Goal: Communication & Community: Answer question/provide support

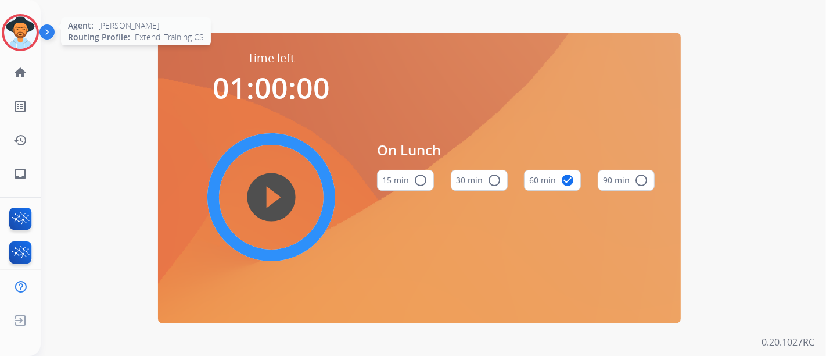
click at [16, 27] on img at bounding box center [20, 32] width 33 height 33
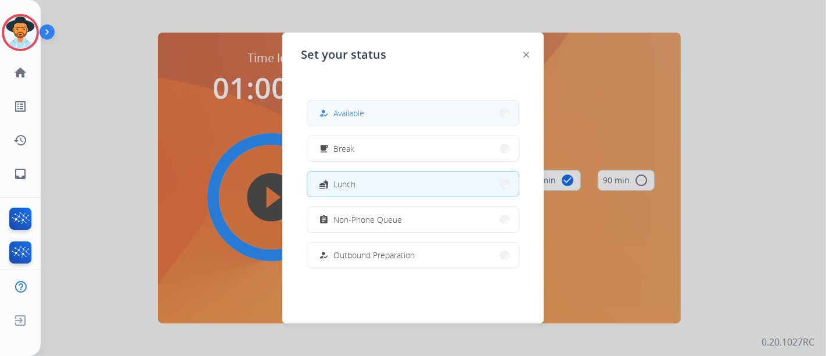
click at [335, 103] on button "how_to_reg Available" at bounding box center [413, 113] width 212 height 25
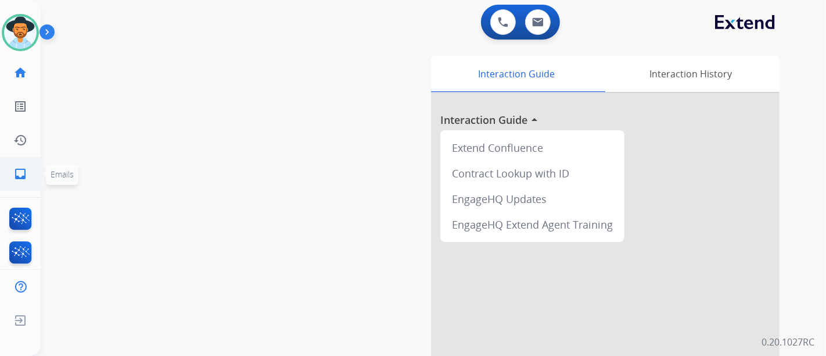
click at [11, 178] on link "inbox Emails" at bounding box center [20, 173] width 33 height 33
select select "**********"
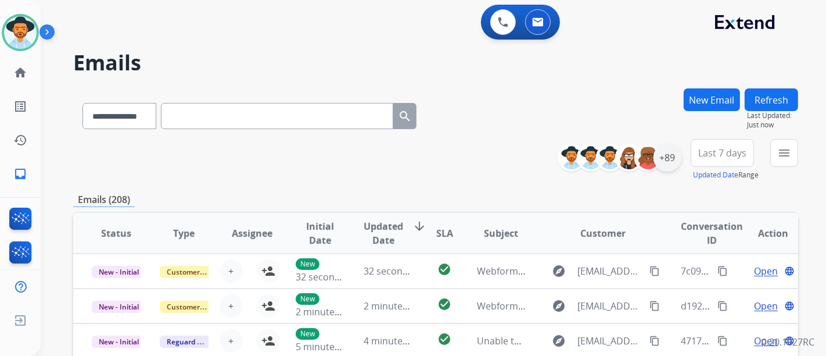
click at [662, 162] on div "+89" at bounding box center [668, 158] width 28 height 28
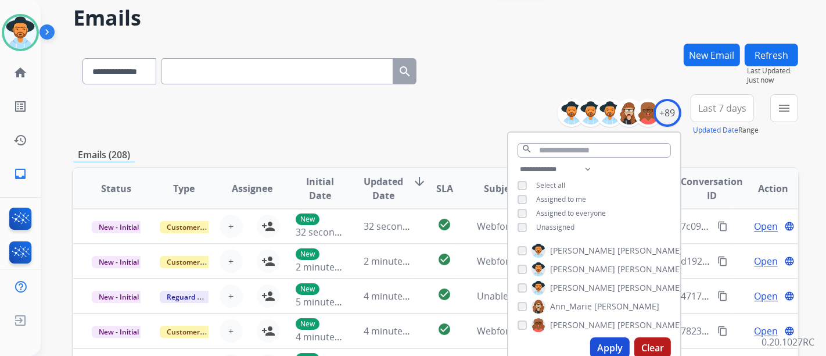
scroll to position [65, 0]
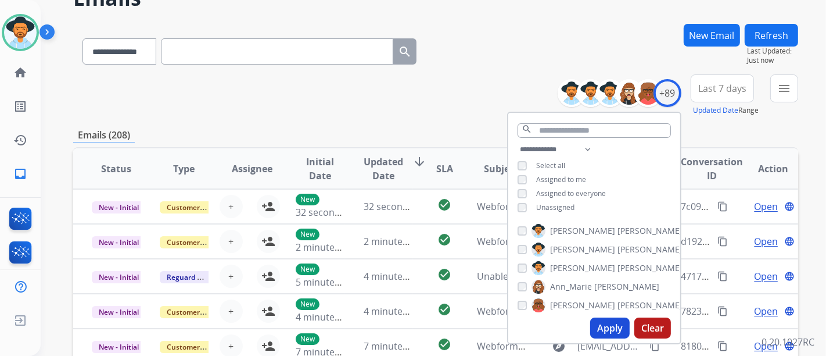
click at [557, 212] on div "**********" at bounding box center [594, 179] width 172 height 74
click at [556, 207] on span "Unassigned" at bounding box center [555, 207] width 38 height 10
click at [601, 326] on button "Apply" at bounding box center [610, 327] width 40 height 21
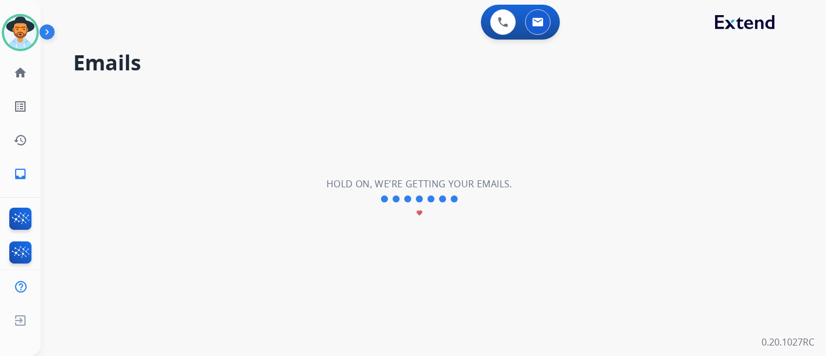
scroll to position [0, 0]
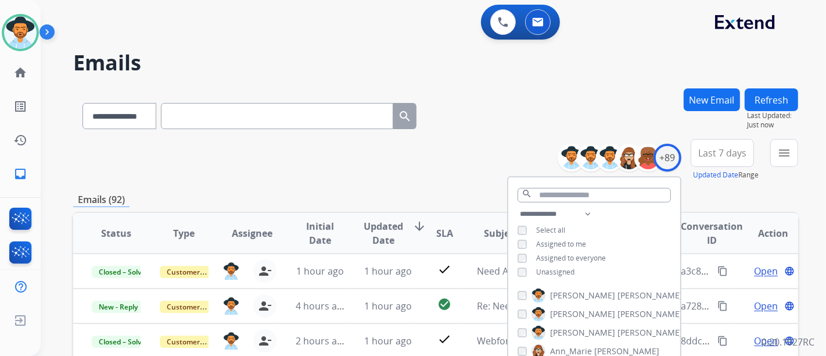
click at [486, 139] on div "**********" at bounding box center [435, 160] width 725 height 42
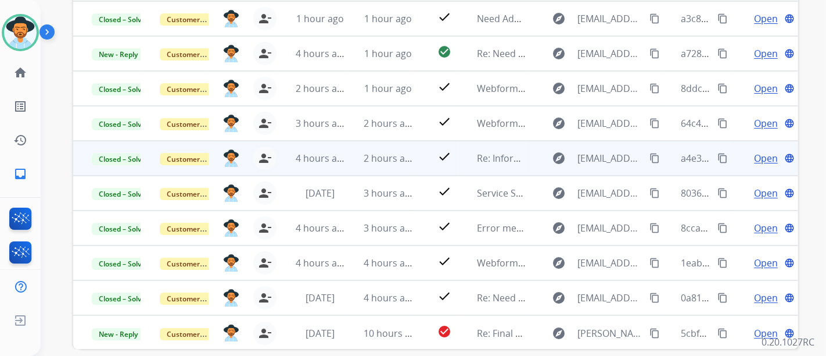
scroll to position [258, 0]
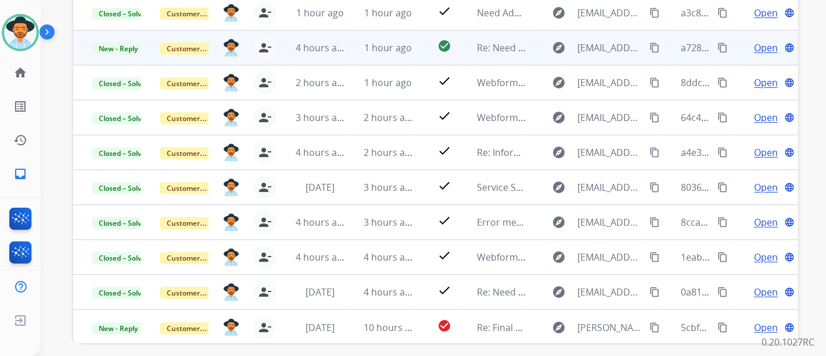
click at [754, 43] on span "Open" at bounding box center [766, 48] width 24 height 14
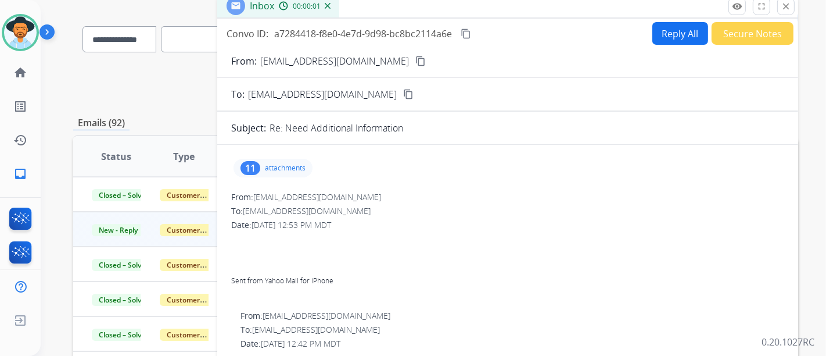
scroll to position [65, 0]
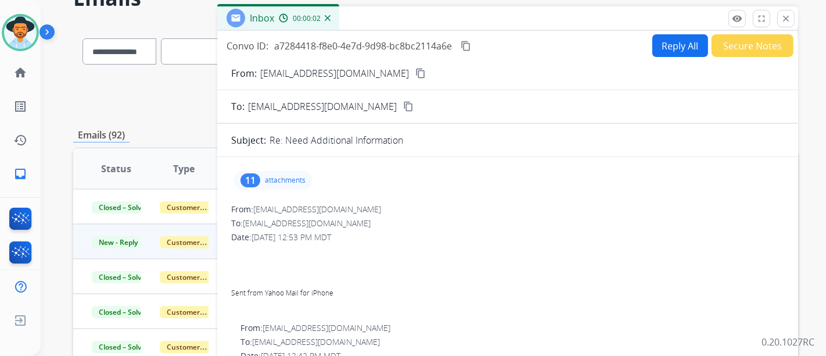
click at [289, 175] on p "attachments" at bounding box center [285, 179] width 41 height 9
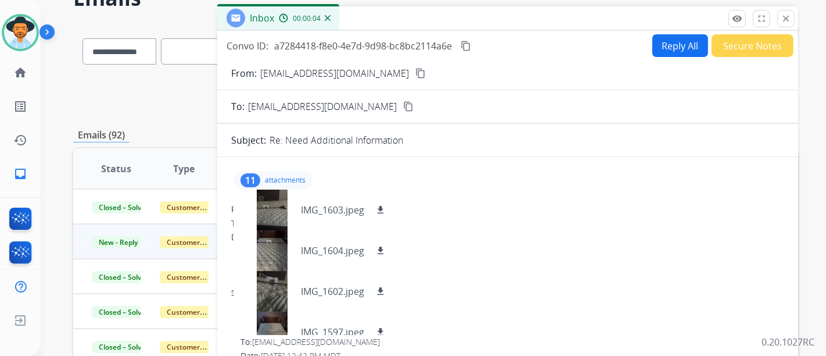
click at [305, 167] on div "11 attachments IMG_1603.jpeg download IMG_1604.jpeg download IMG_1602.jpeg down…" at bounding box center [507, 180] width 553 height 28
click at [299, 171] on div "11 attachments IMG_1603.jpeg download IMG_1604.jpeg download IMG_1602.jpeg down…" at bounding box center [273, 180] width 79 height 19
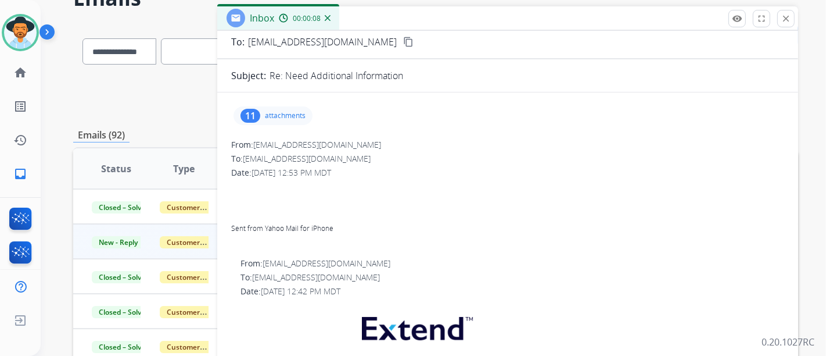
click at [279, 109] on div "11 attachments" at bounding box center [273, 115] width 79 height 19
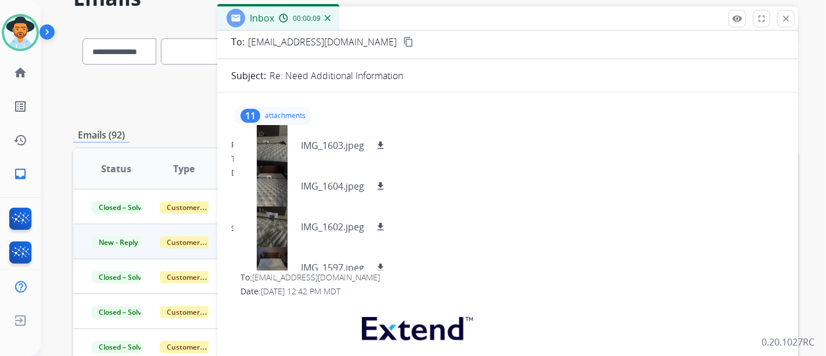
click at [286, 113] on p "attachments" at bounding box center [285, 115] width 41 height 9
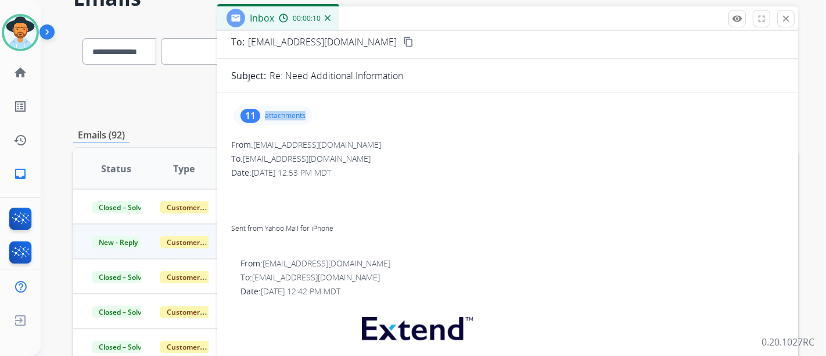
click at [286, 113] on p "attachments" at bounding box center [285, 115] width 41 height 9
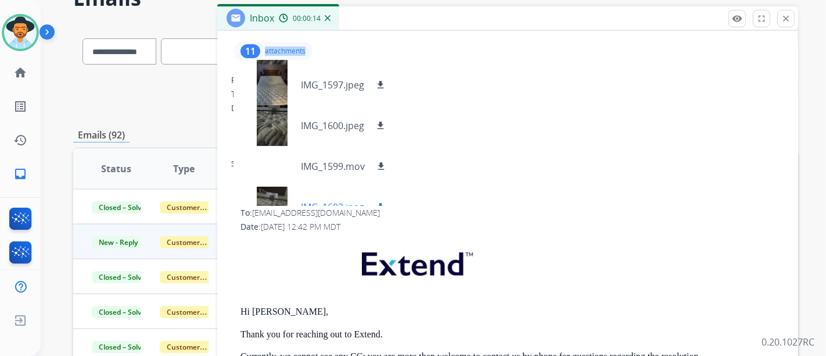
scroll to position [194, 0]
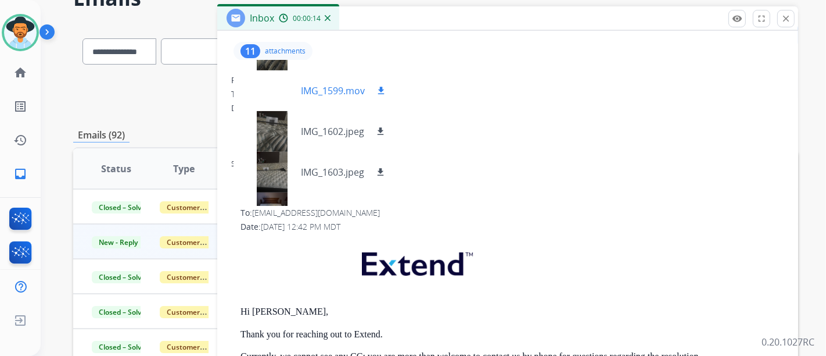
click at [327, 94] on p "IMG_1599.mov" at bounding box center [333, 91] width 64 height 14
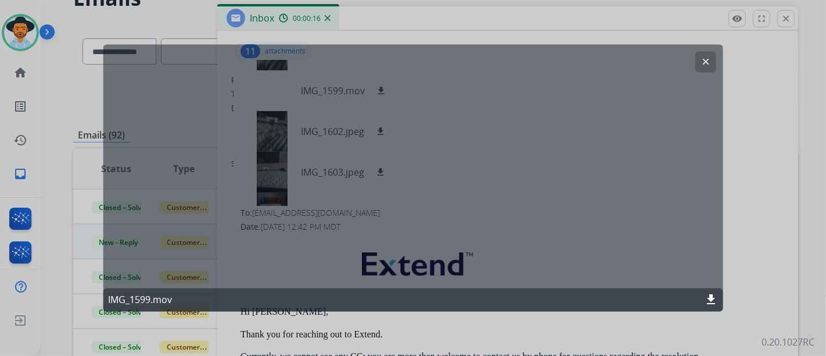
click at [707, 62] on mat-icon "clear" at bounding box center [705, 62] width 10 height 10
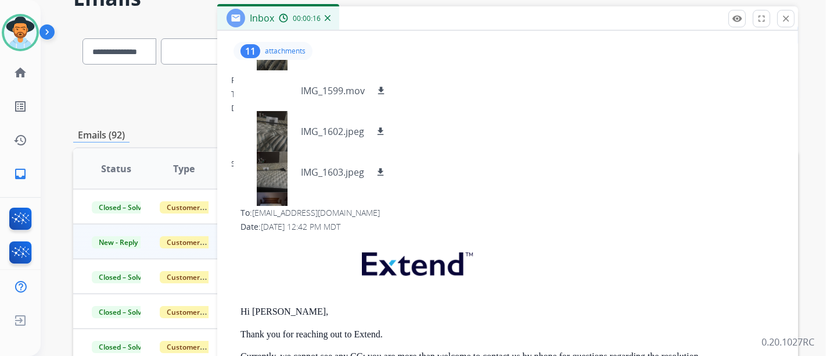
click at [305, 49] on p "attachments" at bounding box center [285, 50] width 41 height 9
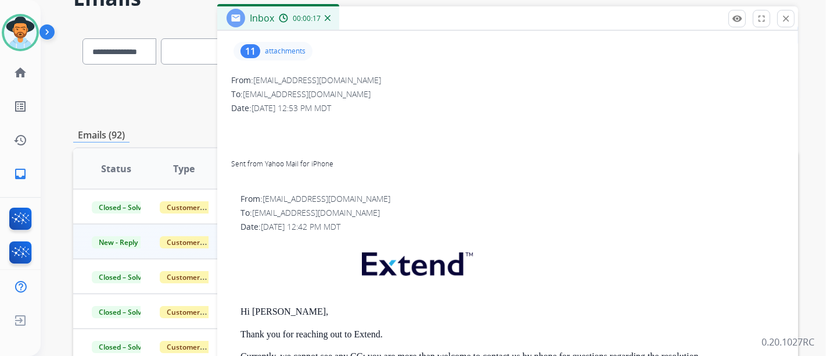
scroll to position [0, 0]
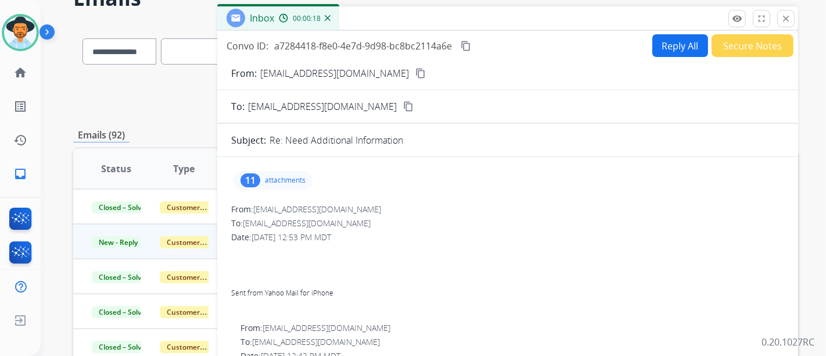
click at [753, 46] on button "Secure Notes" at bounding box center [753, 45] width 82 height 23
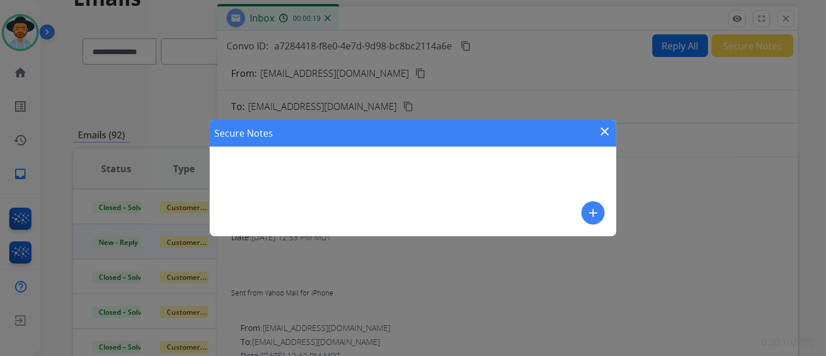
click at [589, 220] on button "add" at bounding box center [593, 212] width 23 height 23
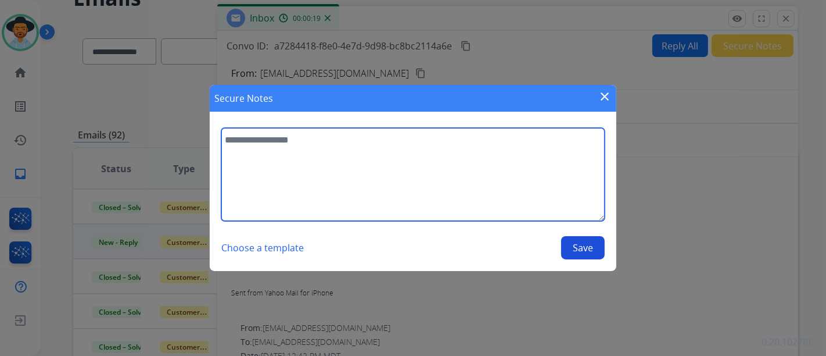
click at [311, 177] on textarea at bounding box center [413, 174] width 384 height 93
type textarea "*"
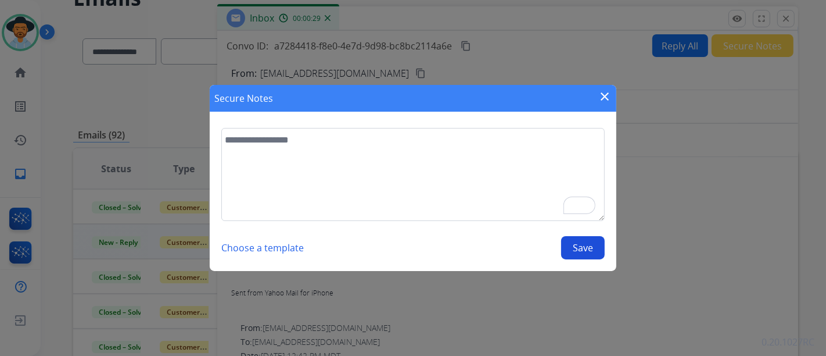
click at [612, 100] on div "Secure Notes close" at bounding box center [413, 98] width 407 height 27
click at [607, 97] on mat-icon "close" at bounding box center [605, 96] width 14 height 14
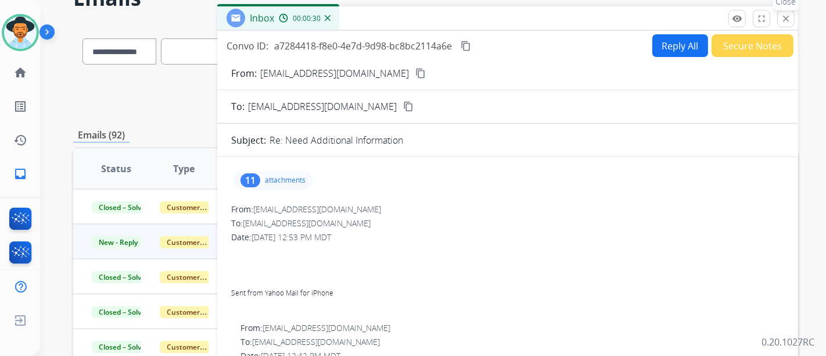
click at [781, 16] on mat-icon "close" at bounding box center [786, 18] width 10 height 10
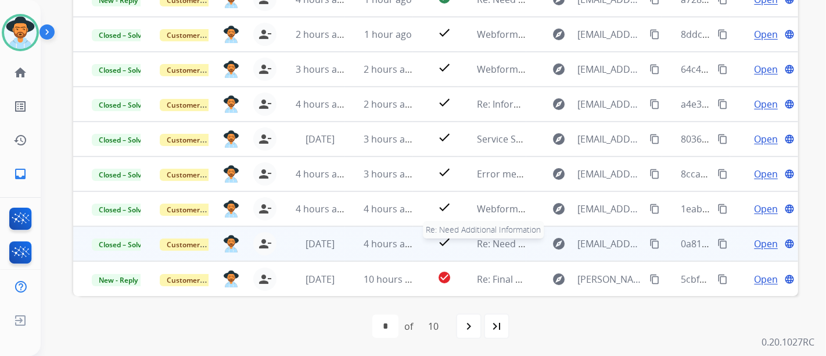
scroll to position [1, 0]
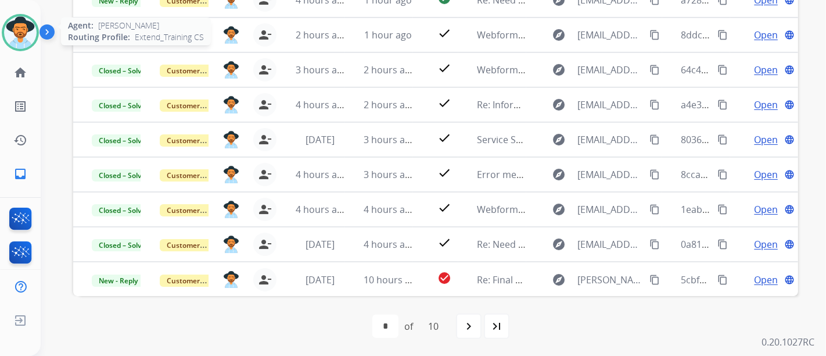
click at [15, 23] on img at bounding box center [20, 32] width 33 height 33
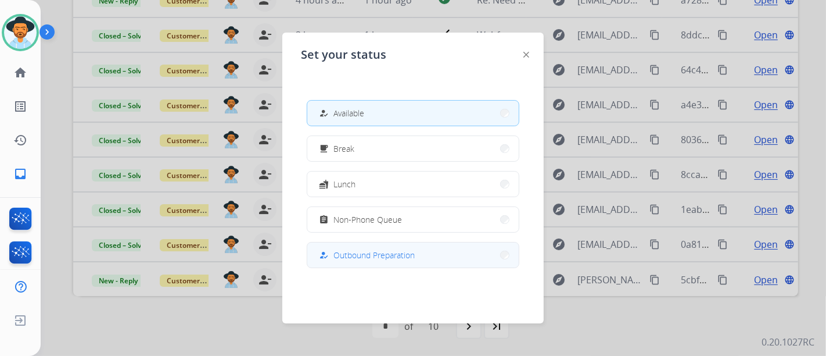
click at [368, 260] on span "Outbound Preparation" at bounding box center [374, 255] width 81 height 12
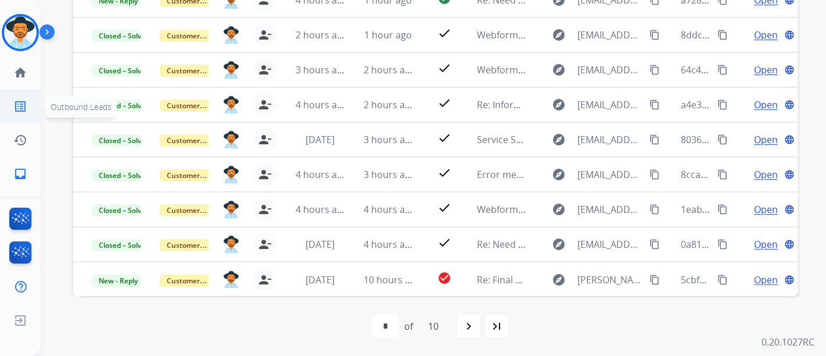
click at [33, 92] on link "list_alt Outbound Leads" at bounding box center [20, 106] width 33 height 33
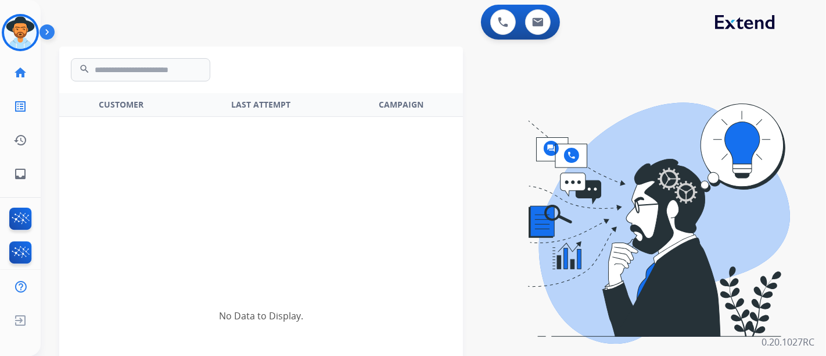
click at [28, 85] on link "home Home" at bounding box center [20, 72] width 33 height 33
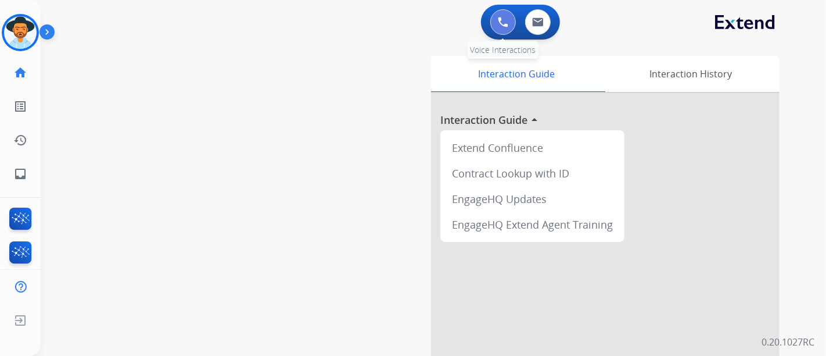
click at [501, 22] on img at bounding box center [503, 22] width 10 height 10
click at [501, 28] on button at bounding box center [503, 22] width 26 height 26
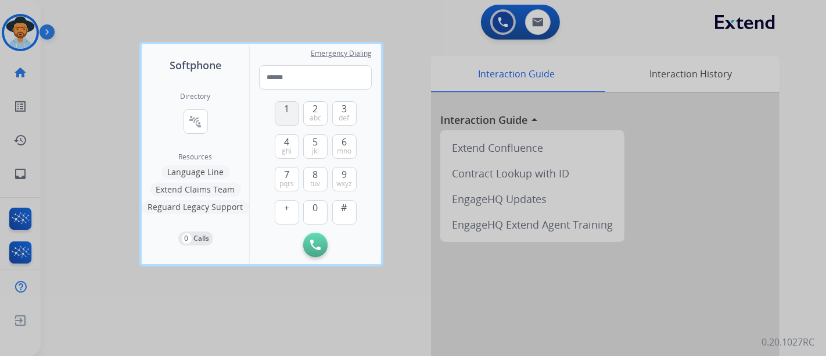
click at [284, 112] on span "1" at bounding box center [286, 109] width 5 height 14
click at [318, 177] on button "8 tuv" at bounding box center [315, 179] width 24 height 24
click at [293, 147] on button "4 ghi" at bounding box center [287, 146] width 24 height 24
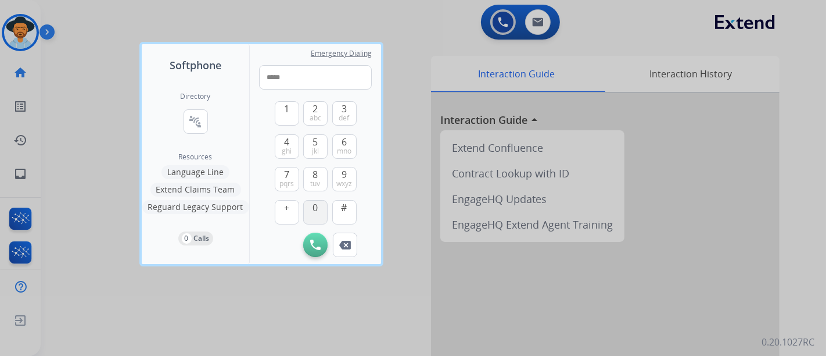
click at [310, 207] on button "0" at bounding box center [315, 212] width 24 height 24
click at [314, 212] on span "0" at bounding box center [315, 207] width 5 height 14
click at [345, 144] on span "6" at bounding box center [344, 142] width 5 height 14
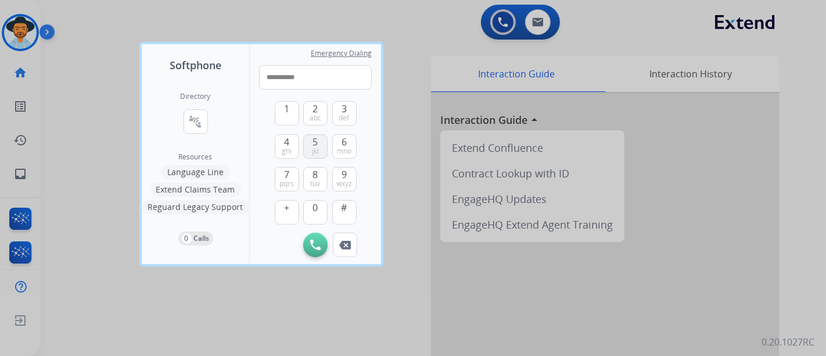
click at [317, 143] on span "5" at bounding box center [315, 142] width 5 height 14
type input "**********"
click at [310, 248] on button "Initiate Call" at bounding box center [315, 244] width 24 height 24
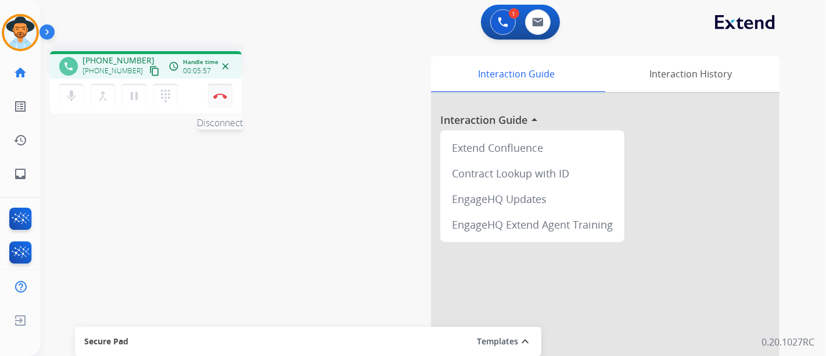
click at [219, 98] on img at bounding box center [220, 96] width 14 height 6
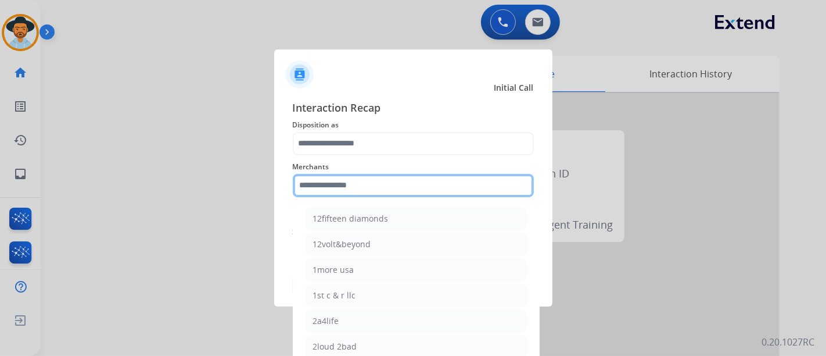
click at [354, 182] on input "text" at bounding box center [413, 185] width 241 height 23
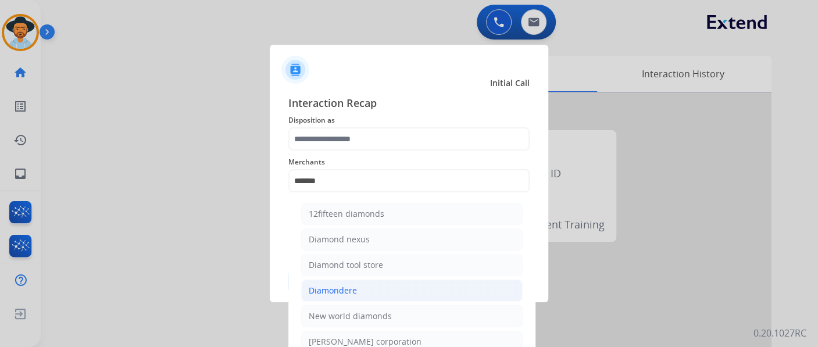
click at [352, 297] on li "Diamondere" at bounding box center [411, 291] width 221 height 22
type input "**********"
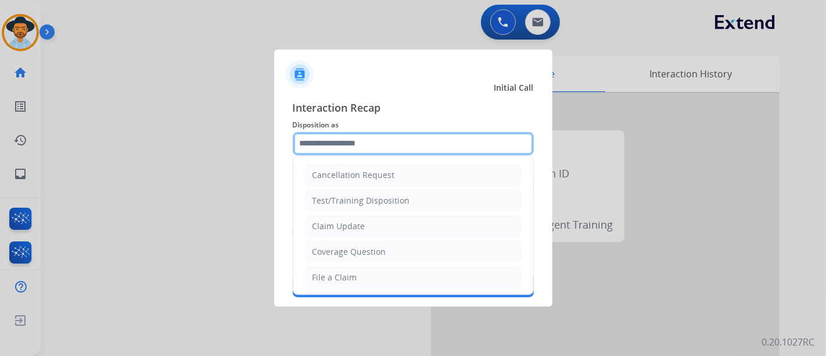
click at [361, 135] on input "text" at bounding box center [413, 143] width 241 height 23
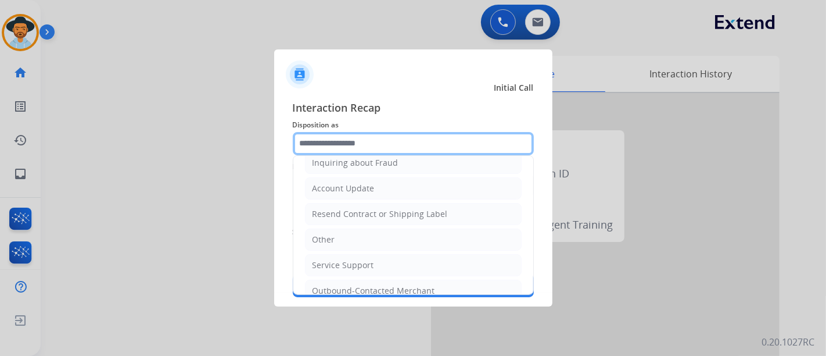
scroll to position [194, 0]
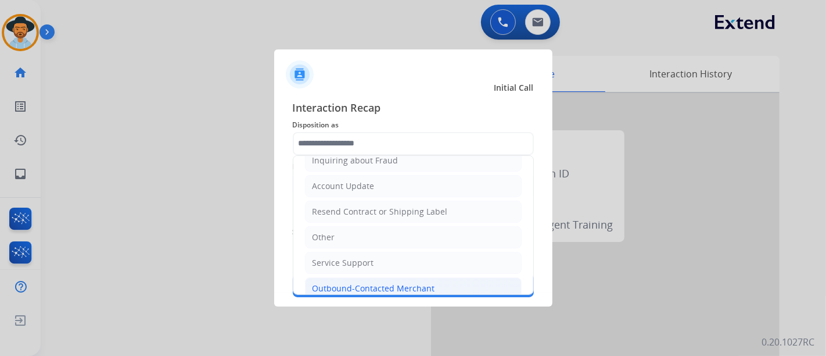
click at [406, 282] on div "Outbound-Contacted Merchant" at bounding box center [374, 288] width 123 height 12
type input "**********"
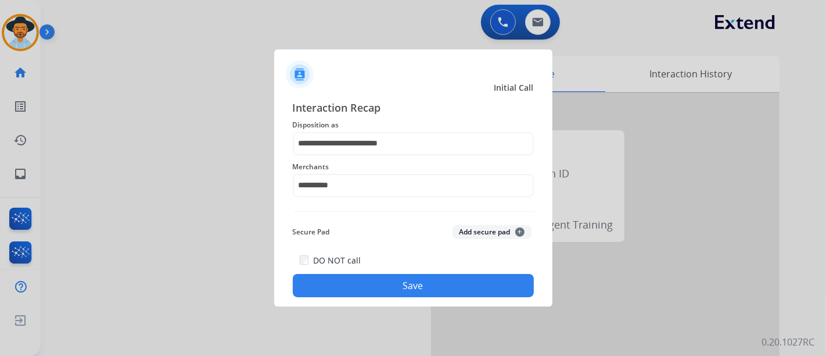
click at [407, 281] on button "Save" at bounding box center [413, 285] width 241 height 23
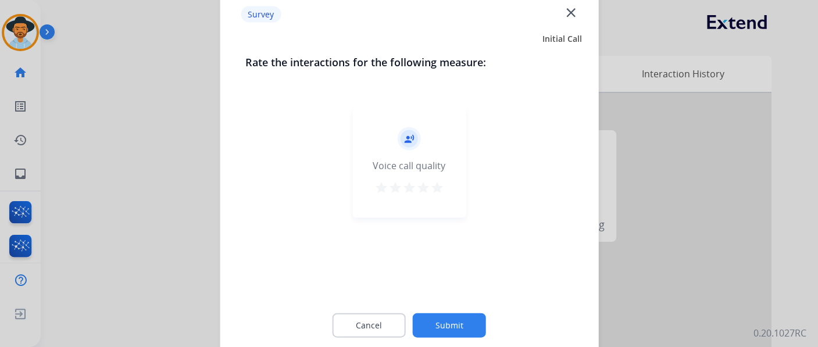
click at [422, 188] on mat-icon "star" at bounding box center [423, 187] width 14 height 14
click at [436, 325] on button "Submit" at bounding box center [449, 325] width 73 height 24
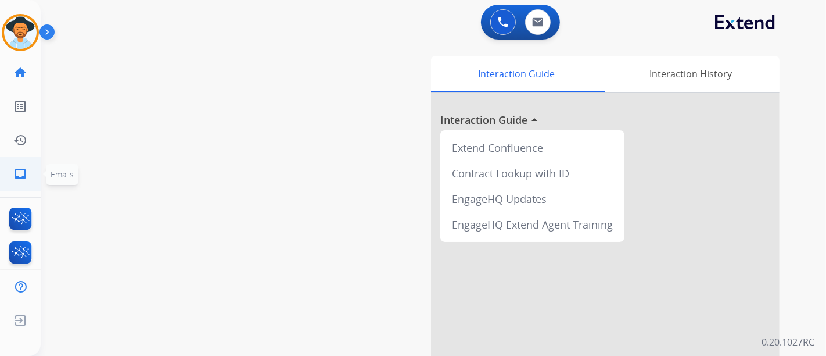
click at [8, 164] on link "inbox Emails" at bounding box center [20, 173] width 33 height 33
select select "**********"
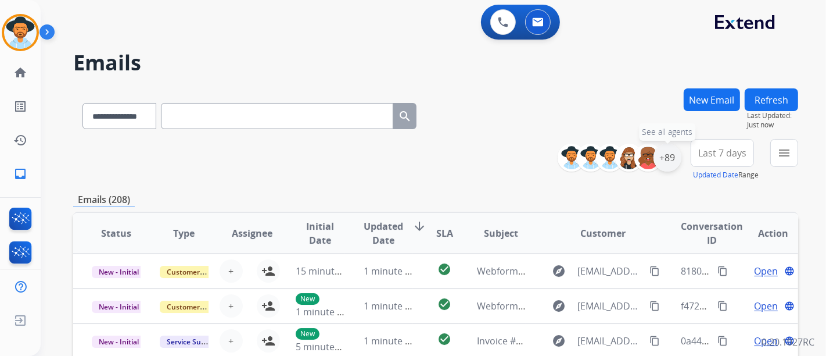
click at [665, 157] on div "+89" at bounding box center [668, 158] width 28 height 28
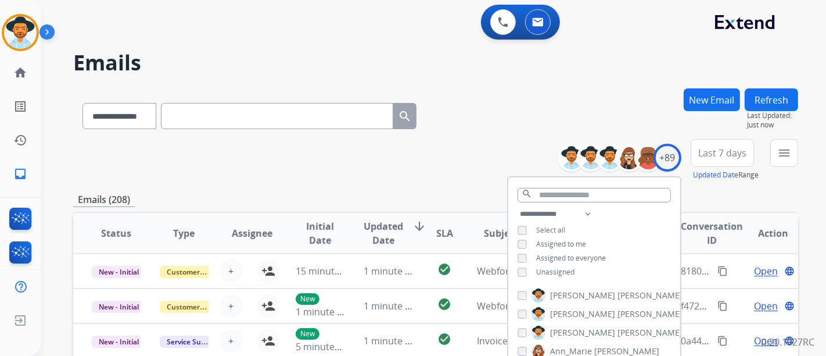
click at [547, 264] on div "**********" at bounding box center [594, 244] width 172 height 74
click at [548, 267] on span "Unassigned" at bounding box center [555, 272] width 38 height 10
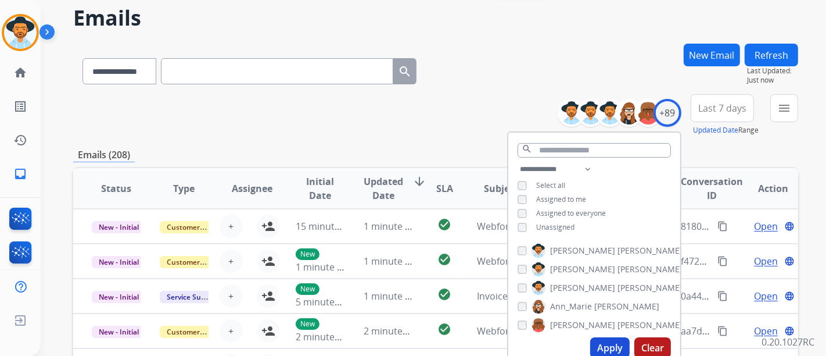
scroll to position [65, 0]
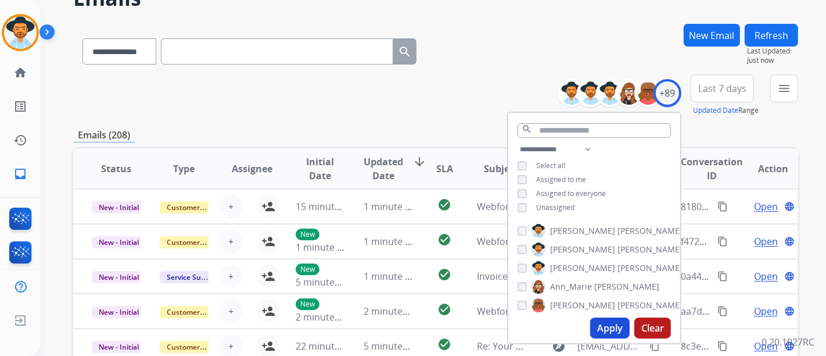
click at [606, 329] on button "Apply" at bounding box center [610, 327] width 40 height 21
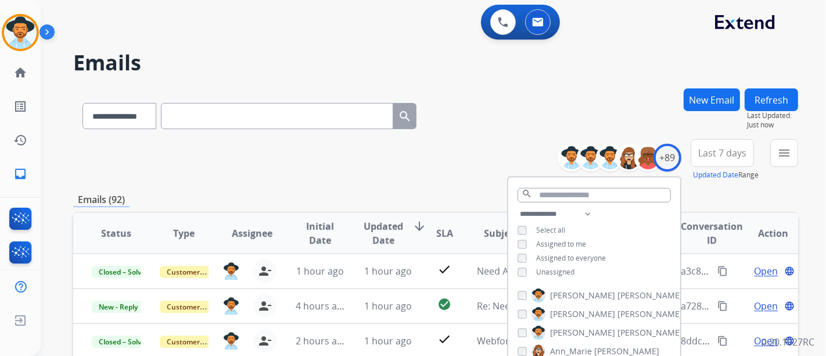
click at [696, 203] on div "Emails (92)" at bounding box center [435, 199] width 725 height 15
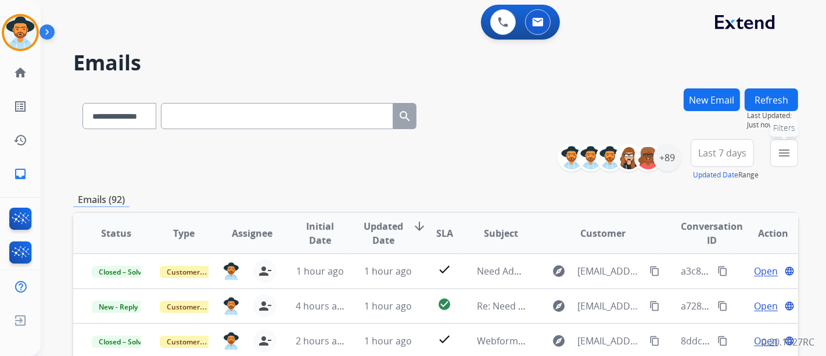
click at [787, 152] on mat-icon "menu" at bounding box center [785, 153] width 14 height 14
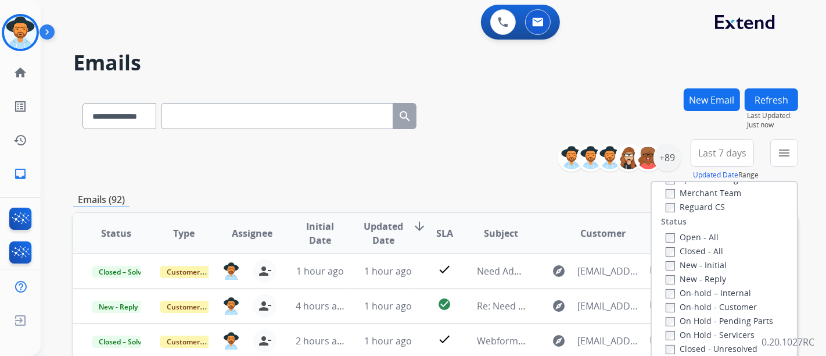
click at [671, 237] on label "Open - All" at bounding box center [692, 236] width 53 height 11
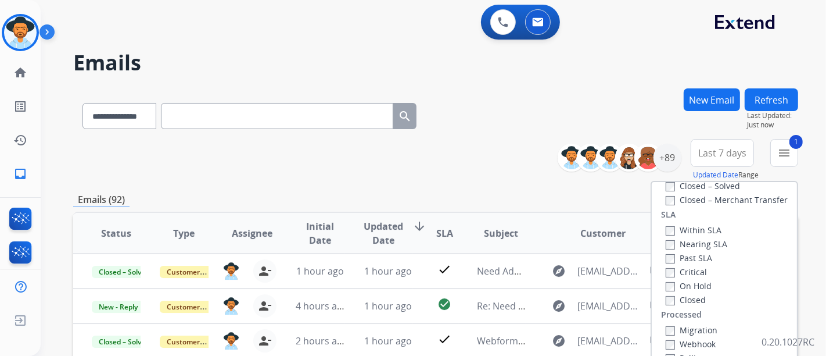
scroll to position [194, 0]
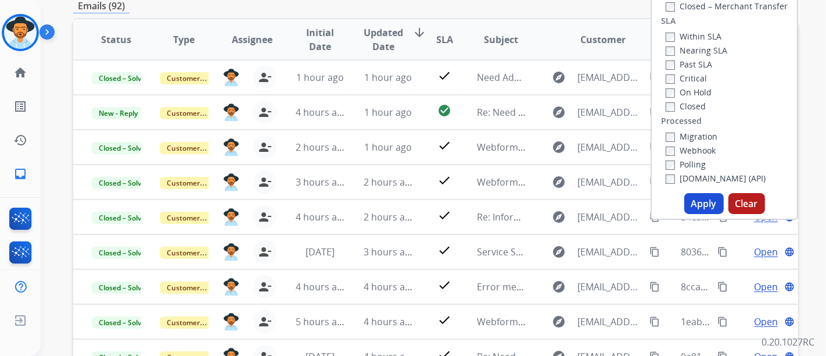
click at [712, 206] on button "Apply" at bounding box center [705, 203] width 40 height 21
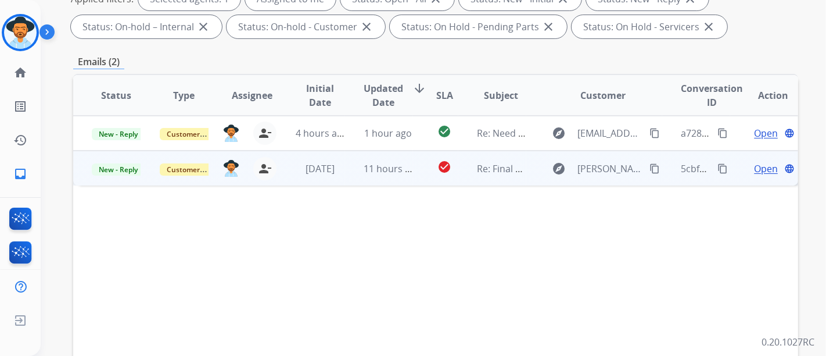
click at [758, 171] on span "Open" at bounding box center [766, 169] width 24 height 14
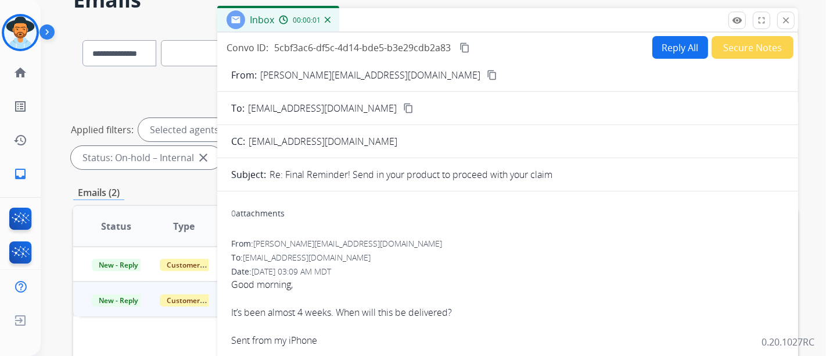
scroll to position [0, 0]
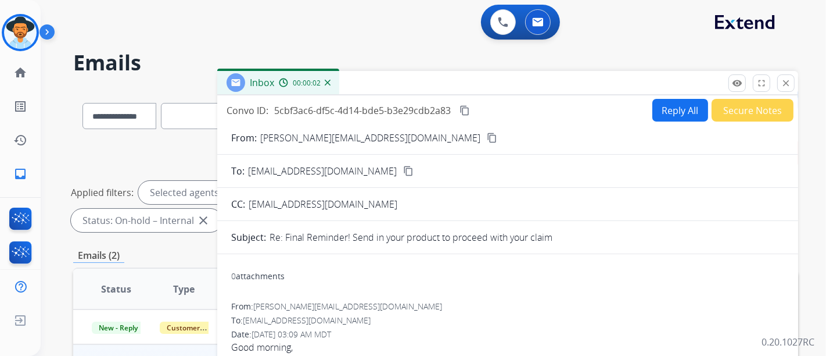
click at [656, 108] on button "Reply All" at bounding box center [681, 110] width 56 height 23
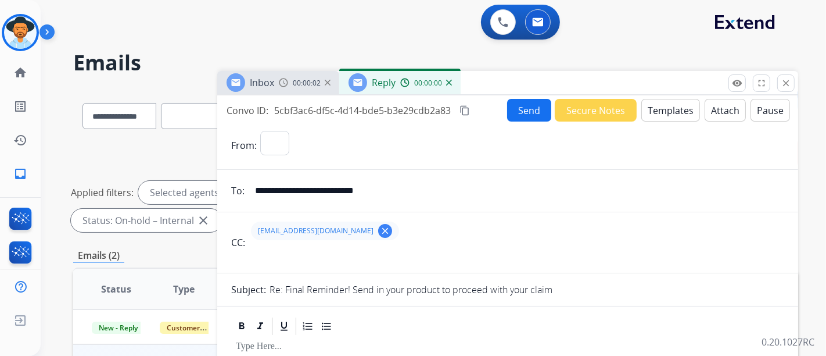
select select "**********"
click at [677, 112] on button "Templates" at bounding box center [671, 110] width 59 height 23
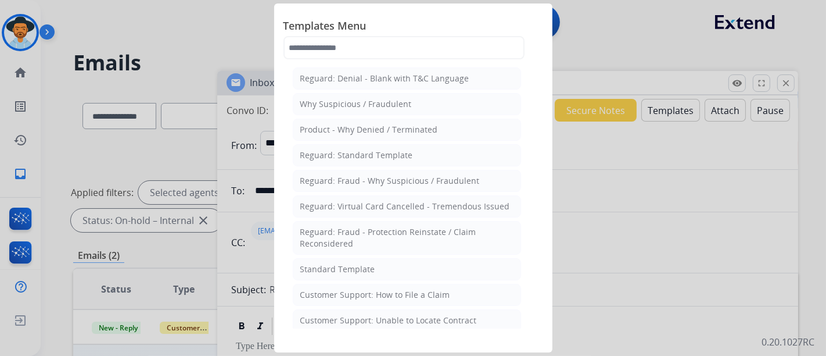
click at [342, 263] on div "Standard Template" at bounding box center [337, 269] width 75 height 12
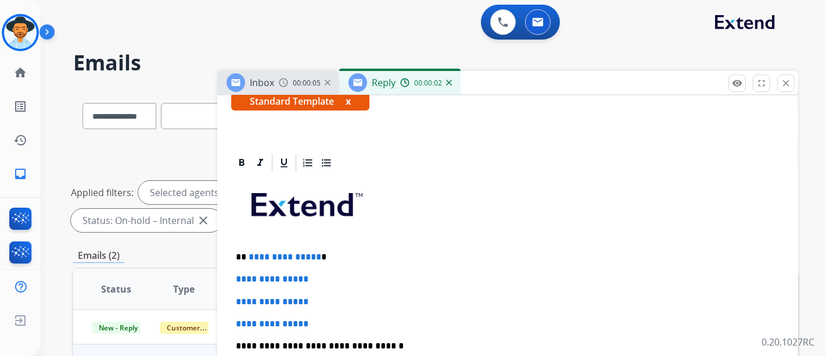
scroll to position [258, 0]
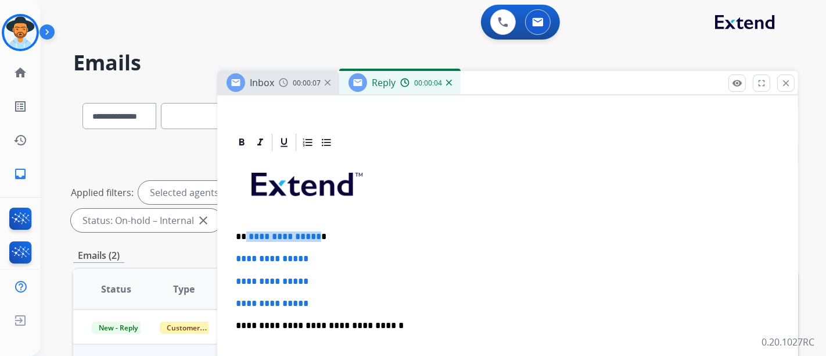
drag, startPoint x: 292, startPoint y: 223, endPoint x: 245, endPoint y: 228, distance: 47.3
click at [245, 231] on p "**********" at bounding box center [503, 236] width 535 height 10
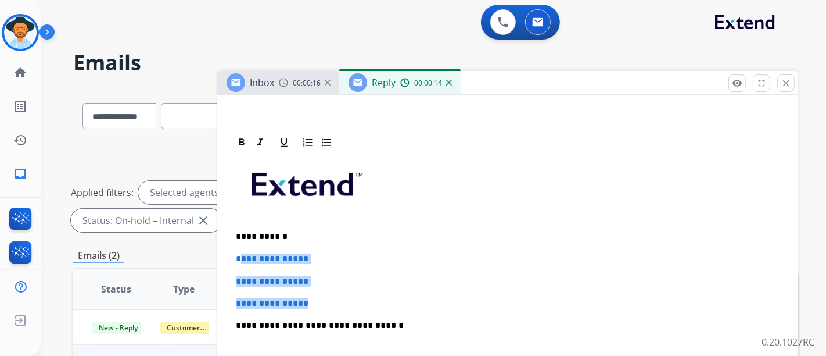
drag, startPoint x: 311, startPoint y: 290, endPoint x: 246, endPoint y: 256, distance: 73.6
click at [237, 255] on div "**********" at bounding box center [507, 353] width 553 height 400
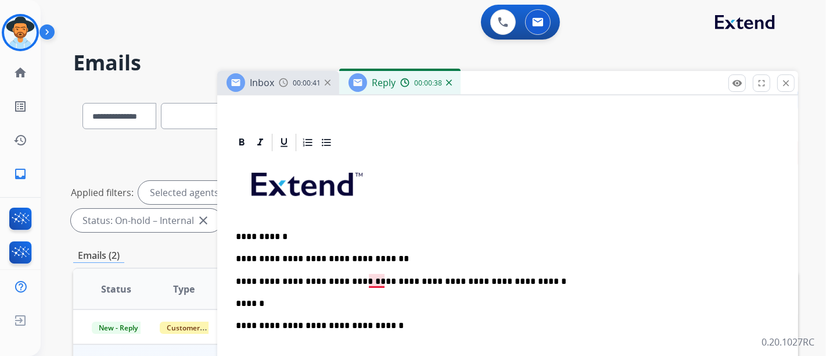
click at [382, 276] on p "**********" at bounding box center [503, 281] width 535 height 10
click at [553, 286] on div "**********" at bounding box center [507, 353] width 553 height 400
click at [553, 280] on p "**********" at bounding box center [503, 281] width 535 height 10
click at [529, 298] on p "******" at bounding box center [503, 303] width 535 height 10
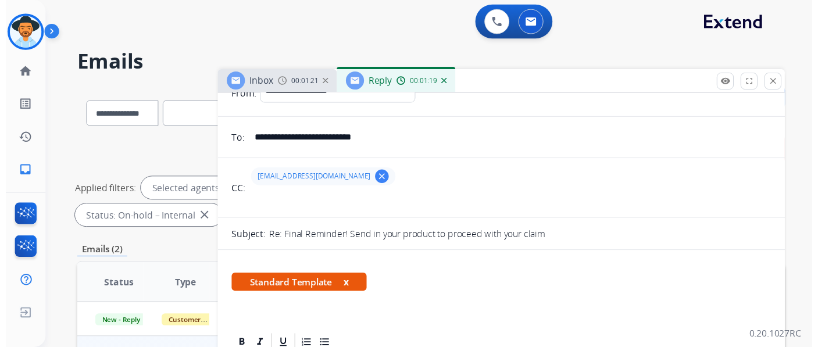
scroll to position [0, 0]
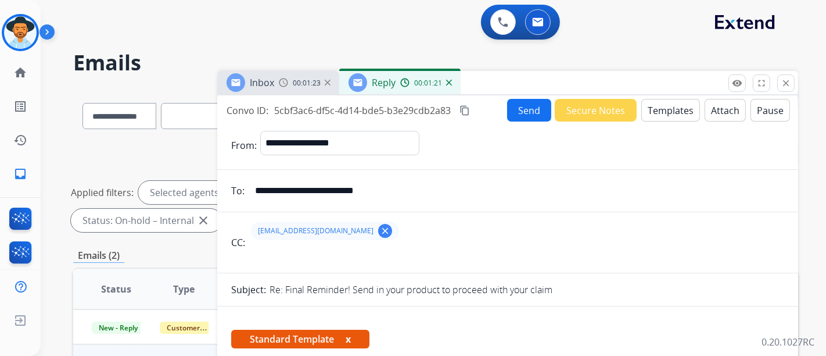
click at [539, 109] on button "Send" at bounding box center [529, 110] width 44 height 23
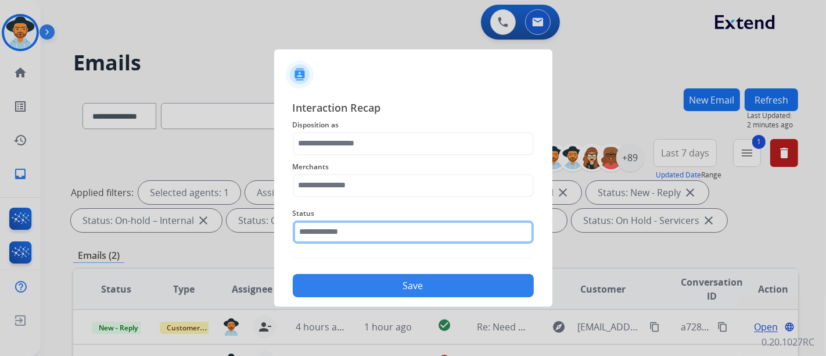
click at [396, 224] on input "text" at bounding box center [413, 231] width 241 height 23
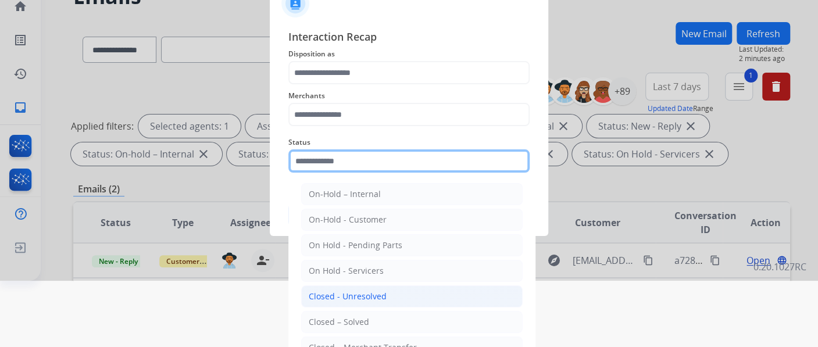
scroll to position [71, 0]
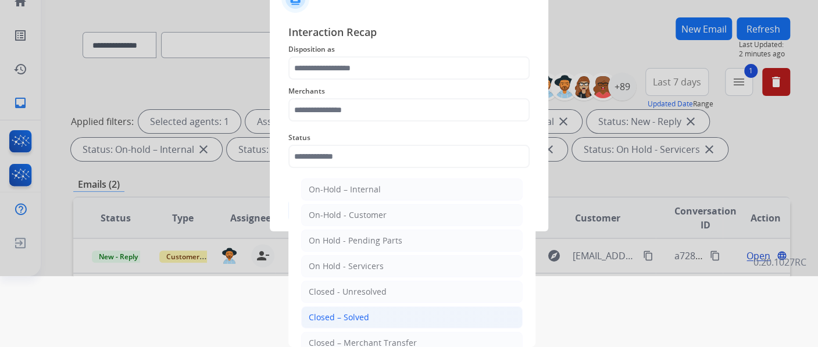
click at [360, 311] on div "Closed – Solved" at bounding box center [339, 317] width 60 height 12
type input "**********"
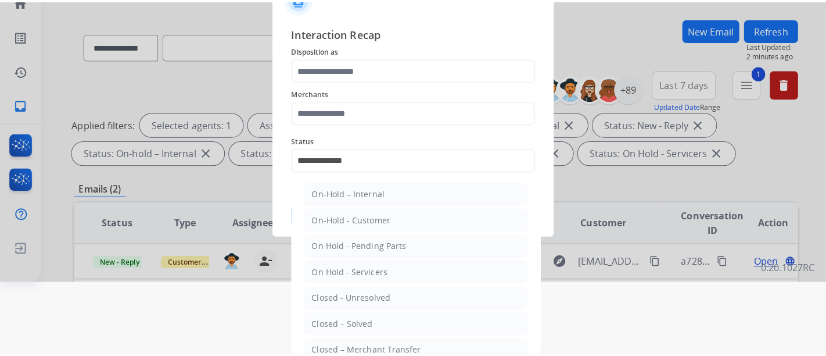
scroll to position [0, 0]
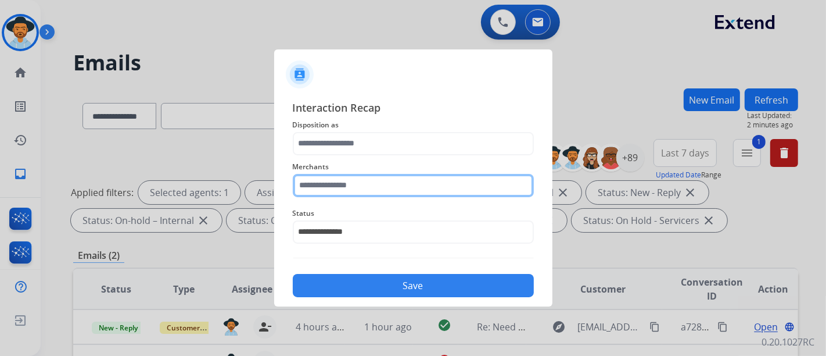
click at [384, 185] on input "text" at bounding box center [413, 185] width 241 height 23
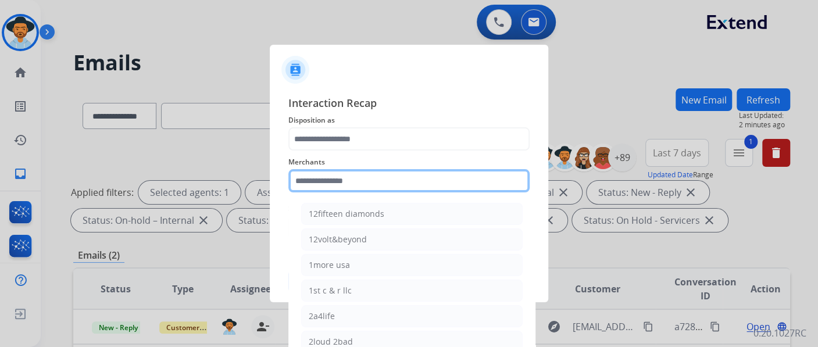
type input "*"
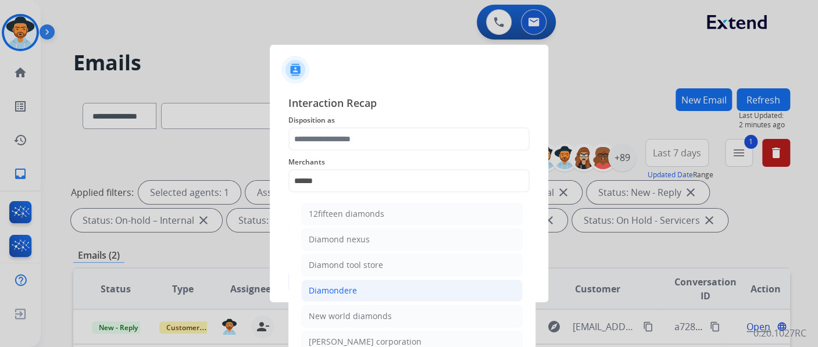
click at [423, 296] on li "Diamondere" at bounding box center [411, 291] width 221 height 22
type input "**********"
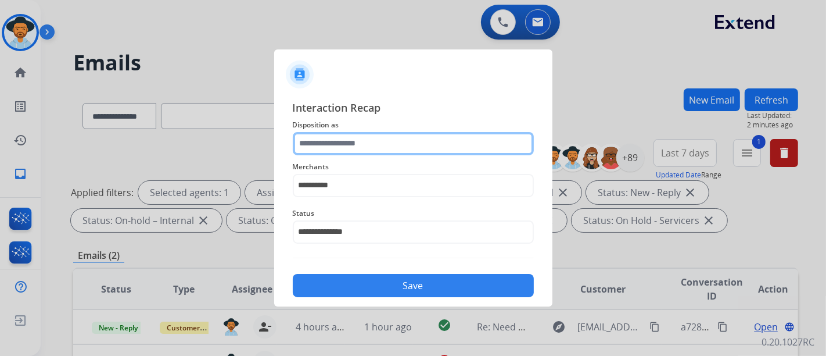
click at [424, 148] on input "text" at bounding box center [413, 143] width 241 height 23
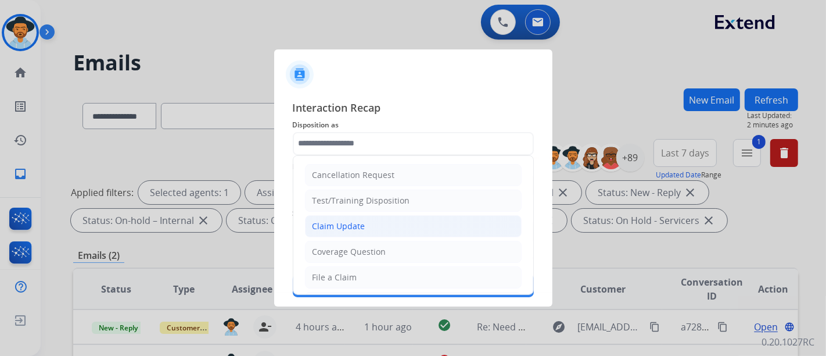
click at [424, 232] on li "Claim Update" at bounding box center [413, 226] width 217 height 22
type input "**********"
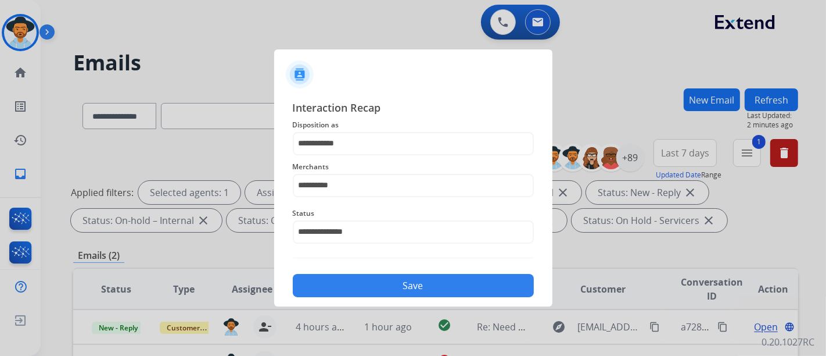
click at [418, 291] on button "Save" at bounding box center [413, 285] width 241 height 23
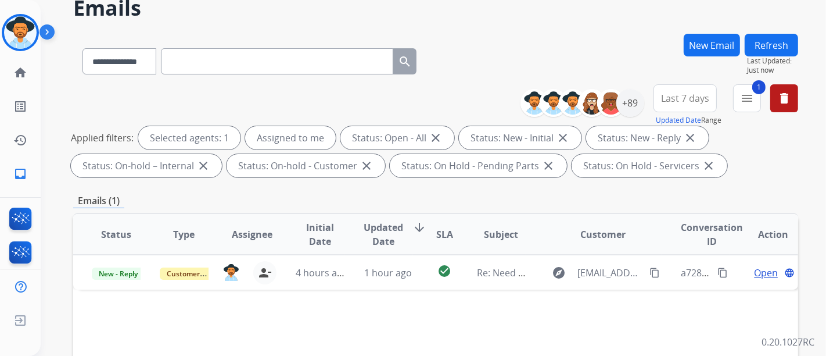
scroll to position [129, 0]
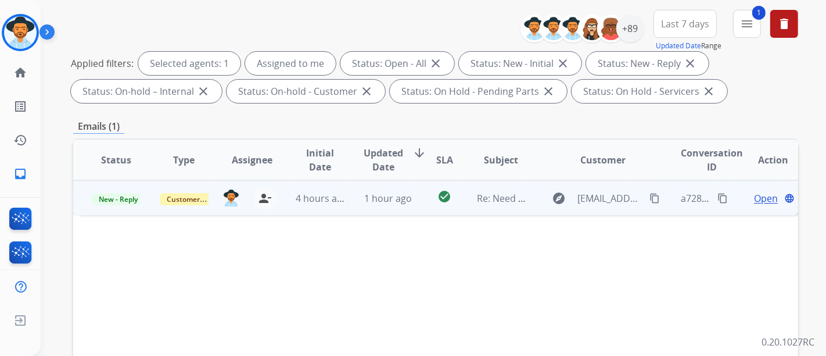
click at [754, 196] on span "Open" at bounding box center [766, 198] width 24 height 14
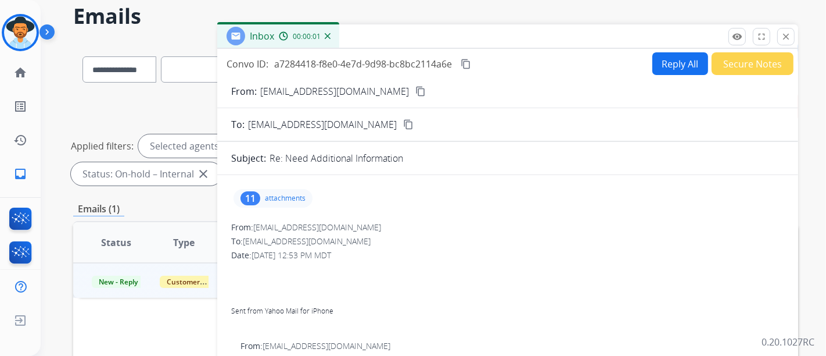
scroll to position [0, 0]
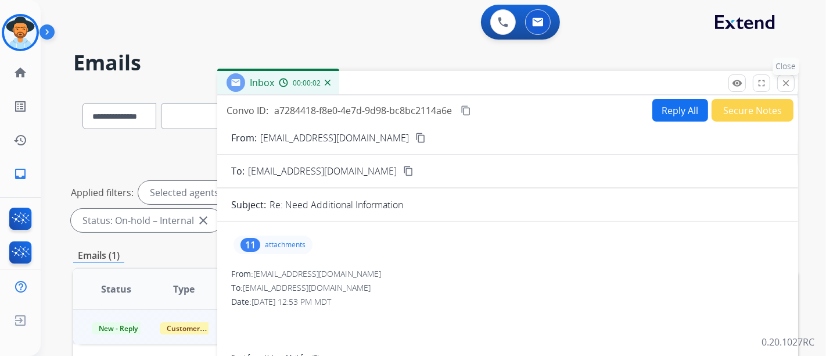
click at [780, 85] on button "close Close" at bounding box center [786, 82] width 17 height 17
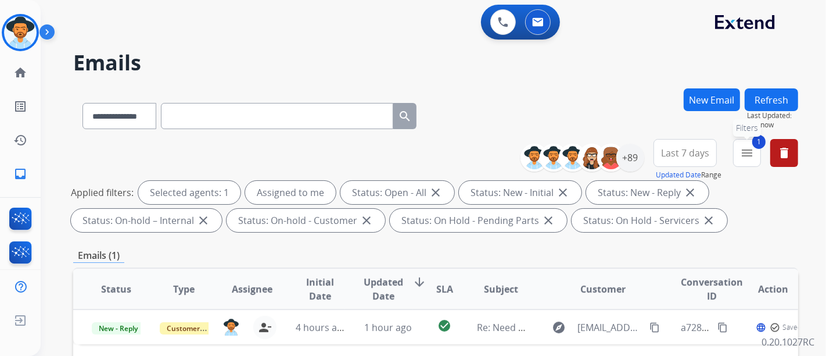
click at [733, 155] on button "1 menu Filters" at bounding box center [747, 153] width 28 height 28
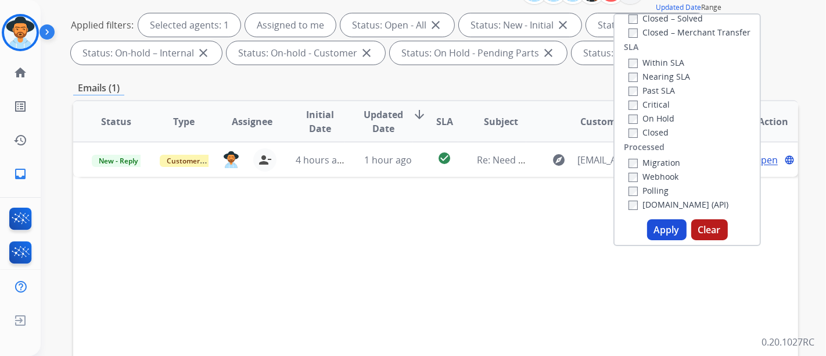
scroll to position [258, 0]
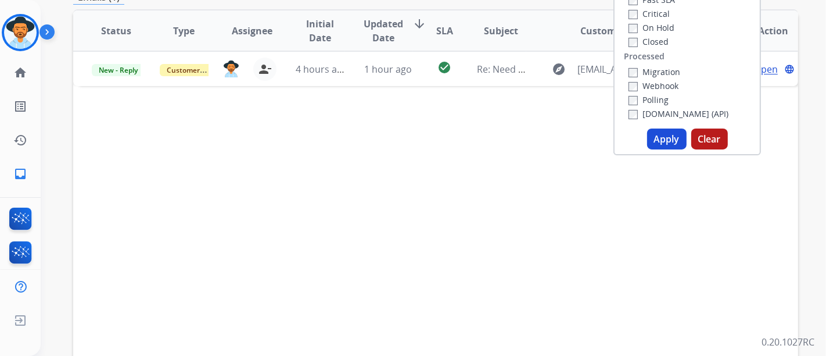
click at [707, 141] on button "Clear" at bounding box center [710, 138] width 37 height 21
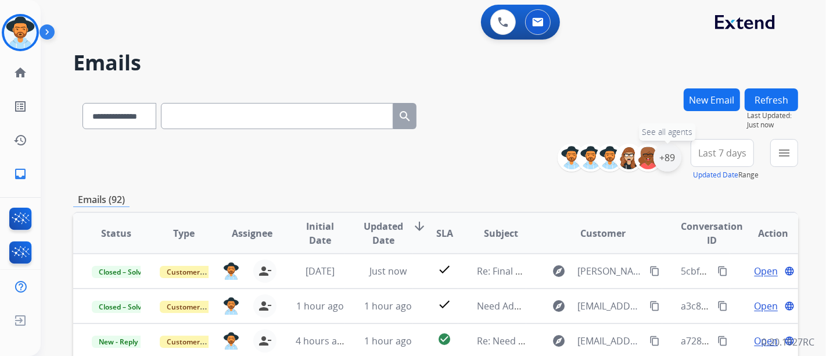
click at [669, 161] on div "+89" at bounding box center [668, 158] width 28 height 28
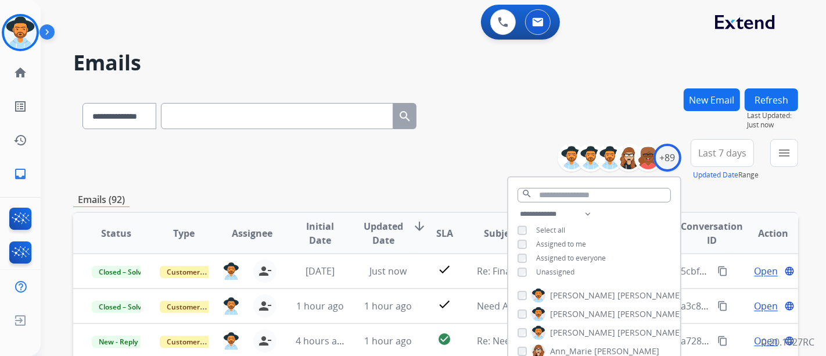
click at [543, 243] on span "Assigned to me" at bounding box center [561, 244] width 50 height 10
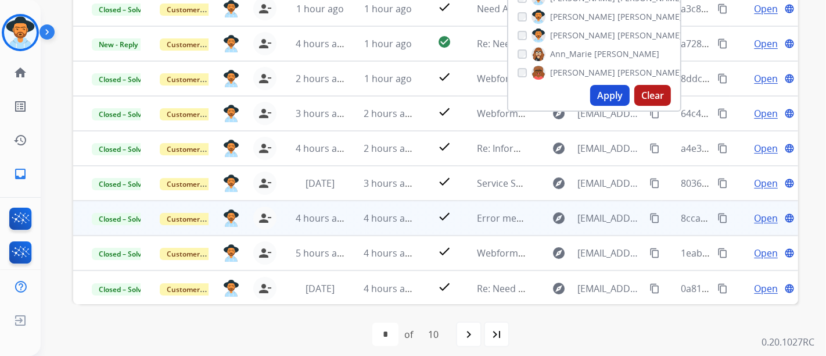
scroll to position [305, 0]
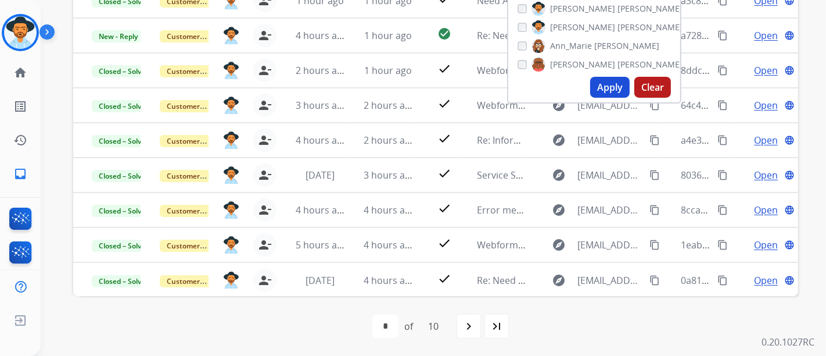
click at [614, 92] on button "Apply" at bounding box center [610, 87] width 40 height 21
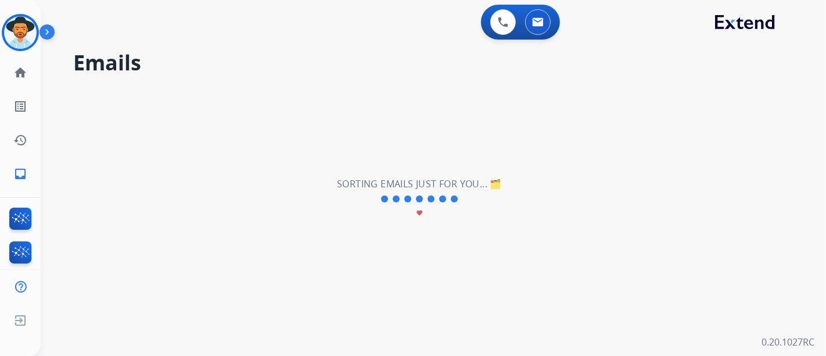
scroll to position [0, 0]
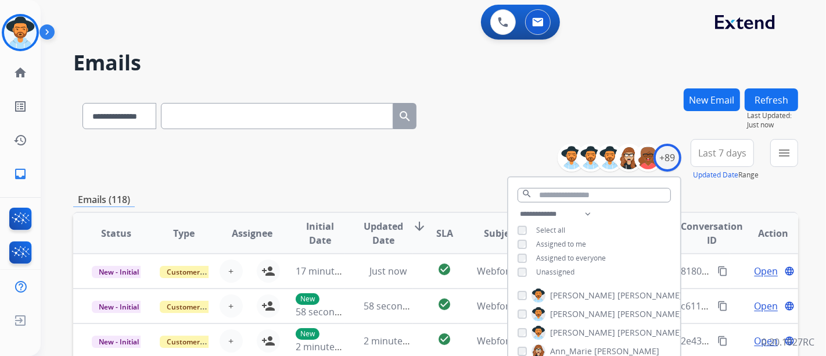
click at [735, 198] on div "Emails (118)" at bounding box center [435, 199] width 725 height 15
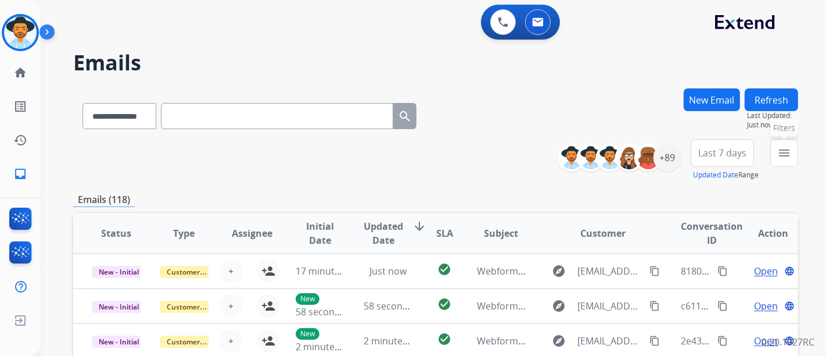
click at [772, 155] on button "menu Filters" at bounding box center [785, 153] width 28 height 28
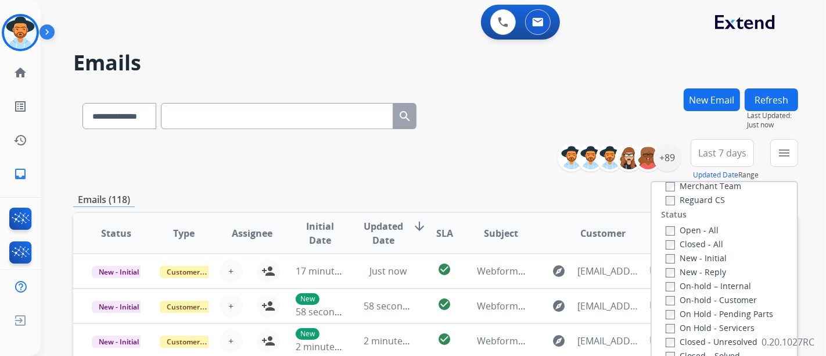
scroll to position [112, 0]
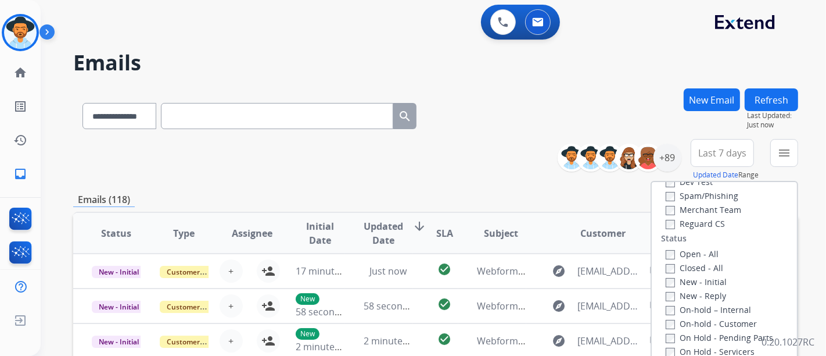
click at [669, 252] on label "Open - All" at bounding box center [692, 253] width 53 height 11
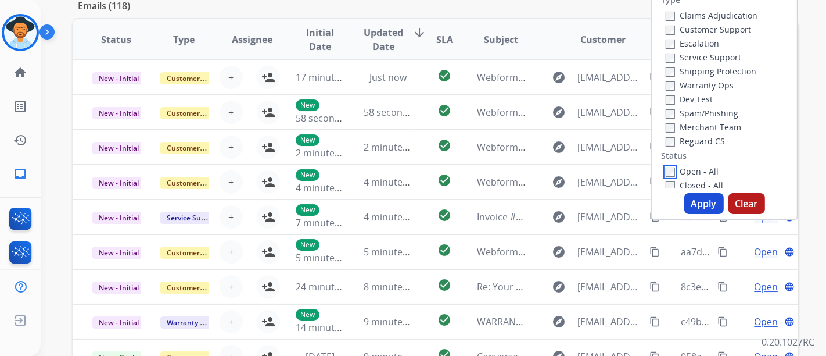
scroll to position [0, 0]
click at [683, 141] on label "Reguard CS" at bounding box center [695, 142] width 59 height 11
click at [707, 206] on button "Apply" at bounding box center [705, 203] width 40 height 21
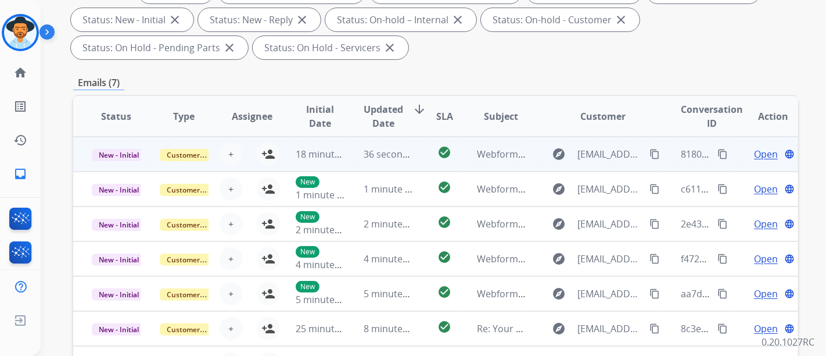
scroll to position [258, 0]
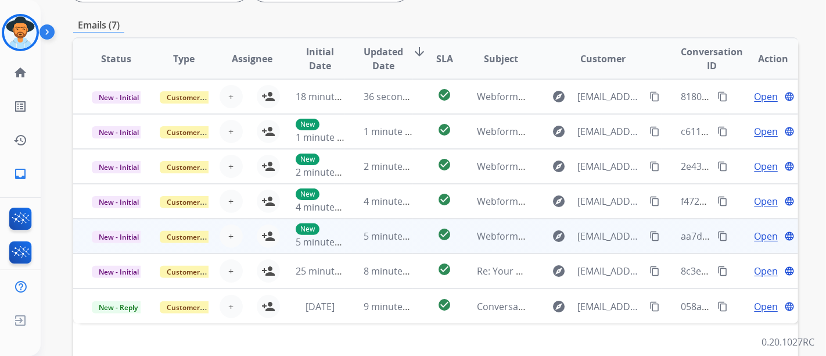
click at [757, 231] on span "Open" at bounding box center [766, 236] width 24 height 14
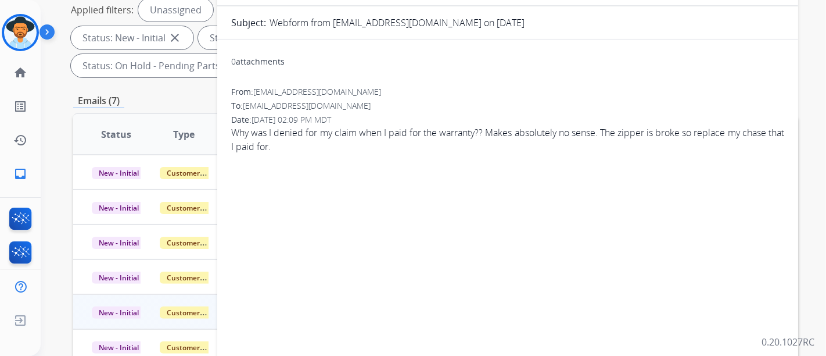
scroll to position [65, 0]
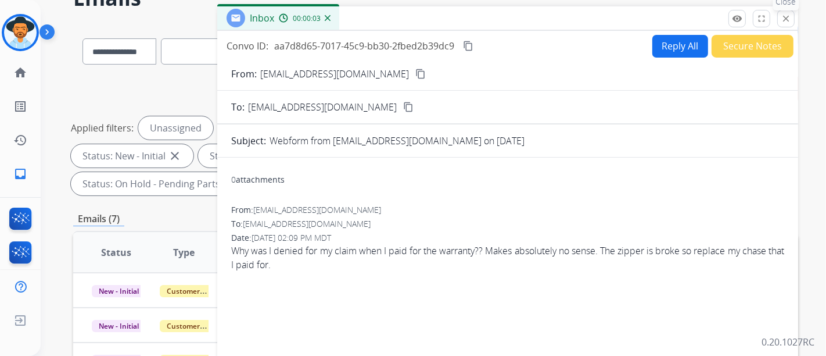
click at [783, 23] on button "close Close" at bounding box center [786, 18] width 17 height 17
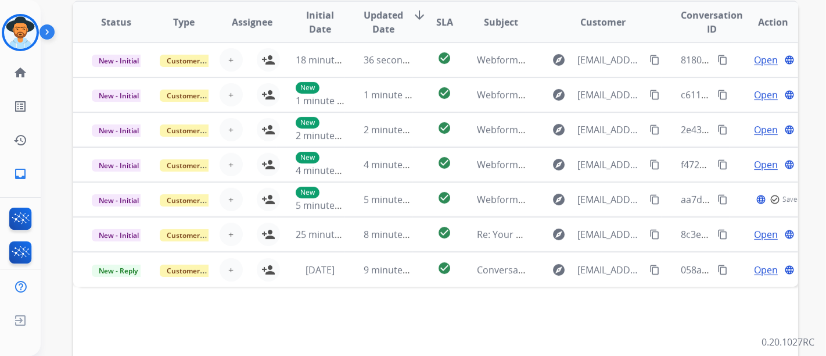
scroll to position [323, 0]
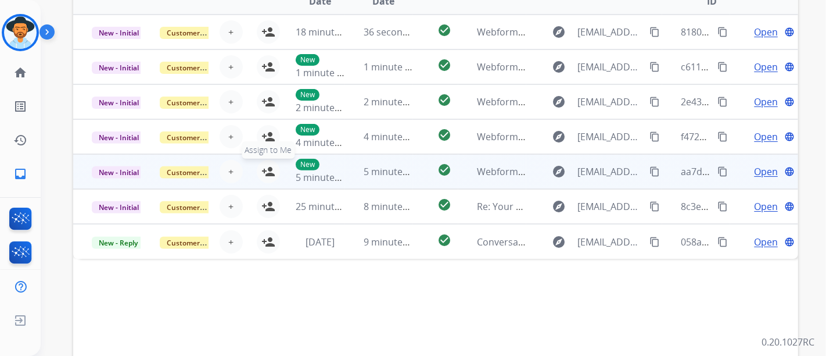
click at [274, 175] on button "person_add Assign to Me" at bounding box center [268, 171] width 23 height 23
click at [749, 171] on div "Open language" at bounding box center [773, 171] width 49 height 14
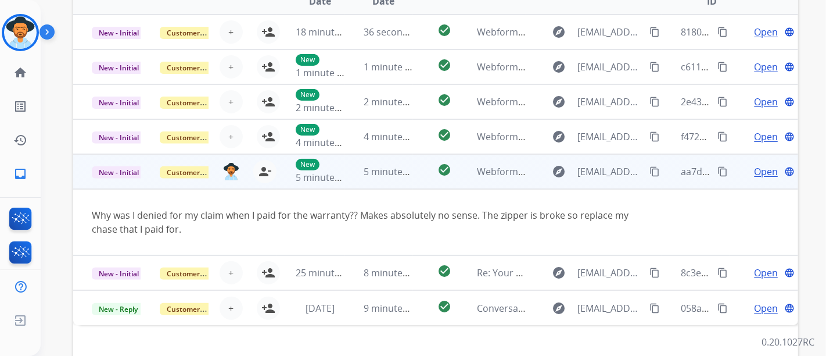
click at [761, 169] on span "Open" at bounding box center [766, 171] width 24 height 14
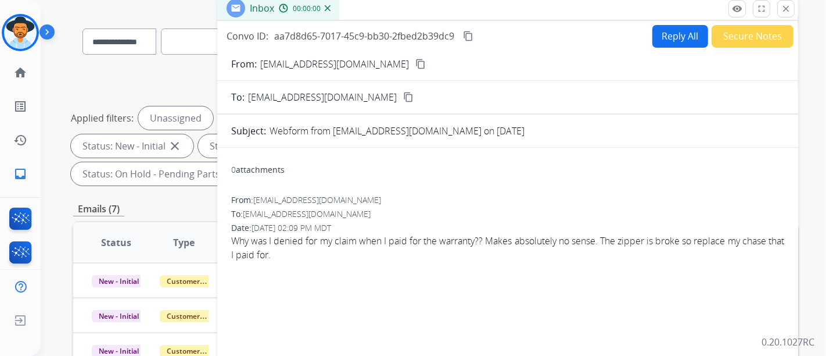
scroll to position [65, 0]
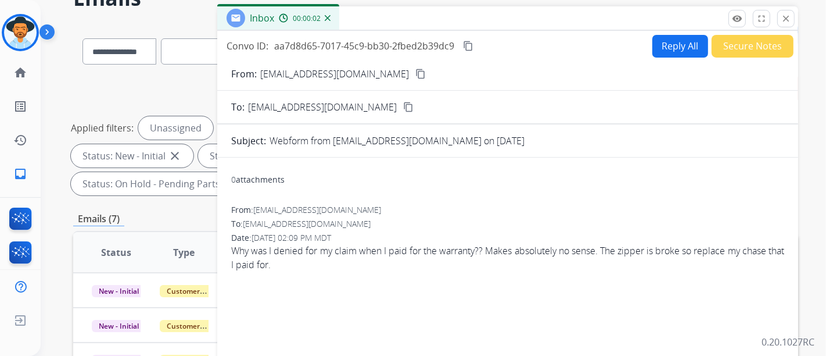
click at [415, 76] on mat-icon "content_copy" at bounding box center [420, 74] width 10 height 10
click at [657, 50] on button "Reply All" at bounding box center [681, 46] width 56 height 23
select select "**********"
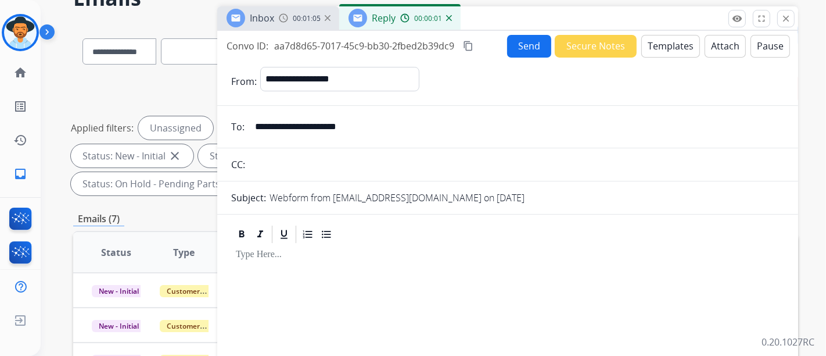
click at [665, 49] on button "Templates" at bounding box center [671, 46] width 59 height 23
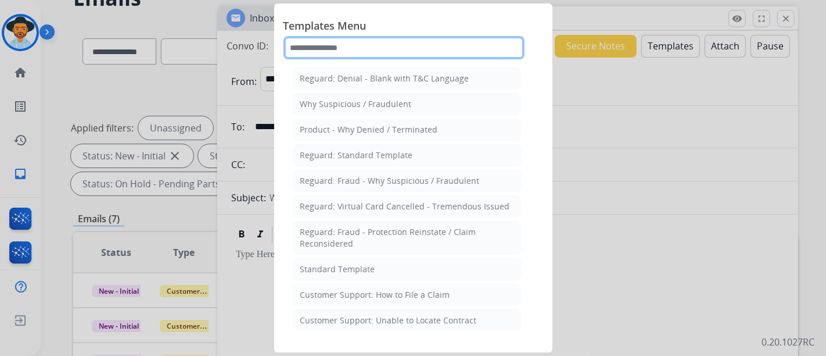
click at [388, 36] on input "text" at bounding box center [404, 47] width 241 height 23
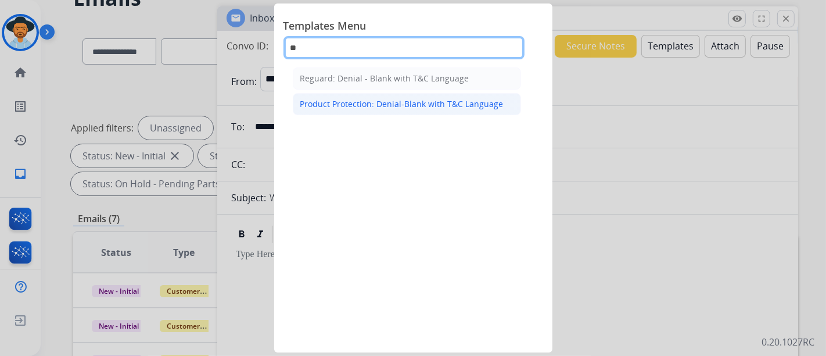
type input "**"
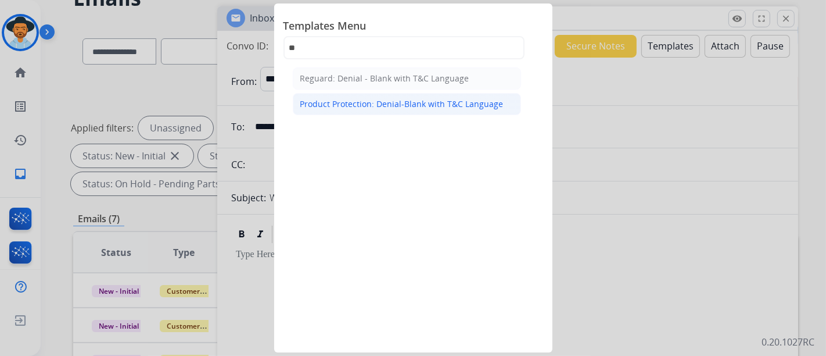
click at [386, 105] on div "Product Protection: Denial-Blank with T&C Language" at bounding box center [401, 104] width 203 height 12
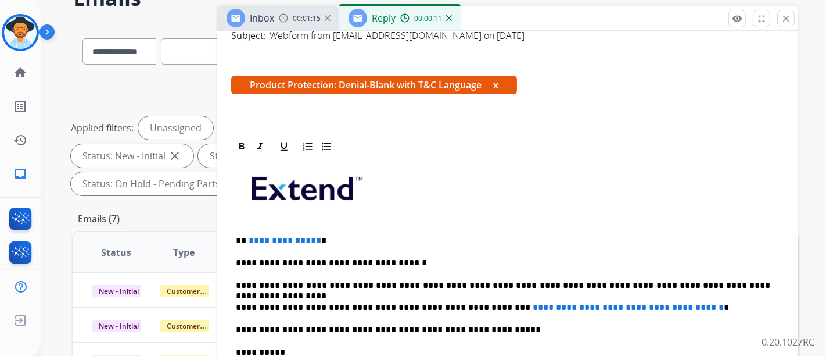
scroll to position [194, 0]
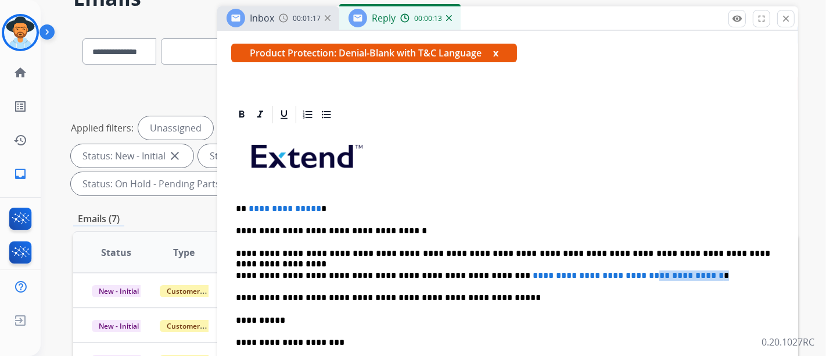
drag, startPoint x: 703, startPoint y: 271, endPoint x: 619, endPoint y: 271, distance: 83.7
click at [619, 271] on p "**********" at bounding box center [503, 275] width 535 height 10
click at [694, 271] on span "**********" at bounding box center [628, 275] width 191 height 9
click at [699, 272] on span "**********" at bounding box center [628, 275] width 191 height 9
drag, startPoint x: 700, startPoint y: 272, endPoint x: 470, endPoint y: 266, distance: 230.8
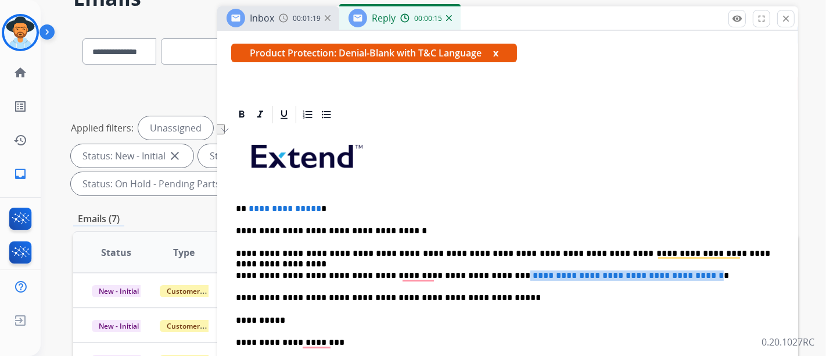
click at [470, 266] on div "**********" at bounding box center [507, 319] width 553 height 389
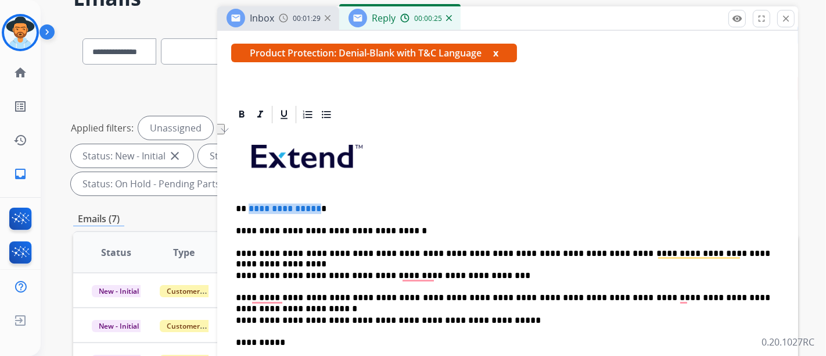
drag, startPoint x: 314, startPoint y: 205, endPoint x: 247, endPoint y: 206, distance: 66.8
click at [249, 206] on span "**********" at bounding box center [285, 208] width 73 height 9
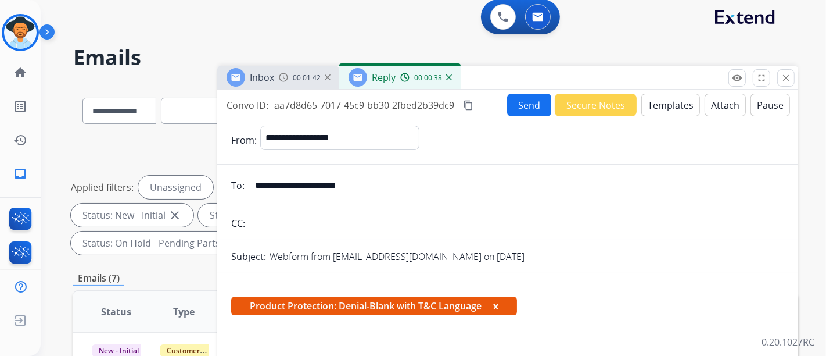
scroll to position [0, 0]
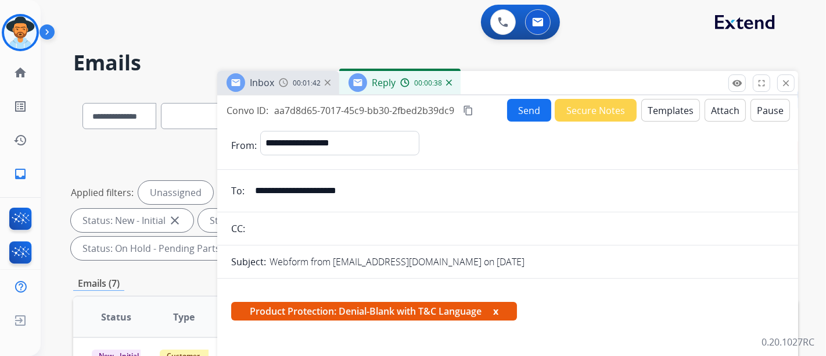
click at [721, 100] on button "Attach" at bounding box center [725, 110] width 41 height 23
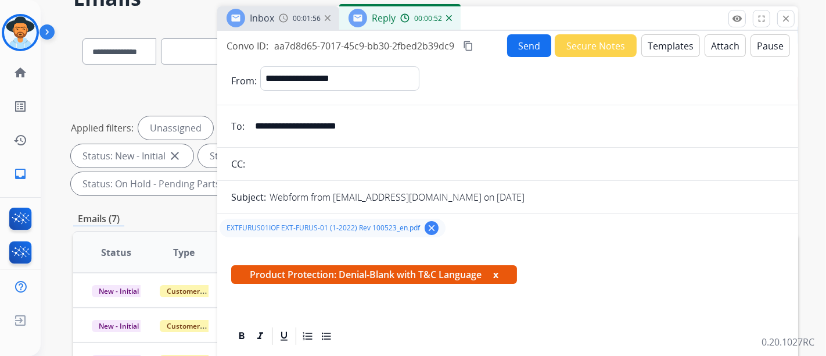
click at [523, 44] on button "Send" at bounding box center [529, 45] width 44 height 23
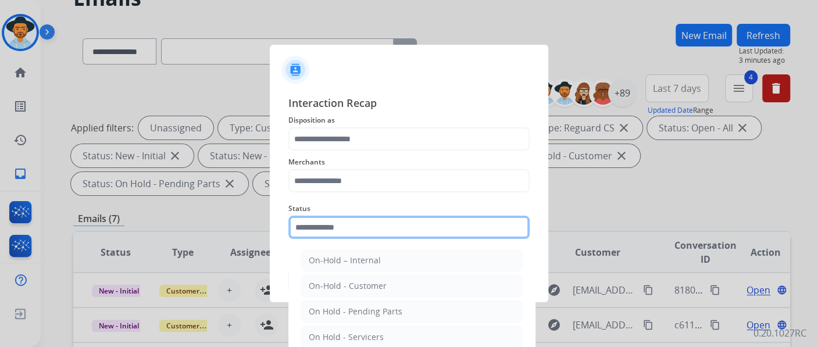
click at [343, 227] on input "text" at bounding box center [408, 227] width 241 height 23
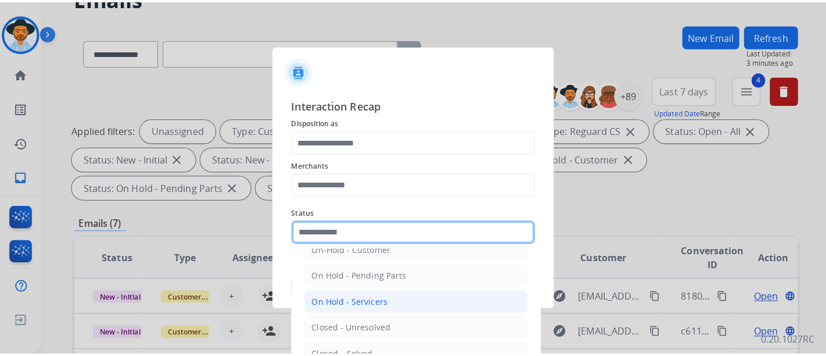
scroll to position [66, 0]
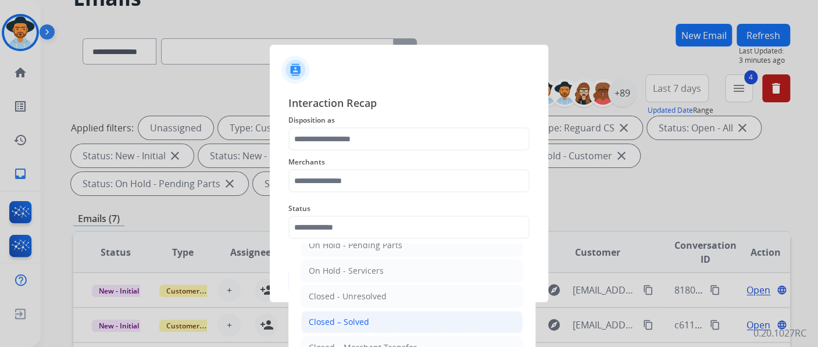
click at [352, 317] on div "Closed – Solved" at bounding box center [339, 322] width 60 height 12
type input "**********"
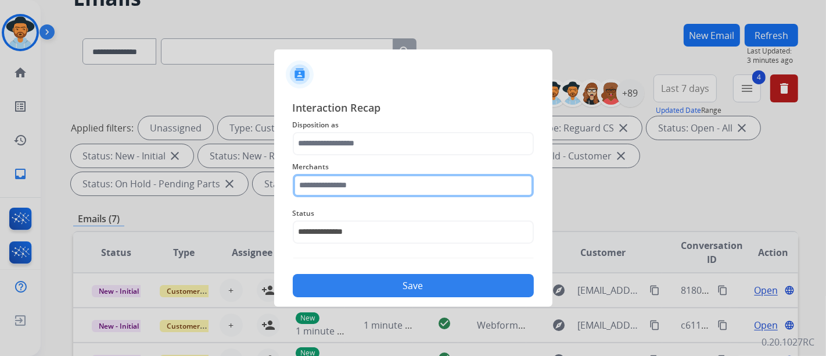
click at [375, 185] on input "text" at bounding box center [413, 185] width 241 height 23
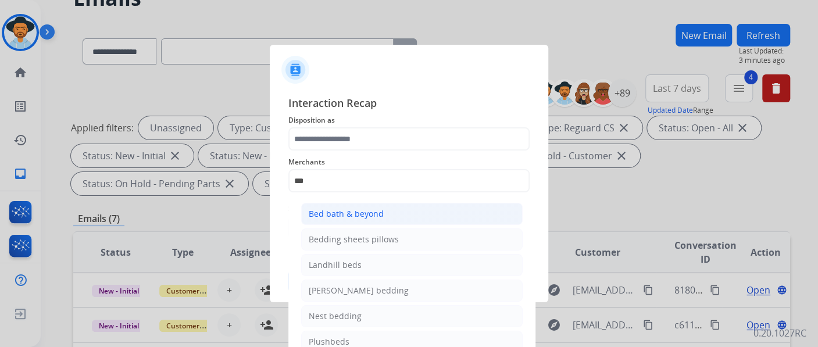
click at [367, 205] on li "Bed bath & beyond" at bounding box center [411, 214] width 221 height 22
type input "**********"
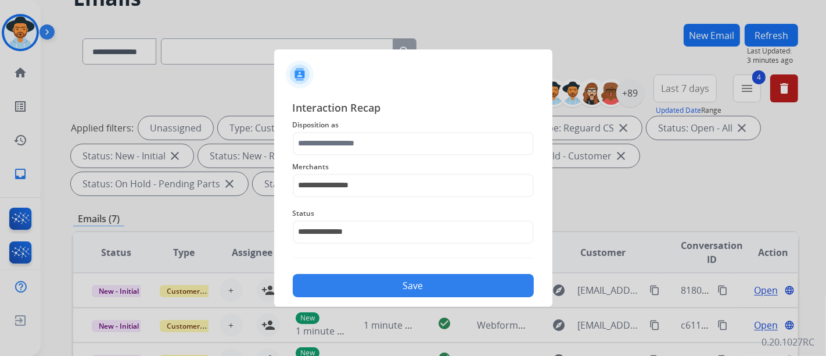
click at [357, 130] on span "Disposition as" at bounding box center [413, 125] width 241 height 14
click at [359, 137] on input "text" at bounding box center [413, 143] width 241 height 23
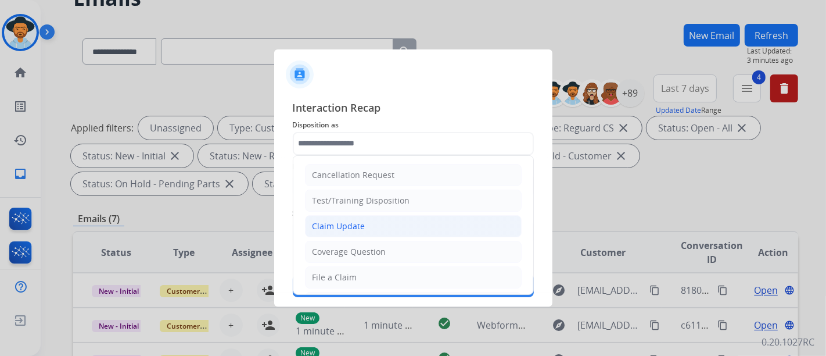
click at [359, 215] on li "Claim Update" at bounding box center [413, 226] width 217 height 22
type input "**********"
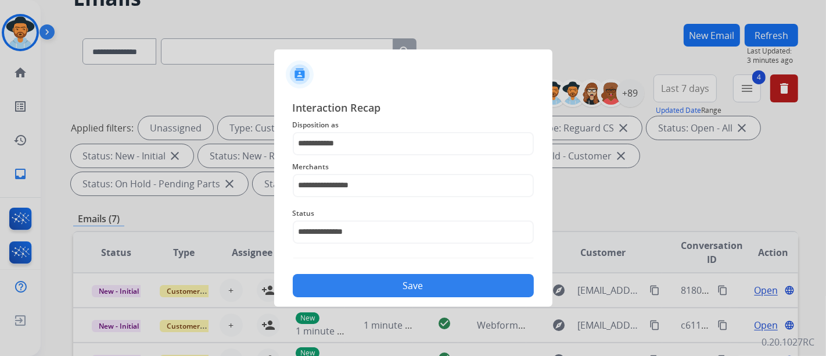
click at [384, 282] on button "Save" at bounding box center [413, 285] width 241 height 23
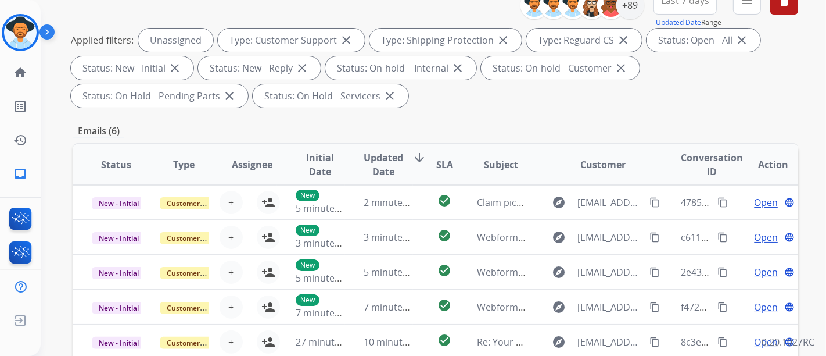
scroll to position [258, 0]
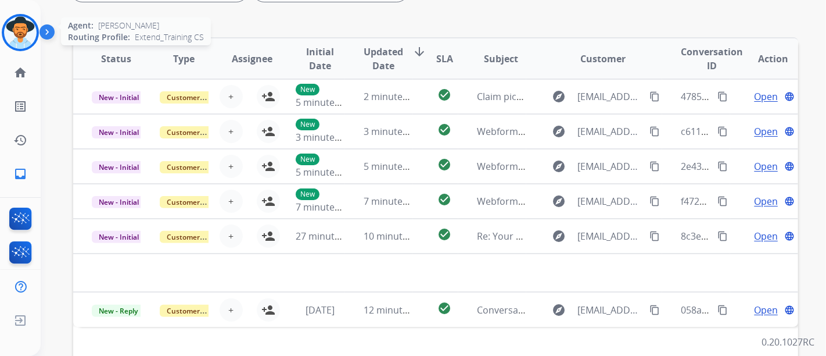
click at [30, 29] on img at bounding box center [20, 32] width 33 height 33
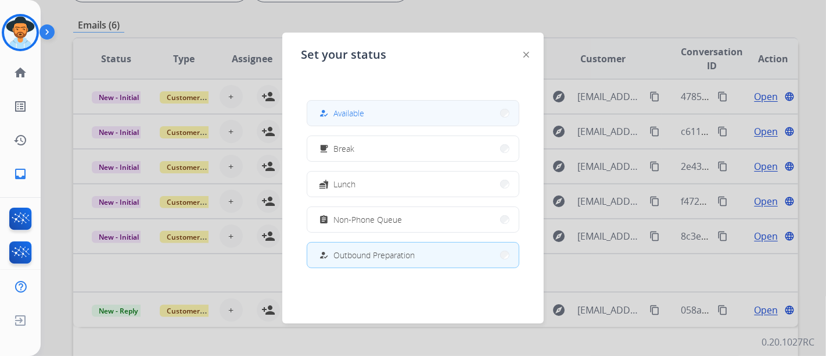
click at [337, 108] on span "Available" at bounding box center [349, 113] width 31 height 12
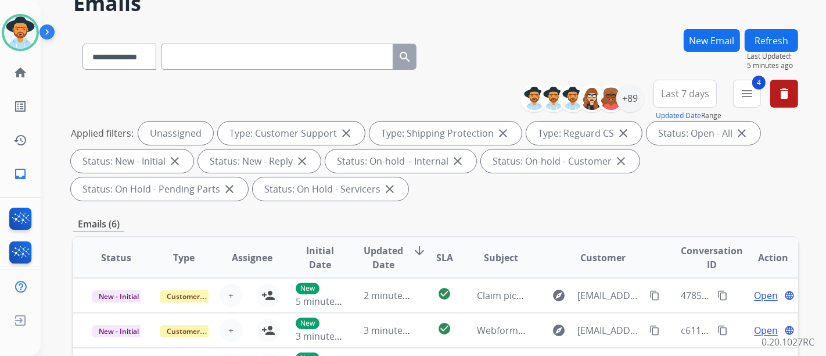
scroll to position [0, 0]
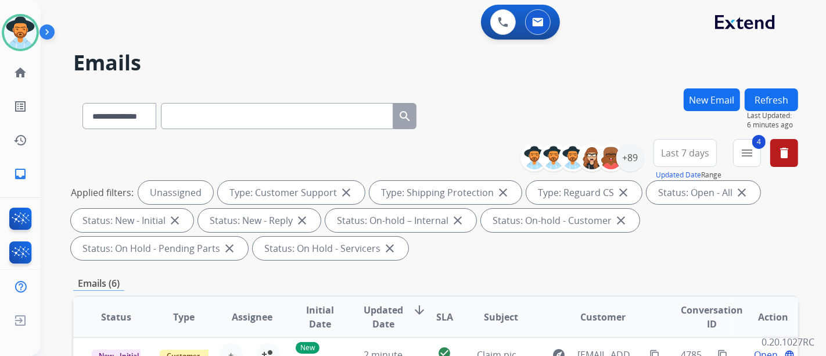
click at [752, 96] on button "Refresh" at bounding box center [771, 99] width 53 height 23
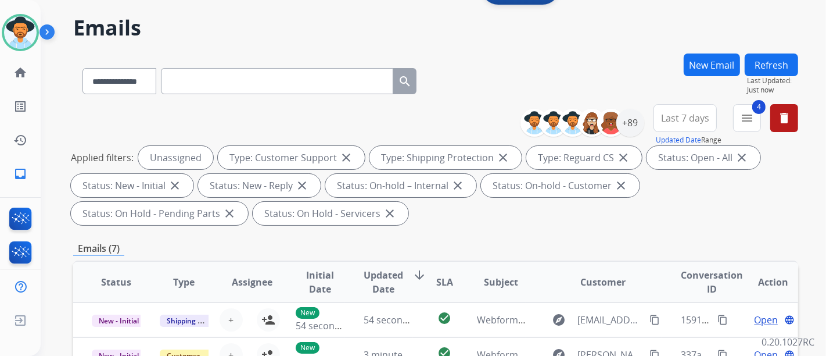
scroll to position [65, 0]
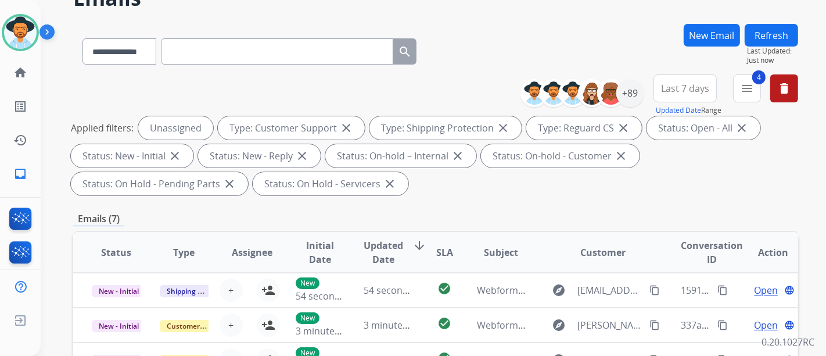
click at [776, 16] on div "**********" at bounding box center [420, 155] width 758 height 356
click at [779, 27] on button "Refresh" at bounding box center [771, 35] width 53 height 23
click at [758, 39] on button "Refresh" at bounding box center [771, 35] width 53 height 23
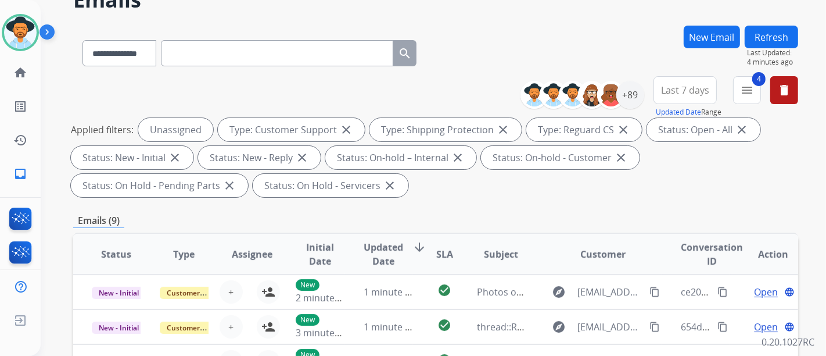
scroll to position [0, 0]
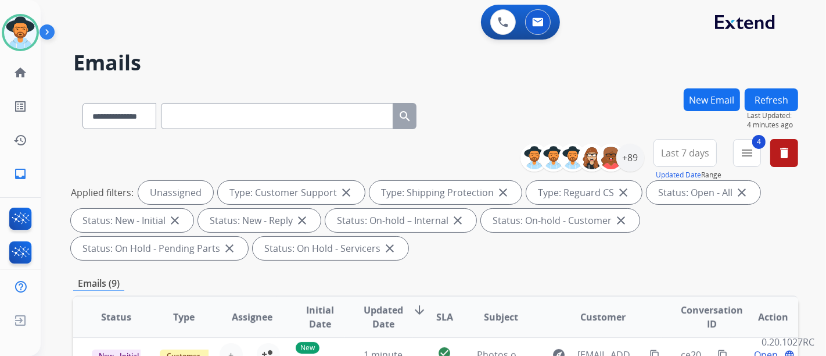
click at [771, 87] on div "**********" at bounding box center [420, 220] width 758 height 356
click at [780, 105] on button "Refresh" at bounding box center [771, 99] width 53 height 23
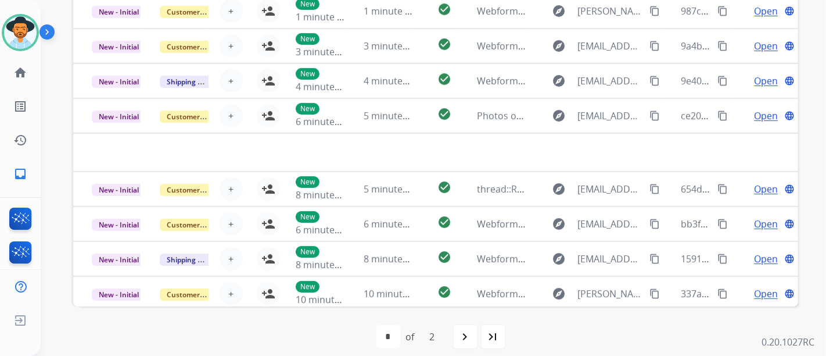
scroll to position [388, 0]
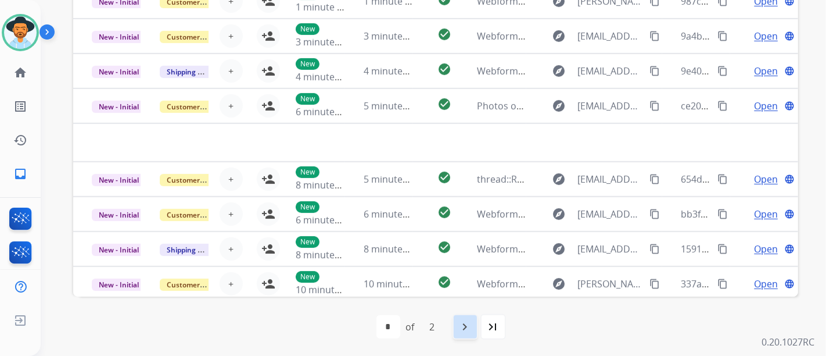
click at [456, 320] on div "navigate_next" at bounding box center [466, 327] width 26 height 26
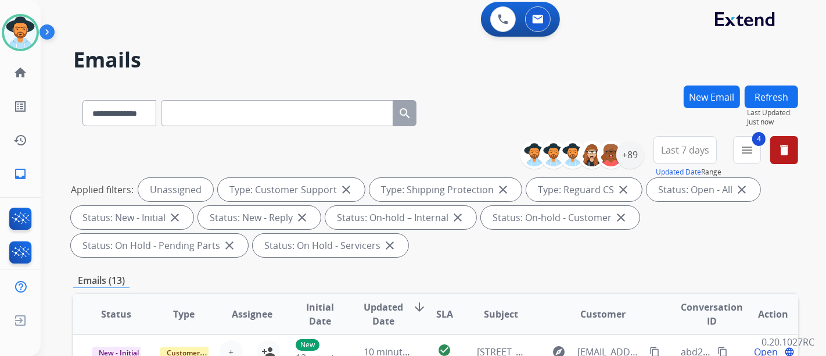
scroll to position [0, 0]
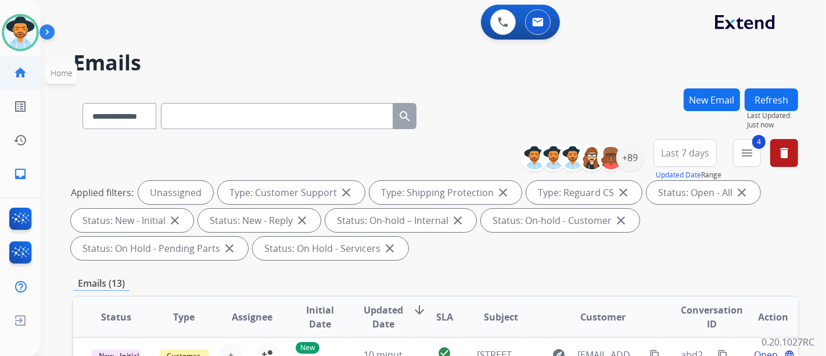
click at [20, 66] on mat-icon "home" at bounding box center [20, 73] width 14 height 14
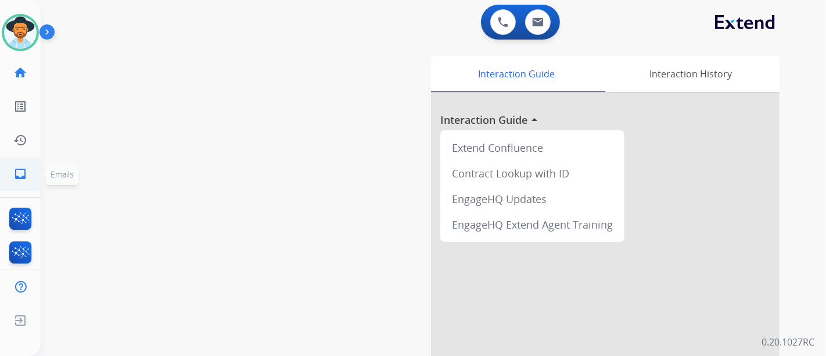
click at [30, 180] on link "inbox Emails" at bounding box center [20, 173] width 33 height 33
select select "**********"
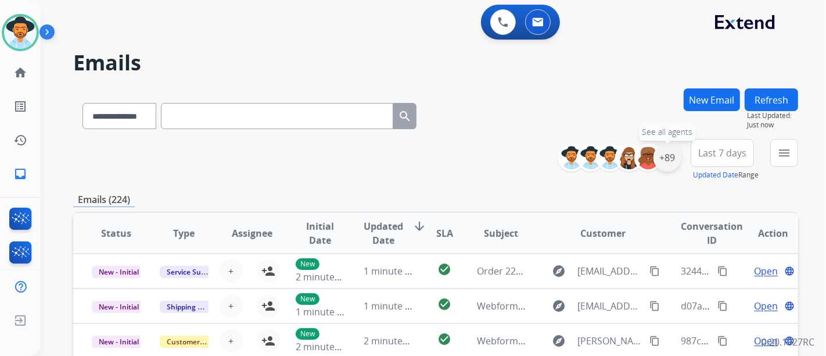
click at [665, 163] on div "+89" at bounding box center [668, 158] width 28 height 28
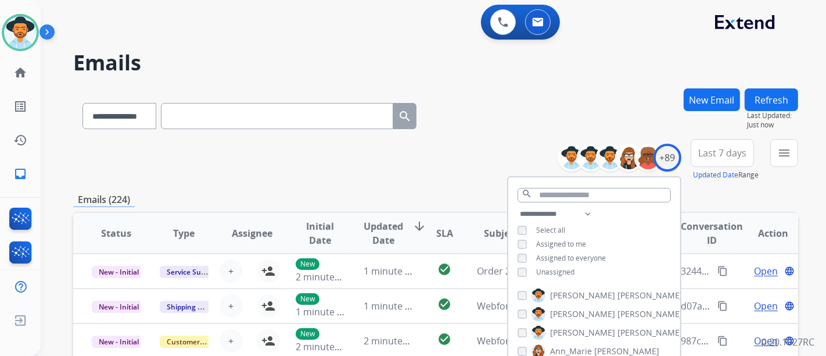
click at [542, 267] on span "Unassigned" at bounding box center [555, 272] width 38 height 10
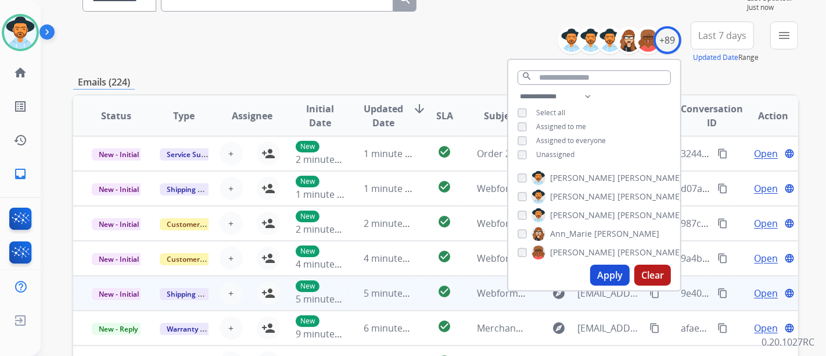
scroll to position [129, 0]
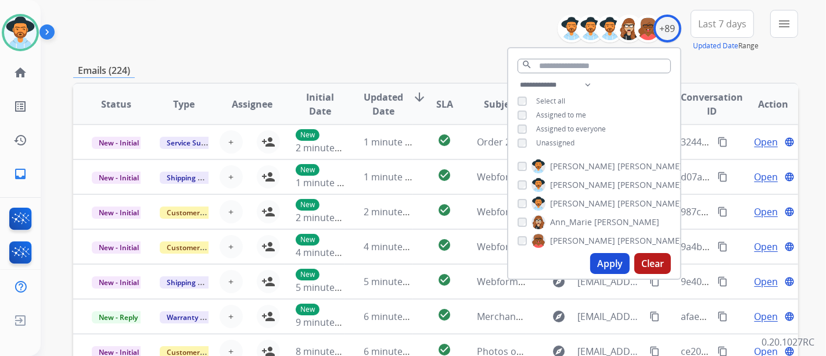
click at [616, 267] on button "Apply" at bounding box center [610, 263] width 40 height 21
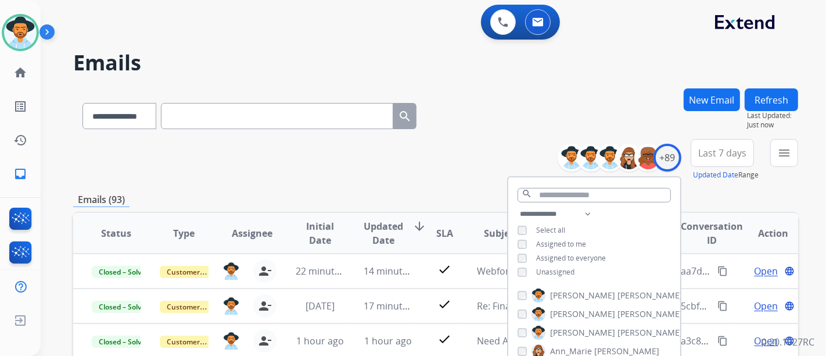
click at [388, 171] on div "**********" at bounding box center [435, 160] width 725 height 42
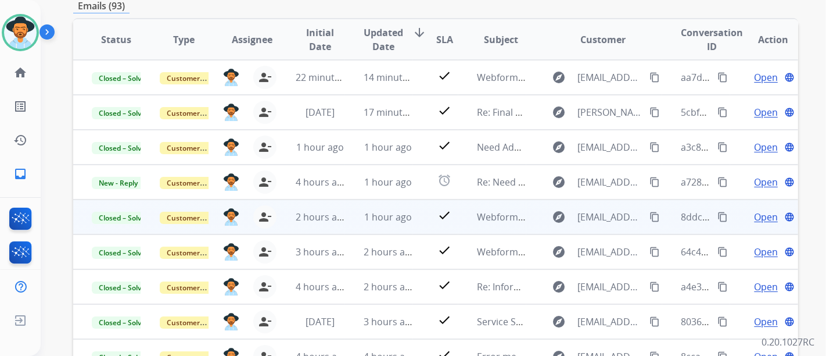
scroll to position [1, 0]
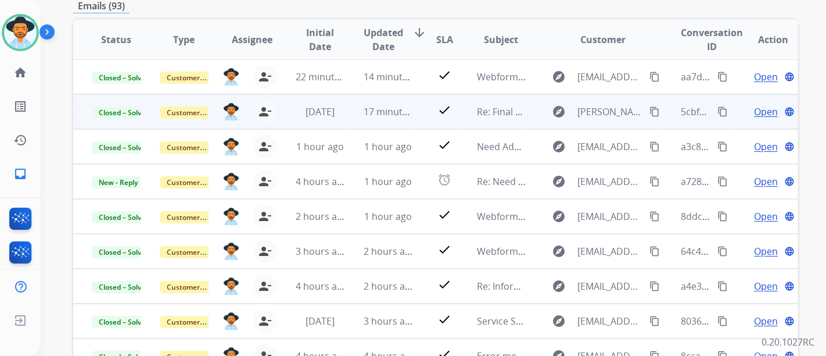
click at [754, 112] on span "Open" at bounding box center [766, 112] width 24 height 14
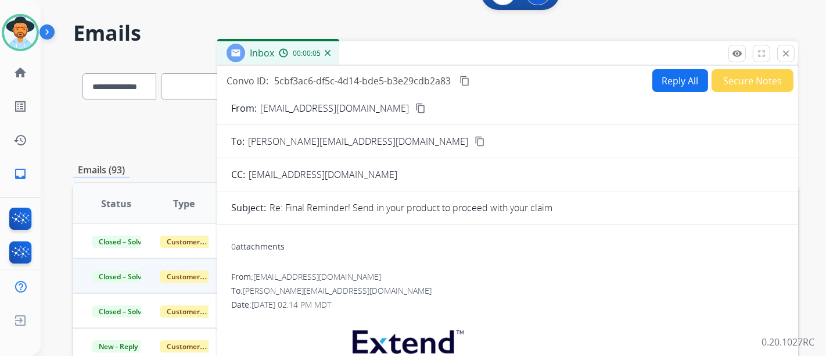
scroll to position [0, 0]
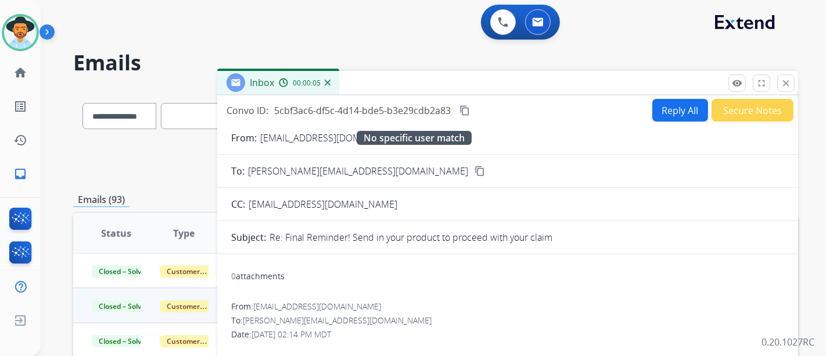
click at [414, 132] on button "content_copy" at bounding box center [421, 138] width 14 height 14
click at [463, 110] on mat-icon "content_copy" at bounding box center [465, 110] width 10 height 10
click at [787, 83] on mat-icon "close" at bounding box center [786, 83] width 10 height 10
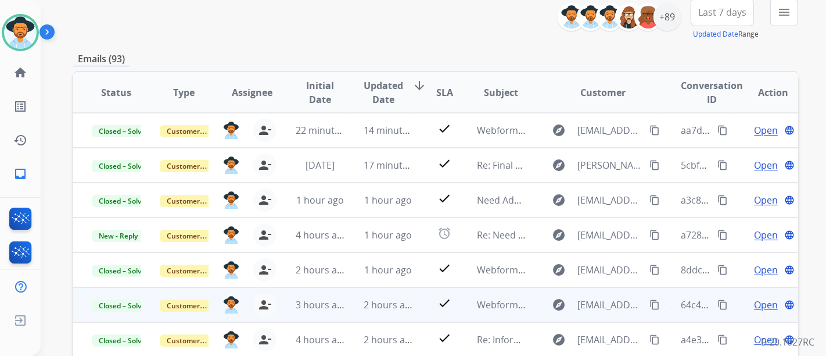
scroll to position [46, 0]
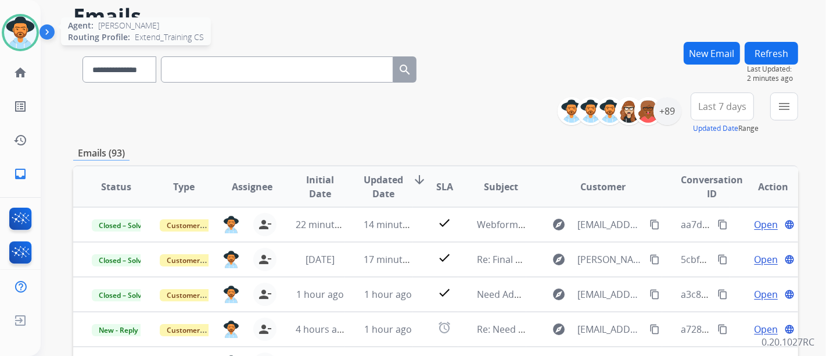
click at [35, 45] on div "Agent: Justin Routing Profile: Extend_Training CS" at bounding box center [20, 32] width 37 height 37
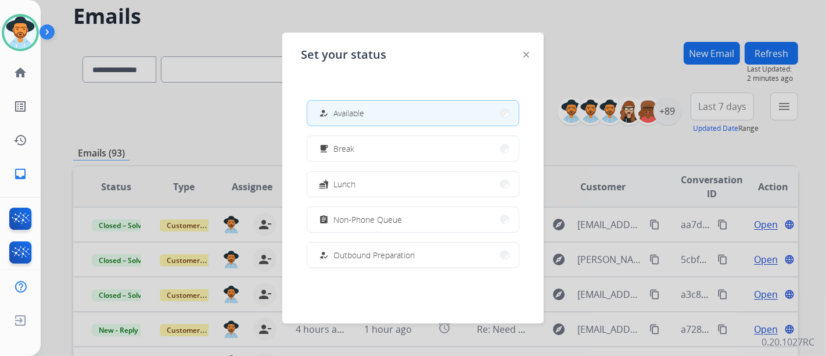
click at [364, 112] on span "Available" at bounding box center [349, 113] width 31 height 12
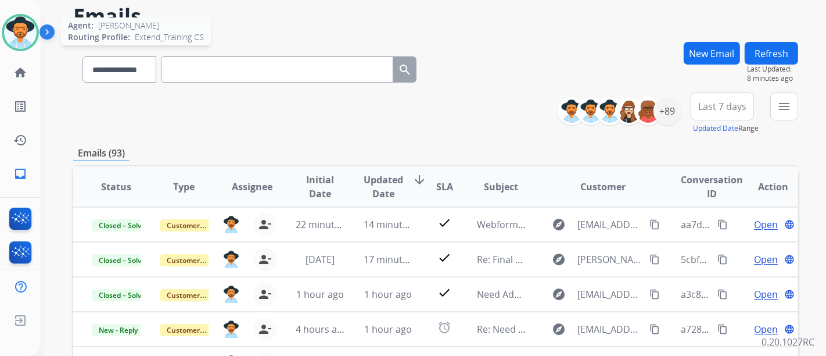
click at [33, 28] on img at bounding box center [20, 32] width 33 height 33
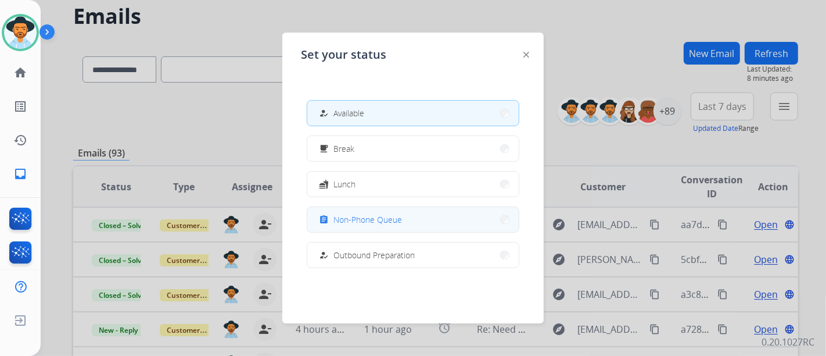
click at [386, 216] on span "Non-Phone Queue" at bounding box center [368, 219] width 69 height 12
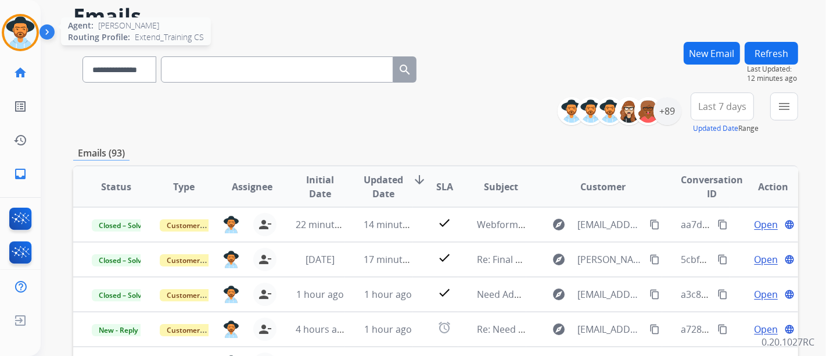
click at [8, 40] on img at bounding box center [20, 32] width 33 height 33
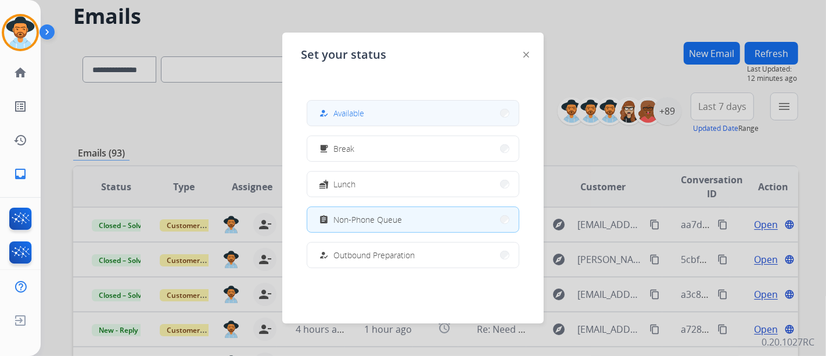
click at [309, 101] on div "how_to_reg Available" at bounding box center [413, 113] width 213 height 26
click at [313, 109] on button "how_to_reg Available" at bounding box center [413, 113] width 212 height 25
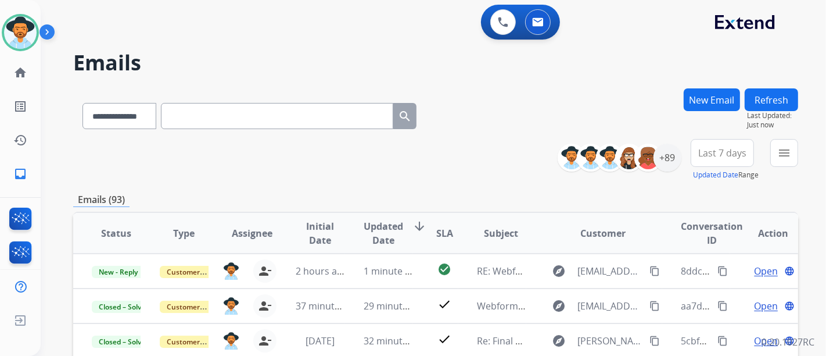
scroll to position [1, 0]
click at [769, 149] on div "**********" at bounding box center [683, 160] width 232 height 42
click at [774, 151] on button "menu Filters" at bounding box center [785, 153] width 28 height 28
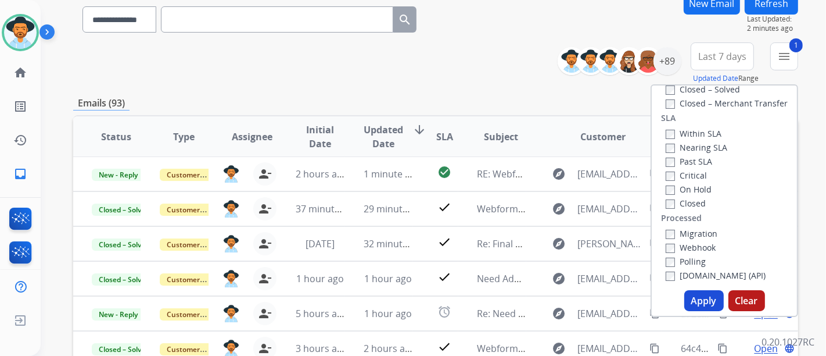
scroll to position [258, 0]
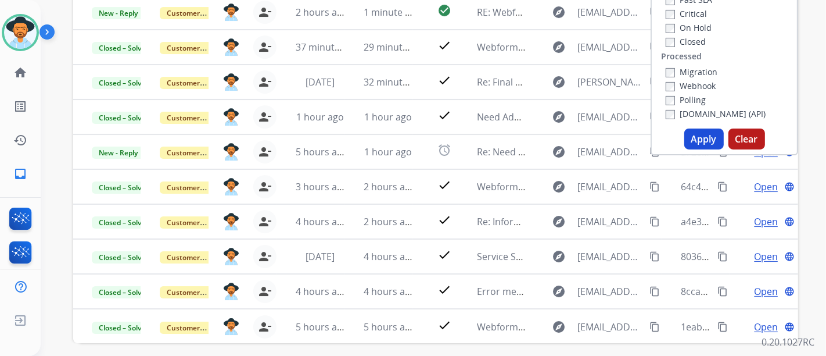
click at [700, 140] on button "Apply" at bounding box center [705, 138] width 40 height 21
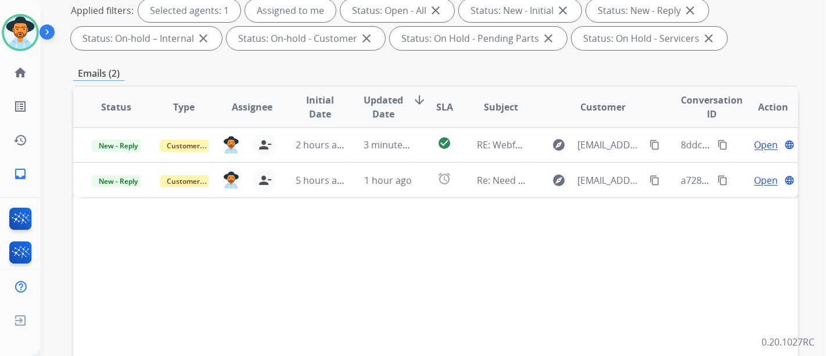
scroll to position [194, 0]
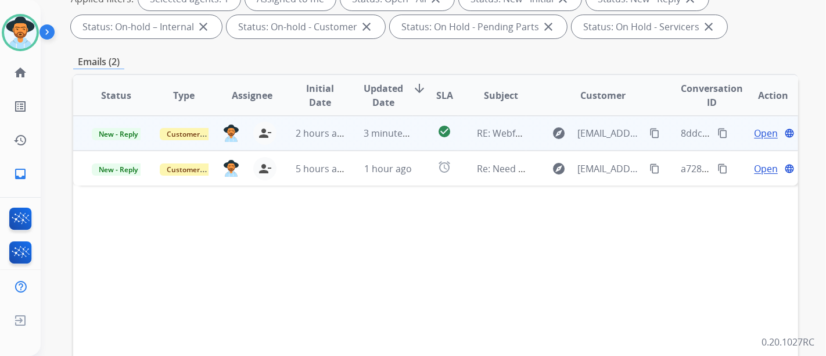
click at [757, 134] on span "Open" at bounding box center [766, 133] width 24 height 14
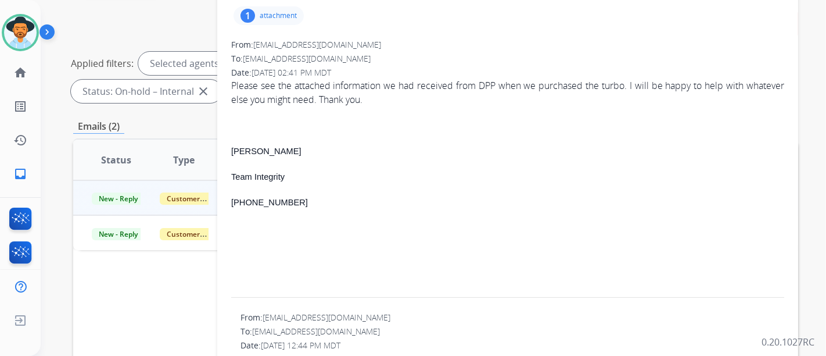
scroll to position [65, 0]
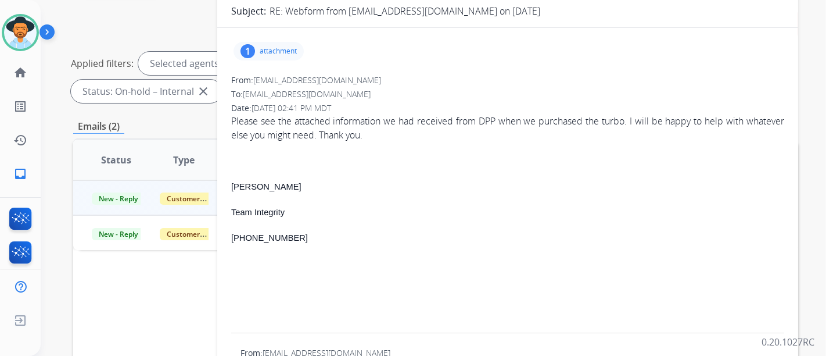
click at [302, 52] on div "1 attachment" at bounding box center [269, 51] width 70 height 19
click at [302, 80] on p "Wamser Extend Info.pdf" at bounding box center [313, 81] width 141 height 14
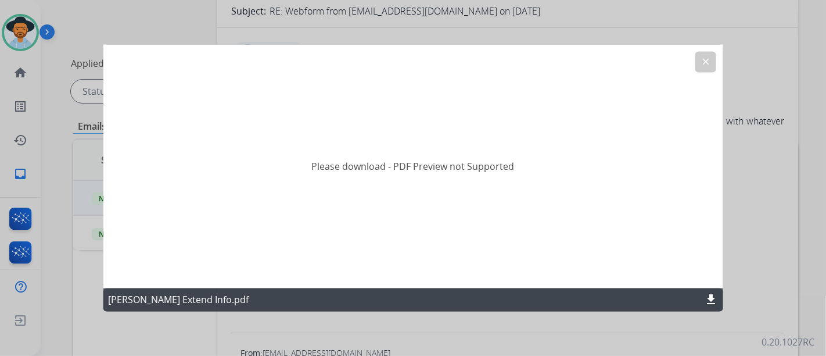
click at [192, 303] on p "Wamser Extend Info.pdf" at bounding box center [178, 300] width 141 height 14
click at [716, 299] on mat-icon "download" at bounding box center [711, 300] width 14 height 14
click at [714, 56] on button "clear" at bounding box center [705, 62] width 21 height 21
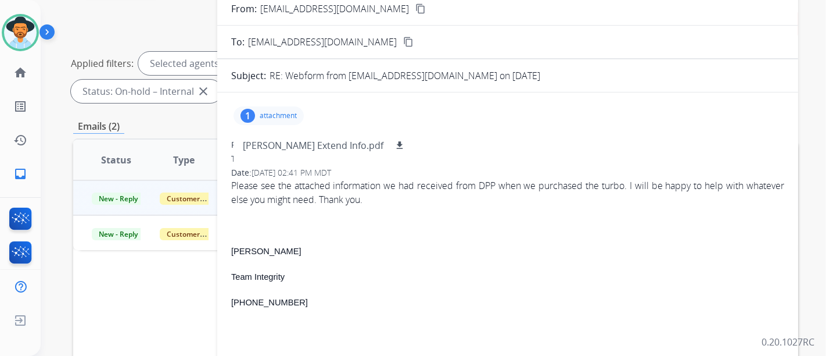
scroll to position [0, 0]
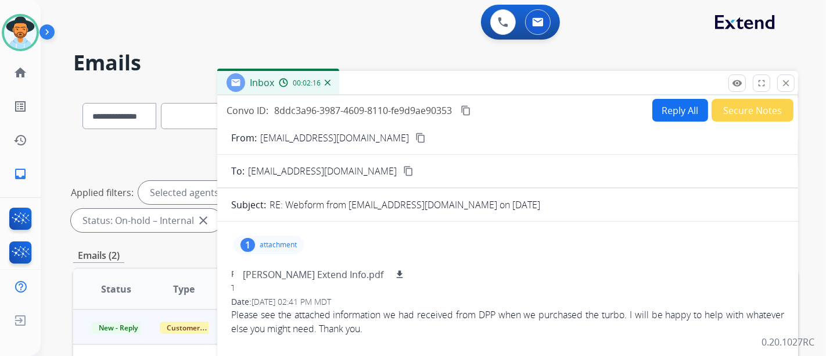
click at [764, 105] on button "Secure Notes" at bounding box center [753, 110] width 82 height 23
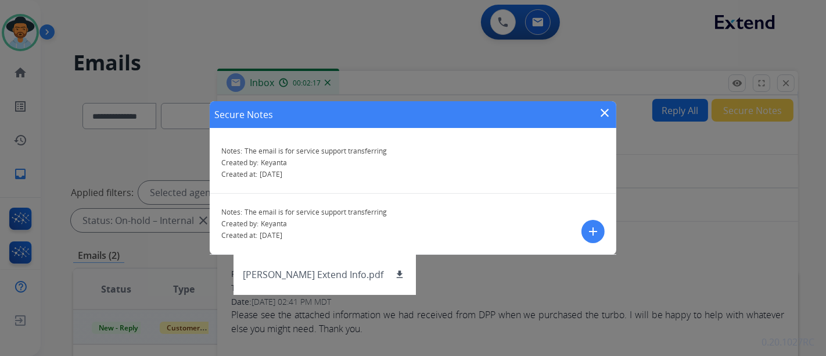
click at [496, 166] on p "Created by: Keyanta" at bounding box center [413, 162] width 384 height 9
click at [599, 119] on mat-icon "close" at bounding box center [605, 113] width 14 height 14
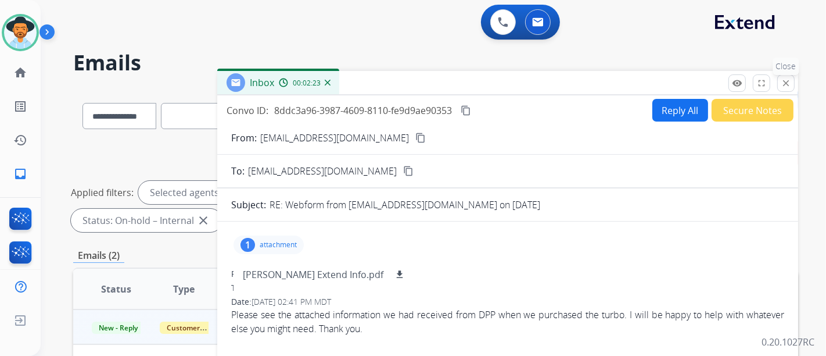
click at [785, 87] on mat-icon "close" at bounding box center [786, 83] width 10 height 10
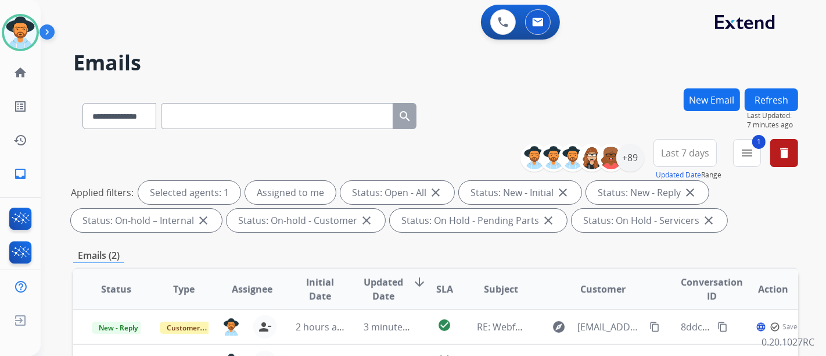
click at [770, 93] on button "Refresh" at bounding box center [771, 99] width 53 height 23
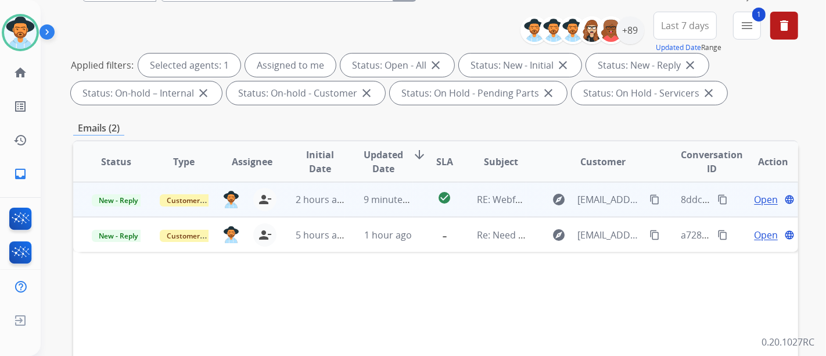
scroll to position [194, 0]
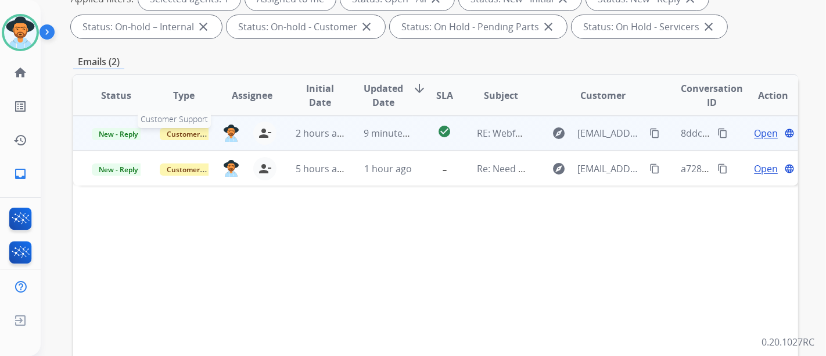
click at [189, 134] on span "Customer Support" at bounding box center [198, 134] width 76 height 12
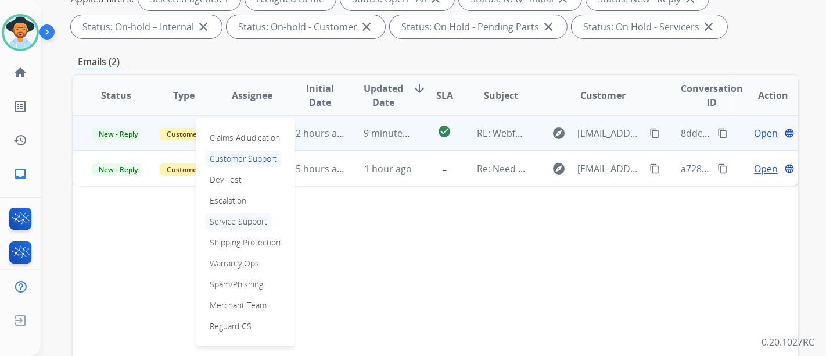
click at [235, 221] on p "Service Support" at bounding box center [238, 221] width 67 height 16
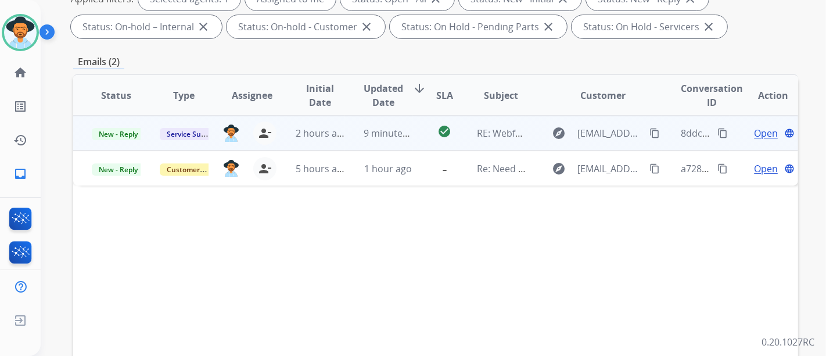
click at [410, 297] on div "Status Type Assignee Initial Date Updated Date arrow_downward SLA Subject Custo…" at bounding box center [435, 268] width 725 height 389
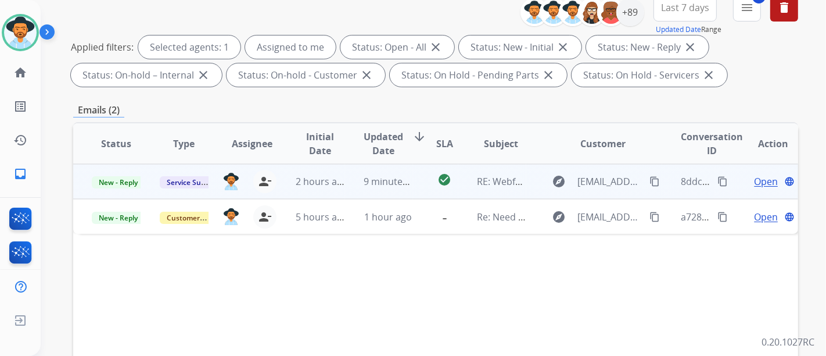
scroll to position [129, 0]
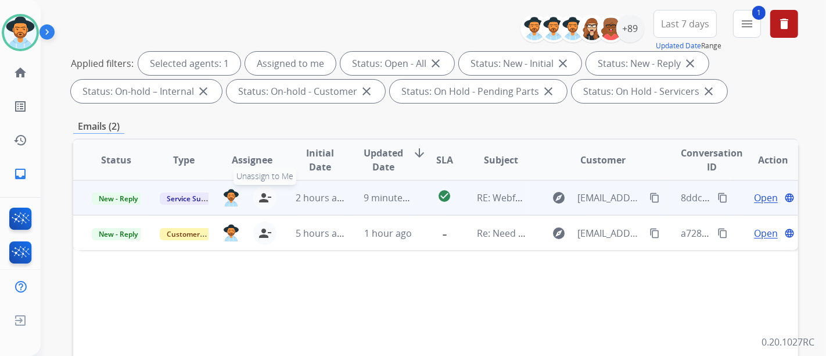
click at [261, 198] on mat-icon "person_remove" at bounding box center [265, 198] width 14 height 14
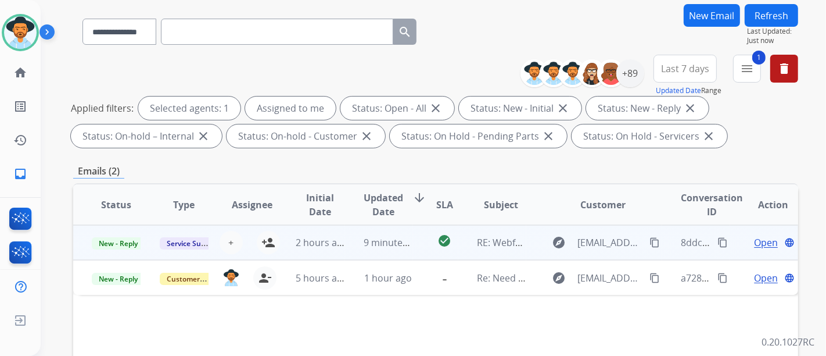
scroll to position [65, 0]
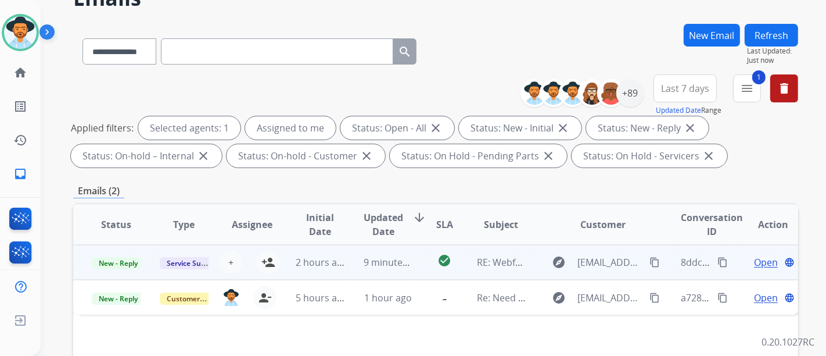
click at [779, 27] on button "Refresh" at bounding box center [771, 35] width 53 height 23
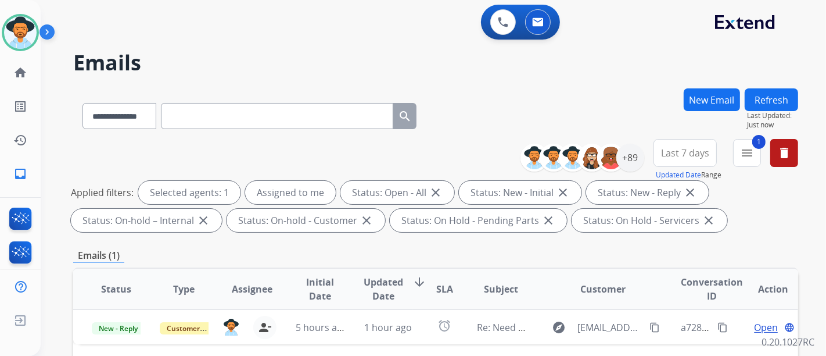
scroll to position [129, 0]
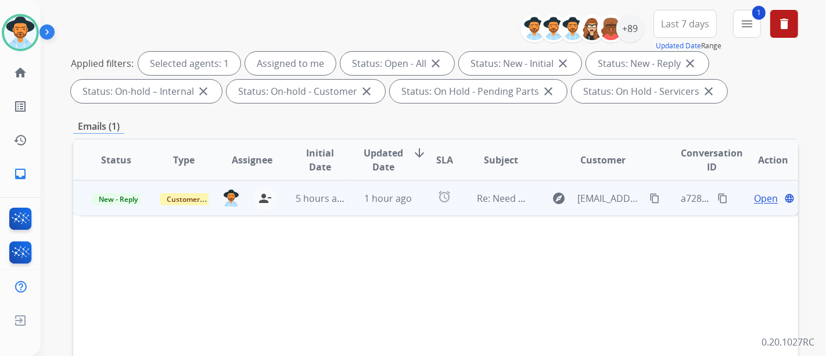
click at [762, 201] on span "Open" at bounding box center [766, 198] width 24 height 14
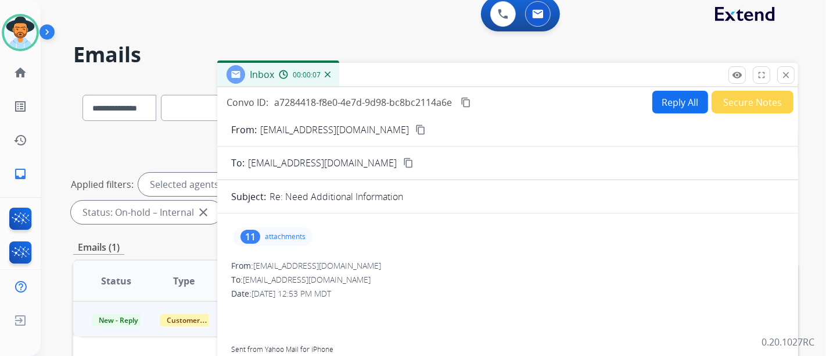
scroll to position [0, 0]
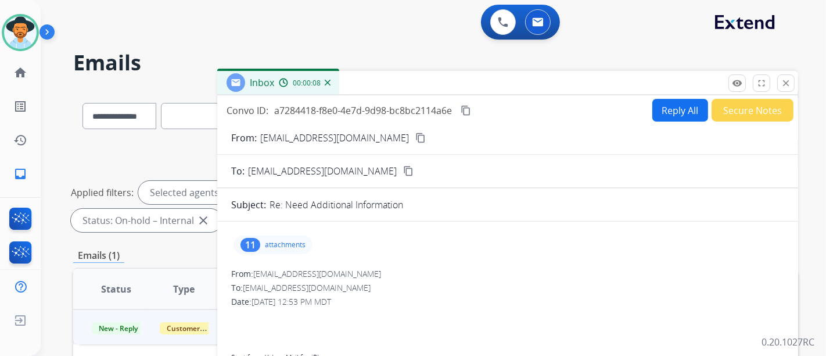
click at [783, 80] on mat-icon "close" at bounding box center [786, 83] width 10 height 10
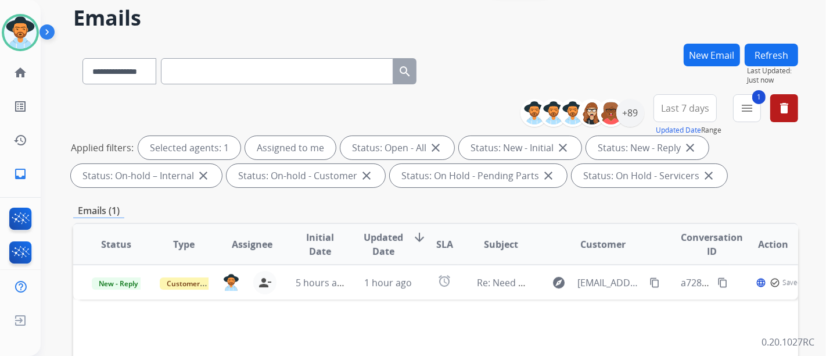
scroll to position [65, 0]
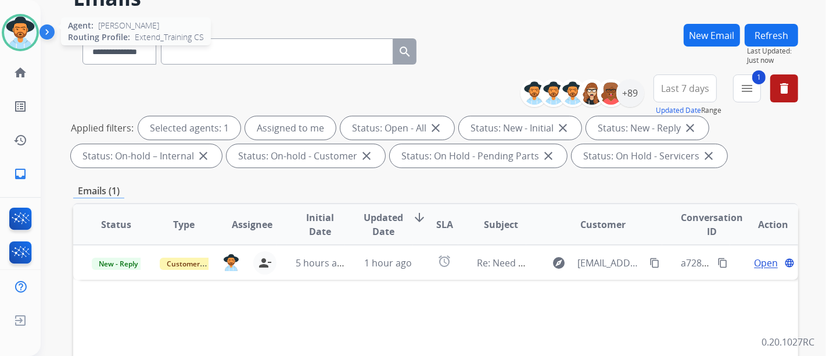
click at [17, 28] on img at bounding box center [20, 32] width 33 height 33
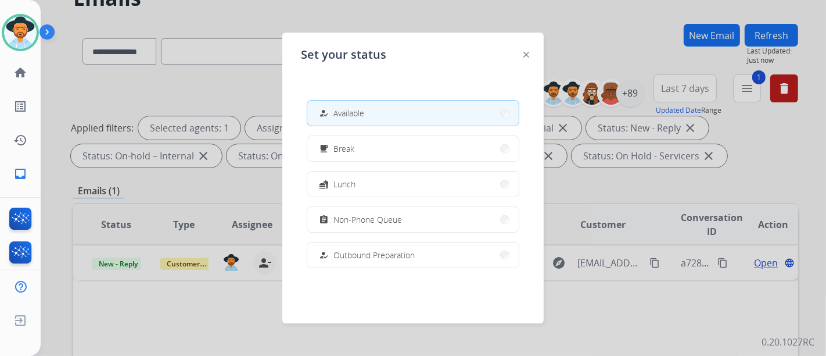
click at [438, 102] on button "how_to_reg Available" at bounding box center [413, 113] width 212 height 25
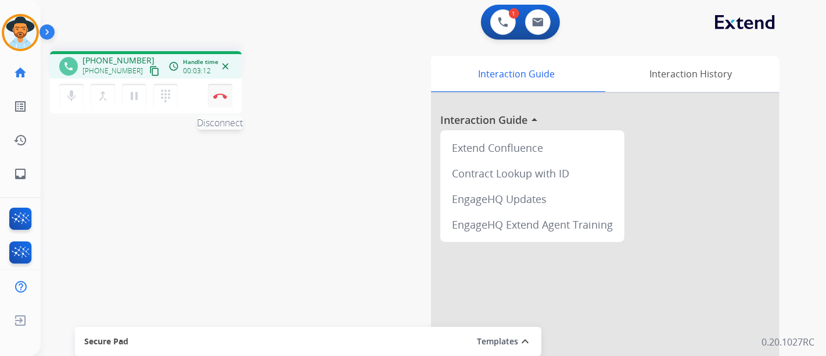
click at [213, 99] on button "Disconnect" at bounding box center [220, 96] width 24 height 24
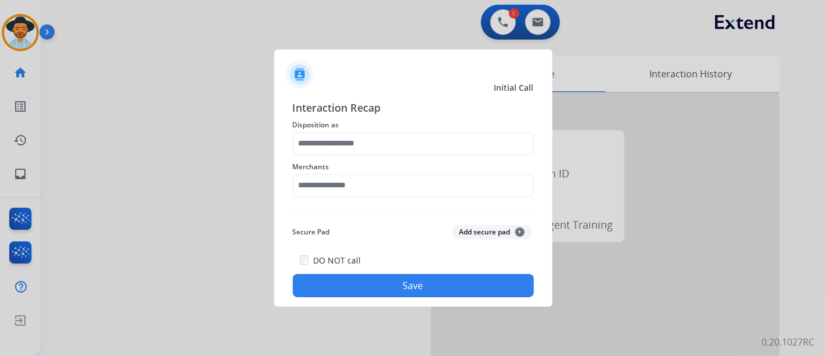
click at [368, 171] on span "Merchants" at bounding box center [413, 167] width 241 height 14
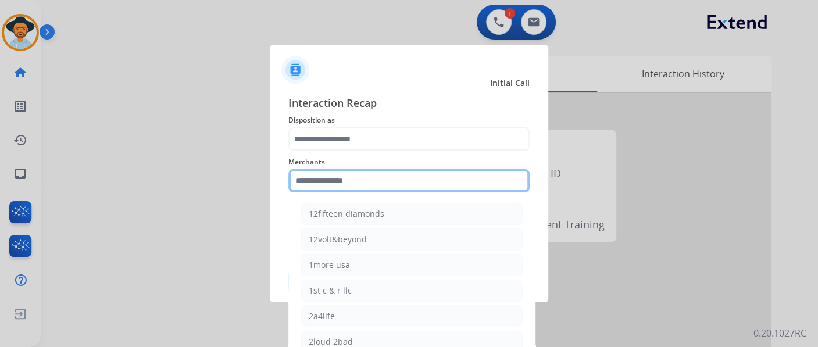
click at [386, 185] on input "text" at bounding box center [408, 180] width 241 height 23
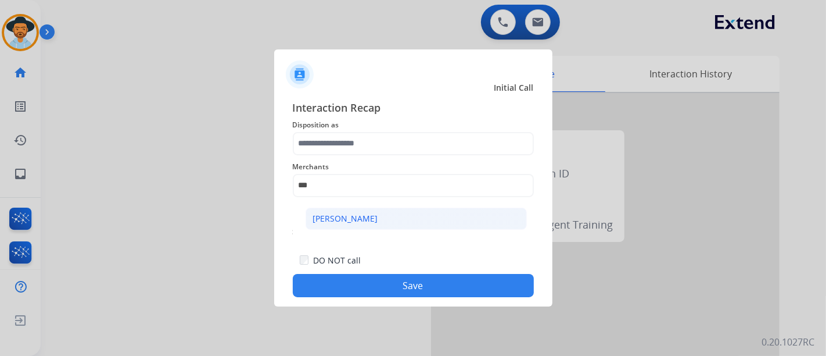
click at [373, 220] on div "Ashley - Reguard" at bounding box center [345, 219] width 65 height 12
type input "**********"
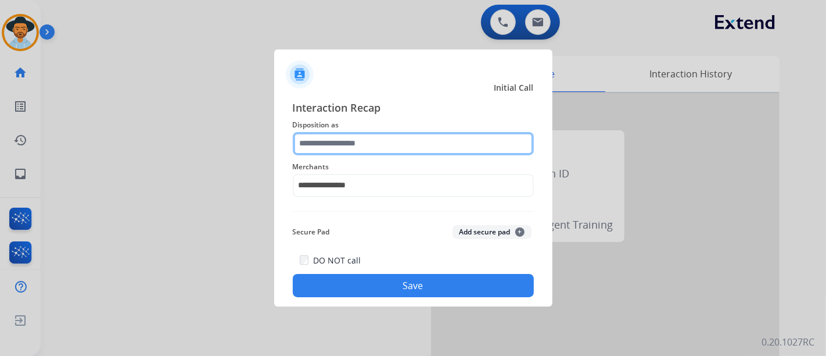
click at [380, 148] on input "text" at bounding box center [413, 143] width 241 height 23
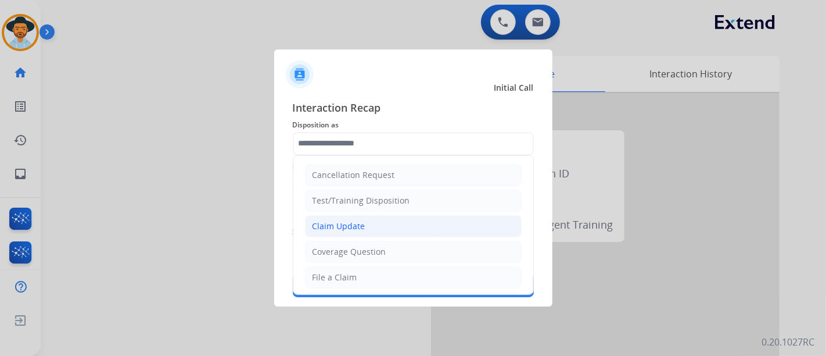
click at [380, 223] on li "Claim Update" at bounding box center [413, 226] width 217 height 22
type input "**********"
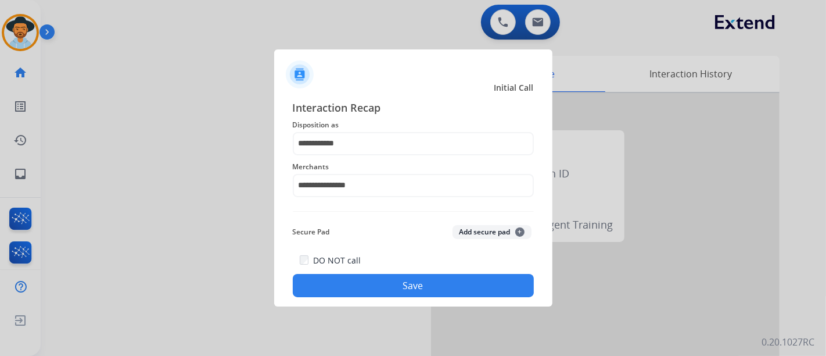
click at [395, 276] on button "Save" at bounding box center [413, 285] width 241 height 23
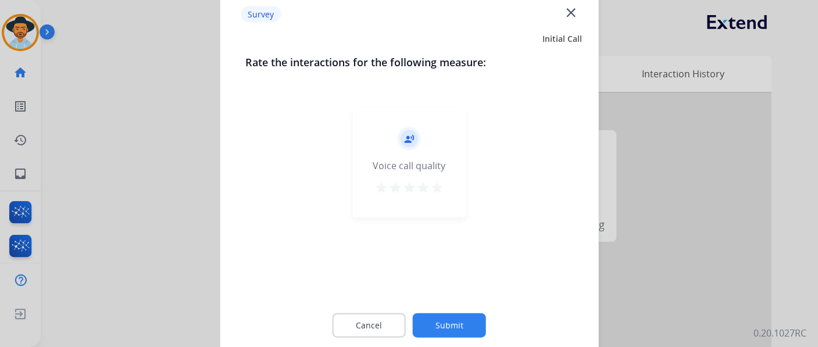
click at [436, 187] on mat-icon "star" at bounding box center [437, 187] width 14 height 14
click at [460, 332] on button "Submit" at bounding box center [449, 325] width 73 height 24
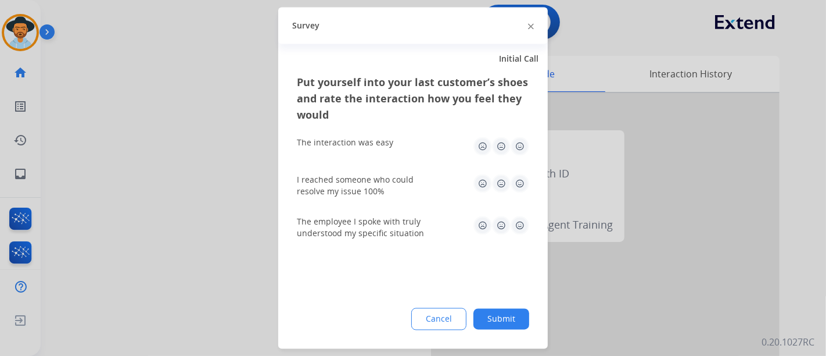
click at [524, 148] on img at bounding box center [520, 146] width 19 height 19
click at [528, 171] on div "I reached someone who could resolve my issue 100%" at bounding box center [413, 186] width 232 height 42
click at [521, 181] on img at bounding box center [520, 183] width 19 height 19
click at [518, 231] on img at bounding box center [520, 225] width 19 height 19
click at [496, 310] on button "Submit" at bounding box center [502, 319] width 56 height 21
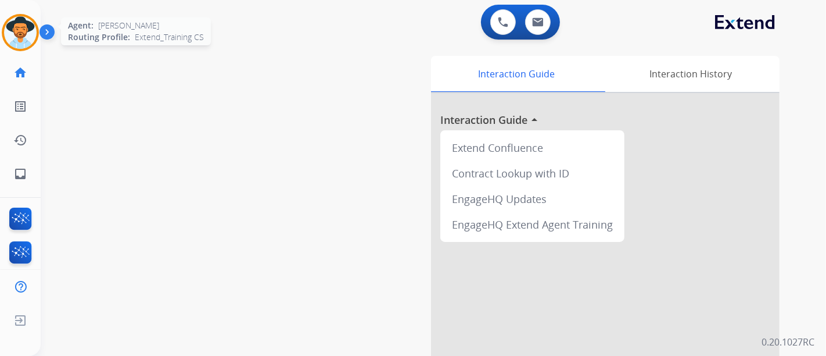
click at [24, 49] on div at bounding box center [20, 32] width 37 height 37
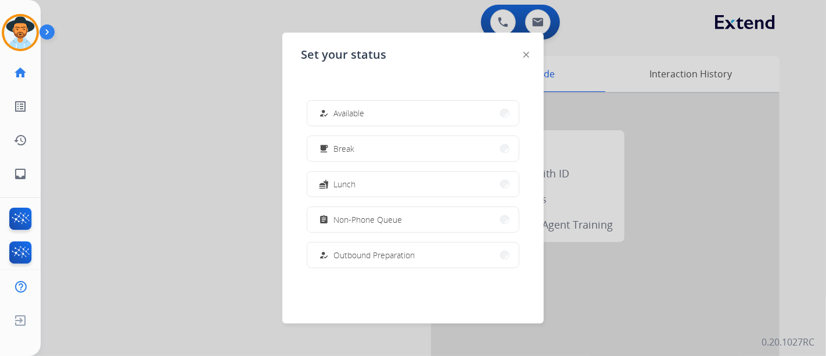
click at [161, 112] on div at bounding box center [413, 178] width 826 height 356
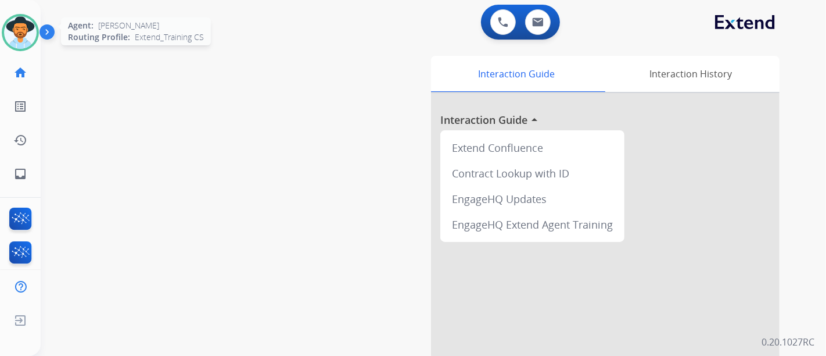
click at [30, 37] on img at bounding box center [20, 32] width 33 height 33
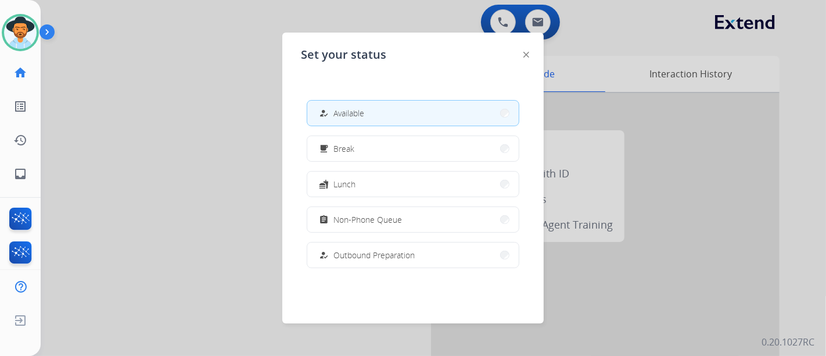
click at [427, 112] on button "how_to_reg Available" at bounding box center [413, 113] width 212 height 25
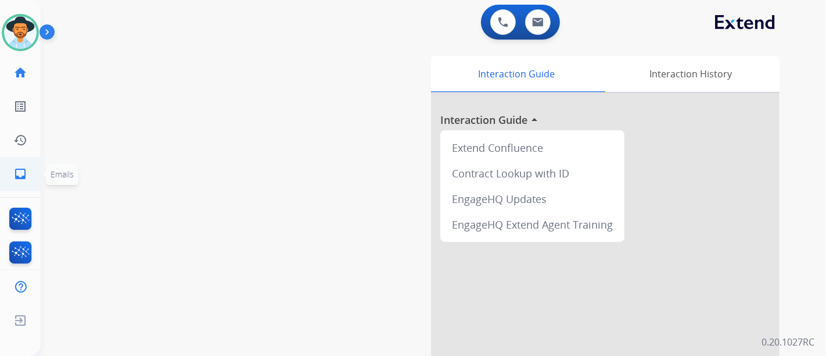
click at [30, 184] on link "inbox Emails" at bounding box center [20, 173] width 33 height 33
select select "**********"
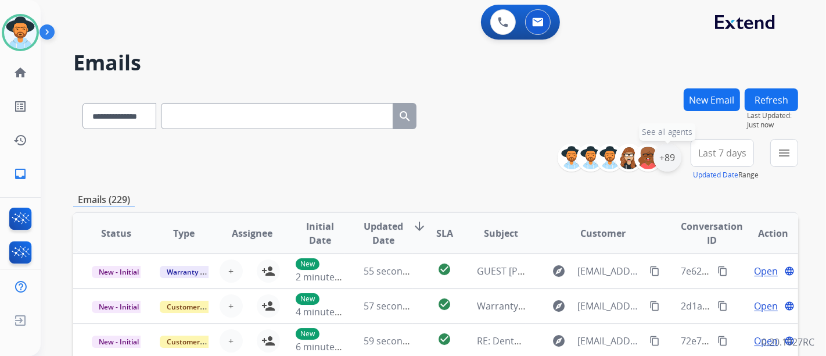
click at [674, 159] on div "+89" at bounding box center [668, 158] width 28 height 28
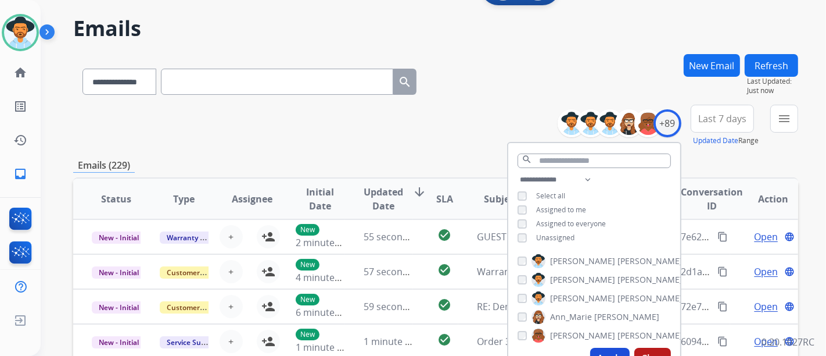
scroll to position [129, 0]
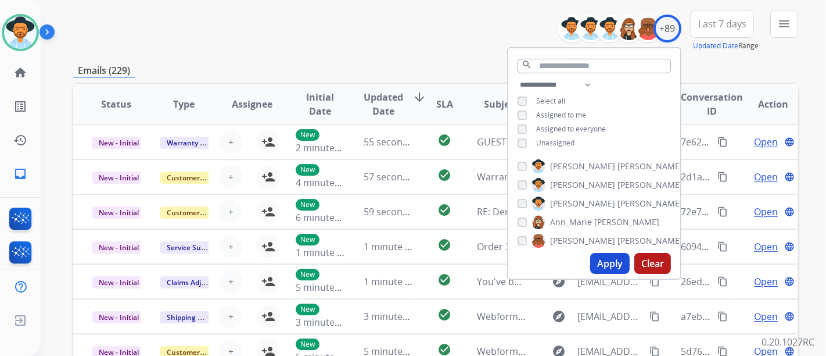
click at [617, 258] on button "Apply" at bounding box center [610, 263] width 40 height 21
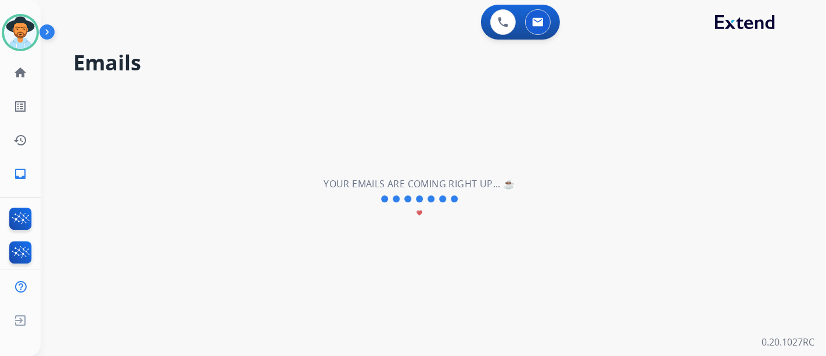
scroll to position [0, 0]
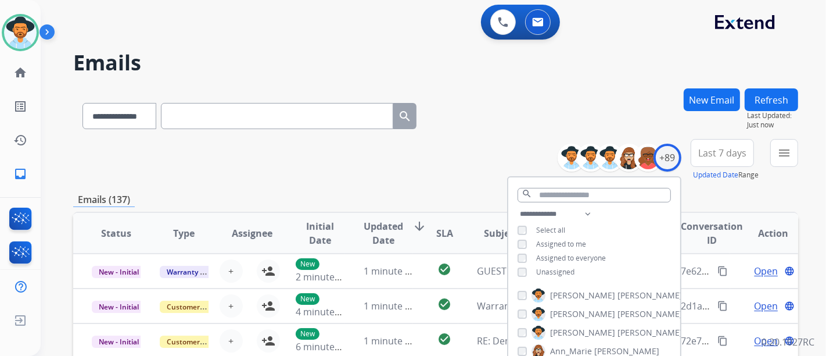
click at [782, 160] on button "menu" at bounding box center [785, 153] width 28 height 28
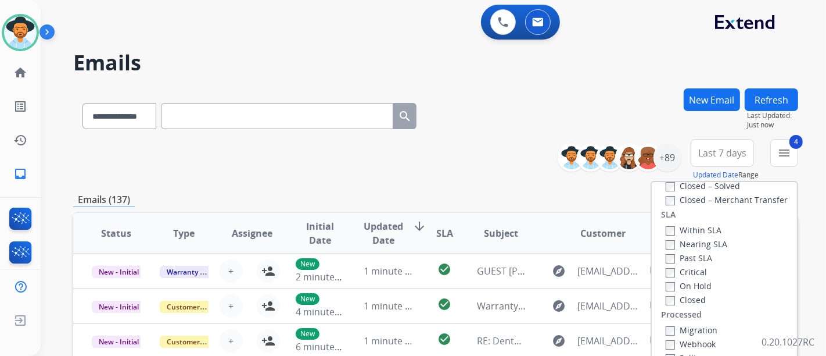
scroll to position [65, 0]
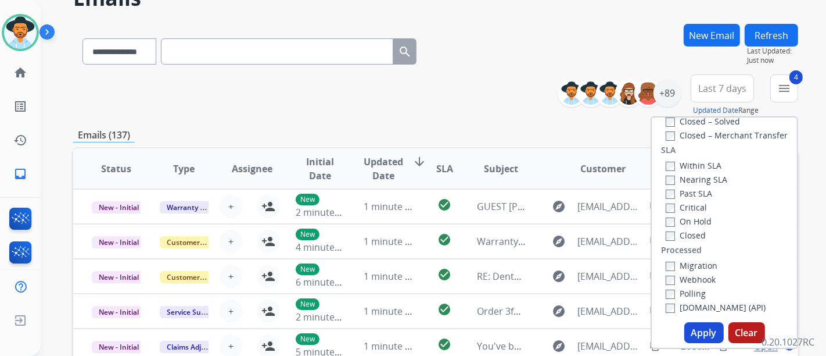
click at [698, 328] on button "Apply" at bounding box center [705, 332] width 40 height 21
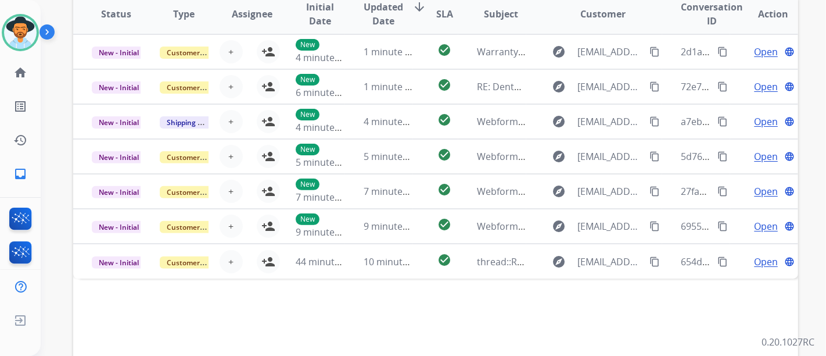
scroll to position [323, 0]
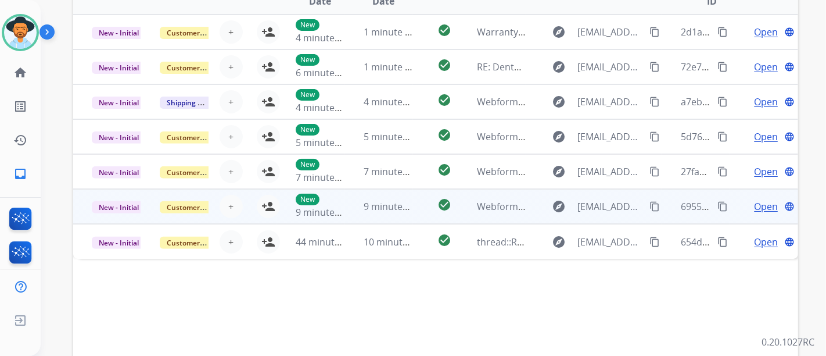
click at [764, 204] on span "Open" at bounding box center [766, 206] width 24 height 14
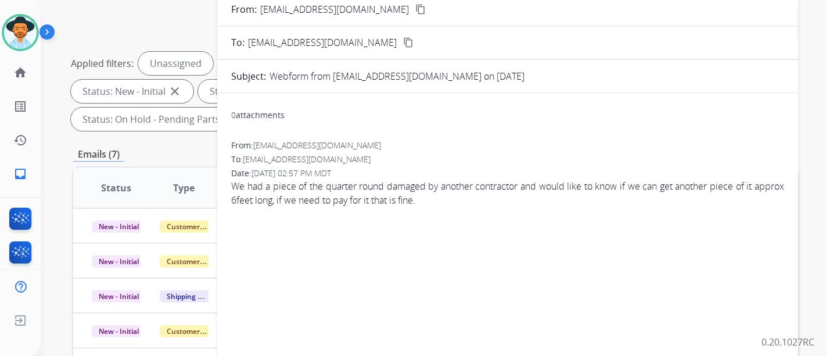
scroll to position [65, 0]
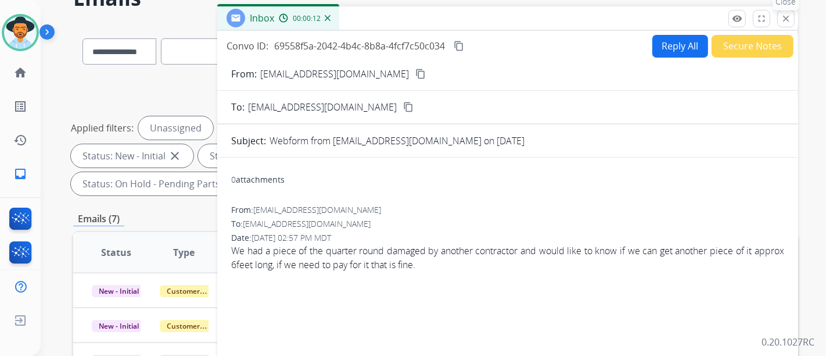
click at [789, 19] on mat-icon "close" at bounding box center [786, 18] width 10 height 10
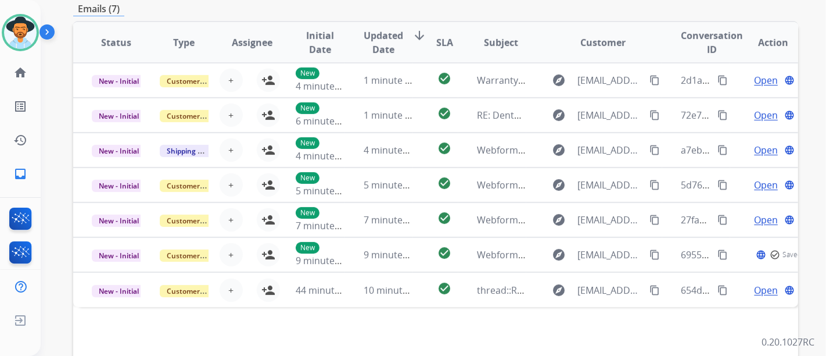
scroll to position [323, 0]
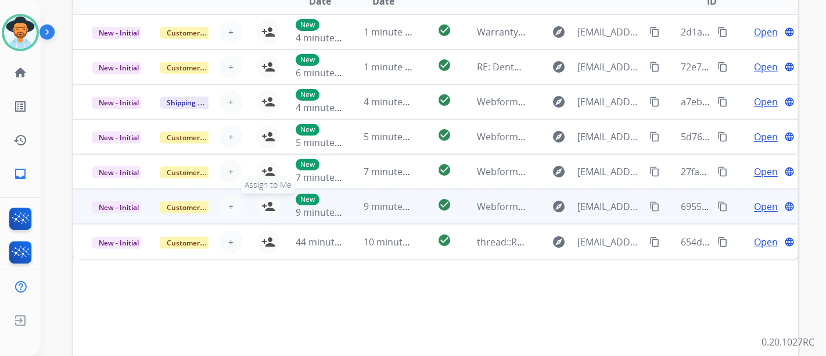
click at [271, 206] on mat-icon "person_add" at bounding box center [268, 206] width 14 height 14
click at [755, 206] on span "Open" at bounding box center [766, 206] width 24 height 14
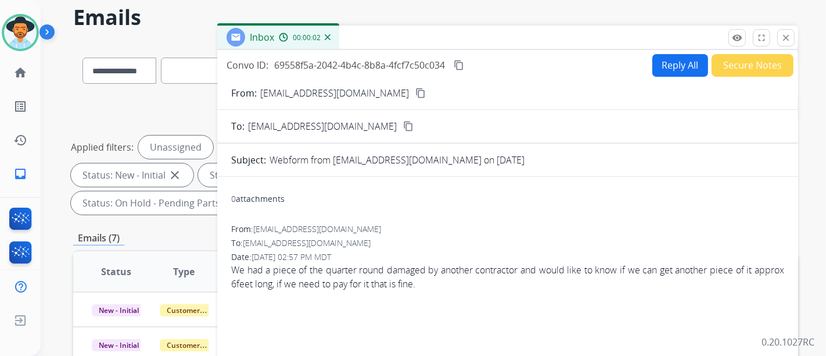
scroll to position [0, 0]
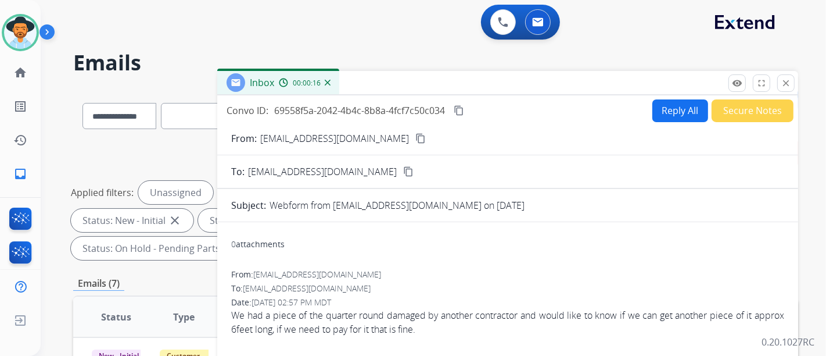
click at [414, 142] on button "content_copy" at bounding box center [421, 138] width 14 height 14
click at [414, 136] on button "content_copy" at bounding box center [421, 138] width 14 height 14
click at [667, 108] on button "Reply All" at bounding box center [681, 110] width 56 height 23
select select "**********"
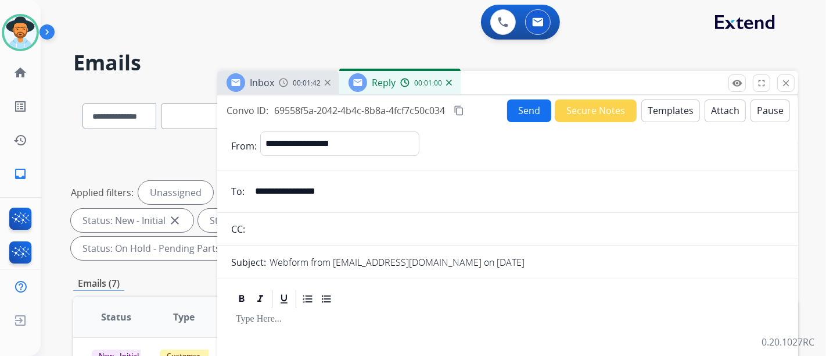
click at [666, 115] on button "Templates" at bounding box center [671, 110] width 59 height 23
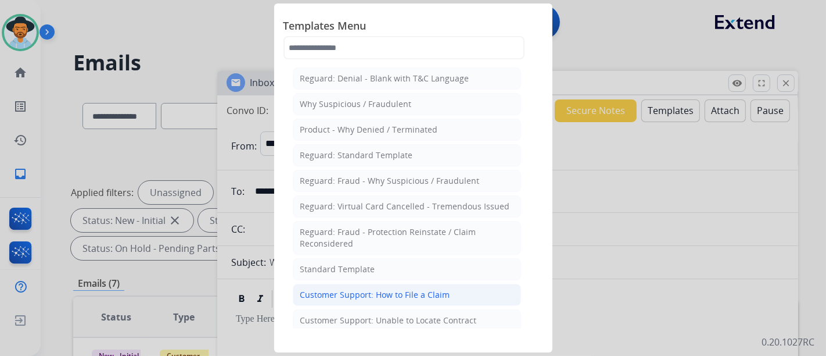
click at [386, 284] on li "Customer Support: How to File a Claim" at bounding box center [407, 295] width 228 height 22
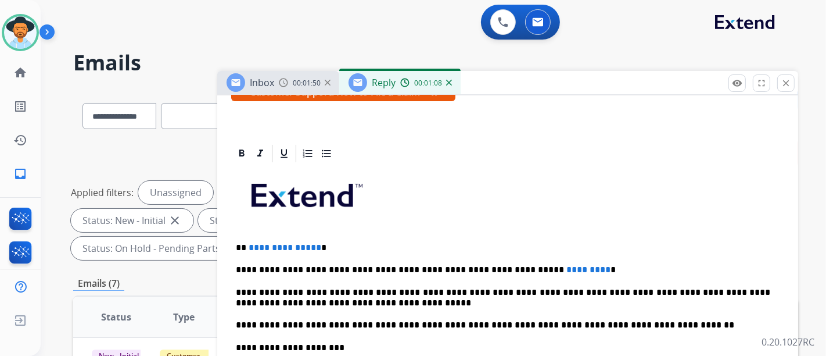
scroll to position [223, 0]
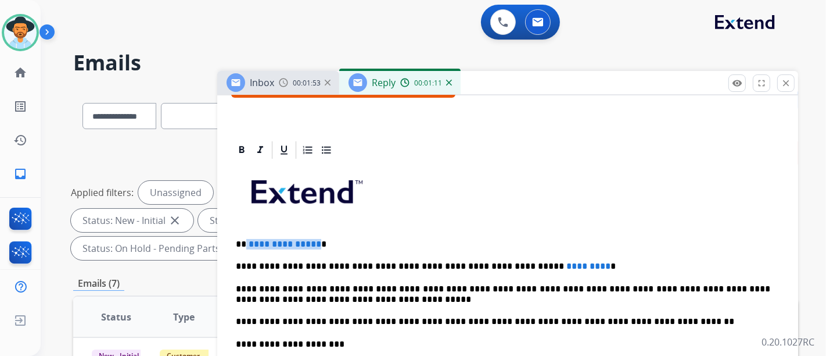
drag, startPoint x: 313, startPoint y: 239, endPoint x: 389, endPoint y: 249, distance: 76.2
click at [245, 243] on p "**********" at bounding box center [503, 244] width 535 height 10
drag, startPoint x: 553, startPoint y: 264, endPoint x: 473, endPoint y: 267, distance: 79.6
click at [473, 267] on p "**********" at bounding box center [503, 266] width 535 height 10
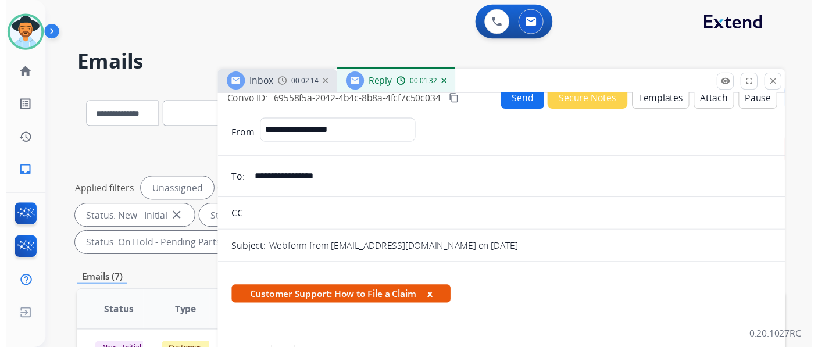
scroll to position [0, 0]
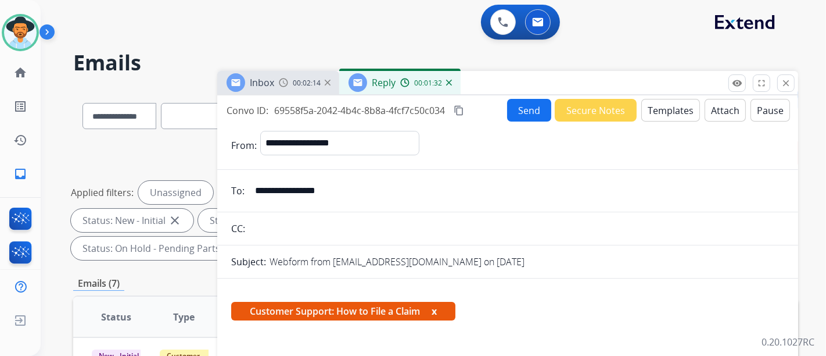
click at [530, 103] on button "Send" at bounding box center [529, 110] width 44 height 23
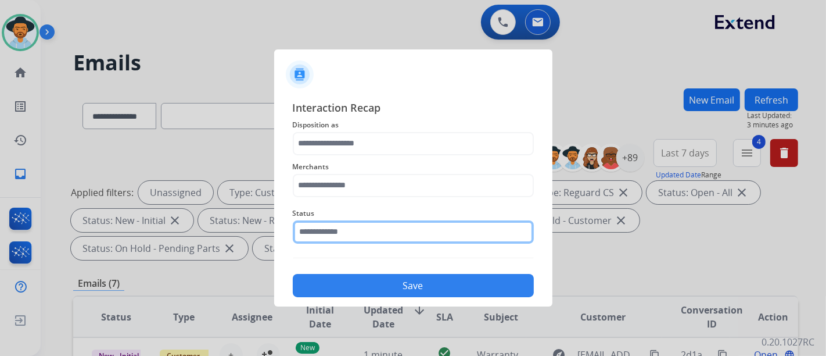
click at [347, 239] on div "Status" at bounding box center [413, 225] width 241 height 46
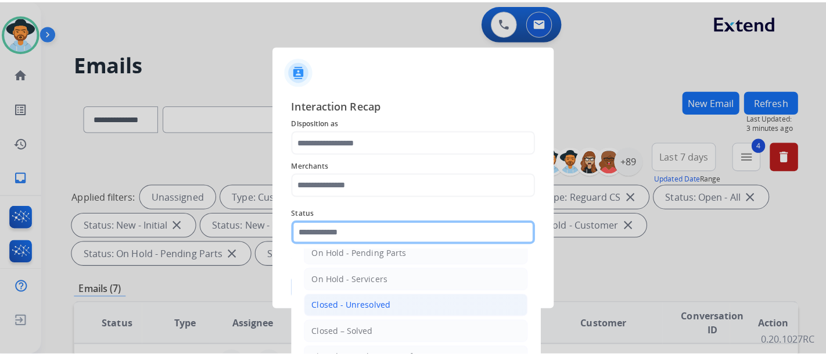
scroll to position [66, 0]
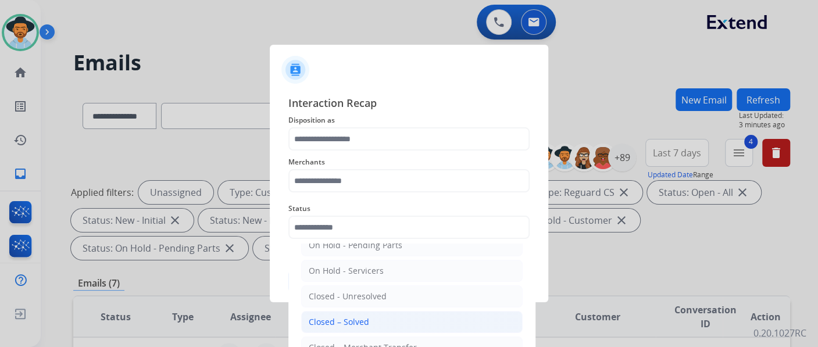
click at [366, 316] on div "Closed – Solved" at bounding box center [339, 322] width 60 height 12
type input "**********"
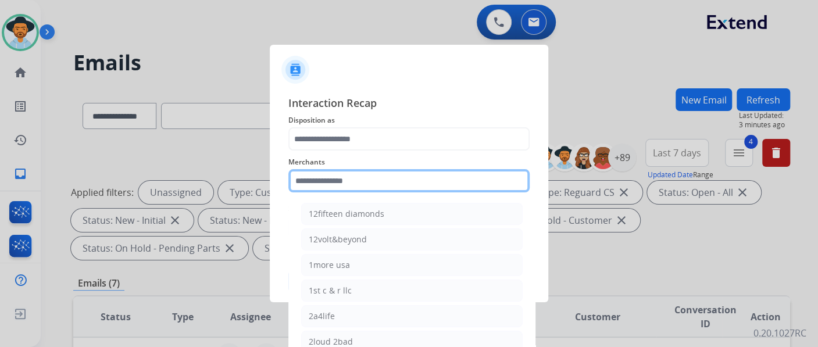
click at [352, 192] on div "Merchants 12fifteen diamonds 12volt&beyond 1more usa 1st c & r llc 2a4life 2lou…" at bounding box center [408, 174] width 241 height 46
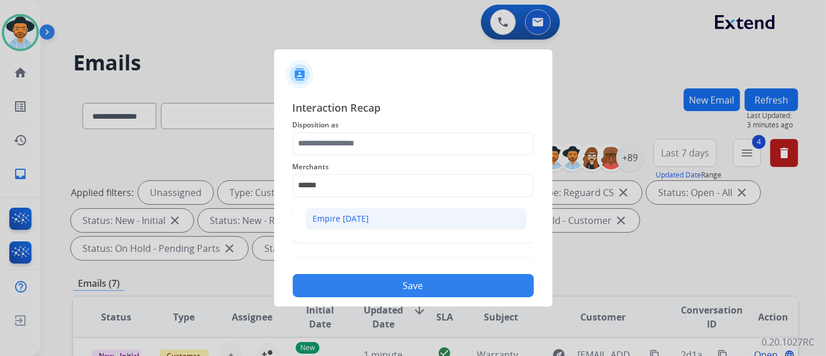
click at [342, 224] on li "Empire today" at bounding box center [416, 218] width 221 height 22
type input "**********"
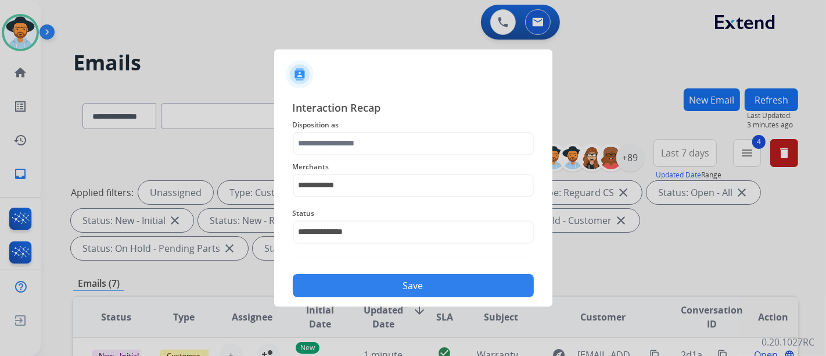
click at [350, 160] on span "Merchants" at bounding box center [413, 167] width 241 height 14
click at [350, 136] on input "text" at bounding box center [413, 143] width 241 height 23
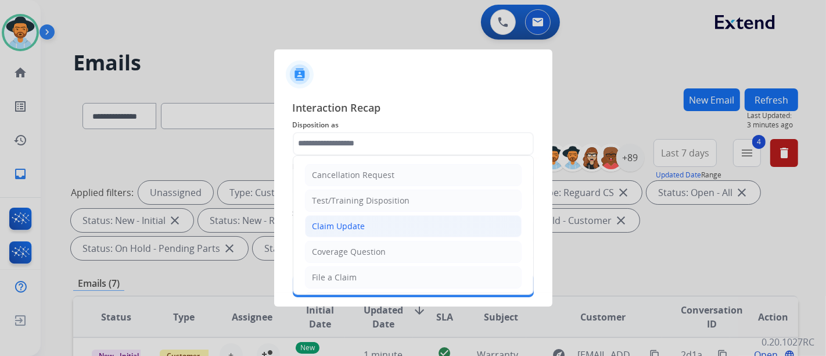
click at [370, 227] on li "Claim Update" at bounding box center [413, 226] width 217 height 22
type input "**********"
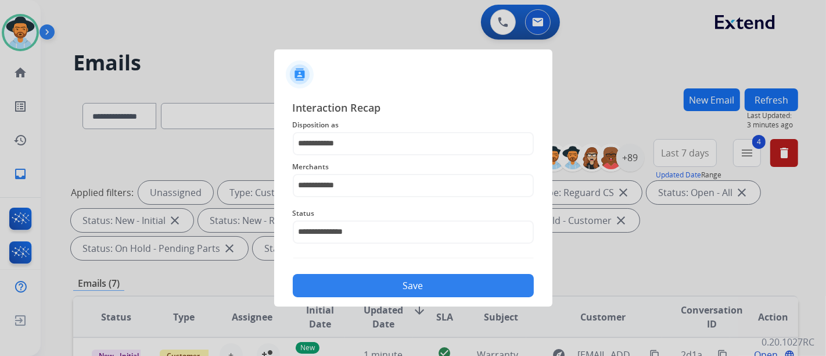
click at [383, 275] on button "Save" at bounding box center [413, 285] width 241 height 23
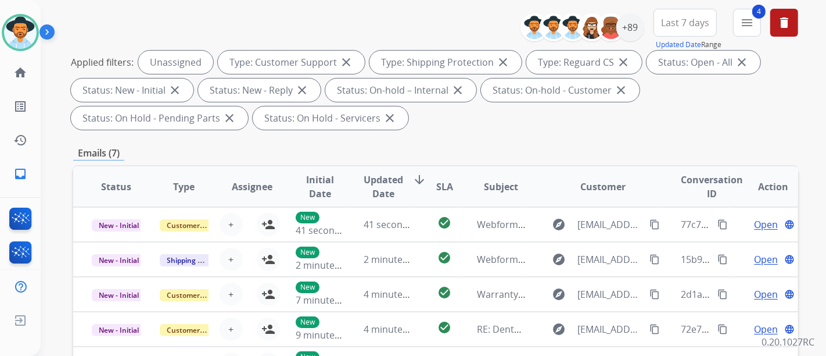
scroll to position [66, 0]
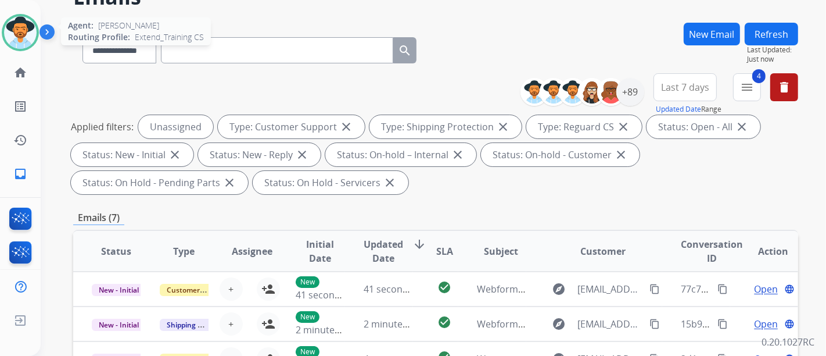
click at [2, 23] on div "Agent: Justin Routing Profile: Extend_Training CS" at bounding box center [20, 32] width 37 height 37
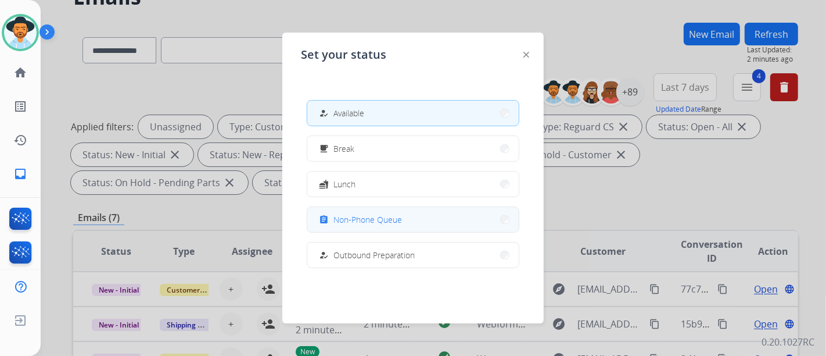
click at [381, 230] on div "assignment Non-Phone Queue" at bounding box center [413, 219] width 213 height 26
click at [395, 223] on span "Non-Phone Queue" at bounding box center [368, 219] width 69 height 12
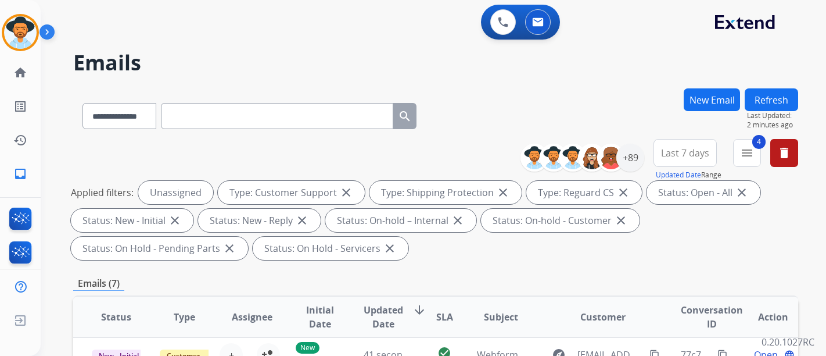
select select "**********"
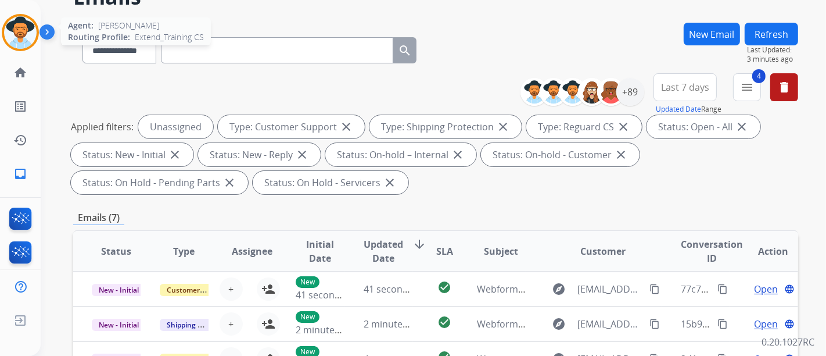
click at [13, 36] on img at bounding box center [20, 32] width 33 height 33
click at [37, 33] on div at bounding box center [20, 32] width 37 height 37
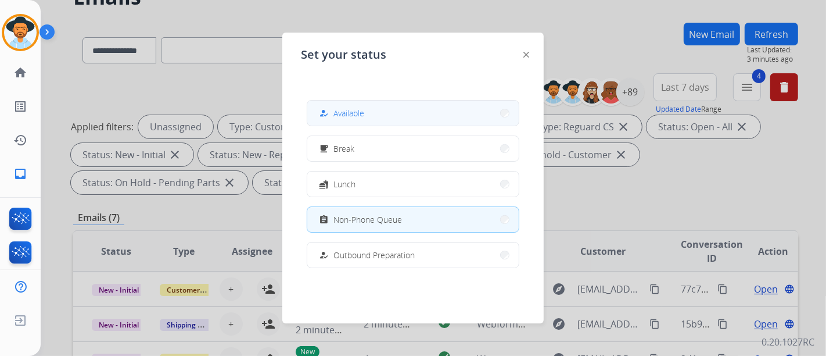
click at [385, 109] on button "how_to_reg Available" at bounding box center [413, 113] width 212 height 25
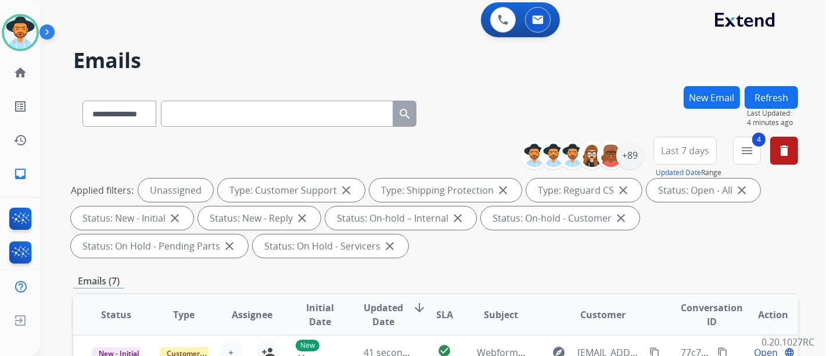
scroll to position [1, 0]
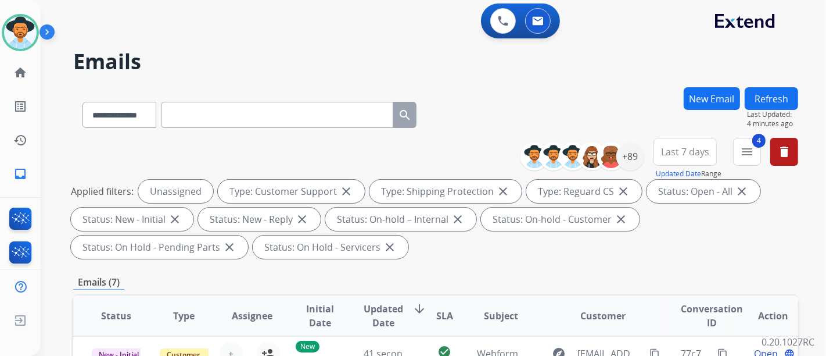
click at [766, 91] on button "Refresh" at bounding box center [771, 98] width 53 height 23
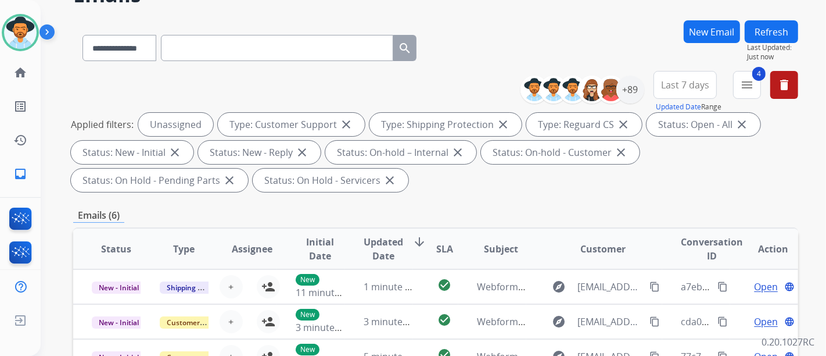
scroll to position [66, 0]
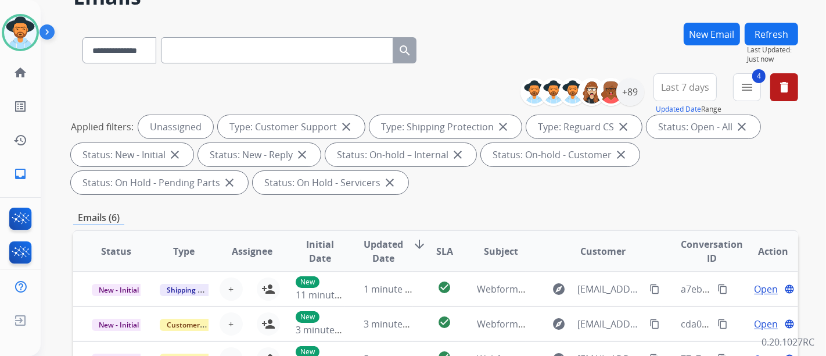
click at [770, 30] on button "Refresh" at bounding box center [771, 34] width 53 height 23
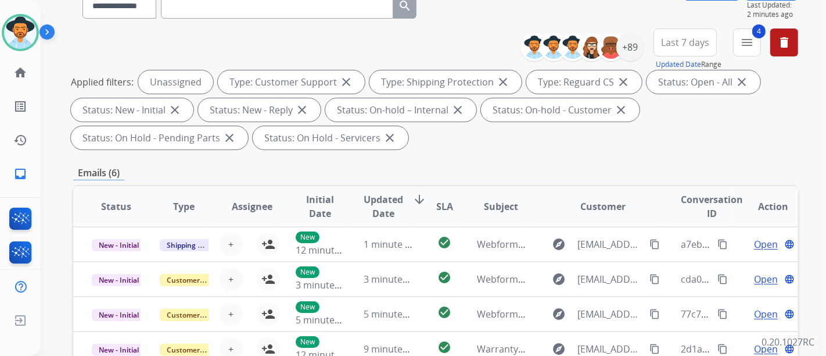
scroll to position [65, 0]
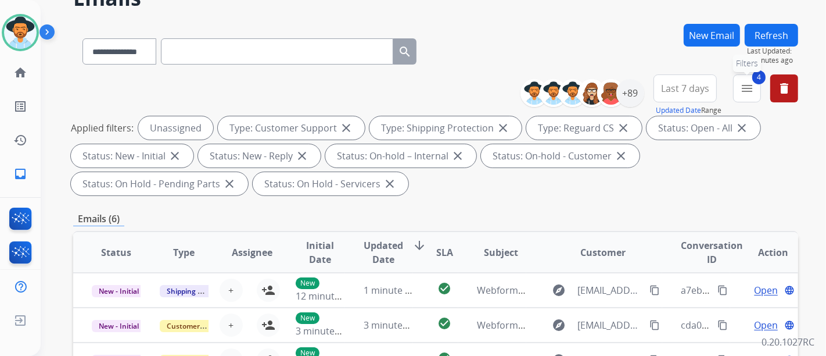
click at [737, 92] on button "4 menu Filters" at bounding box center [747, 88] width 28 height 28
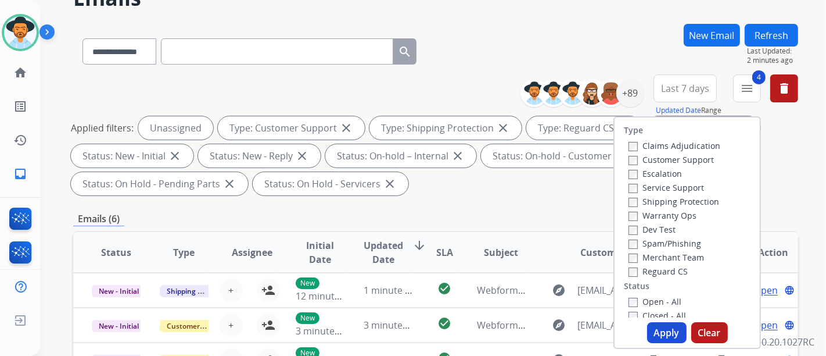
click at [692, 325] on button "Clear" at bounding box center [710, 332] width 37 height 21
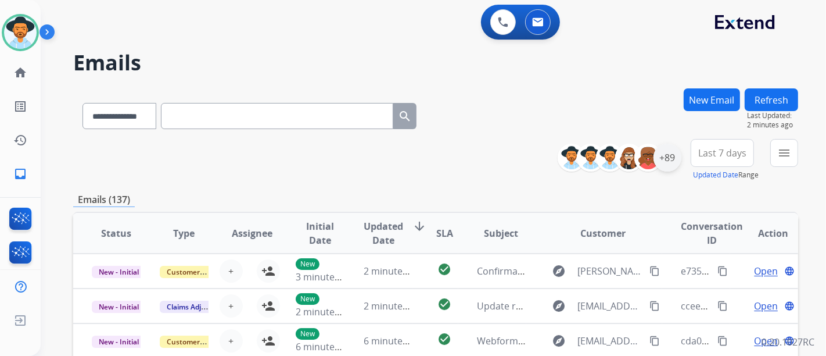
click at [672, 159] on div "+89" at bounding box center [668, 158] width 28 height 28
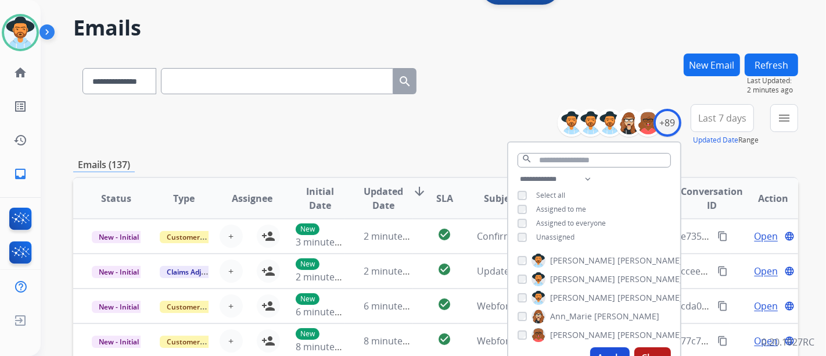
scroll to position [65, 0]
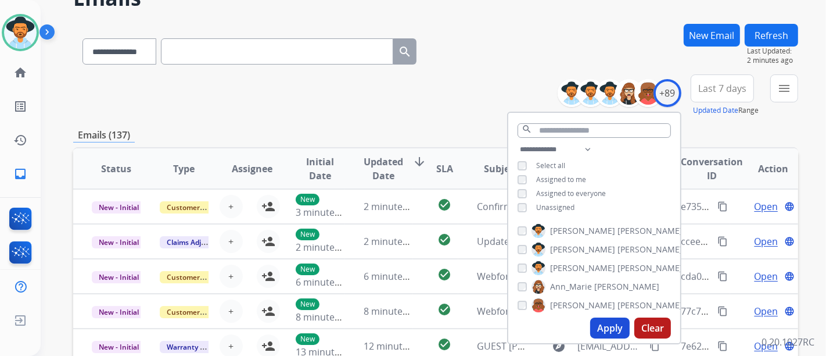
click at [540, 203] on span "Unassigned" at bounding box center [555, 207] width 38 height 10
click at [539, 178] on span "Assigned to me" at bounding box center [561, 179] width 50 height 10
click at [607, 329] on button "Apply" at bounding box center [610, 327] width 40 height 21
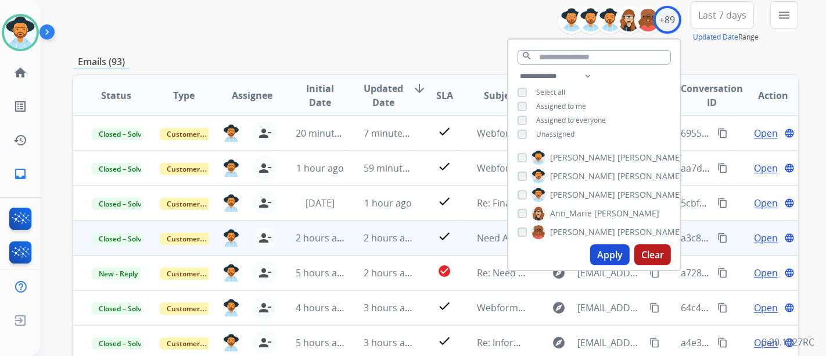
scroll to position [111, 0]
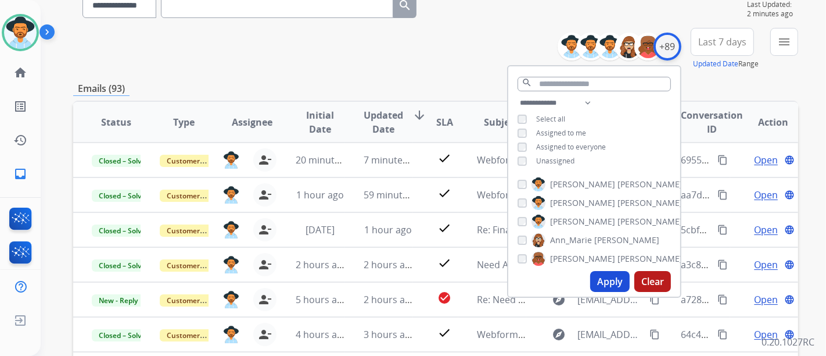
click at [669, 53] on div "+89" at bounding box center [668, 47] width 28 height 28
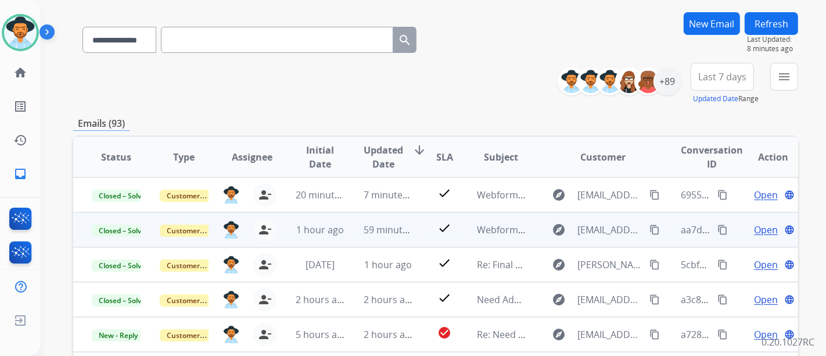
scroll to position [0, 0]
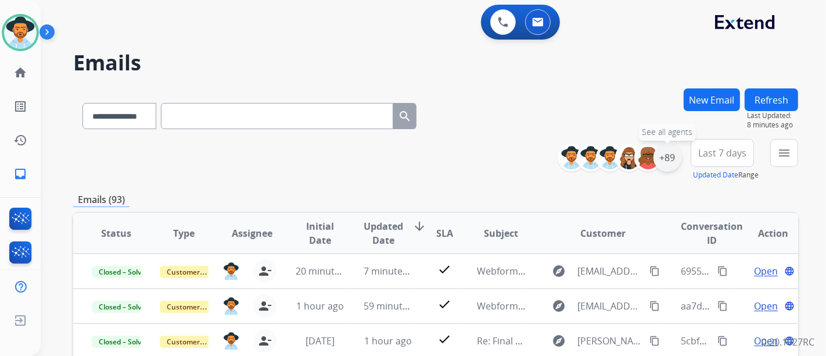
click at [664, 158] on div "+89" at bounding box center [668, 158] width 28 height 28
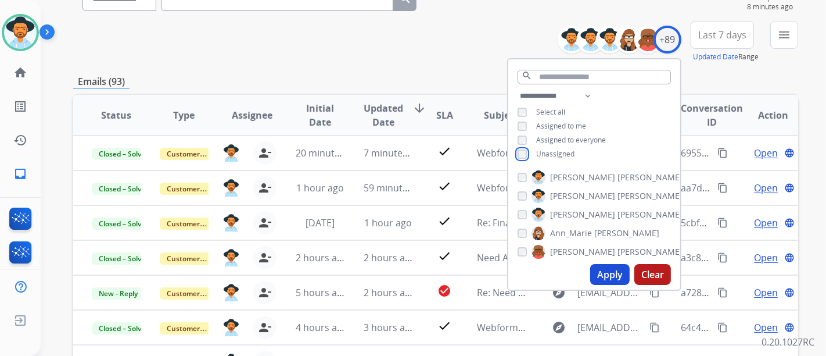
scroll to position [129, 0]
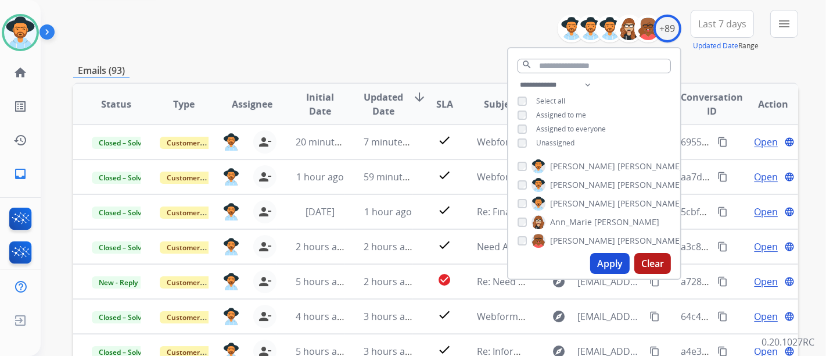
click at [601, 261] on button "Apply" at bounding box center [610, 263] width 40 height 21
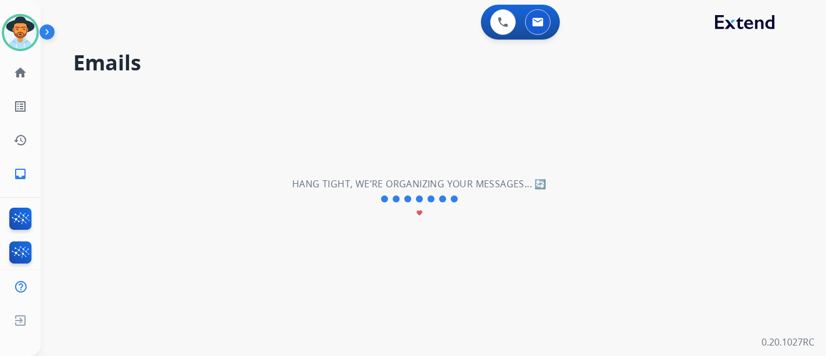
scroll to position [0, 0]
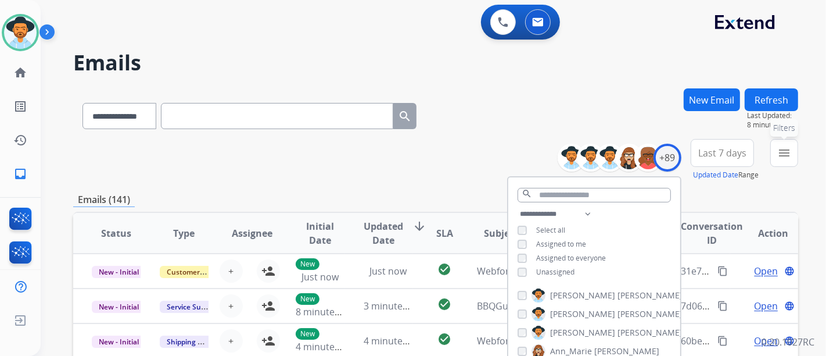
click at [791, 149] on button "menu Filters" at bounding box center [785, 153] width 28 height 28
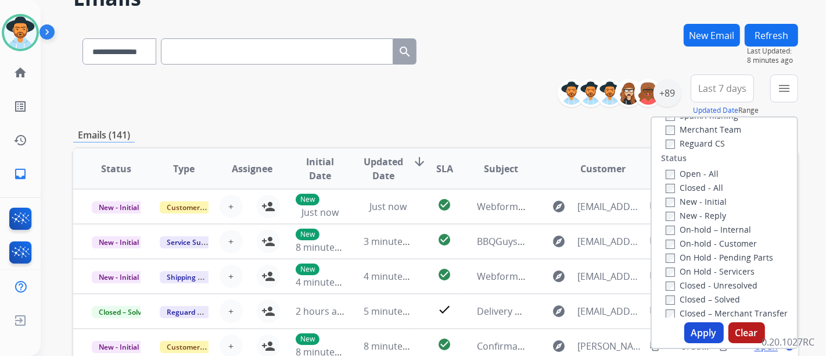
scroll to position [112, 0]
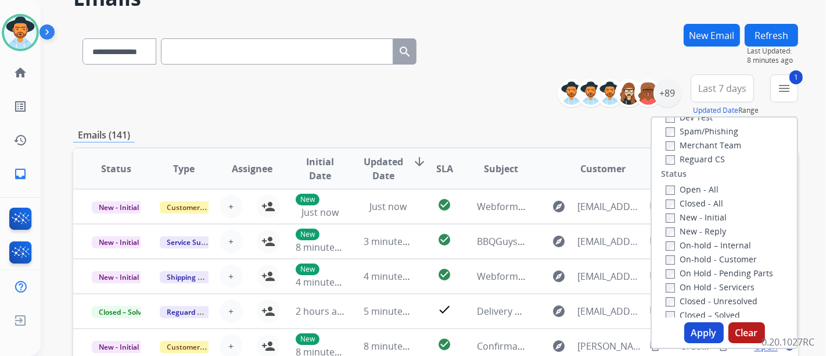
click at [671, 158] on label "Reguard CS" at bounding box center [695, 158] width 59 height 11
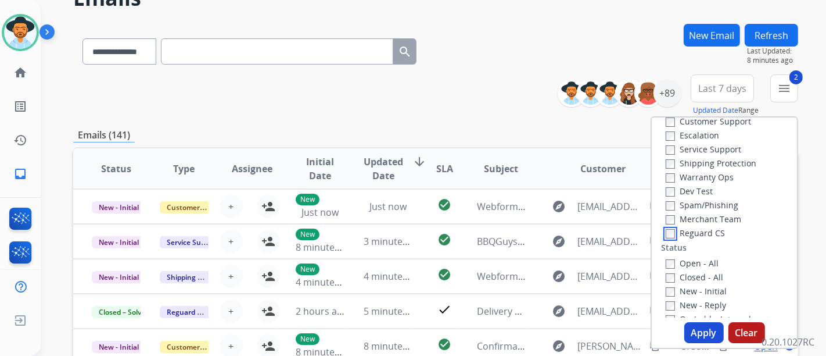
scroll to position [0, 0]
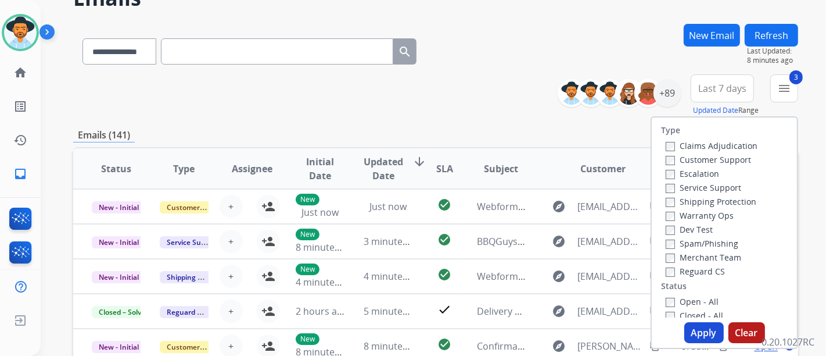
click at [666, 196] on label "Shipping Protection" at bounding box center [711, 201] width 91 height 11
click at [704, 328] on button "Apply" at bounding box center [705, 332] width 40 height 21
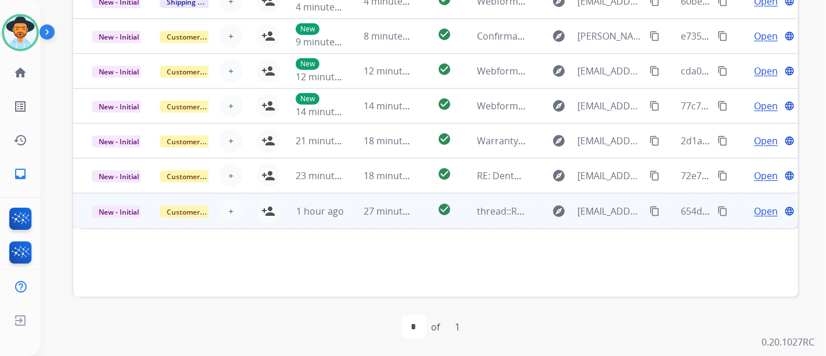
scroll to position [324, 0]
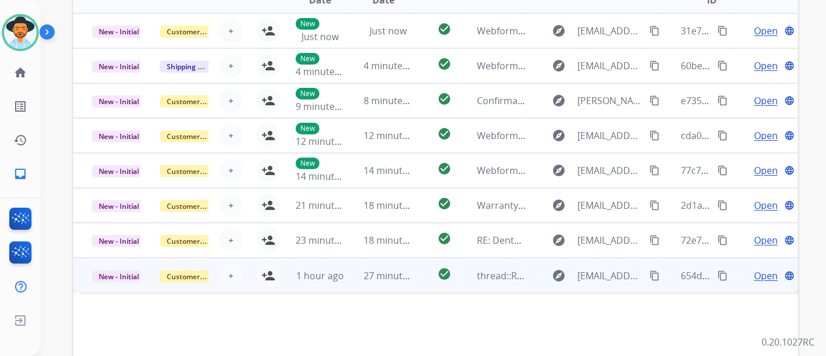
click at [754, 278] on span "Open" at bounding box center [766, 275] width 24 height 14
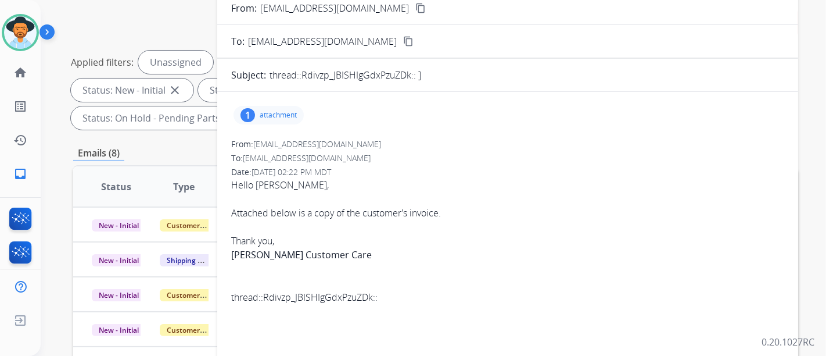
scroll to position [66, 0]
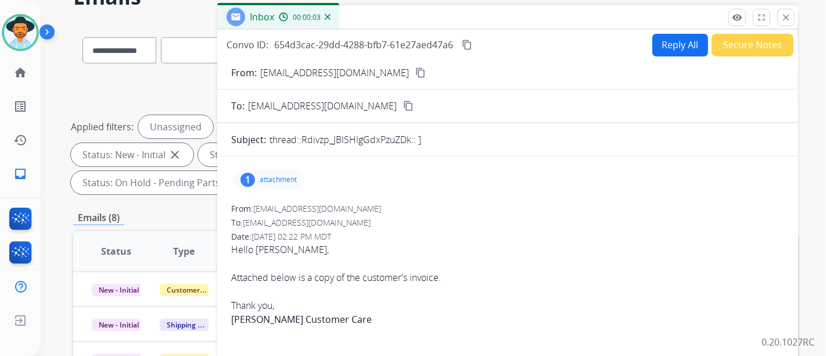
click at [776, 42] on button "Secure Notes" at bounding box center [753, 45] width 82 height 23
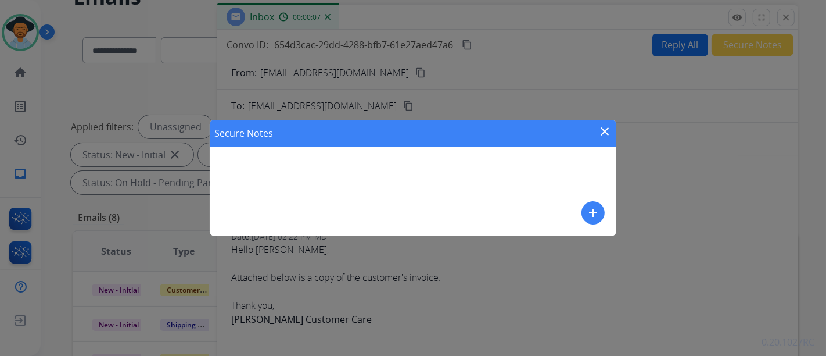
click at [607, 130] on mat-icon "close" at bounding box center [605, 131] width 14 height 14
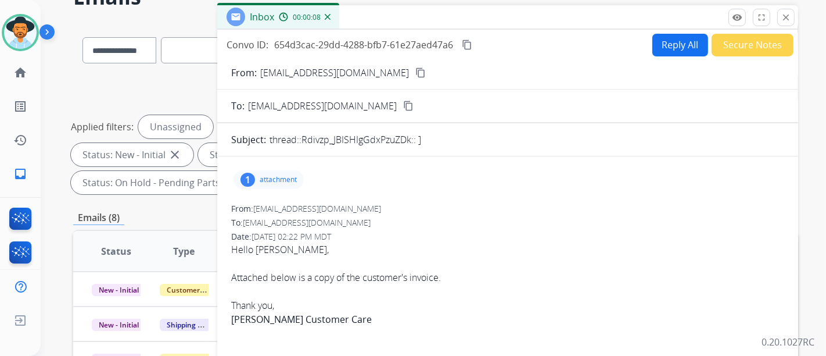
click at [739, 52] on button "Secure Notes" at bounding box center [753, 45] width 82 height 23
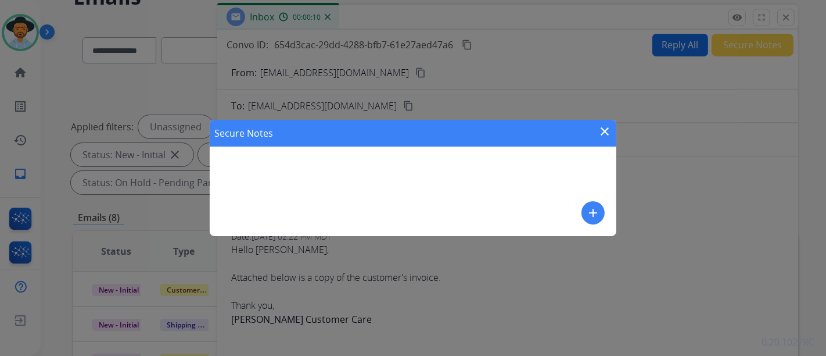
click at [575, 207] on div "Secure Notes close add" at bounding box center [413, 178] width 407 height 116
click at [580, 207] on div "Secure Notes close add" at bounding box center [413, 178] width 407 height 116
click at [582, 208] on div "add" at bounding box center [593, 212] width 23 height 23
click at [603, 213] on button "add" at bounding box center [593, 212] width 23 height 23
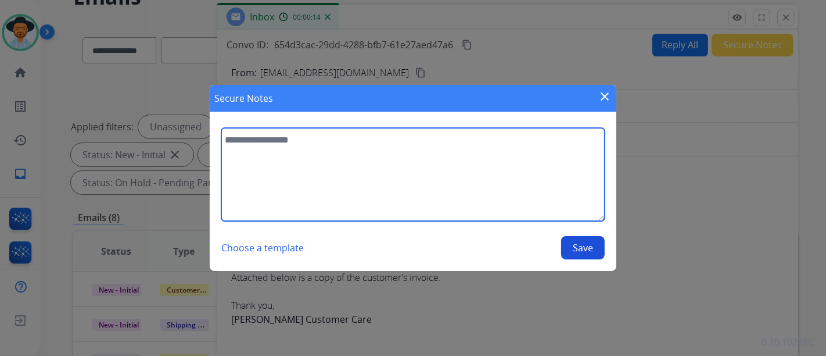
click at [463, 187] on textarea at bounding box center [413, 174] width 384 height 93
type textarea "**********"
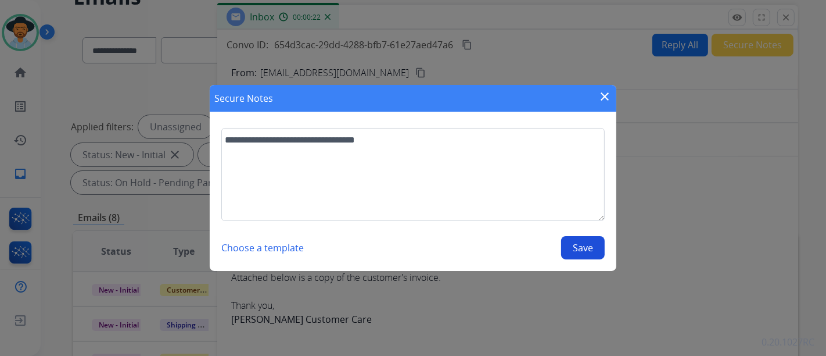
click at [601, 253] on button "Save" at bounding box center [583, 247] width 44 height 23
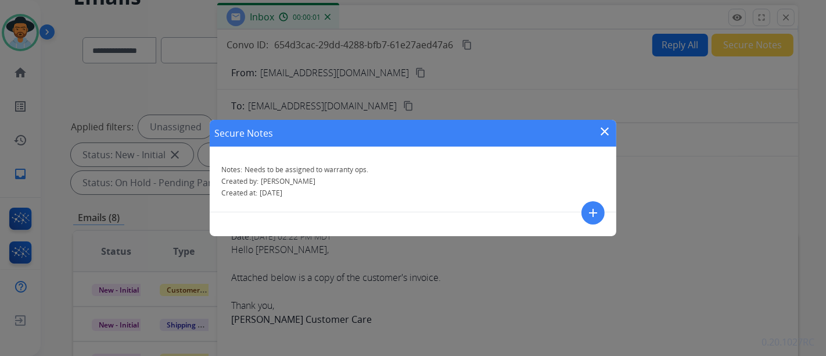
click at [599, 123] on div "Secure Notes close" at bounding box center [413, 133] width 407 height 27
click at [600, 132] on mat-icon "close" at bounding box center [605, 131] width 14 height 14
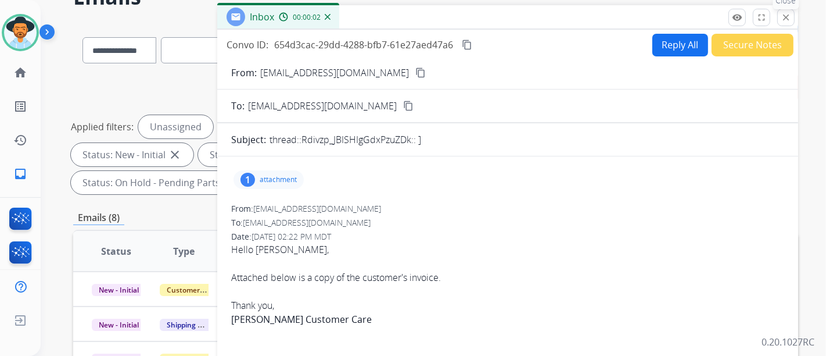
click at [787, 12] on mat-icon "close" at bounding box center [786, 17] width 10 height 10
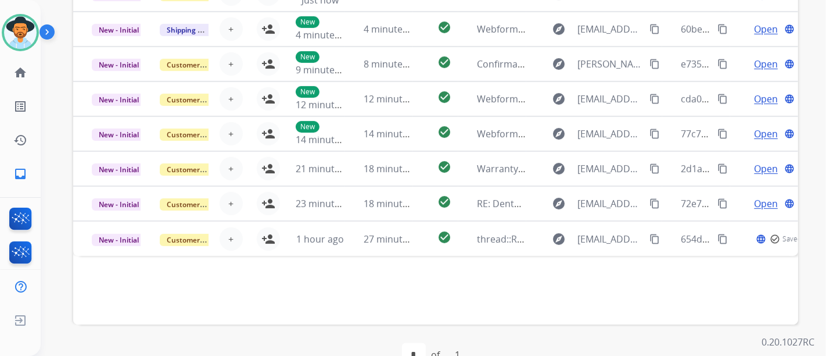
scroll to position [388, 0]
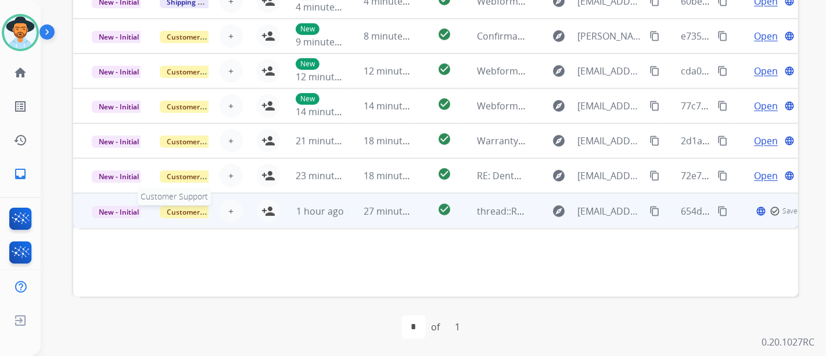
click at [192, 204] on div "Customer Support" at bounding box center [184, 211] width 49 height 14
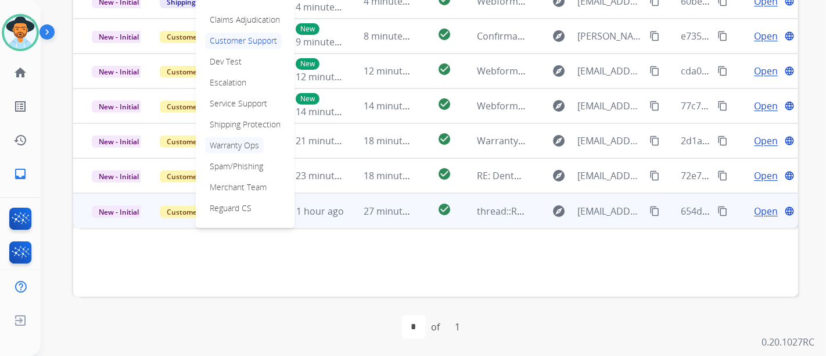
click at [232, 145] on p "Warranty Ops" at bounding box center [234, 145] width 59 height 16
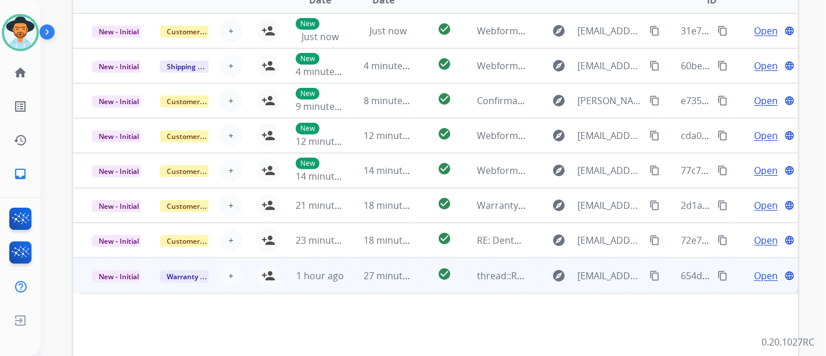
scroll to position [66, 0]
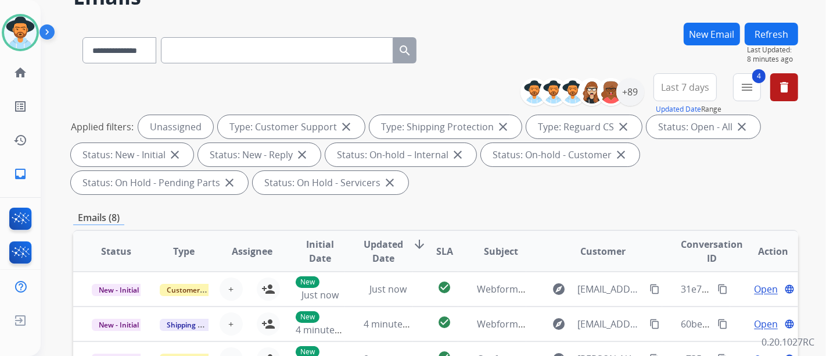
click at [762, 41] on button "Refresh" at bounding box center [771, 34] width 53 height 23
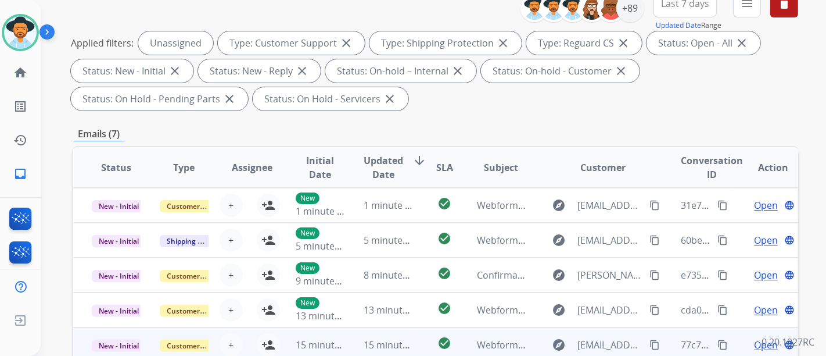
scroll to position [323, 0]
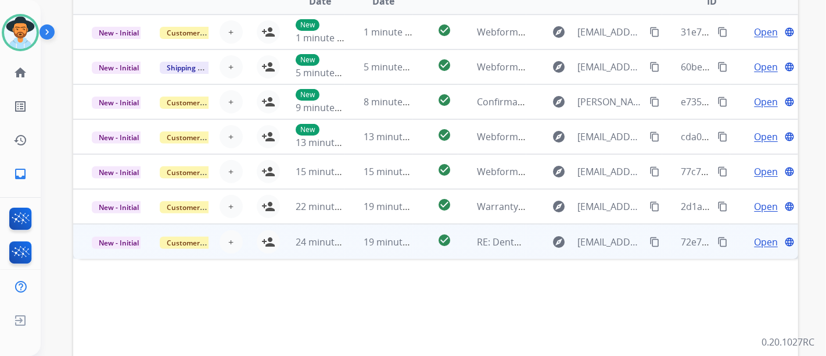
click at [761, 241] on span "Open" at bounding box center [766, 242] width 24 height 14
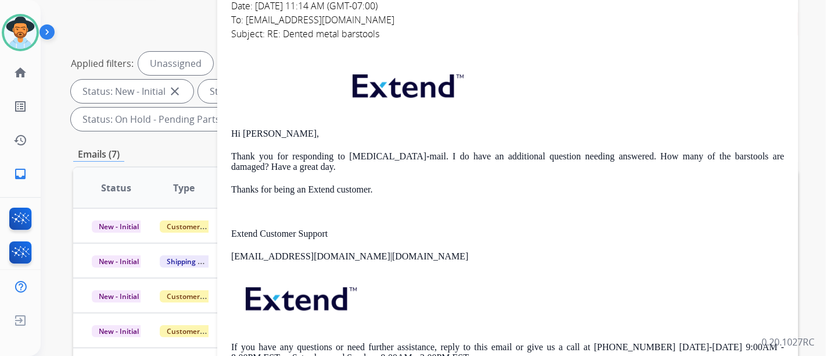
scroll to position [194, 0]
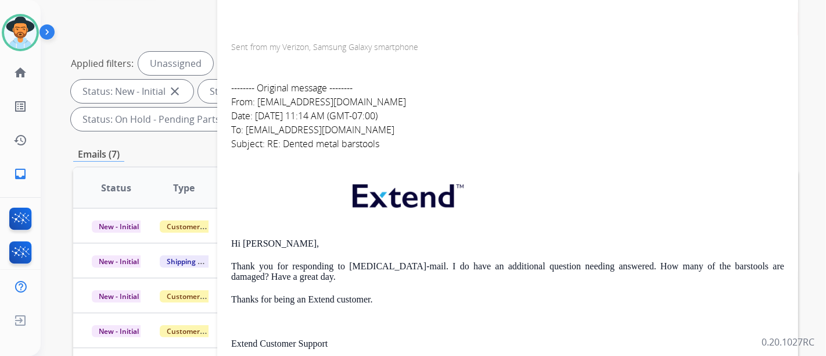
click at [802, 120] on div "**********" at bounding box center [434, 178] width 786 height 356
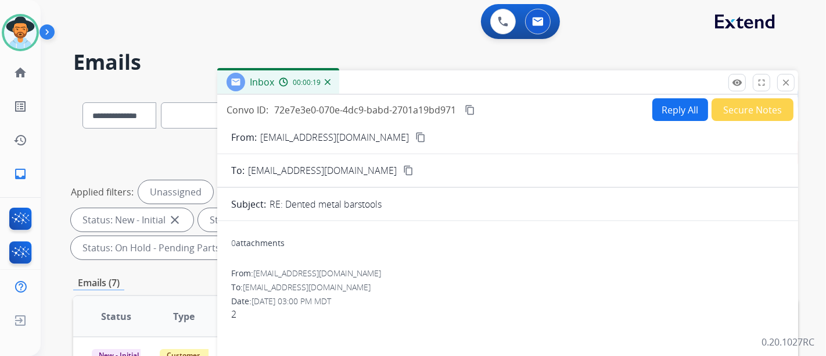
scroll to position [0, 0]
click at [779, 83] on button "close Close" at bounding box center [786, 82] width 17 height 17
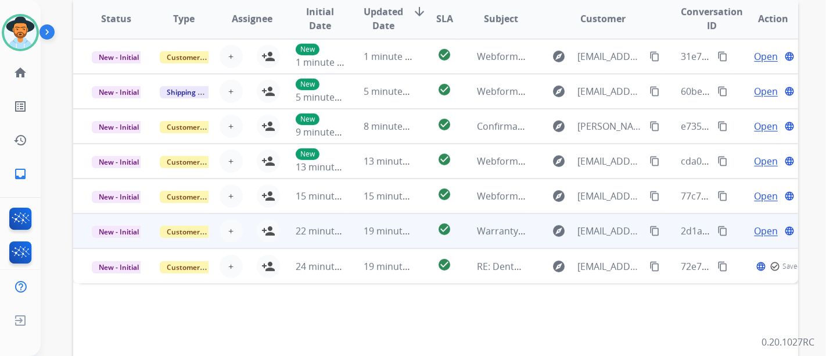
scroll to position [323, 0]
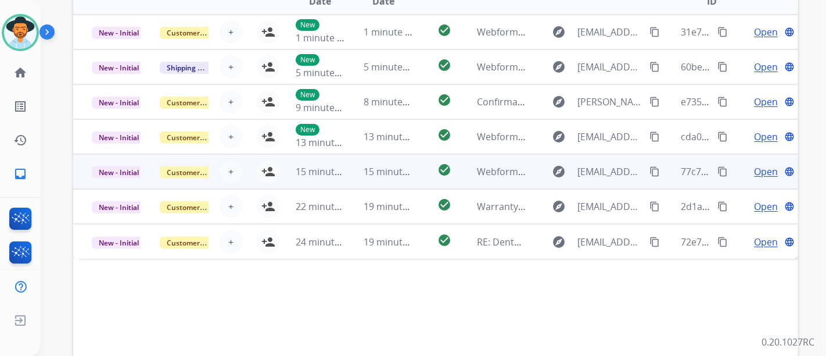
click at [754, 170] on span "Open" at bounding box center [766, 171] width 24 height 14
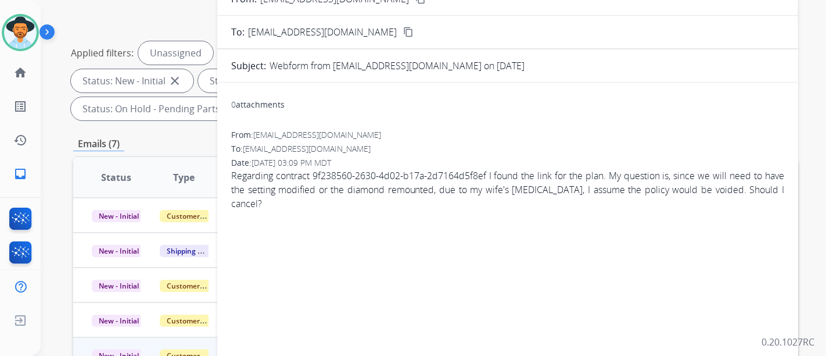
scroll to position [65, 0]
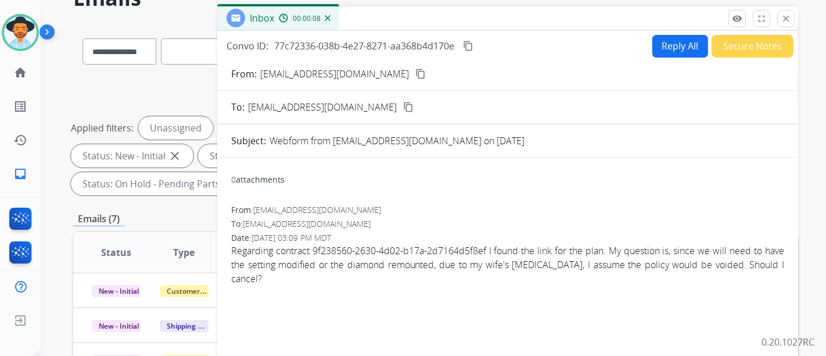
click at [666, 49] on button "Reply All" at bounding box center [681, 46] width 56 height 23
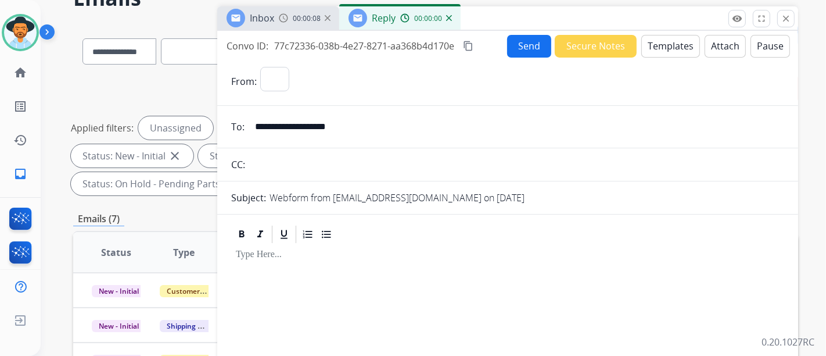
select select "**********"
click at [665, 49] on button "Templates" at bounding box center [671, 46] width 59 height 23
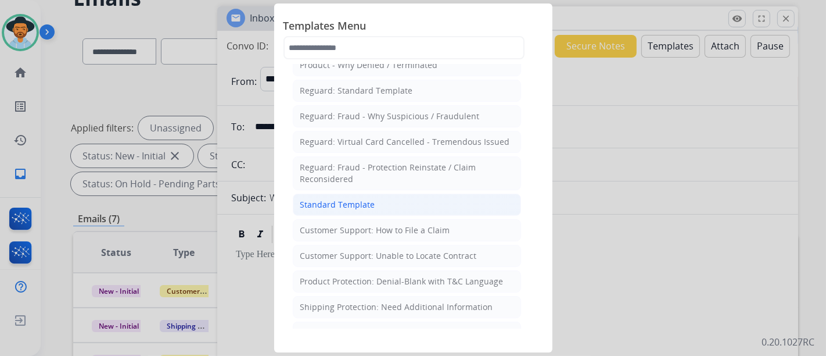
click at [400, 199] on li "Standard Template" at bounding box center [407, 205] width 228 height 22
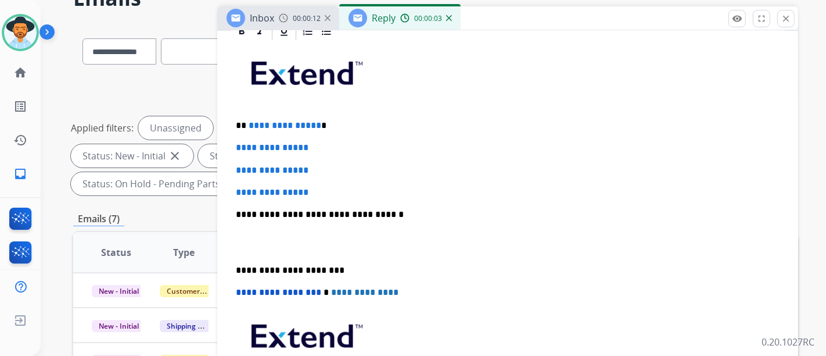
scroll to position [281, 0]
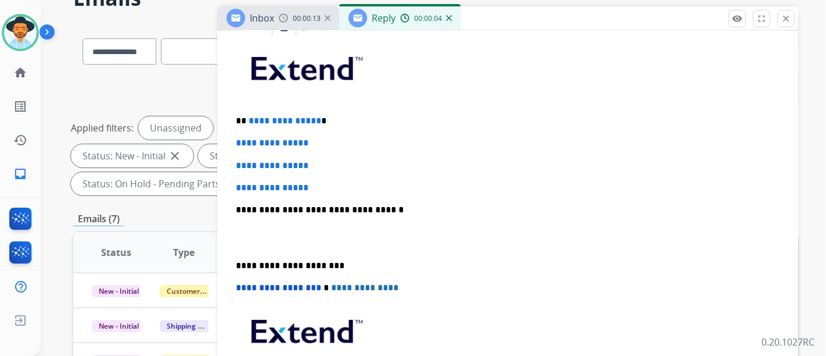
click at [311, 116] on span "**********" at bounding box center [285, 120] width 73 height 9
drag, startPoint x: 312, startPoint y: 116, endPoint x: 253, endPoint y: 113, distance: 58.8
click at [253, 116] on span "**********" at bounding box center [285, 120] width 73 height 9
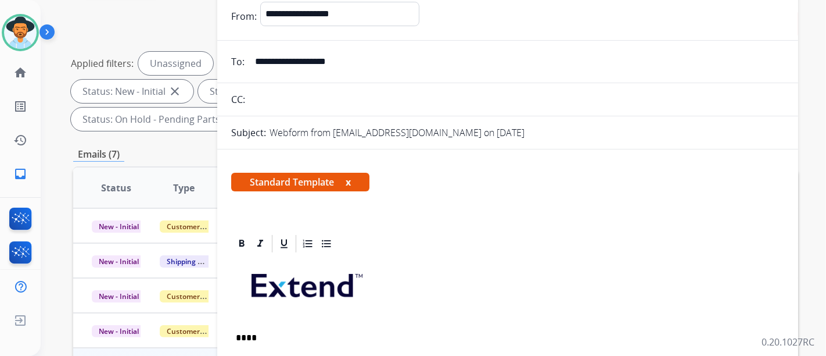
scroll to position [0, 0]
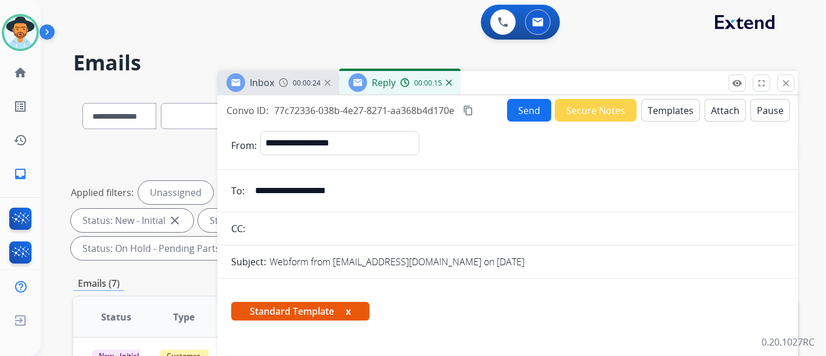
drag, startPoint x: 366, startPoint y: 189, endPoint x: 237, endPoint y: 189, distance: 129.0
click at [237, 189] on div "**********" at bounding box center [507, 190] width 581 height 23
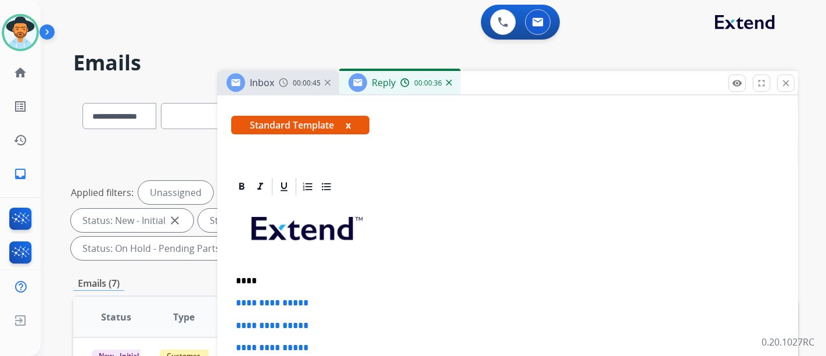
scroll to position [258, 0]
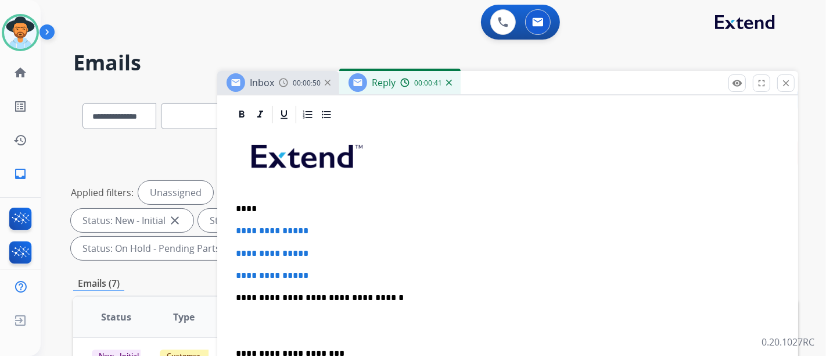
click at [248, 209] on p "****" at bounding box center [503, 208] width 535 height 10
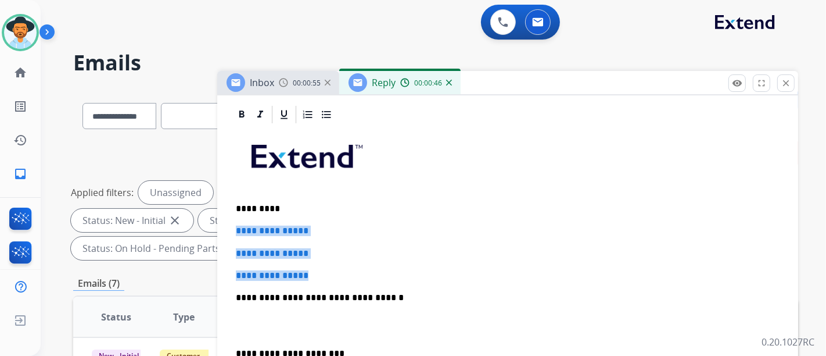
drag, startPoint x: 334, startPoint y: 273, endPoint x: 235, endPoint y: 221, distance: 111.2
click at [235, 221] on div "**********" at bounding box center [507, 325] width 553 height 400
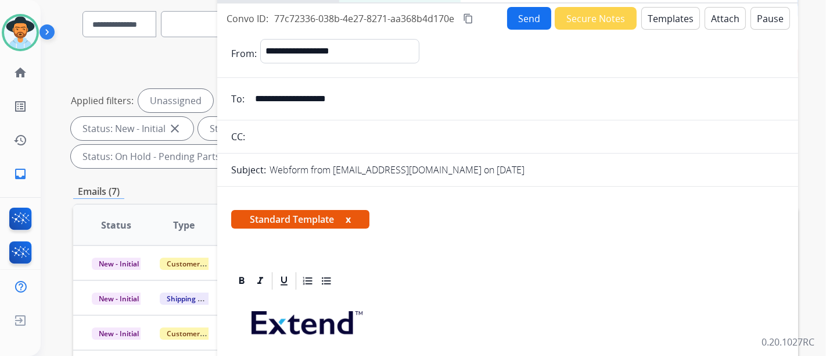
scroll to position [65, 0]
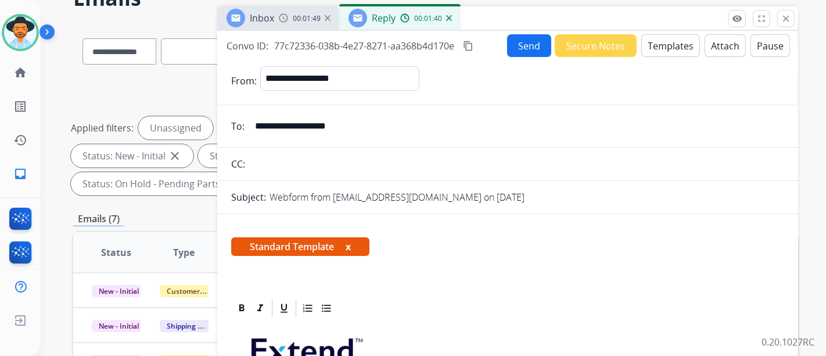
click at [711, 43] on button "Attach" at bounding box center [725, 45] width 41 height 23
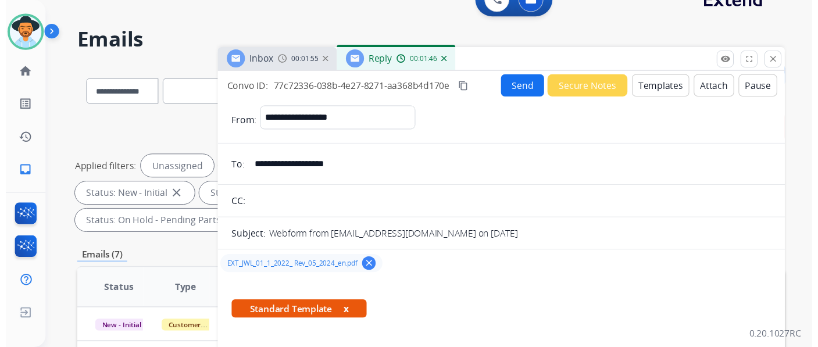
scroll to position [0, 0]
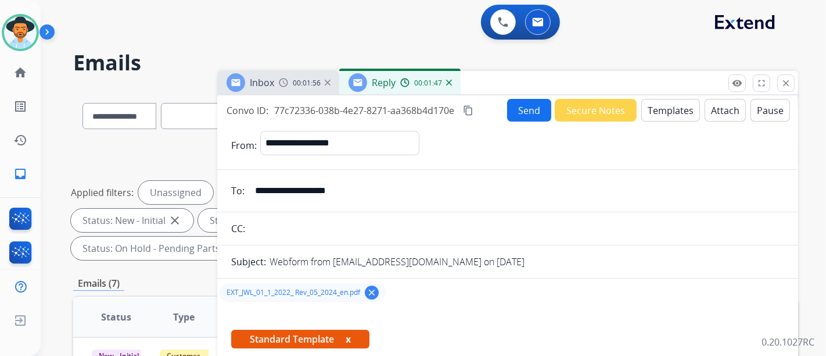
click at [531, 109] on button "Send" at bounding box center [529, 110] width 44 height 23
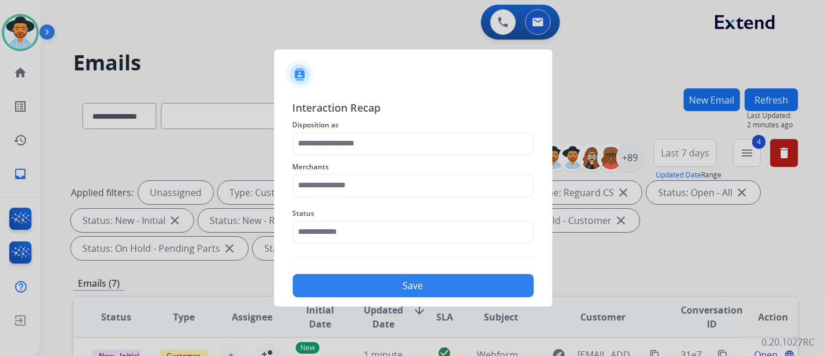
click at [356, 250] on div "Interaction Recap Disposition as Merchants Status Save" at bounding box center [413, 198] width 241 height 198
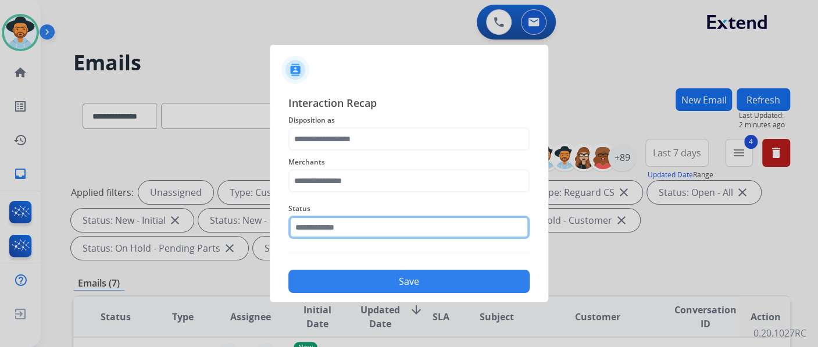
click at [353, 239] on div "Status" at bounding box center [408, 220] width 241 height 46
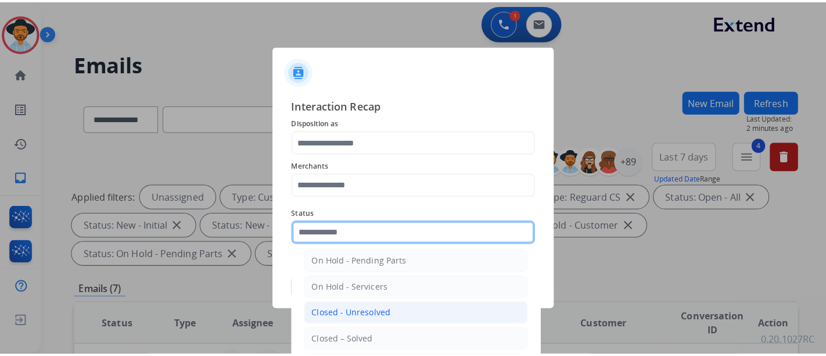
scroll to position [66, 0]
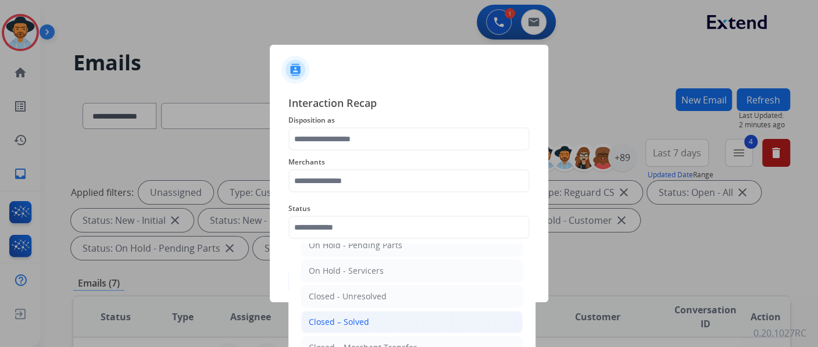
click at [380, 316] on li "Closed – Solved" at bounding box center [411, 322] width 221 height 22
type input "**********"
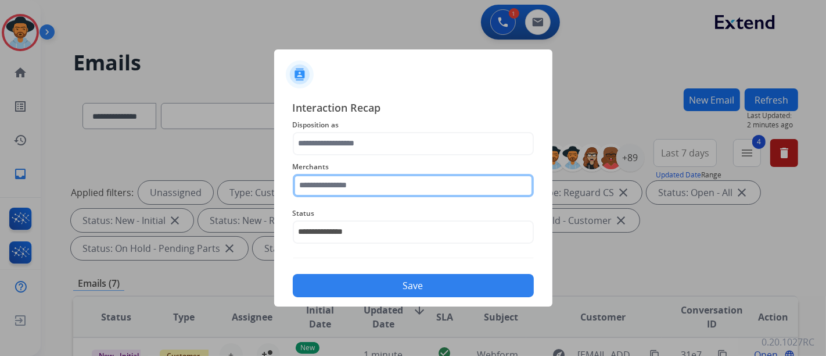
click at [357, 191] on input "text" at bounding box center [413, 185] width 241 height 23
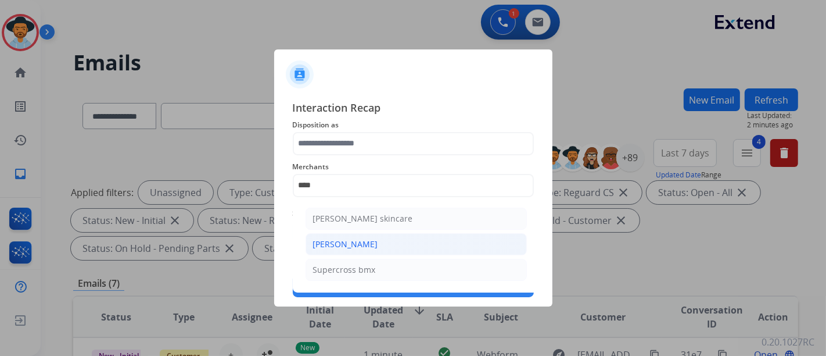
click at [371, 248] on li "Ross-simons" at bounding box center [416, 244] width 221 height 22
type input "**********"
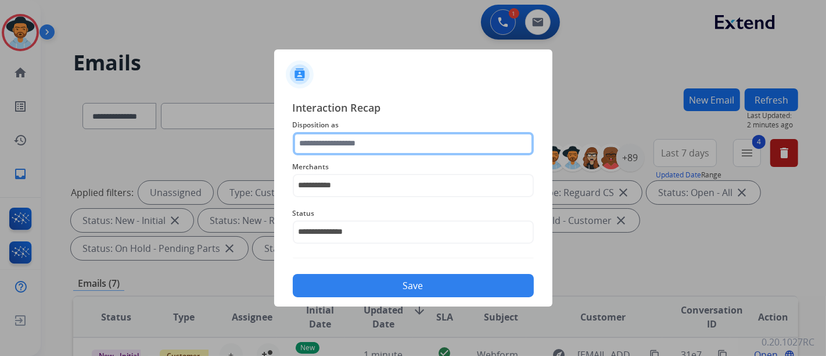
click at [359, 146] on input "text" at bounding box center [413, 143] width 241 height 23
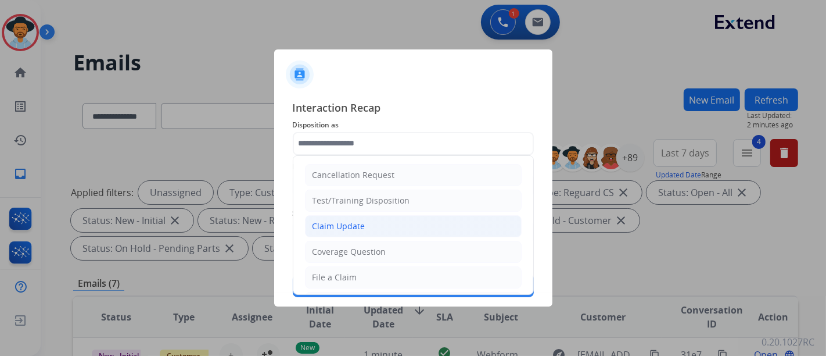
click at [336, 217] on li "Claim Update" at bounding box center [413, 226] width 217 height 22
type input "**********"
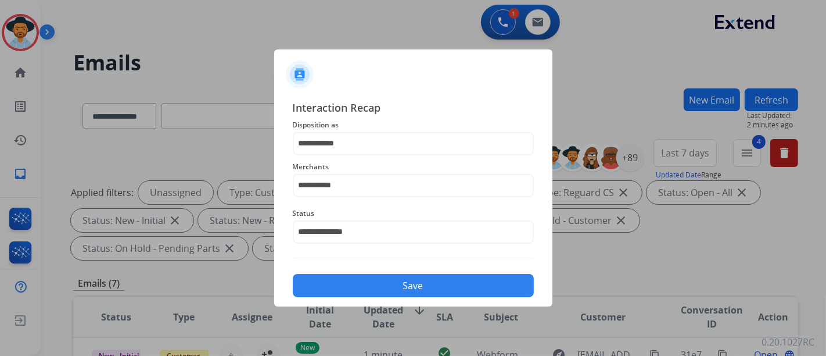
click at [367, 289] on button "Save" at bounding box center [413, 285] width 241 height 23
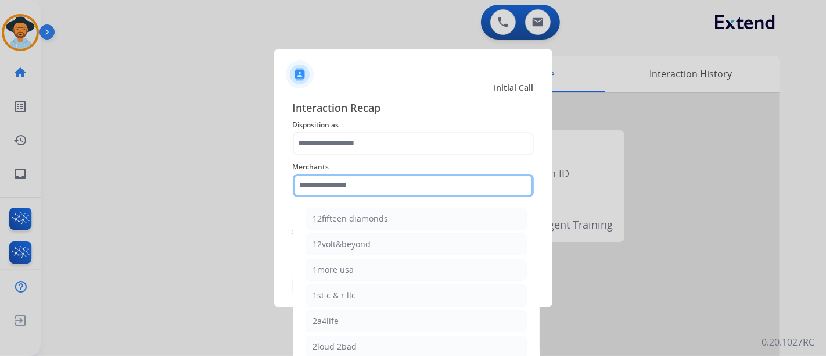
click at [345, 187] on input "text" at bounding box center [413, 185] width 241 height 23
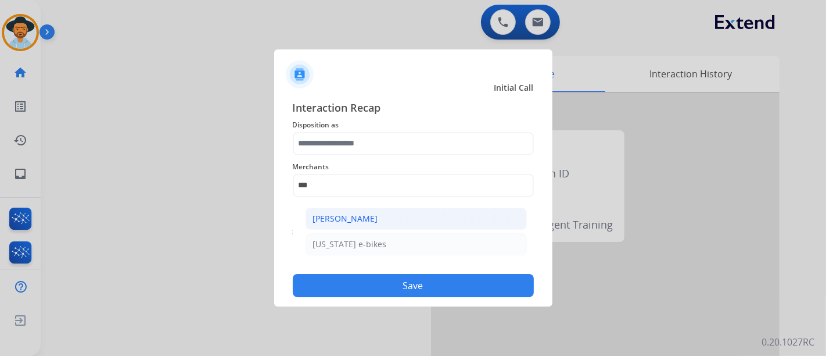
click at [357, 218] on div "Ashley - Reguard" at bounding box center [345, 219] width 65 height 12
type input "**********"
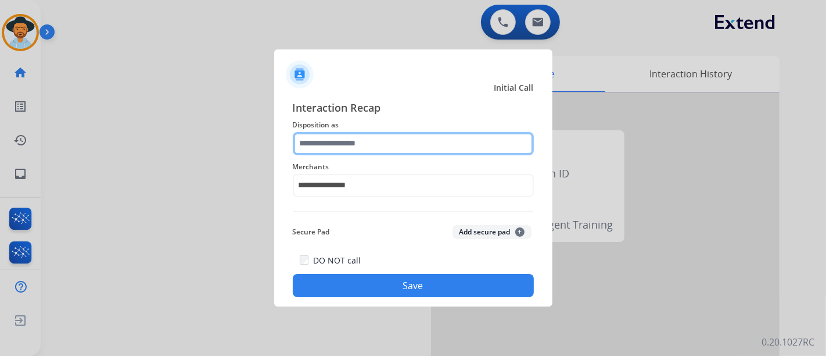
click at [366, 138] on input "text" at bounding box center [413, 143] width 241 height 23
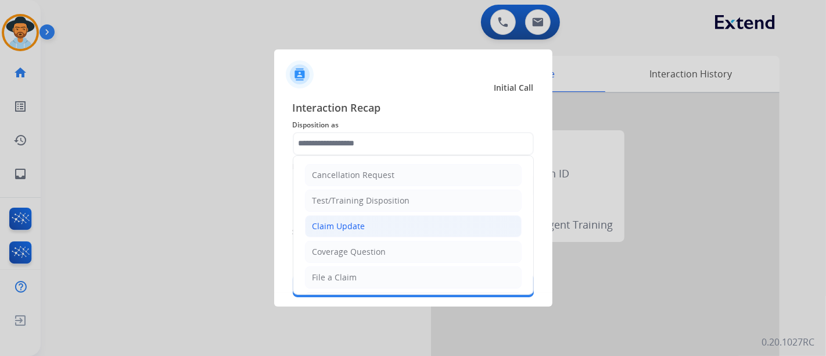
click at [345, 234] on li "Claim Update" at bounding box center [413, 226] width 217 height 22
type input "**********"
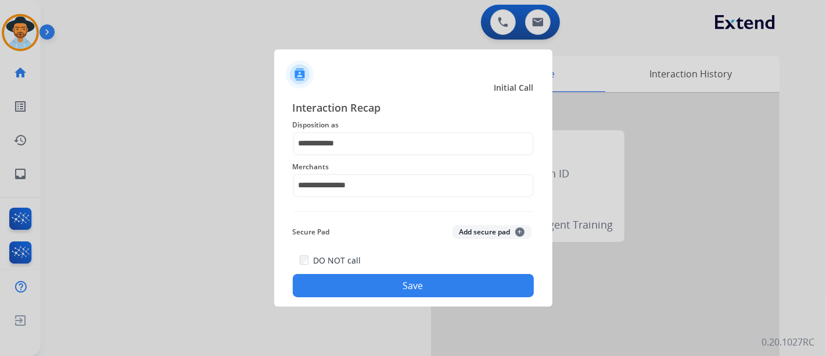
click at [356, 284] on button "Save" at bounding box center [413, 285] width 241 height 23
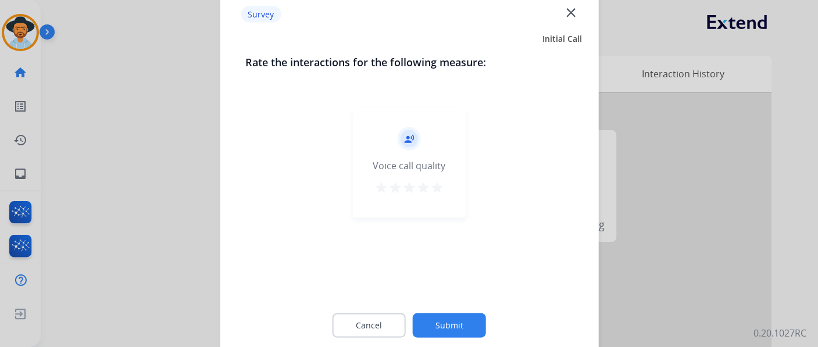
click at [445, 184] on div "record_voice_over Voice call quality star star star star star" at bounding box center [408, 162] width 113 height 110
click at [435, 189] on mat-icon "star" at bounding box center [437, 187] width 14 height 14
click at [461, 320] on button "Submit" at bounding box center [449, 325] width 73 height 24
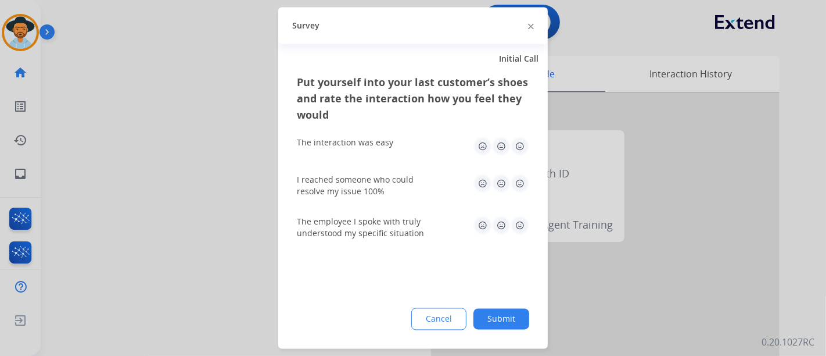
click at [517, 150] on img at bounding box center [520, 146] width 19 height 19
click at [517, 182] on img at bounding box center [520, 183] width 19 height 19
click at [495, 320] on button "Submit" at bounding box center [502, 319] width 56 height 21
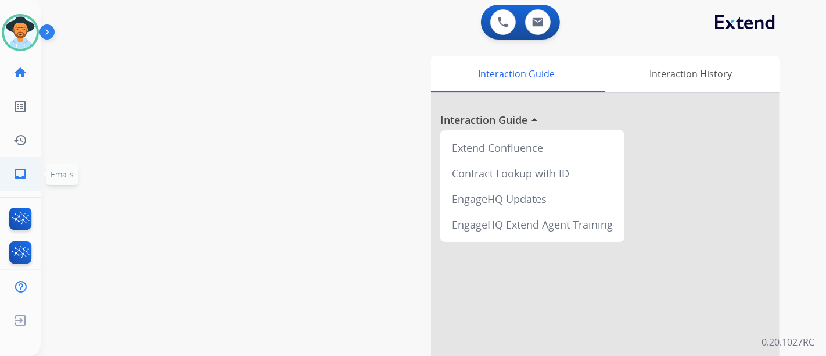
click at [32, 184] on link "inbox Emails" at bounding box center [20, 173] width 33 height 33
select select "**********"
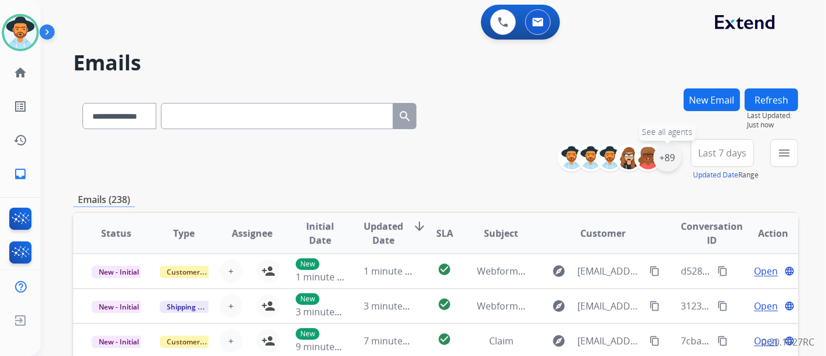
click at [669, 162] on div "+89" at bounding box center [668, 158] width 28 height 28
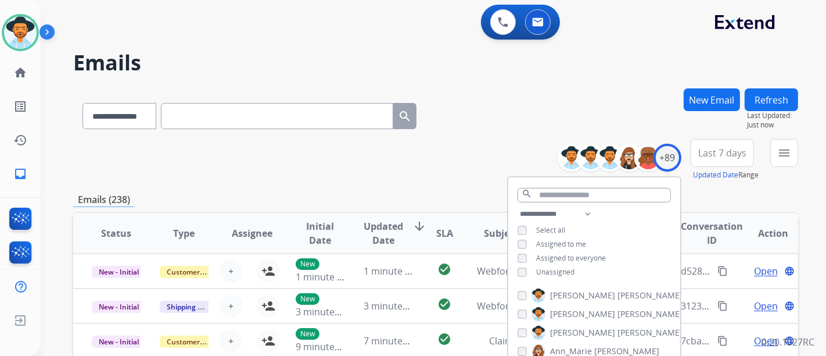
click at [558, 261] on div "**********" at bounding box center [594, 244] width 172 height 74
click at [556, 267] on span "Unassigned" at bounding box center [555, 272] width 38 height 10
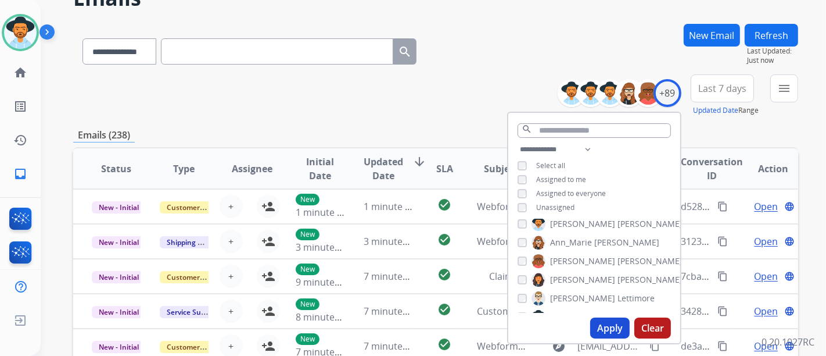
scroll to position [65, 0]
click at [600, 323] on button "Apply" at bounding box center [610, 327] width 40 height 21
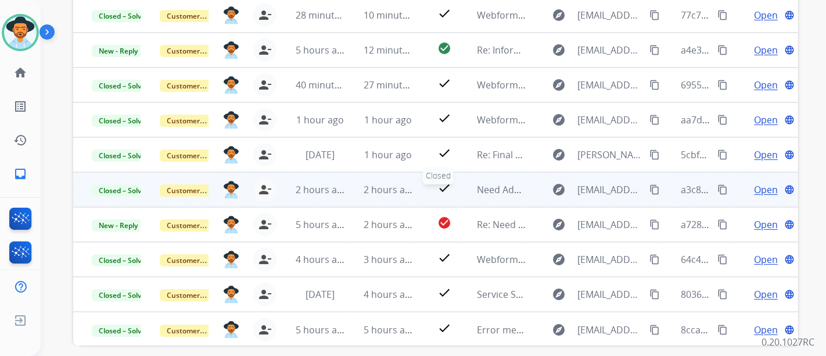
scroll to position [258, 0]
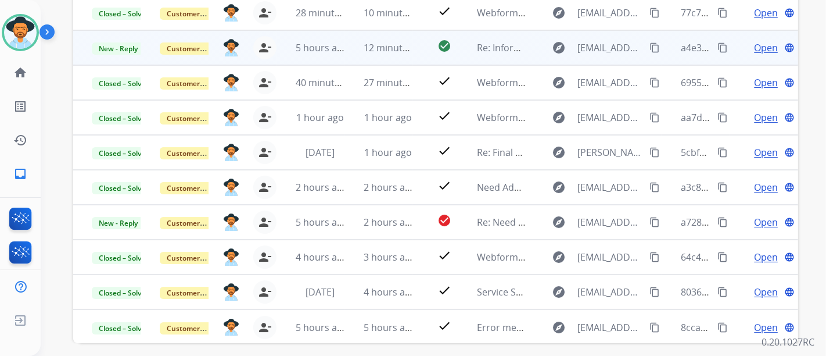
click at [759, 48] on span "Open" at bounding box center [766, 48] width 24 height 14
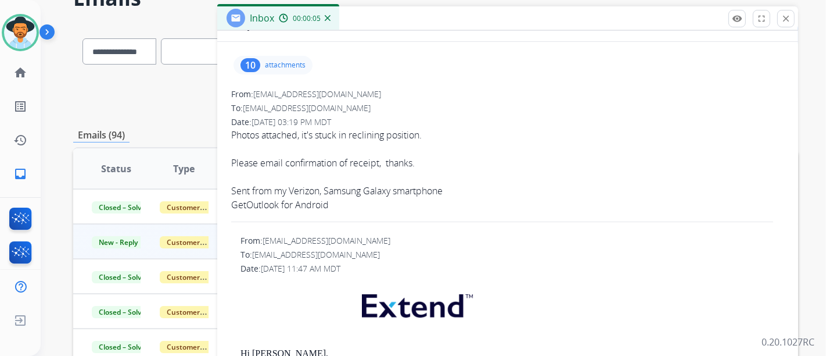
scroll to position [0, 0]
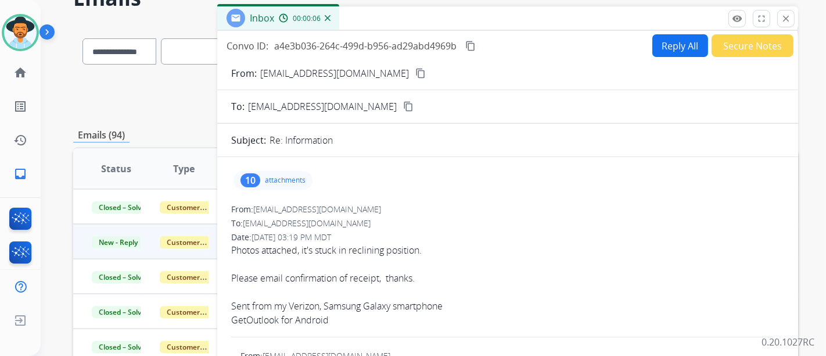
click at [287, 173] on div "10 attachments" at bounding box center [273, 180] width 79 height 19
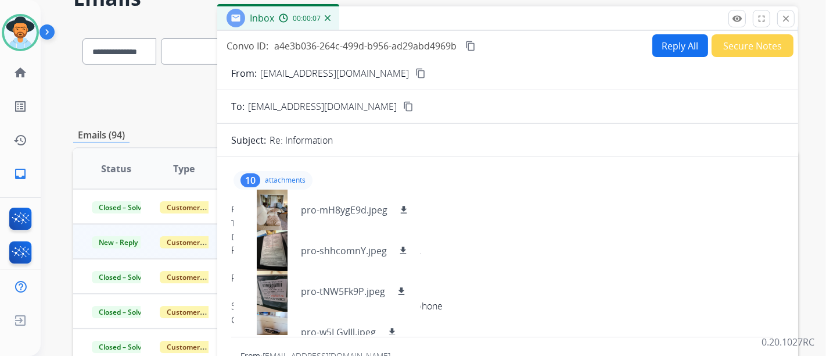
click at [414, 75] on button "content_copy" at bounding box center [421, 73] width 14 height 14
click at [542, 232] on div "Date: 08/14/2025 - 03:19 PM MDT" at bounding box center [507, 237] width 553 height 12
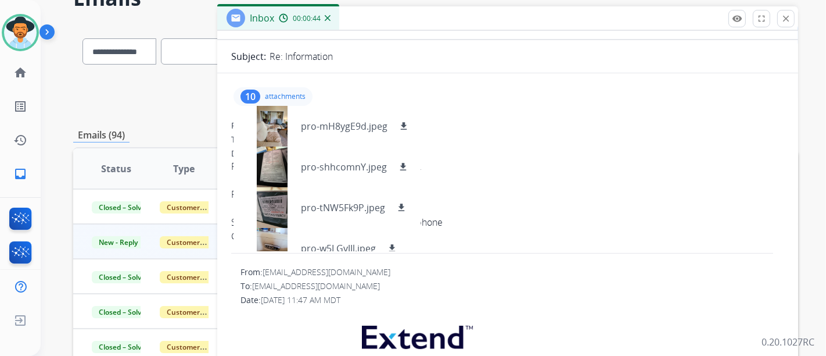
scroll to position [65, 0]
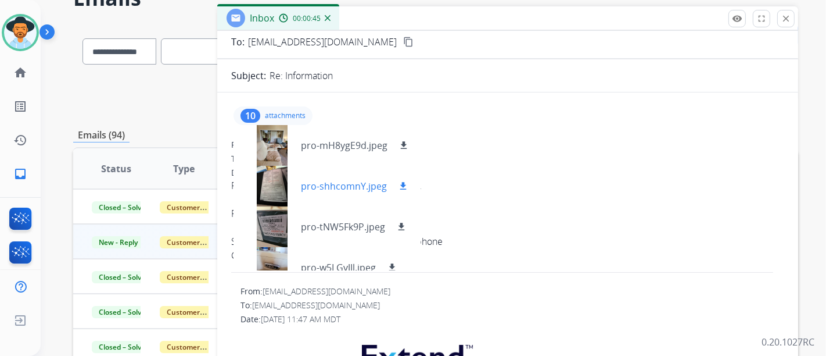
click at [287, 184] on div at bounding box center [272, 186] width 58 height 41
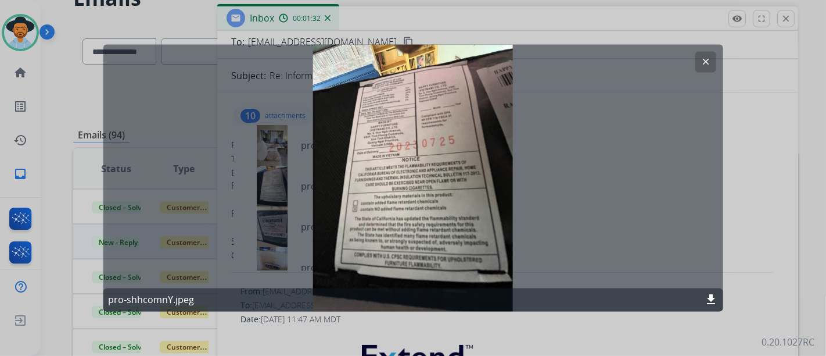
click at [699, 60] on button "clear" at bounding box center [705, 62] width 21 height 21
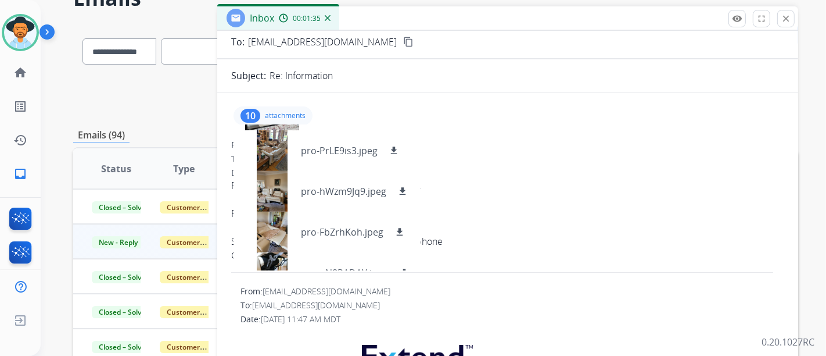
scroll to position [258, 0]
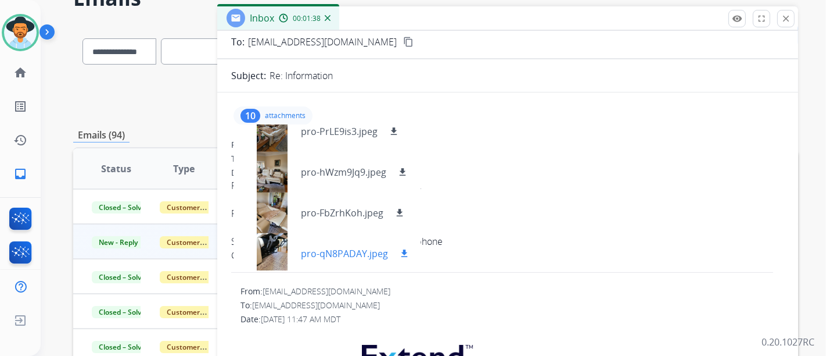
click at [316, 250] on p "pro-qN8PADAY.jpeg" at bounding box center [344, 253] width 87 height 14
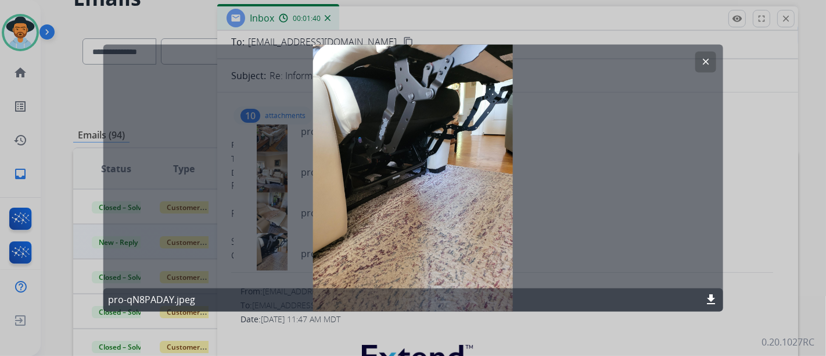
click at [700, 64] on button "clear" at bounding box center [705, 62] width 21 height 21
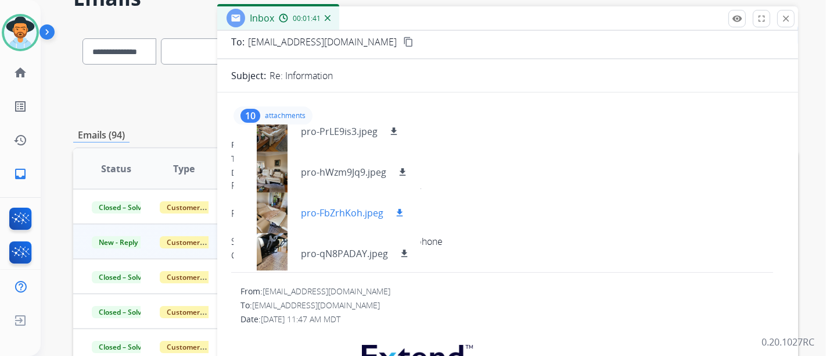
click at [330, 223] on div "pro-FbZrhKoh.jpeg download" at bounding box center [325, 212] width 182 height 41
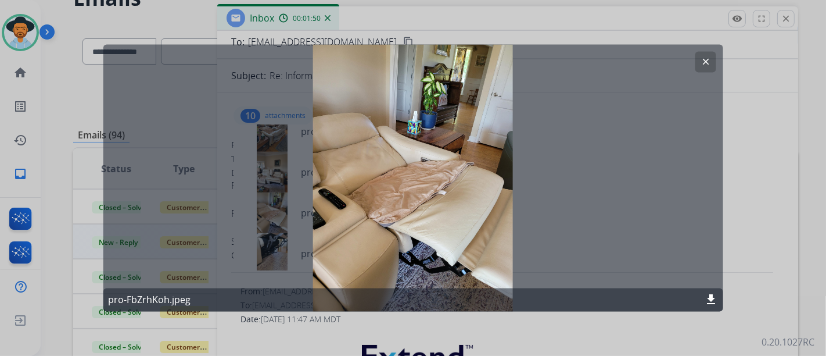
click at [714, 58] on button "clear" at bounding box center [705, 62] width 21 height 21
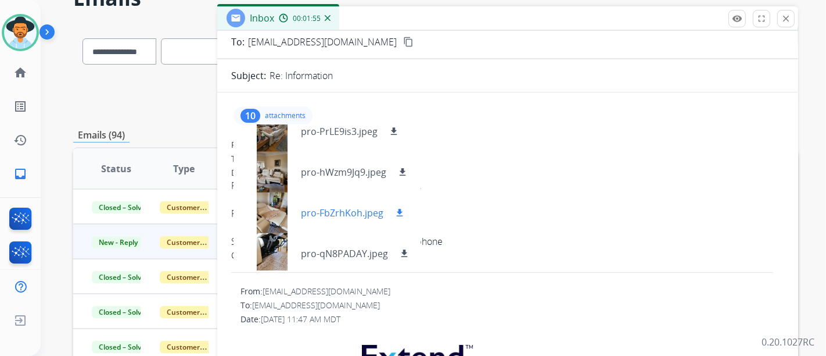
click at [318, 208] on p "pro-FbZrhKoh.jpeg" at bounding box center [342, 213] width 83 height 14
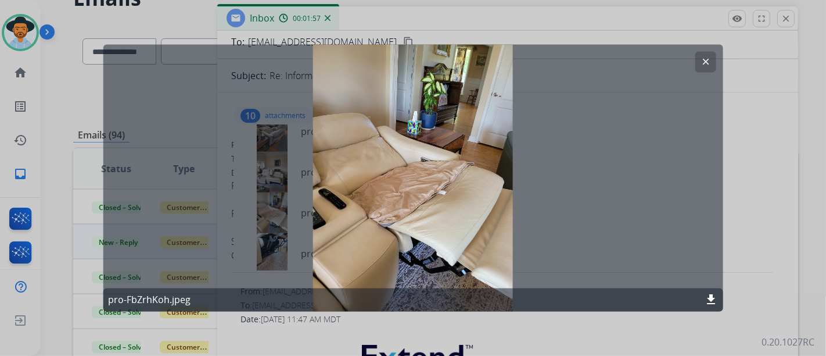
click at [707, 62] on mat-icon "clear" at bounding box center [705, 62] width 10 height 10
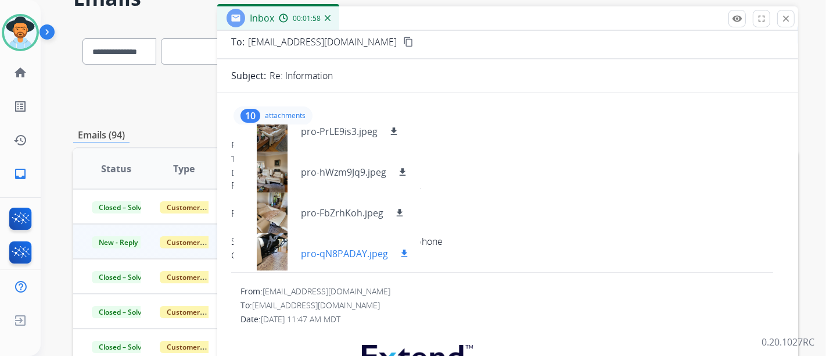
click at [314, 233] on div "pro-qN8PADAY.jpeg download" at bounding box center [327, 253] width 187 height 41
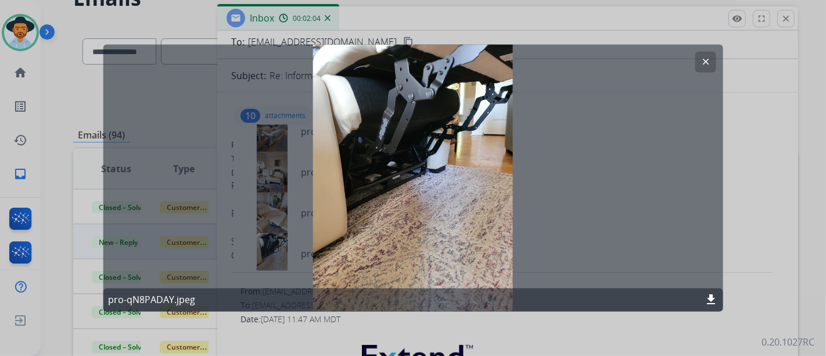
click at [696, 58] on button "clear" at bounding box center [705, 62] width 21 height 21
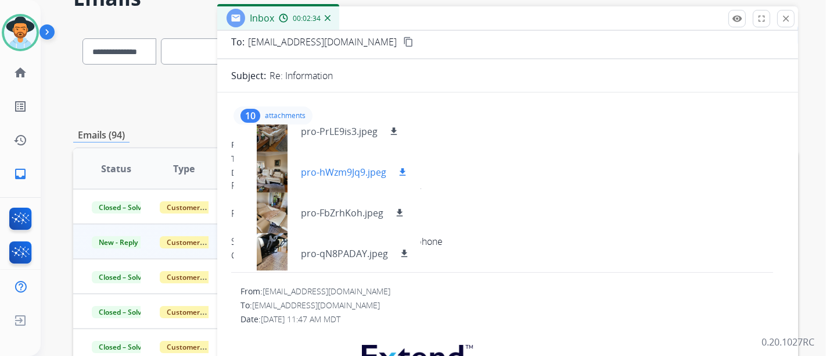
click at [301, 170] on p "pro-hWzm9Jq9.jpeg" at bounding box center [343, 172] width 85 height 14
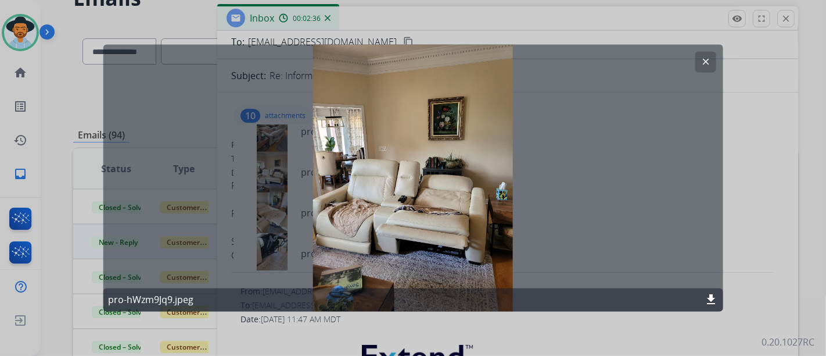
click at [707, 60] on mat-icon "clear" at bounding box center [705, 62] width 10 height 10
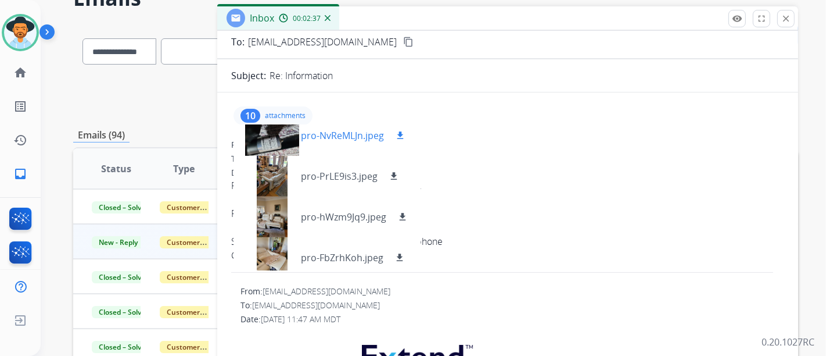
scroll to position [194, 0]
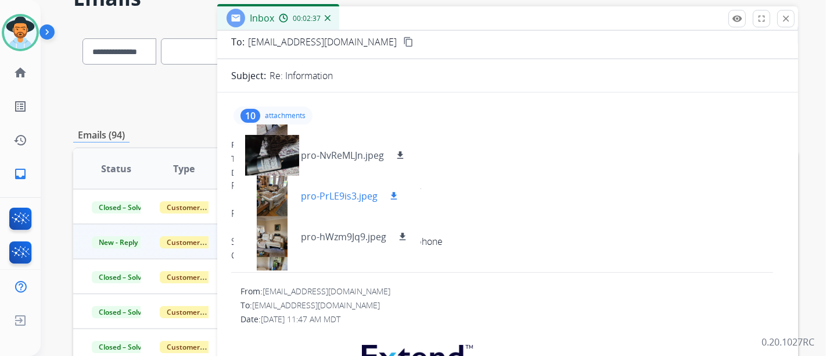
click at [338, 199] on p "pro-PrLE9is3.jpeg" at bounding box center [339, 196] width 77 height 14
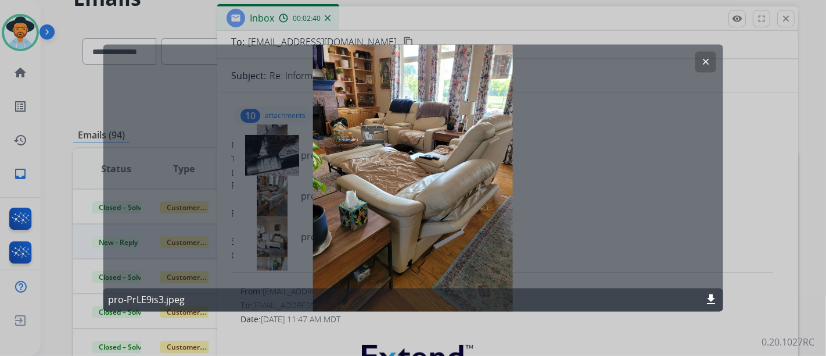
click at [700, 63] on button "clear" at bounding box center [705, 62] width 21 height 21
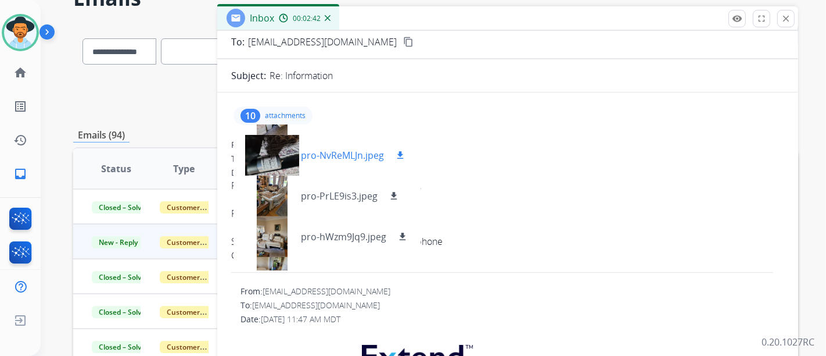
click at [331, 162] on div "pro-NvReMLJn.jpeg download" at bounding box center [325, 155] width 183 height 41
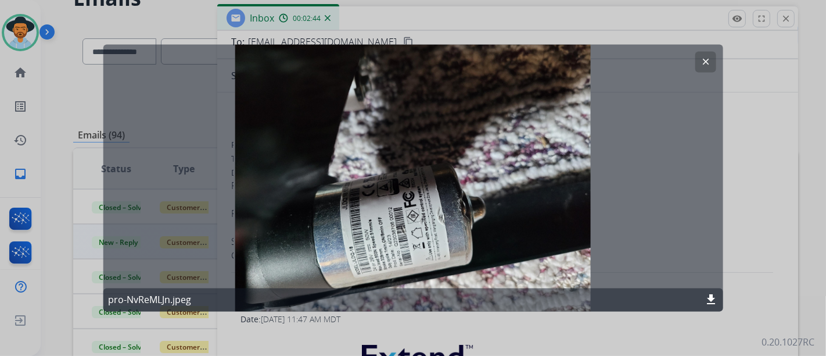
click at [698, 67] on button "clear" at bounding box center [705, 62] width 21 height 21
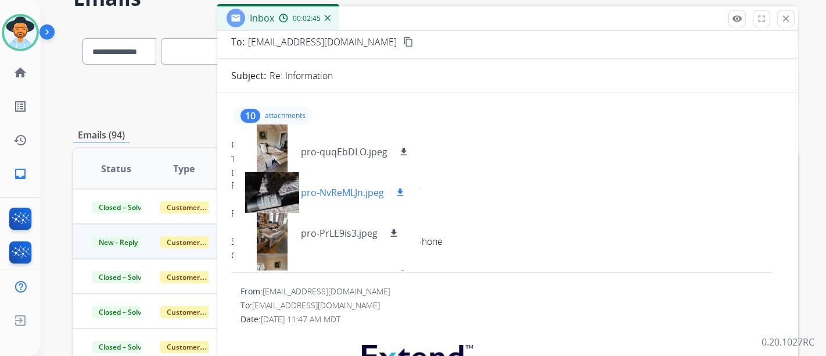
scroll to position [129, 0]
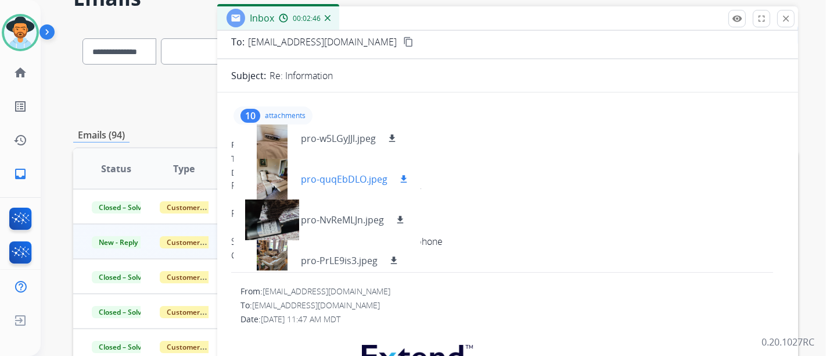
click at [323, 172] on p "pro-quqEbDLO.jpeg" at bounding box center [344, 179] width 87 height 14
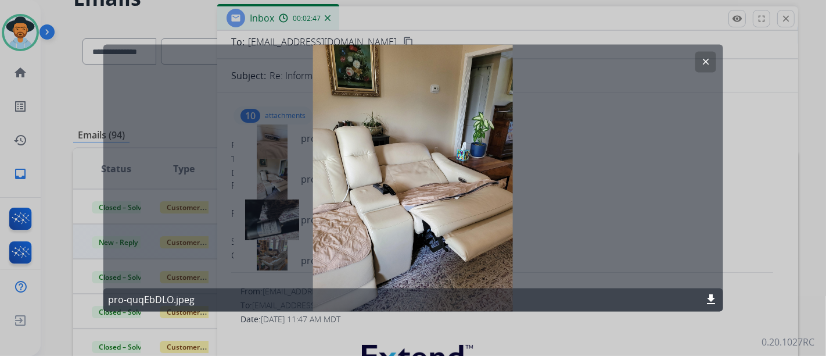
click at [707, 60] on mat-icon "clear" at bounding box center [705, 62] width 10 height 10
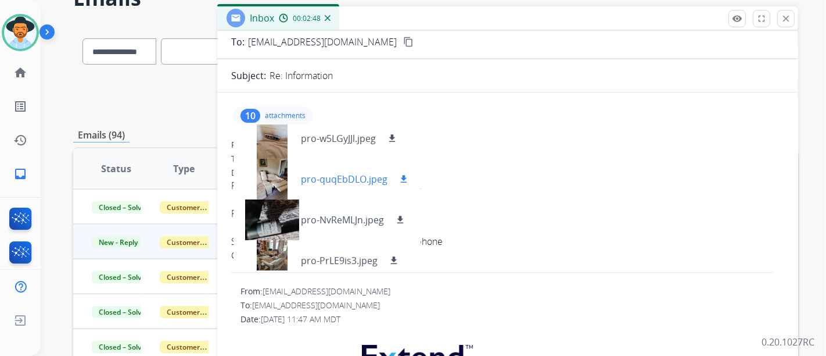
scroll to position [65, 0]
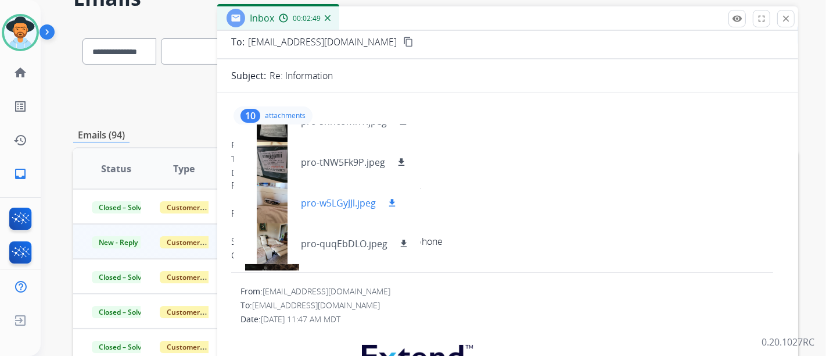
click at [305, 197] on p "pro-w5LGyJJl.jpeg" at bounding box center [338, 203] width 75 height 14
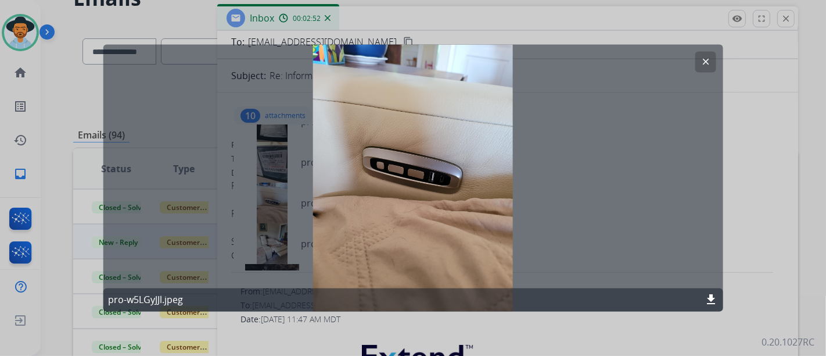
drag, startPoint x: 710, startPoint y: 67, endPoint x: 700, endPoint y: 69, distance: 10.0
click at [710, 67] on button "clear" at bounding box center [705, 62] width 21 height 21
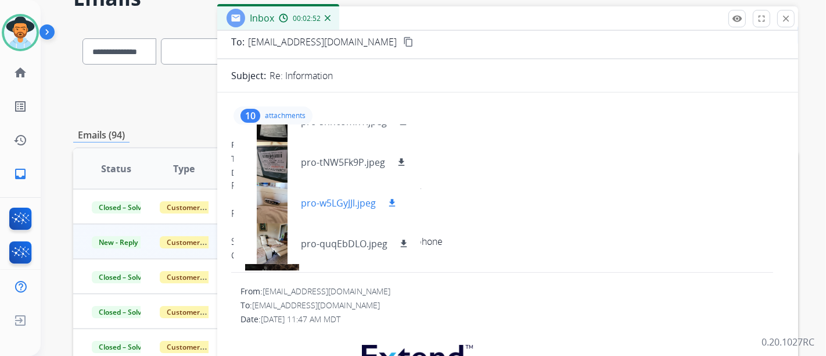
scroll to position [0, 0]
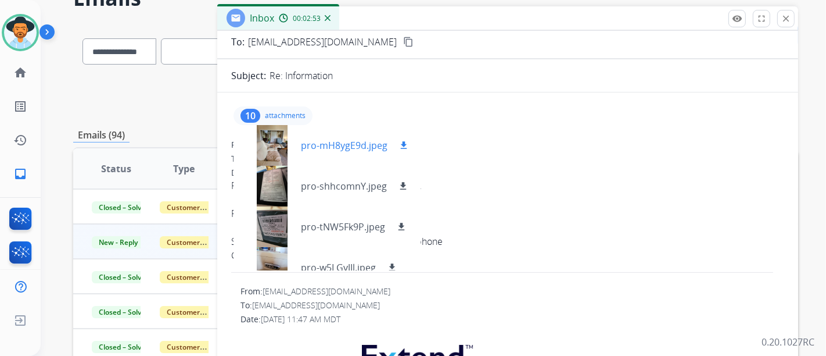
click at [332, 152] on div "pro-mH8ygE9d.jpeg download" at bounding box center [327, 145] width 187 height 41
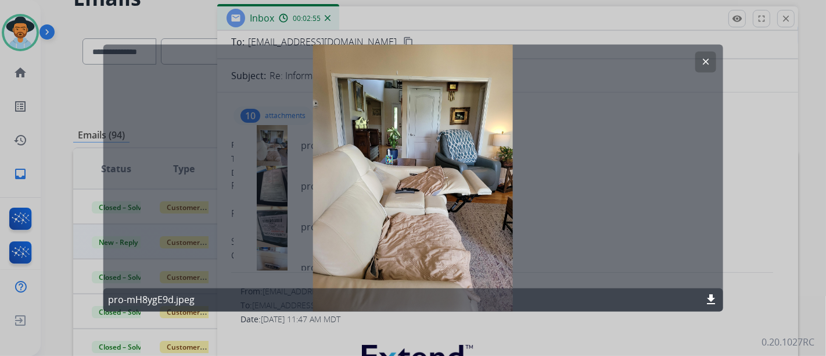
click at [701, 66] on mat-icon "clear" at bounding box center [705, 62] width 10 height 10
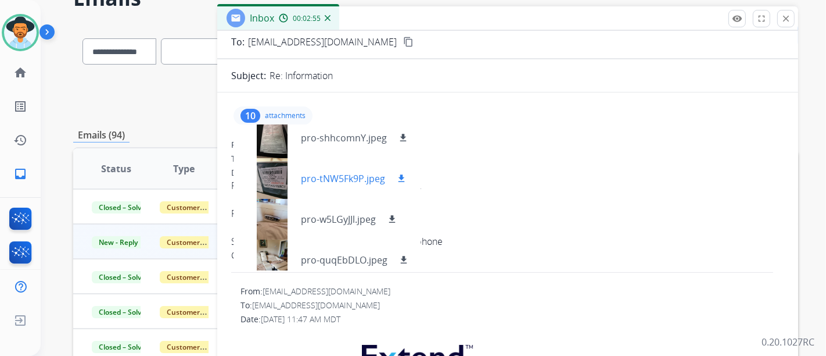
scroll to position [129, 0]
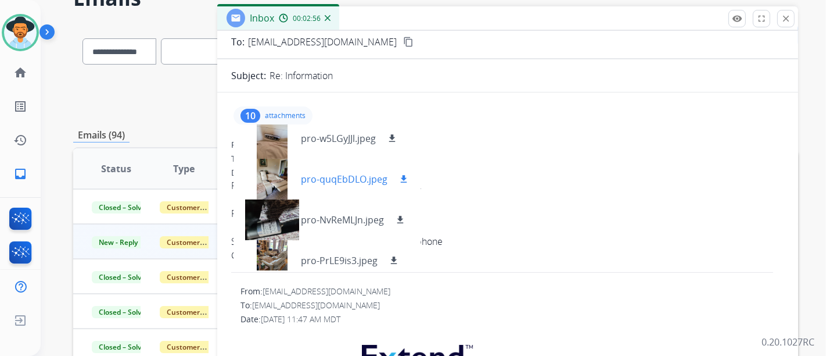
click at [335, 190] on div "pro-quqEbDLO.jpeg download" at bounding box center [327, 179] width 187 height 41
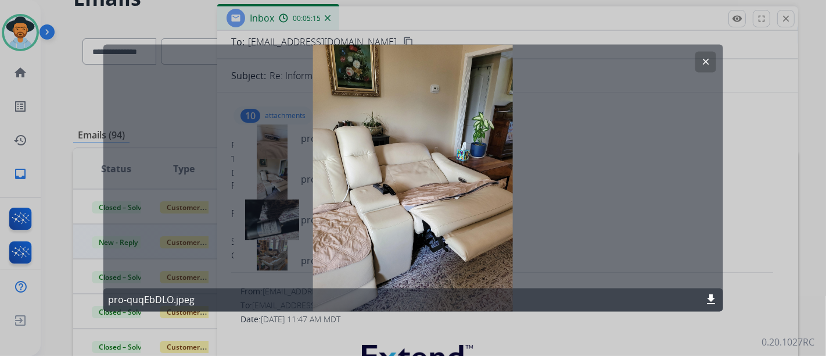
click at [710, 53] on button "clear" at bounding box center [705, 62] width 21 height 21
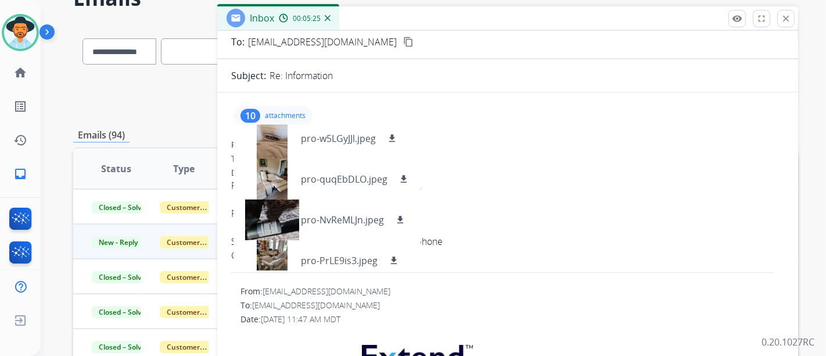
click at [309, 115] on div "10 attachments pro-mH8ygE9d.jpeg download pro-shhcomnY.jpeg download pro-tNW5Fk…" at bounding box center [273, 115] width 79 height 19
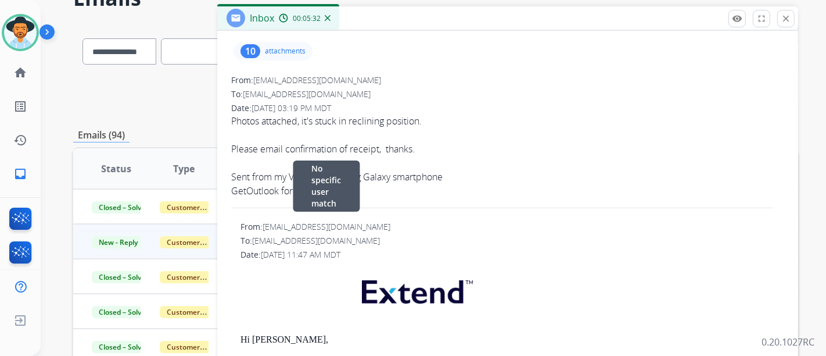
scroll to position [65, 0]
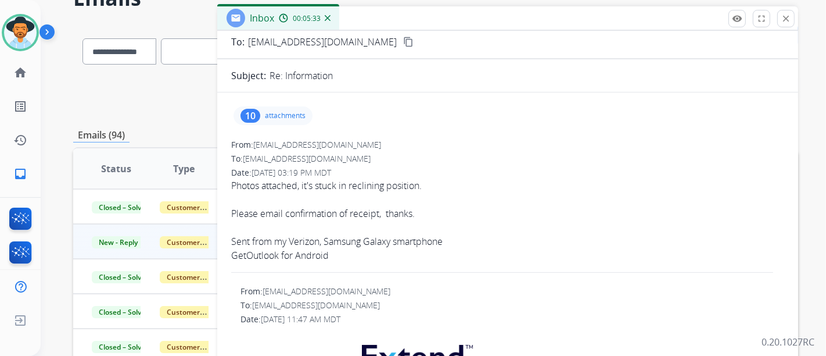
click at [294, 112] on p "attachments" at bounding box center [285, 115] width 41 height 9
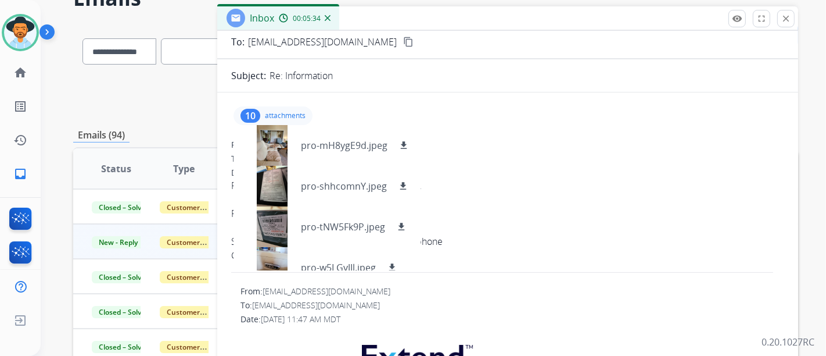
click at [296, 115] on p "attachments" at bounding box center [285, 115] width 41 height 9
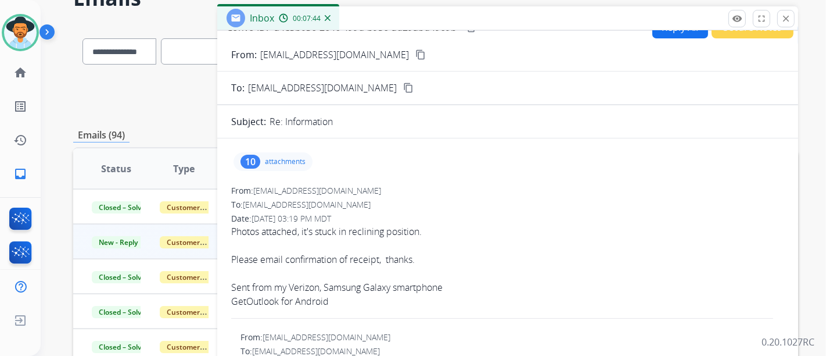
scroll to position [0, 0]
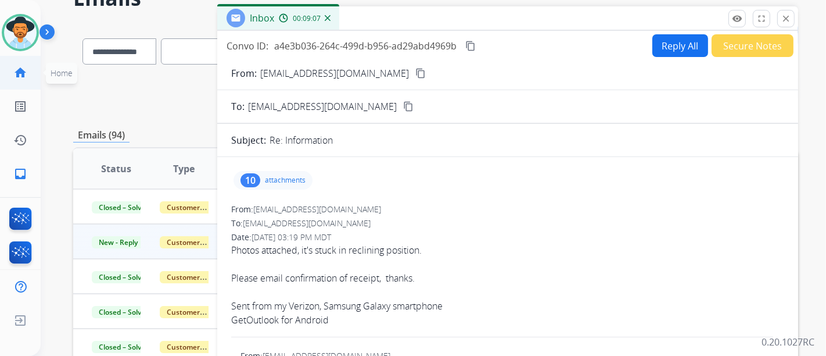
click at [32, 57] on link "home Home" at bounding box center [20, 72] width 33 height 33
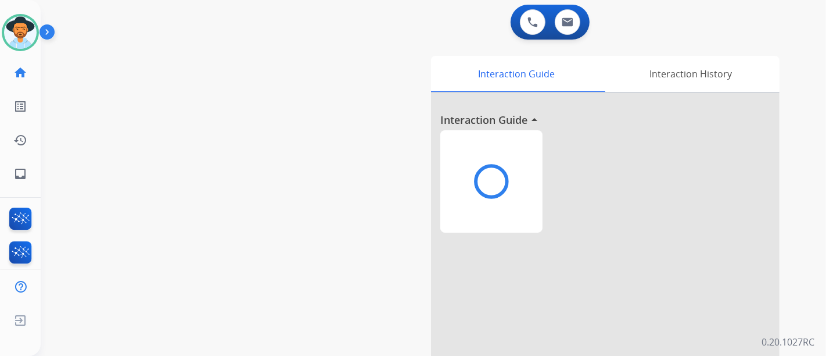
click at [32, 56] on ul "home Home Home" at bounding box center [20, 73] width 41 height 34
click at [32, 55] on div "Justin Available Edit Avatar Agent: Justin Routing Profile: Extend_Training CS …" at bounding box center [20, 95] width 41 height 191
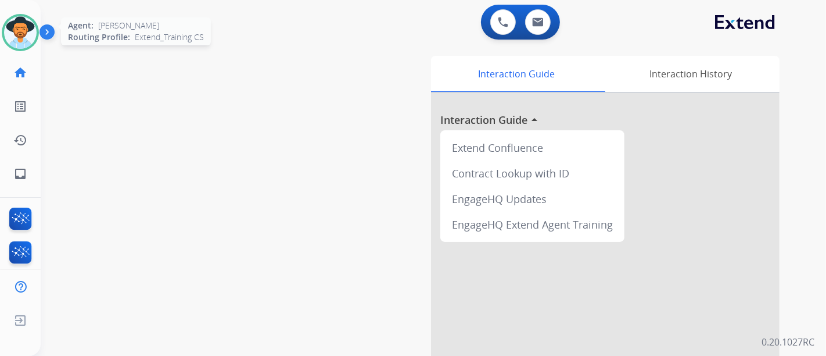
click at [31, 49] on div "Agent: Justin Routing Profile: Extend_Training CS" at bounding box center [20, 32] width 37 height 37
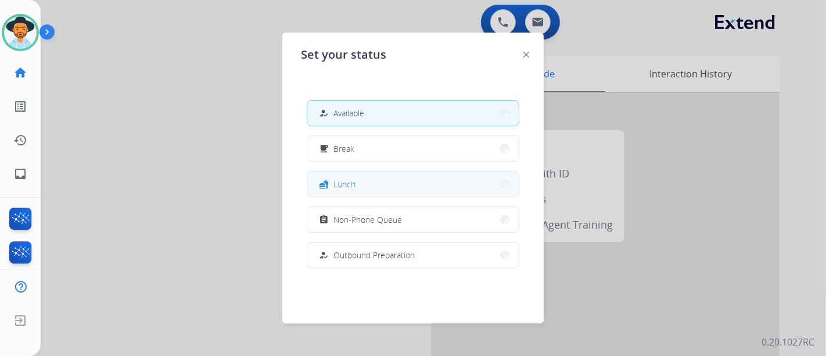
click at [332, 182] on div "fastfood" at bounding box center [325, 184] width 17 height 14
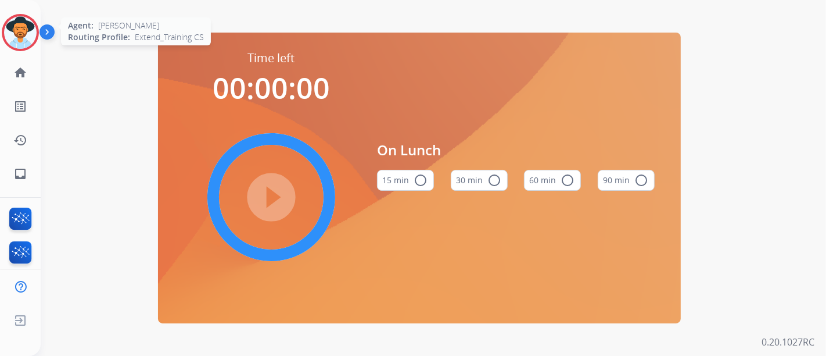
click at [13, 44] on img at bounding box center [20, 32] width 33 height 33
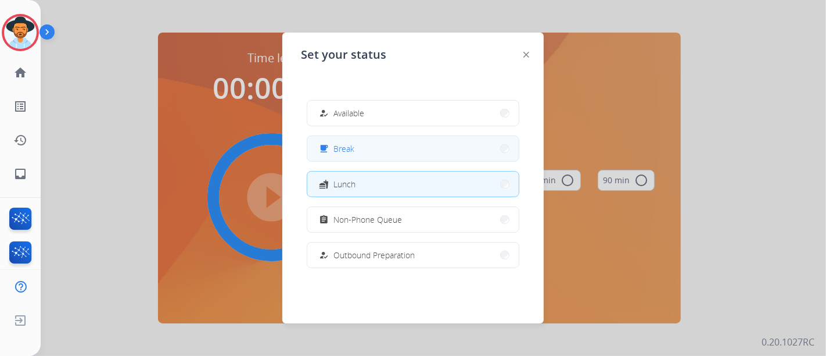
click at [345, 147] on span "Break" at bounding box center [344, 148] width 21 height 12
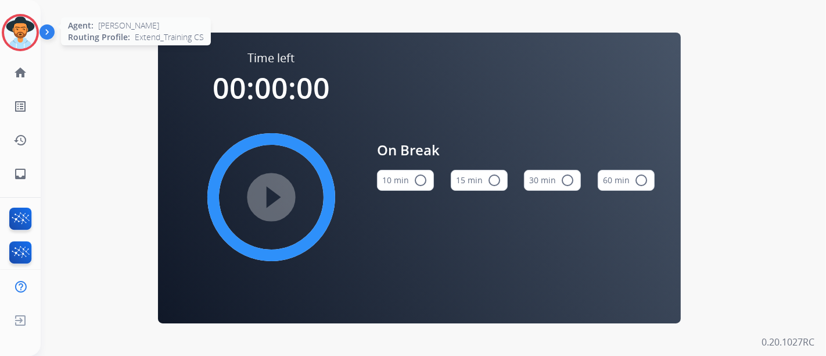
click at [30, 30] on img at bounding box center [20, 32] width 33 height 33
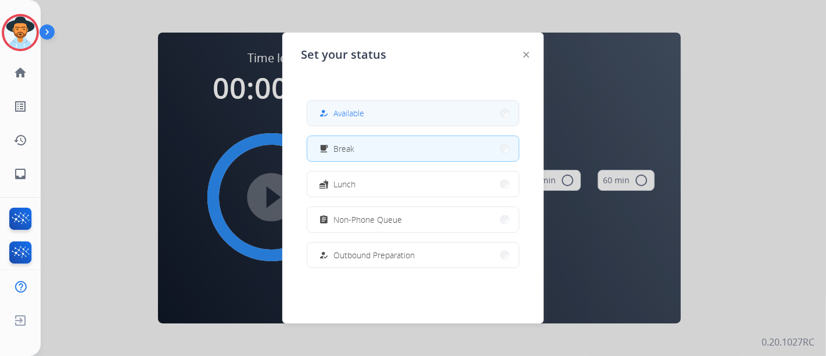
click at [327, 106] on div "how_to_reg" at bounding box center [325, 113] width 17 height 14
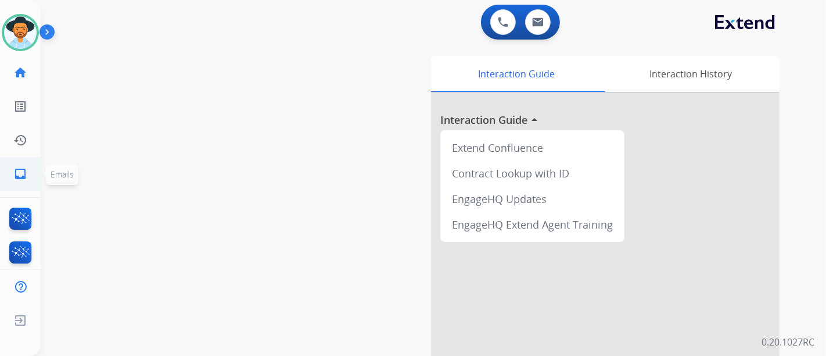
click at [15, 164] on link "inbox Emails" at bounding box center [20, 173] width 33 height 33
select select "**********"
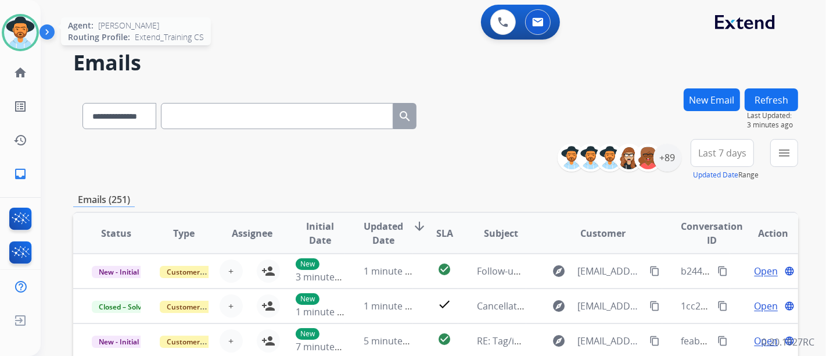
click at [10, 31] on img at bounding box center [20, 32] width 33 height 33
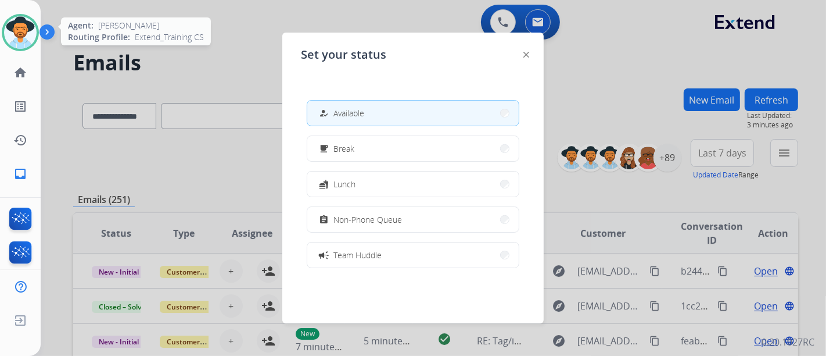
click at [10, 31] on img at bounding box center [20, 32] width 33 height 33
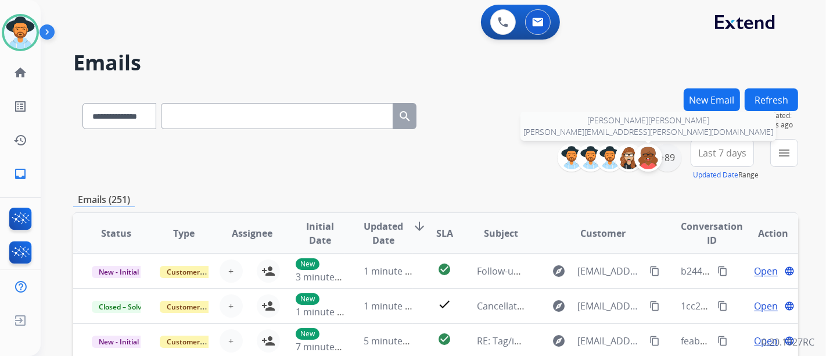
click at [653, 155] on img at bounding box center [648, 157] width 23 height 23
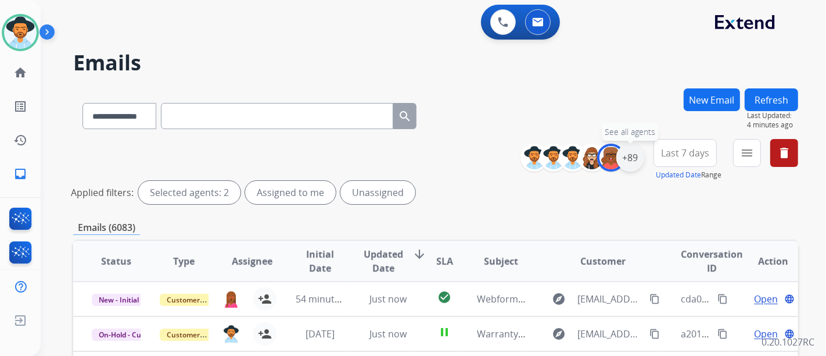
click at [633, 157] on div "+89" at bounding box center [631, 158] width 28 height 28
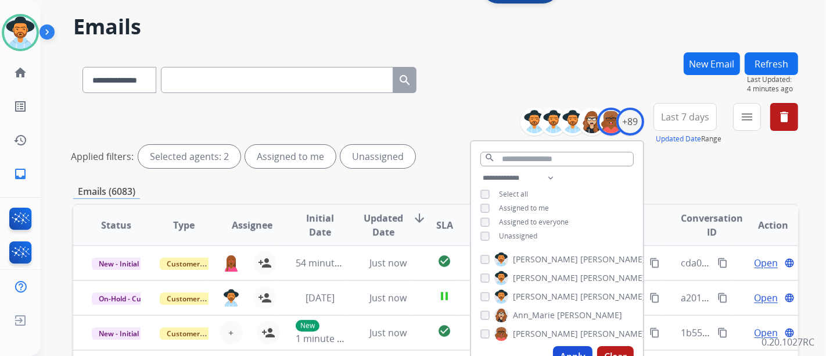
scroll to position [65, 0]
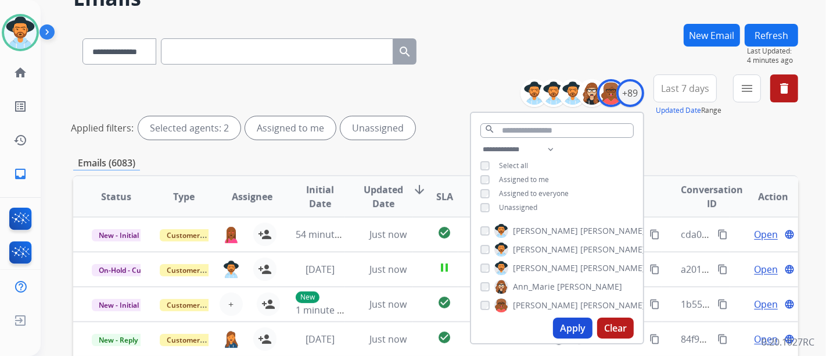
click at [512, 205] on span "Unassigned" at bounding box center [518, 207] width 38 height 10
click at [536, 296] on div "Alexis Martinez Alexis_ Martinez Amanda Baez Ann_Marie Lopez Artheria Robinson …" at bounding box center [557, 266] width 172 height 94
click at [538, 301] on span "Artheria" at bounding box center [545, 305] width 65 height 12
click at [574, 329] on button "Apply" at bounding box center [573, 327] width 40 height 21
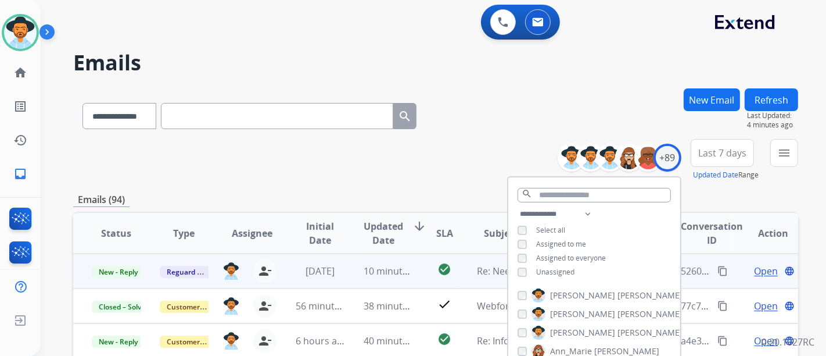
scroll to position [1, 0]
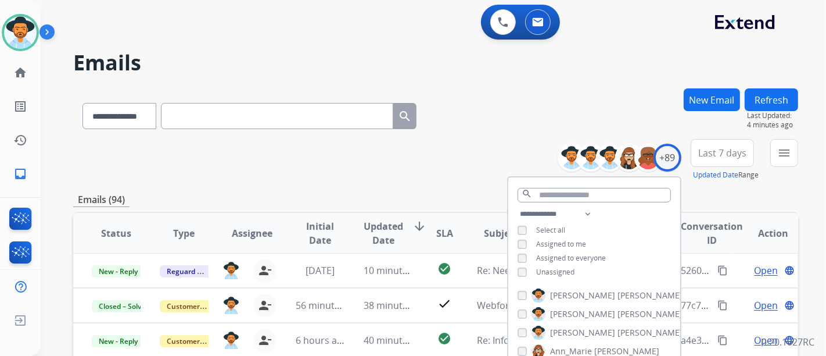
click at [421, 150] on div "**********" at bounding box center [435, 160] width 725 height 42
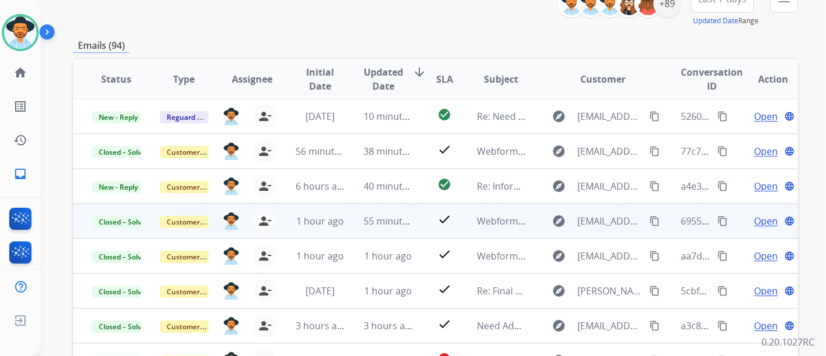
scroll to position [194, 0]
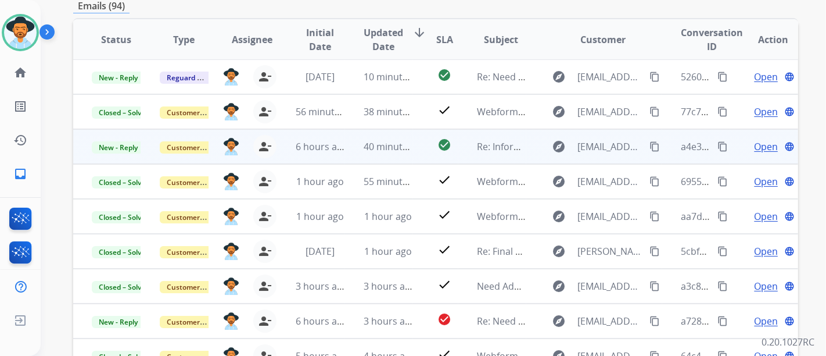
click at [762, 150] on span "Open" at bounding box center [766, 146] width 24 height 14
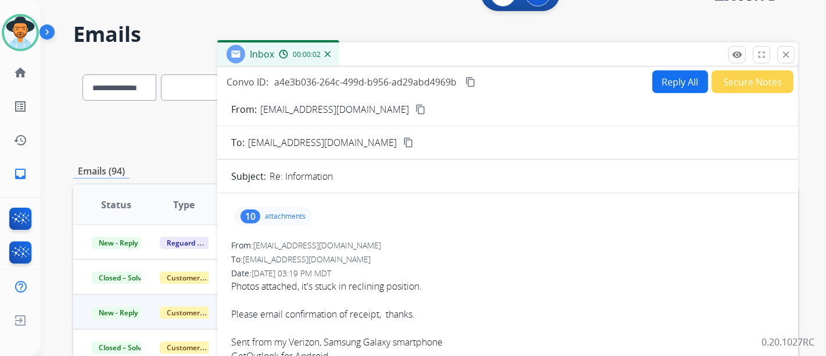
scroll to position [0, 0]
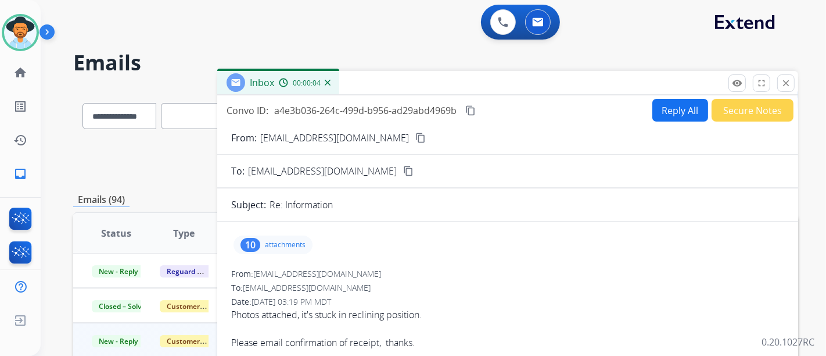
click at [674, 109] on button "Reply All" at bounding box center [681, 110] width 56 height 23
select select "**********"
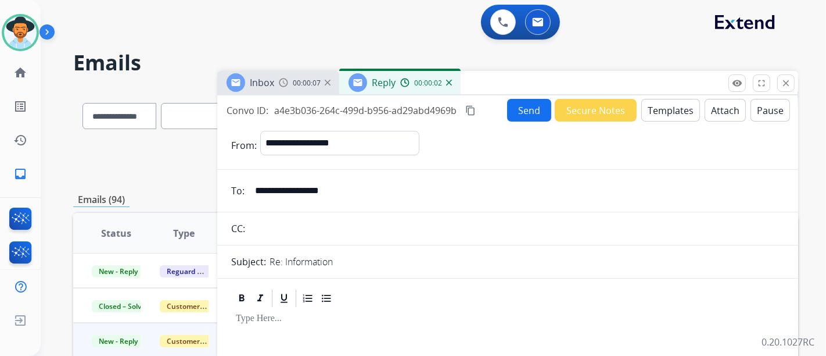
click at [675, 113] on button "Templates" at bounding box center [671, 110] width 59 height 23
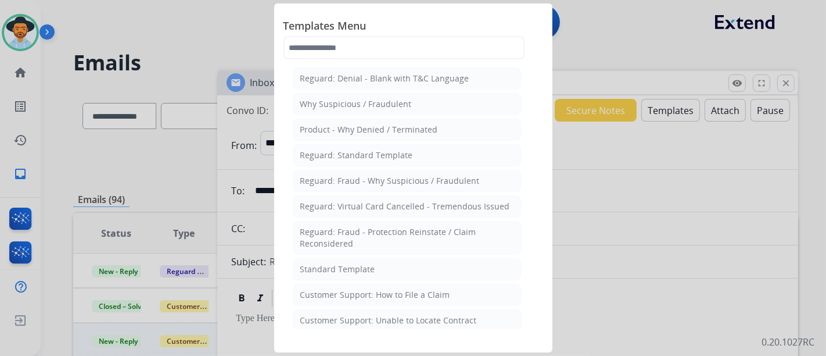
click at [585, 191] on div at bounding box center [413, 178] width 826 height 356
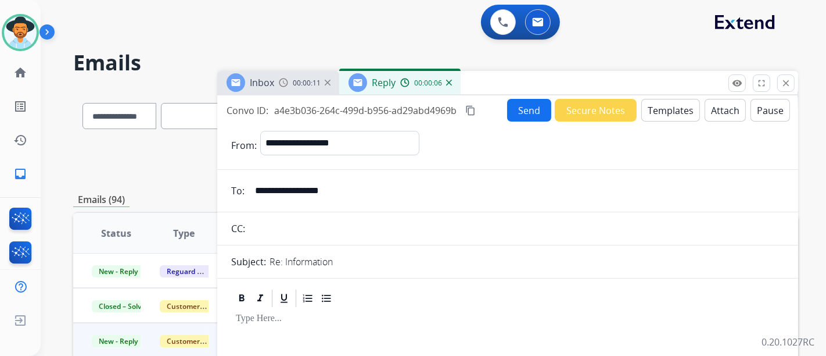
click at [475, 110] on mat-icon "content_copy" at bounding box center [470, 110] width 10 height 10
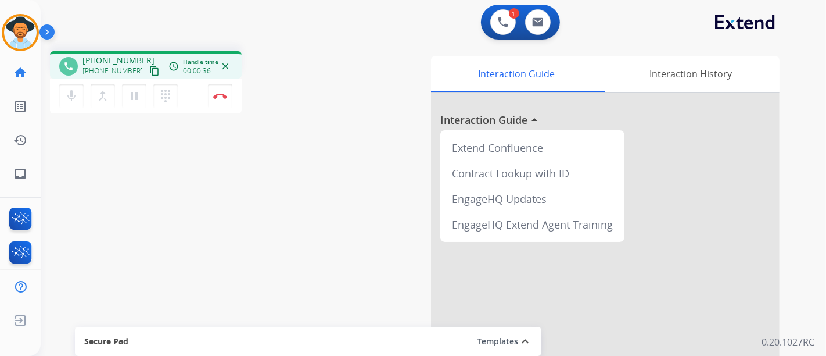
click at [149, 69] on mat-icon "content_copy" at bounding box center [154, 71] width 10 height 10
click at [184, 99] on div "dialpad Dialpad" at bounding box center [168, 96] width 31 height 24
click at [189, 92] on div "mic Mute merge_type Bridge pause Hold dialpad Dialpad Disconnect" at bounding box center [146, 95] width 192 height 35
click at [210, 99] on button "Disconnect" at bounding box center [220, 96] width 24 height 24
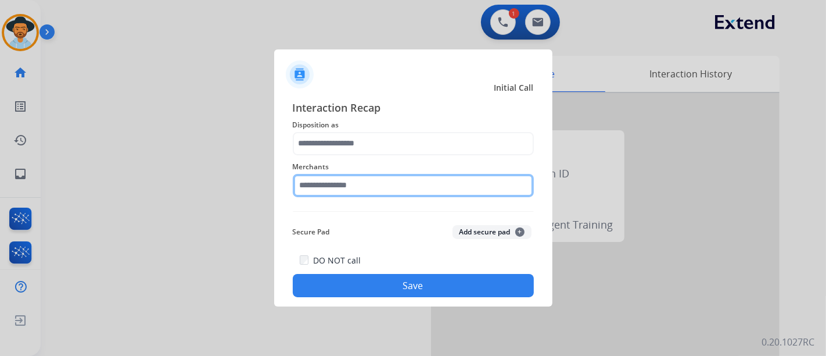
click at [403, 182] on input "text" at bounding box center [413, 185] width 241 height 23
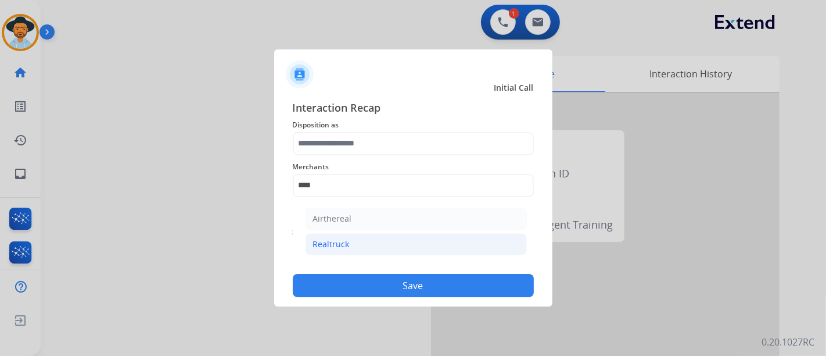
click at [341, 244] on div "Realtruck" at bounding box center [331, 244] width 37 height 12
drag, startPoint x: 341, startPoint y: 244, endPoint x: 351, endPoint y: 159, distance: 85.4
click at [341, 244] on div "Interaction Recap Disposition as Merchants **** Airthereal Realtruck Secure Pad…" at bounding box center [413, 198] width 241 height 198
type input "*********"
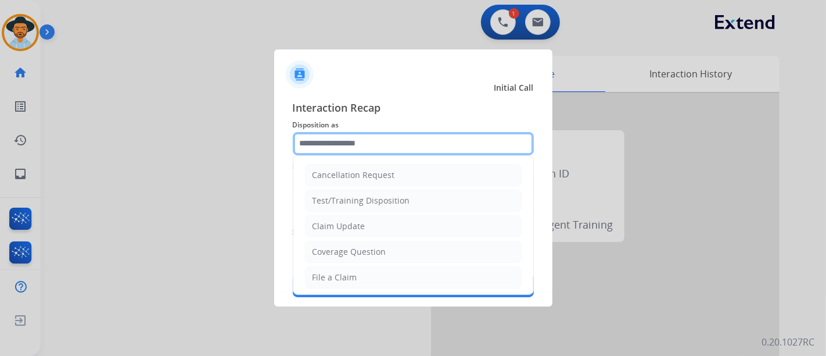
click at [357, 144] on input "text" at bounding box center [413, 143] width 241 height 23
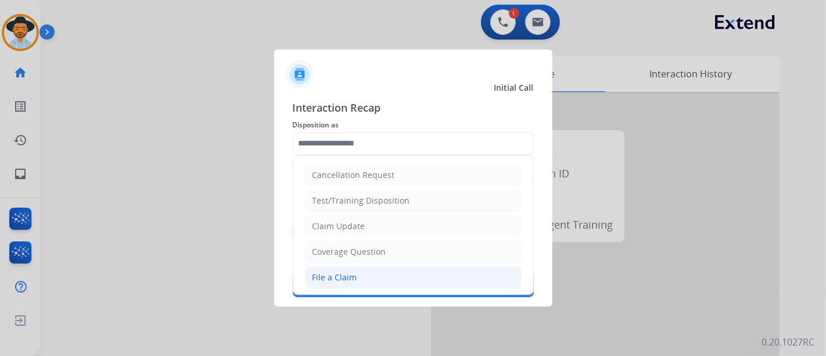
click at [365, 272] on li "File a Claim" at bounding box center [413, 277] width 217 height 22
type input "**********"
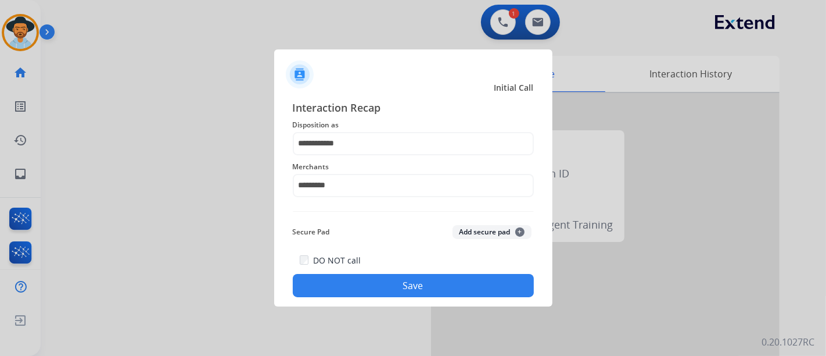
click at [374, 291] on button "Save" at bounding box center [413, 285] width 241 height 23
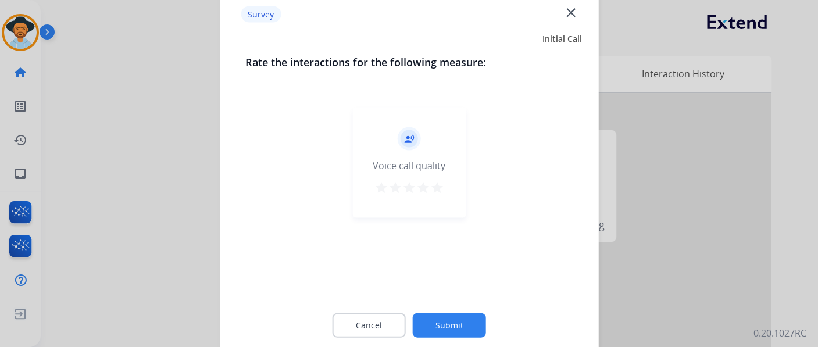
click at [421, 185] on mat-icon "star" at bounding box center [423, 187] width 14 height 14
click at [450, 323] on button "Submit" at bounding box center [449, 325] width 73 height 24
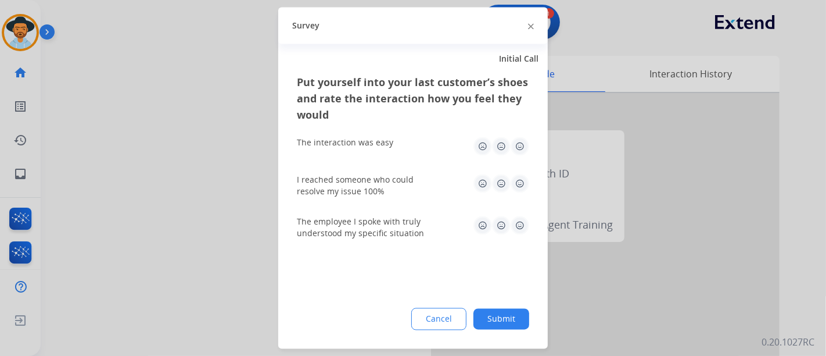
click at [520, 150] on img at bounding box center [520, 146] width 19 height 19
click at [520, 185] on img at bounding box center [520, 183] width 19 height 19
click at [522, 222] on img at bounding box center [520, 225] width 19 height 19
click at [515, 341] on div "Put yourself into your last customer’s shoes and rate the interaction how you f…" at bounding box center [413, 211] width 270 height 274
click at [514, 325] on button "Submit" at bounding box center [502, 319] width 56 height 21
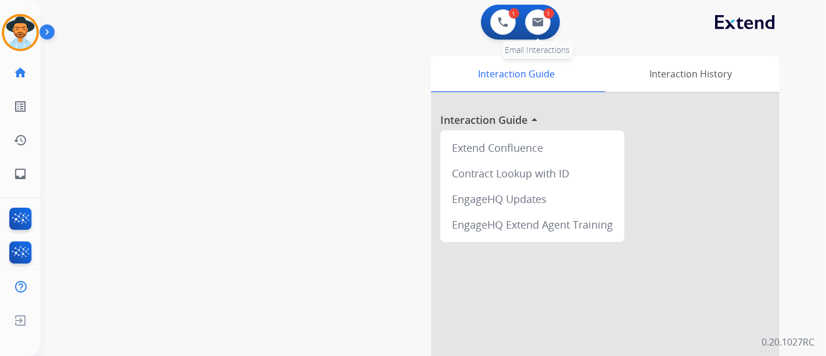
click at [547, 16] on div "1" at bounding box center [549, 13] width 10 height 10
click at [538, 17] on img at bounding box center [538, 21] width 12 height 9
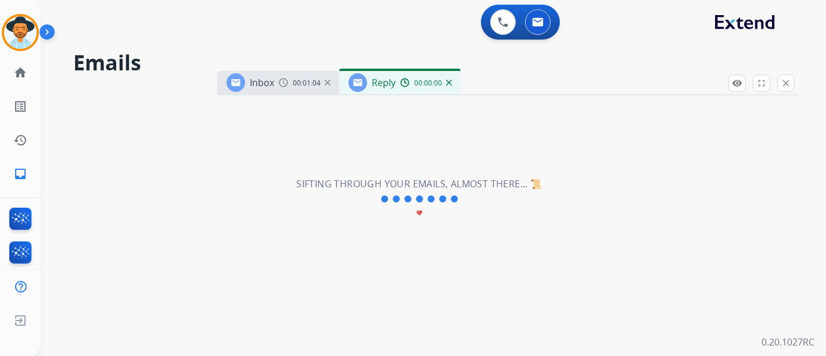
select select "**********"
click at [24, 18] on img at bounding box center [20, 32] width 33 height 33
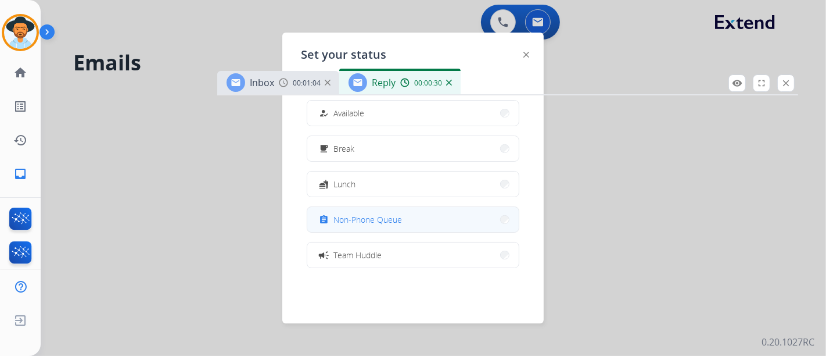
click at [393, 212] on button "assignment Non-Phone Queue" at bounding box center [413, 219] width 212 height 25
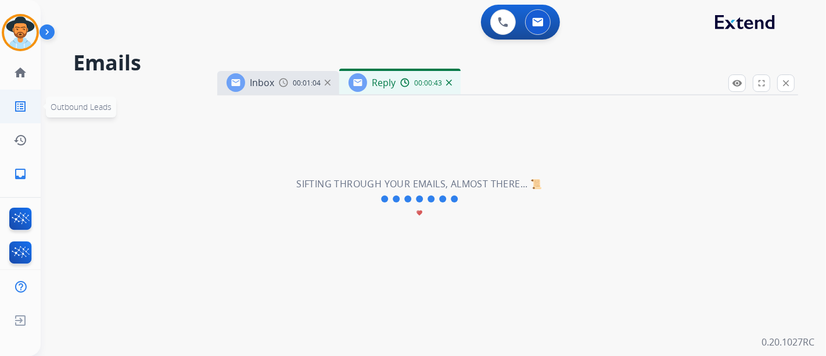
click at [16, 90] on li "list_alt Outbound Leads Outbound Leads" at bounding box center [20, 106] width 33 height 33
click at [23, 79] on link "home Home" at bounding box center [20, 72] width 33 height 33
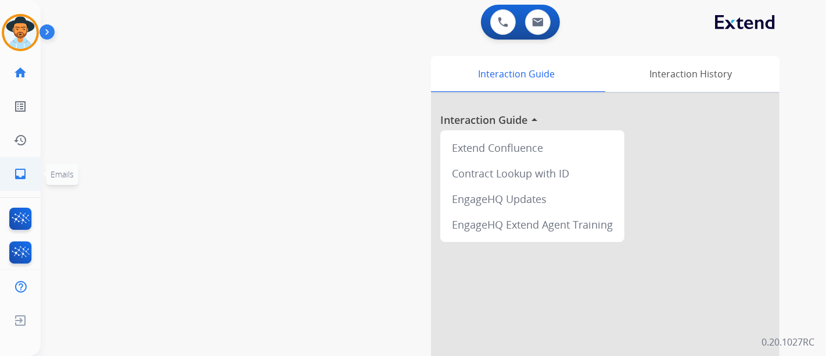
click at [27, 167] on link "inbox Emails" at bounding box center [20, 173] width 33 height 33
select select "**********"
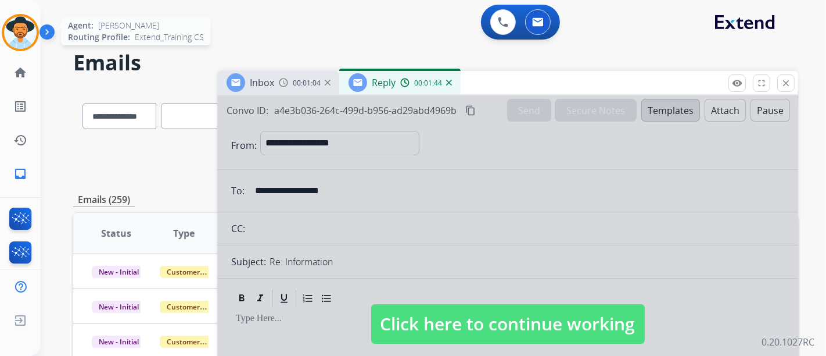
click at [15, 20] on img at bounding box center [20, 32] width 33 height 33
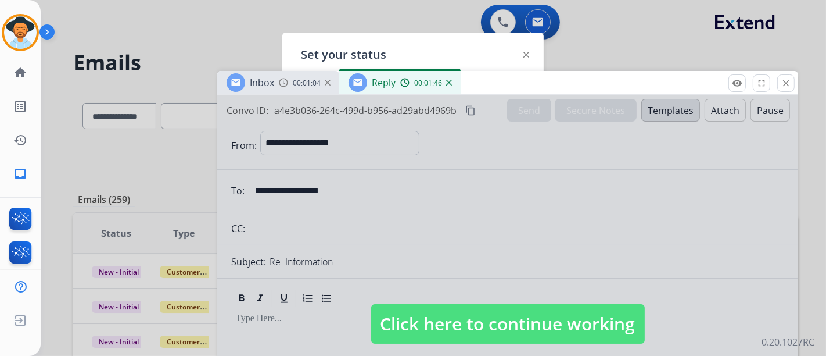
click at [443, 313] on span "Click here to continue working" at bounding box center [508, 324] width 274 height 40
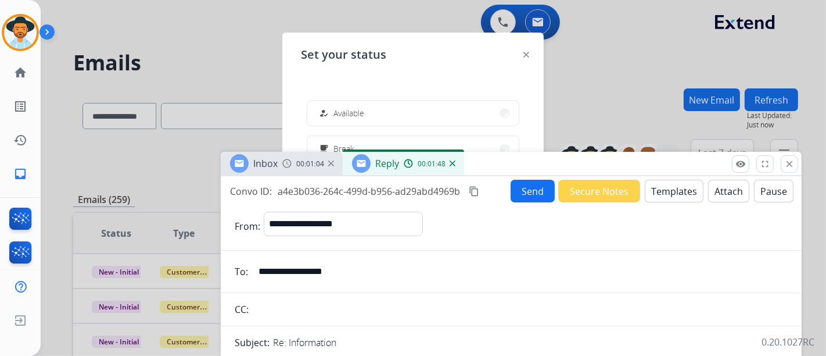
drag, startPoint x: 503, startPoint y: 85, endPoint x: 506, endPoint y: 192, distance: 106.4
click at [506, 176] on div "Inbox 00:01:04 Reply 00:01:48" at bounding box center [511, 164] width 581 height 24
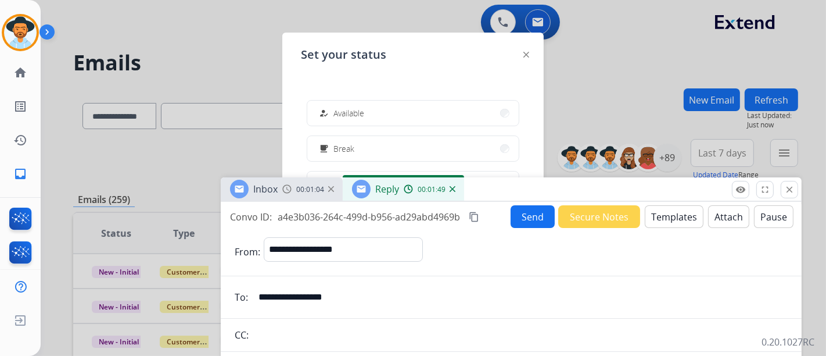
drag, startPoint x: 420, startPoint y: 125, endPoint x: 418, endPoint y: 119, distance: 6.6
click at [418, 122] on button "how_to_reg Available" at bounding box center [413, 113] width 212 height 25
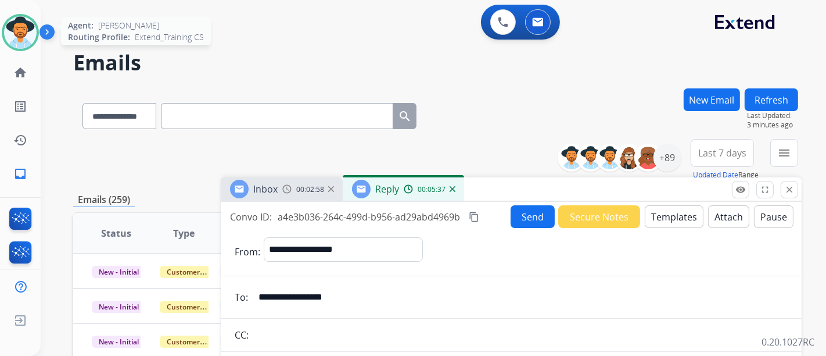
click at [23, 31] on img at bounding box center [20, 32] width 33 height 33
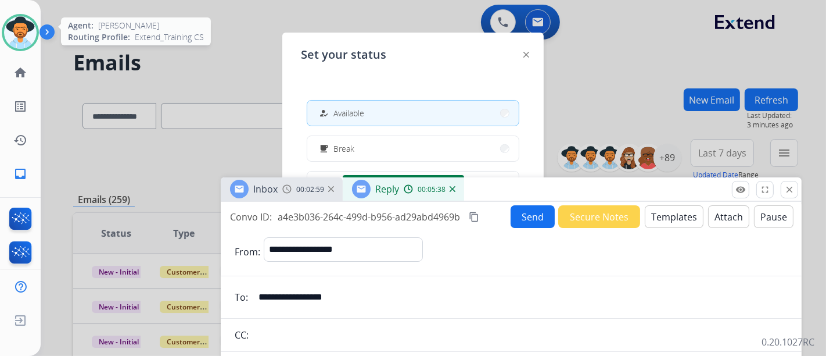
click at [23, 31] on img at bounding box center [20, 32] width 33 height 33
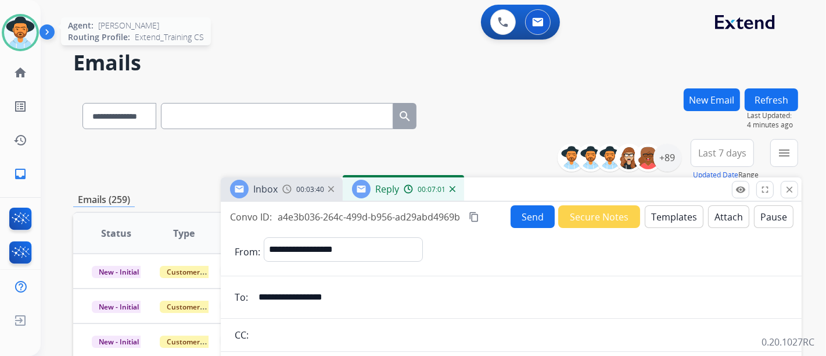
click at [9, 35] on img at bounding box center [20, 32] width 33 height 33
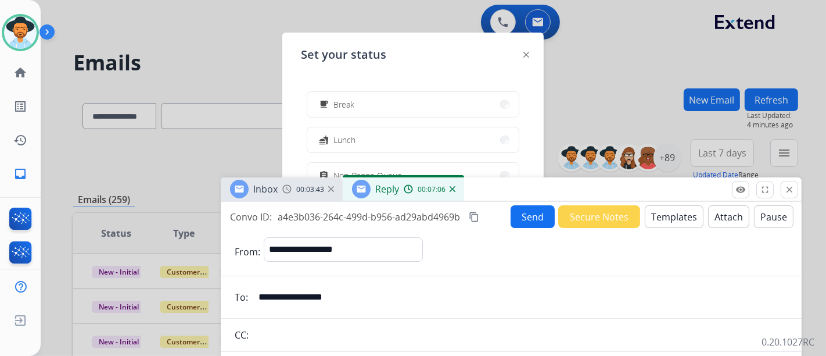
scroll to position [65, 0]
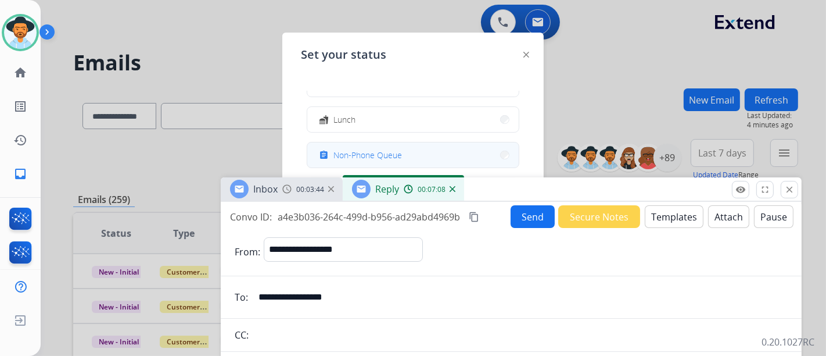
click at [373, 146] on button "assignment Non-Phone Queue" at bounding box center [413, 154] width 212 height 25
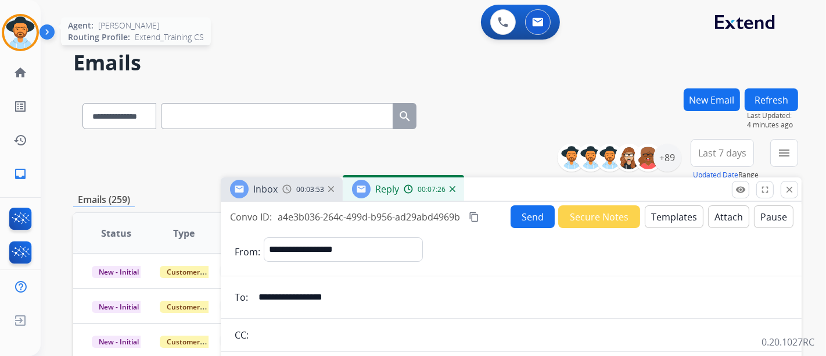
click at [12, 24] on img at bounding box center [20, 32] width 33 height 33
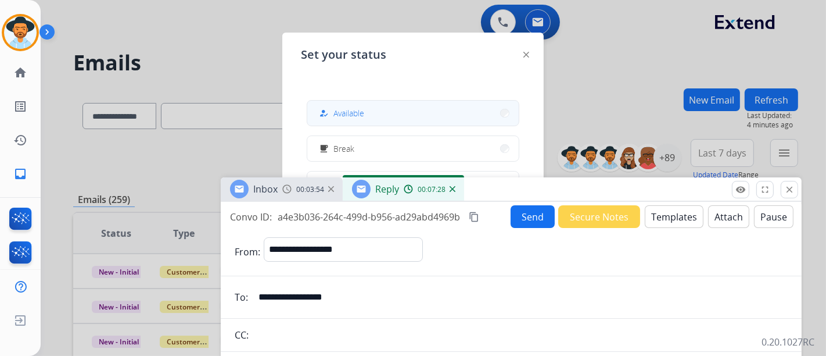
click at [422, 120] on button "how_to_reg Available" at bounding box center [413, 113] width 212 height 25
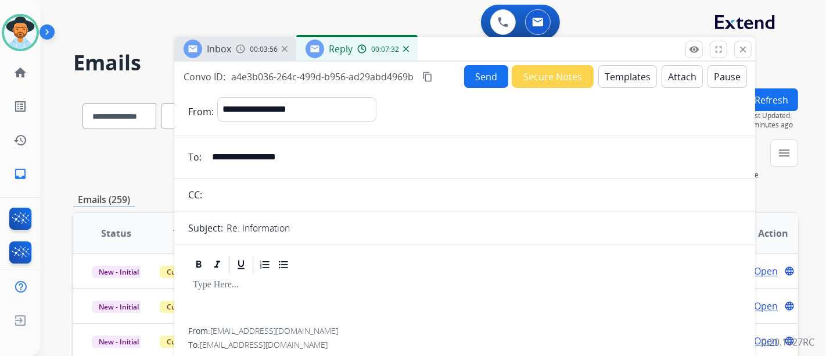
drag, startPoint x: 611, startPoint y: 182, endPoint x: 564, endPoint y: 41, distance: 148.1
click at [564, 41] on div "Inbox 00:03:56 Reply 00:07:32" at bounding box center [464, 49] width 581 height 24
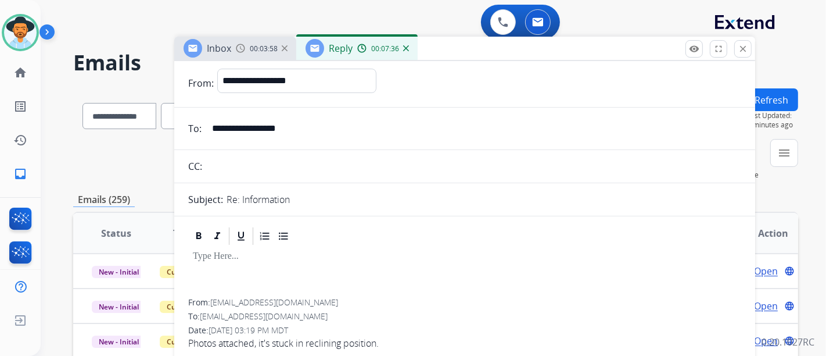
scroll to position [0, 0]
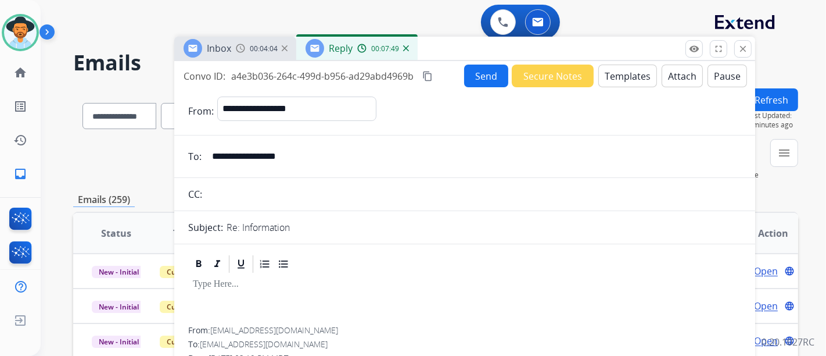
click at [615, 78] on button "Templates" at bounding box center [628, 76] width 59 height 23
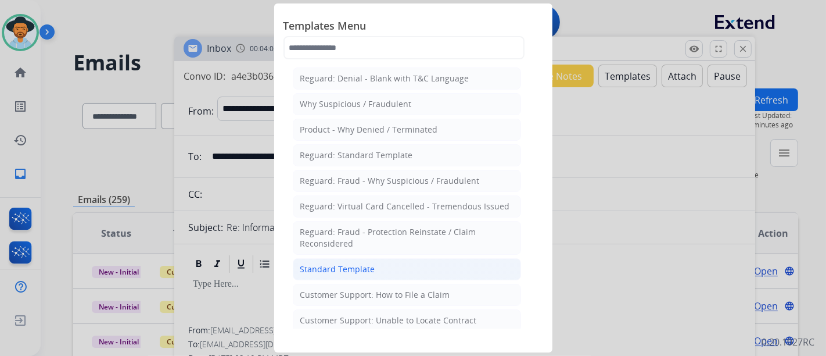
click at [340, 259] on li "Standard Template" at bounding box center [407, 269] width 228 height 22
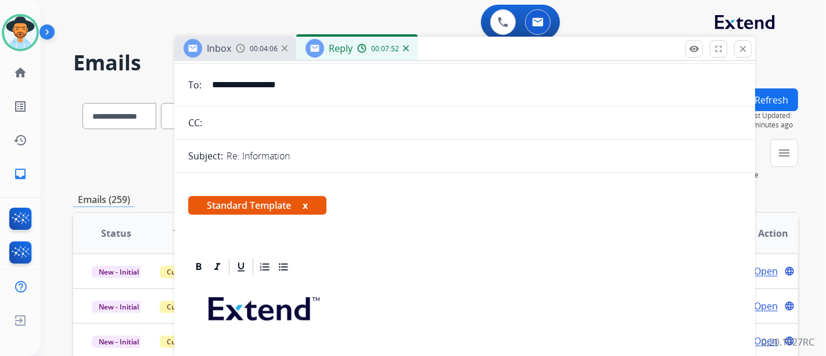
scroll to position [258, 0]
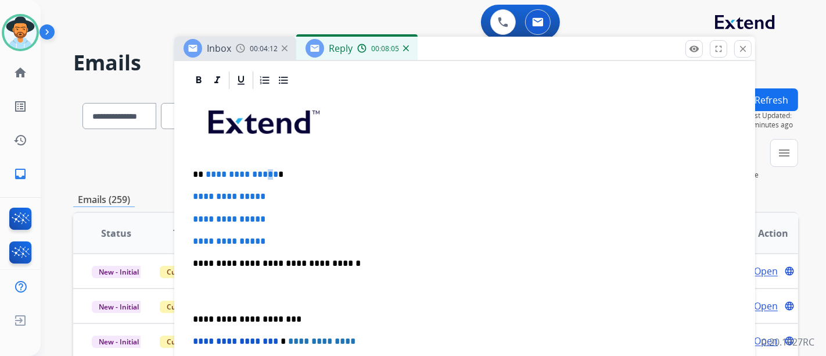
click at [266, 175] on span "**********" at bounding box center [242, 174] width 73 height 9
click at [268, 173] on span "**********" at bounding box center [242, 174] width 73 height 9
drag, startPoint x: 270, startPoint y: 173, endPoint x: 352, endPoint y: 204, distance: 87.0
click at [203, 175] on p "**********" at bounding box center [460, 174] width 535 height 10
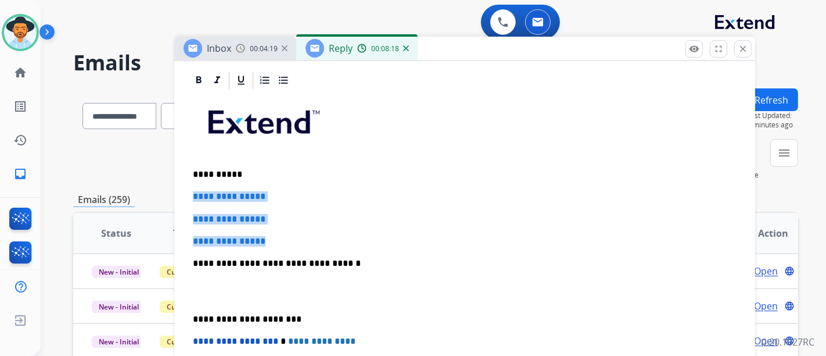
drag, startPoint x: 301, startPoint y: 235, endPoint x: 429, endPoint y: 227, distance: 128.6
click at [193, 184] on div "**********" at bounding box center [464, 291] width 553 height 400
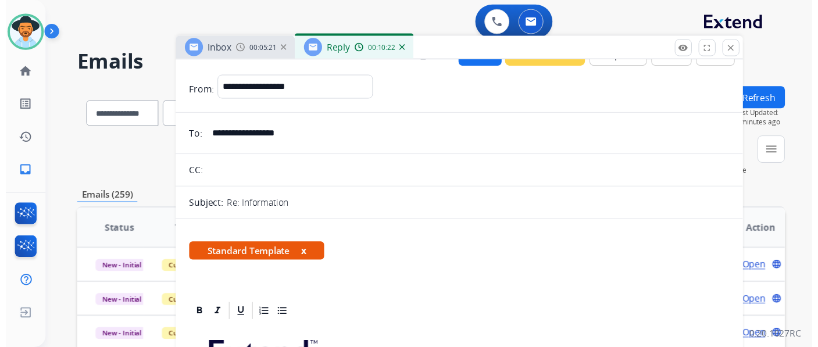
scroll to position [0, 0]
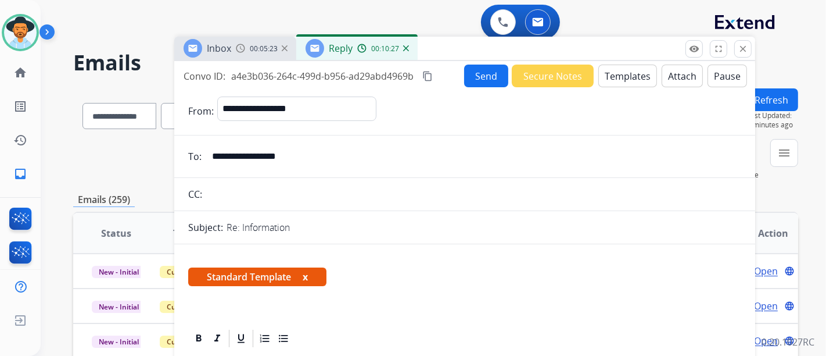
click at [480, 80] on button "Send" at bounding box center [486, 76] width 44 height 23
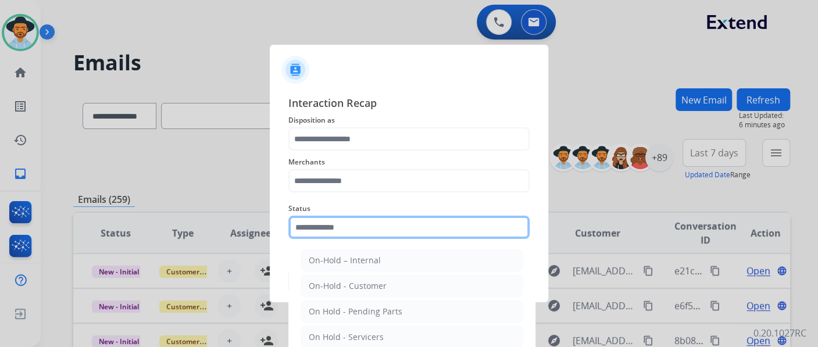
click at [390, 227] on input "text" at bounding box center [408, 227] width 241 height 23
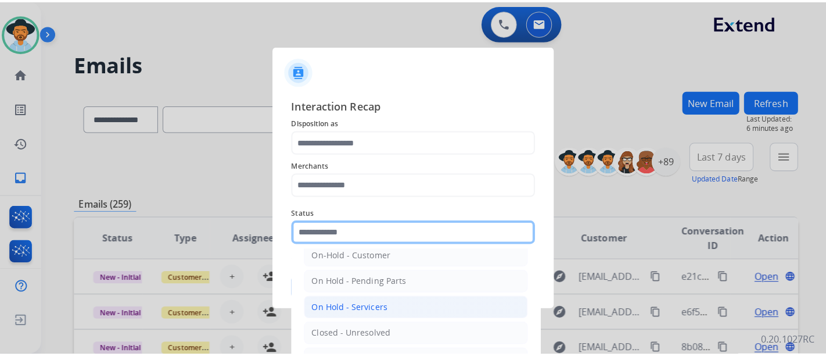
scroll to position [66, 0]
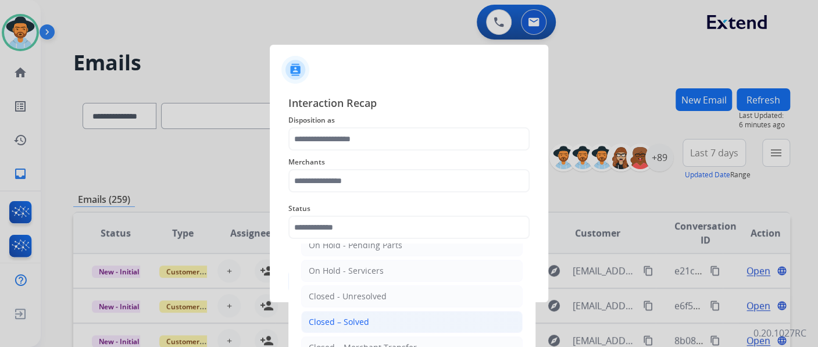
click at [358, 321] on div "Closed – Solved" at bounding box center [339, 322] width 60 height 12
type input "**********"
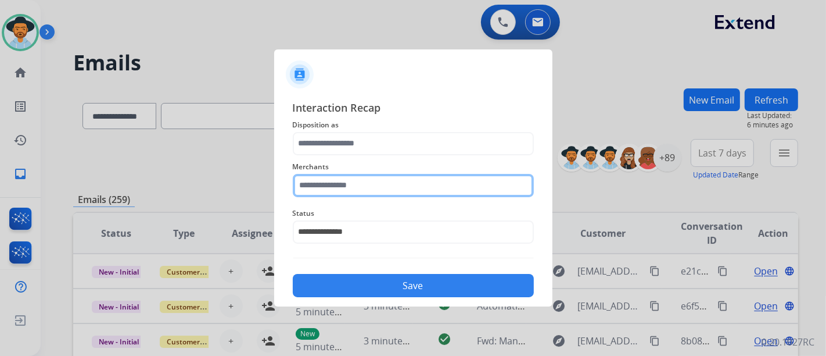
click at [376, 192] on input "text" at bounding box center [413, 185] width 241 height 23
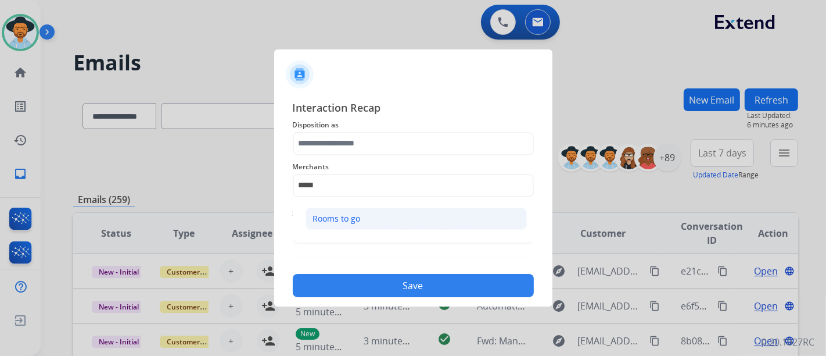
click at [338, 218] on div "Rooms to go" at bounding box center [337, 219] width 48 height 12
type input "**********"
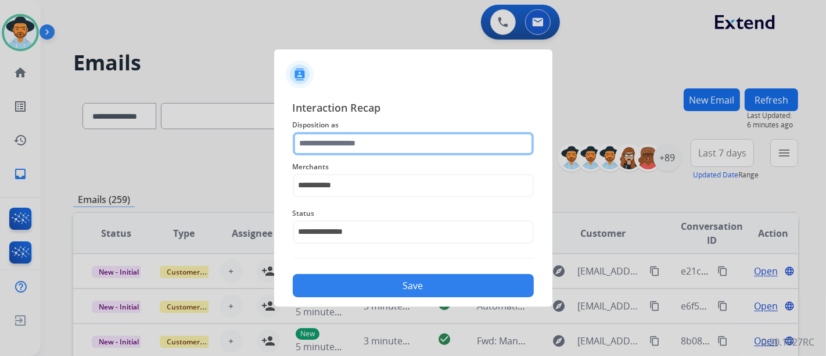
click at [352, 132] on input "text" at bounding box center [413, 143] width 241 height 23
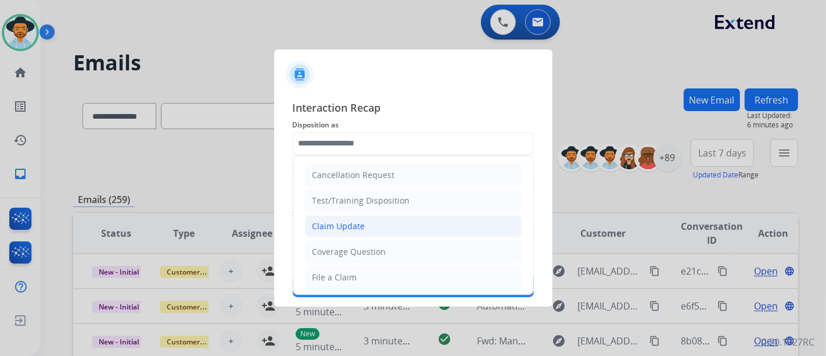
click at [350, 217] on li "Claim Update" at bounding box center [413, 226] width 217 height 22
type input "**********"
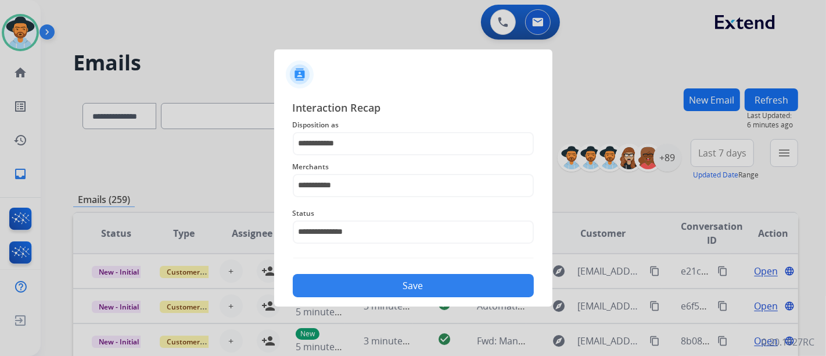
click at [386, 283] on button "Save" at bounding box center [413, 285] width 241 height 23
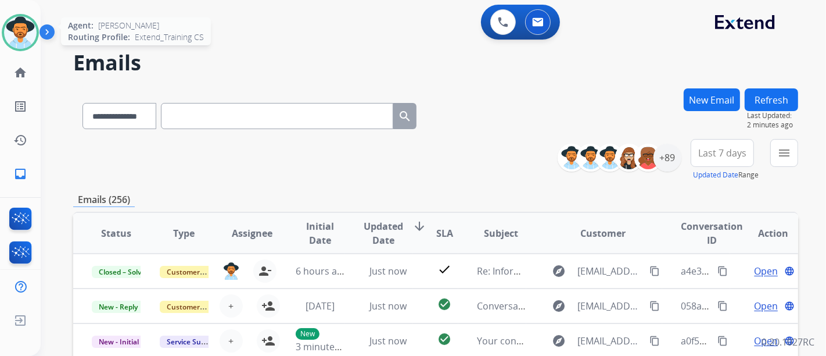
click at [20, 35] on img at bounding box center [20, 32] width 33 height 33
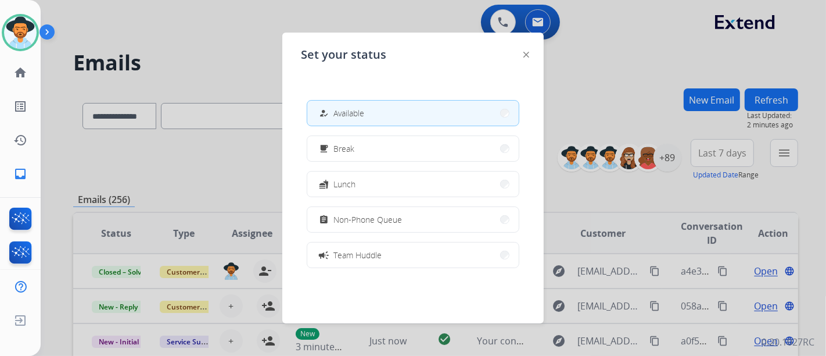
click at [392, 119] on button "how_to_reg Available" at bounding box center [413, 113] width 212 height 25
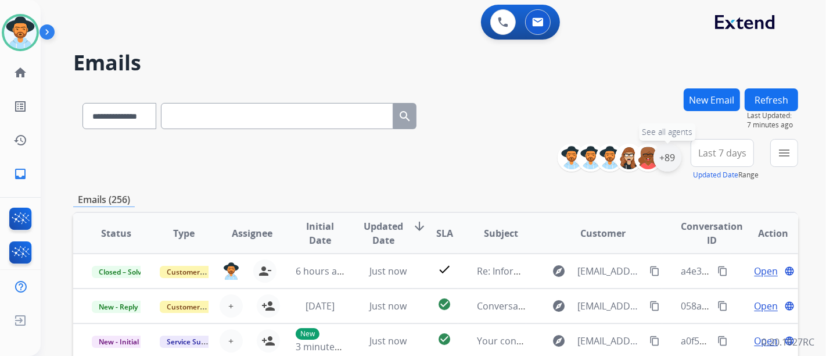
click at [665, 160] on div "+89" at bounding box center [668, 158] width 28 height 28
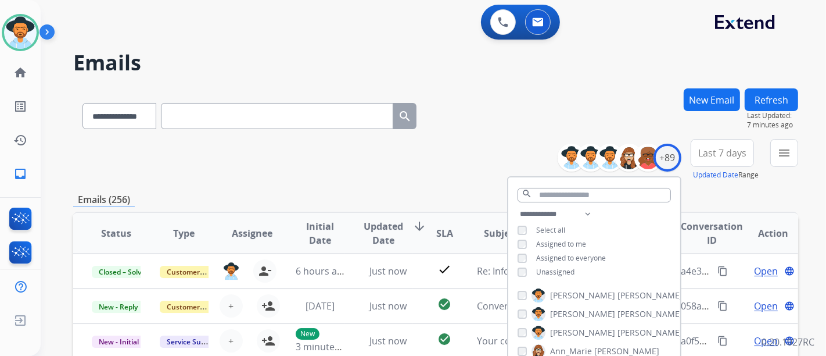
click at [564, 264] on div "**********" at bounding box center [594, 244] width 172 height 74
click at [564, 267] on span "Unassigned" at bounding box center [555, 272] width 38 height 10
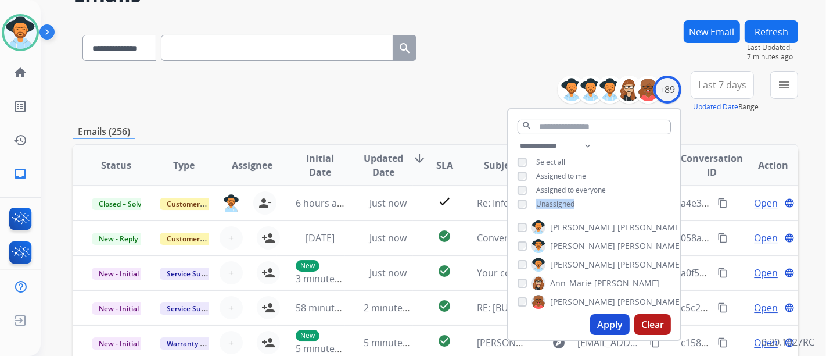
scroll to position [194, 0]
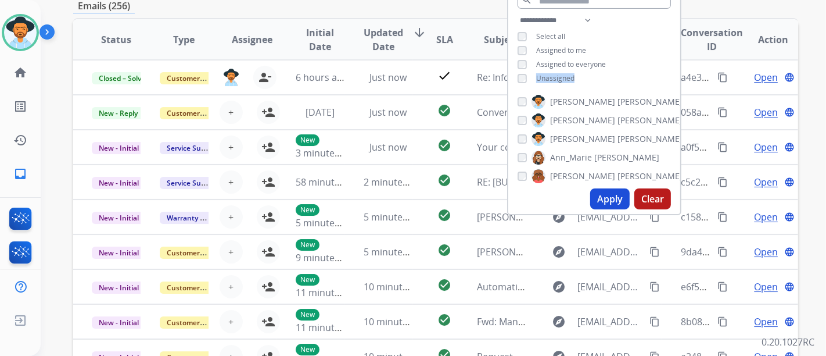
click at [600, 195] on button "Apply" at bounding box center [610, 198] width 40 height 21
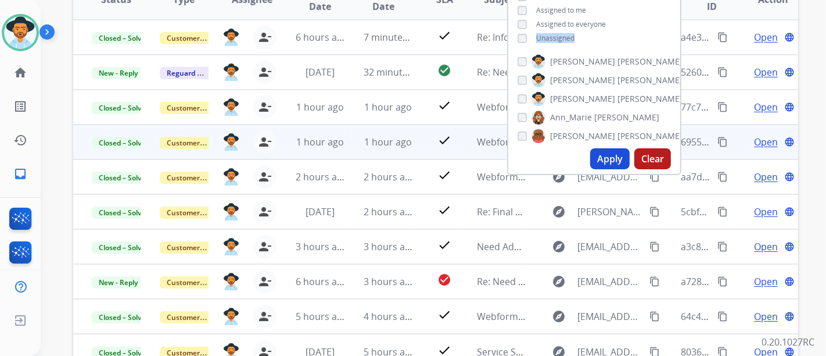
scroll to position [258, 0]
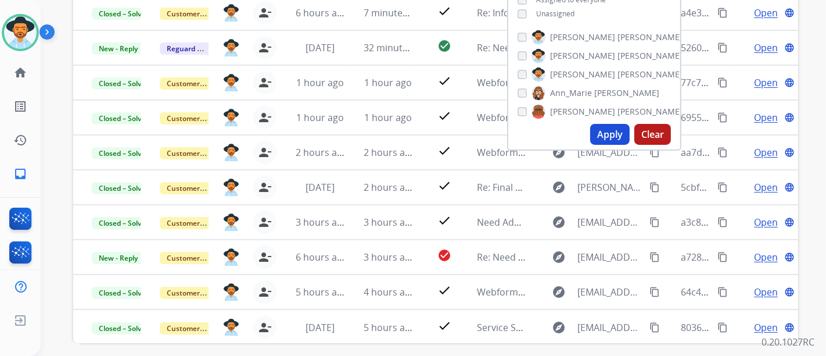
click at [820, 101] on div "**********" at bounding box center [434, 178] width 786 height 356
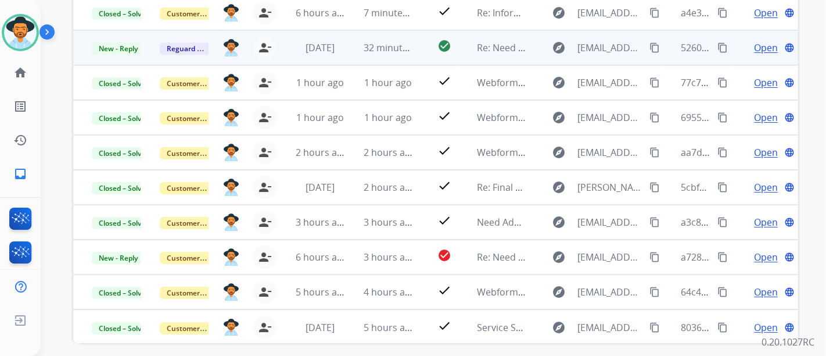
click at [754, 52] on span "Open" at bounding box center [766, 48] width 24 height 14
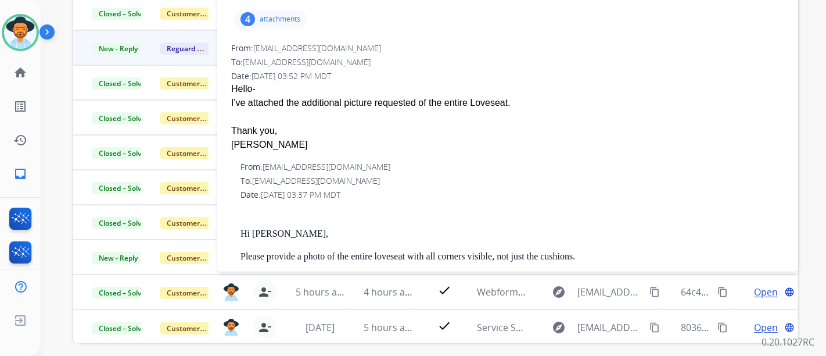
scroll to position [65, 0]
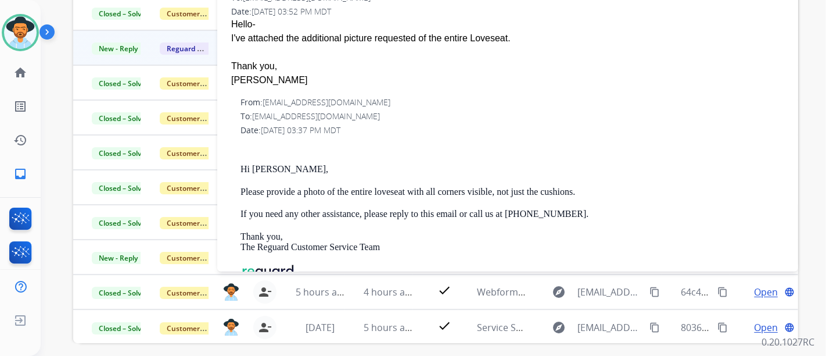
drag, startPoint x: 507, startPoint y: 187, endPoint x: 420, endPoint y: 170, distance: 88.8
click at [420, 170] on p "Hi Leticia," at bounding box center [513, 169] width 544 height 10
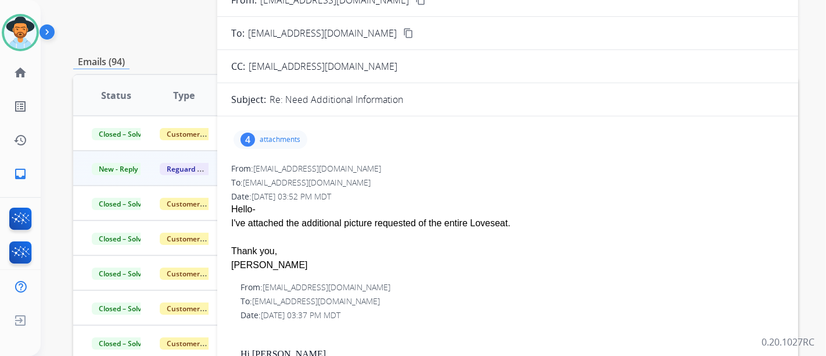
scroll to position [129, 0]
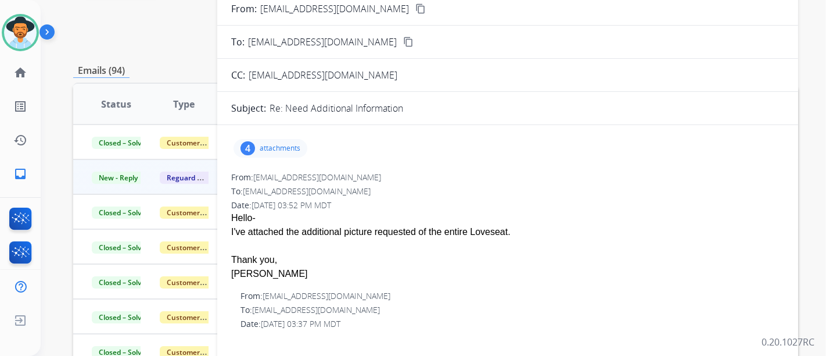
click at [274, 145] on p "attachments" at bounding box center [280, 148] width 41 height 9
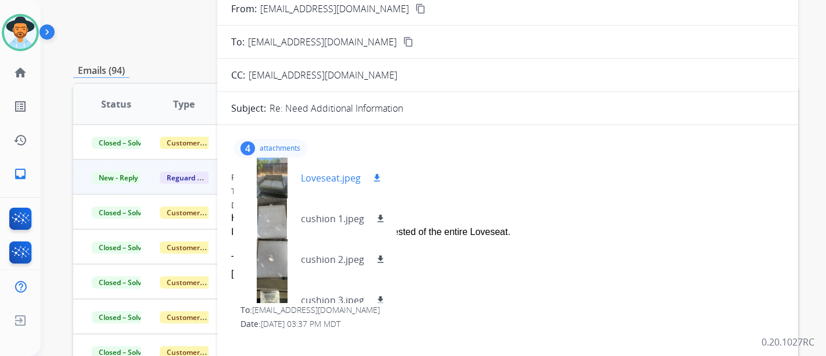
click at [330, 167] on div "Loveseat.jpeg download" at bounding box center [314, 177] width 160 height 41
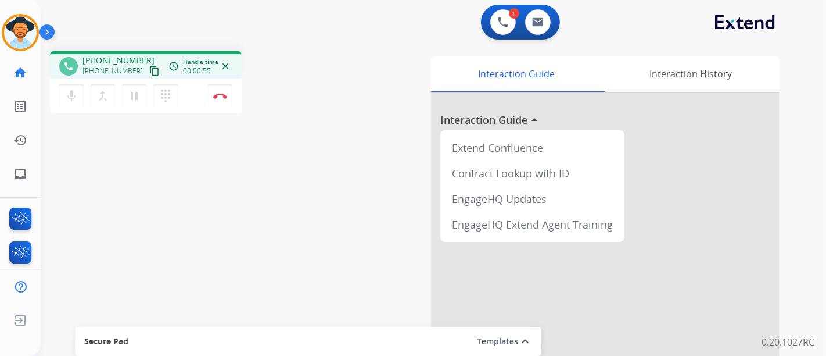
click at [149, 66] on mat-icon "content_copy" at bounding box center [154, 71] width 10 height 10
click at [214, 98] on img at bounding box center [220, 96] width 14 height 6
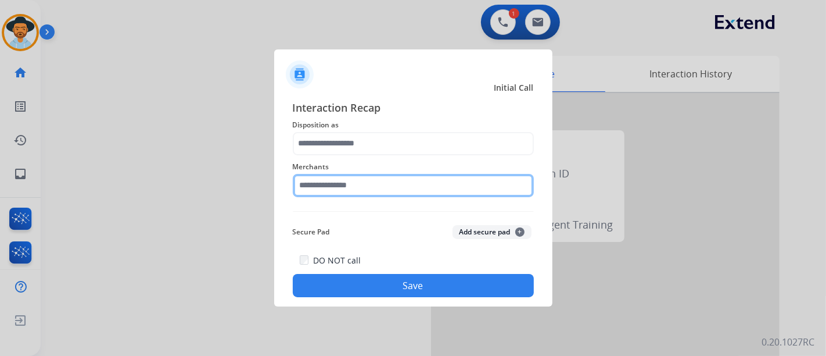
click at [366, 192] on input "text" at bounding box center [413, 185] width 241 height 23
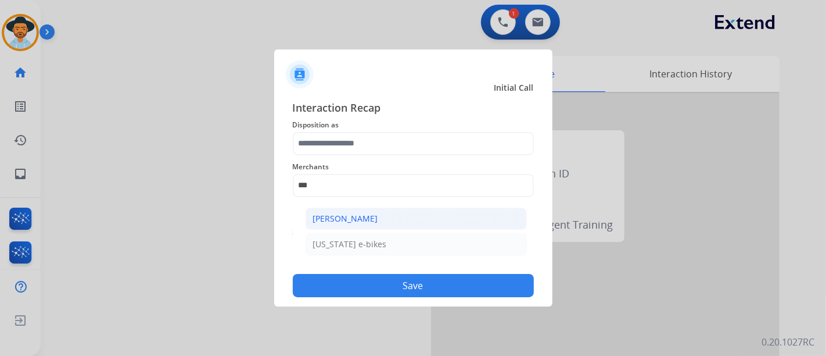
click at [345, 222] on div "Ashley - Reguard" at bounding box center [345, 219] width 65 height 12
type input "**********"
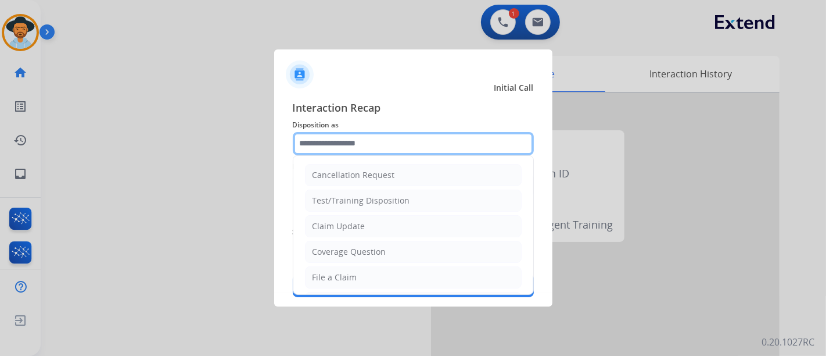
click at [357, 145] on input "text" at bounding box center [413, 143] width 241 height 23
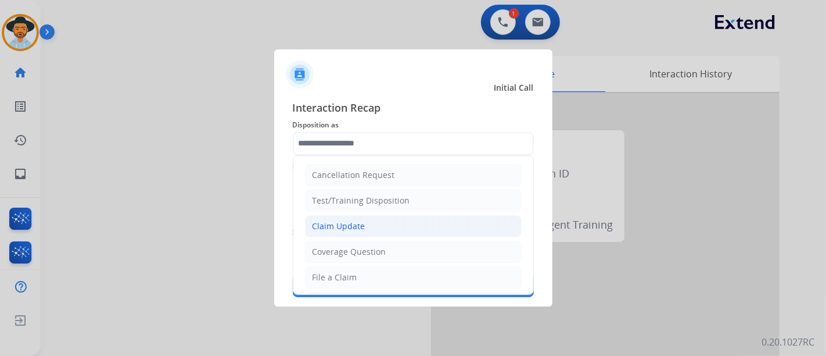
click at [353, 231] on li "Claim Update" at bounding box center [413, 226] width 217 height 22
type input "**********"
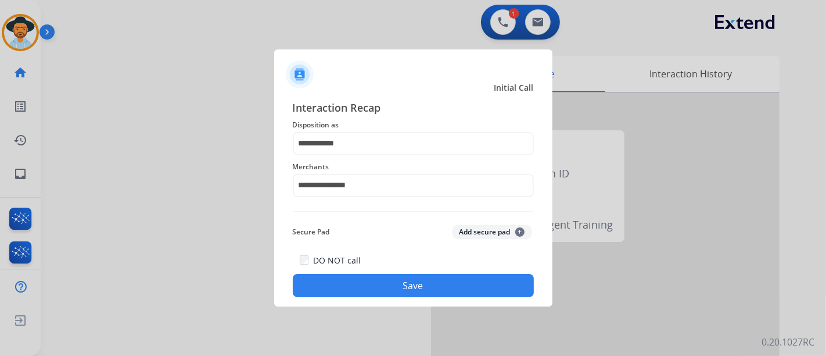
click at [360, 277] on button "Save" at bounding box center [413, 285] width 241 height 23
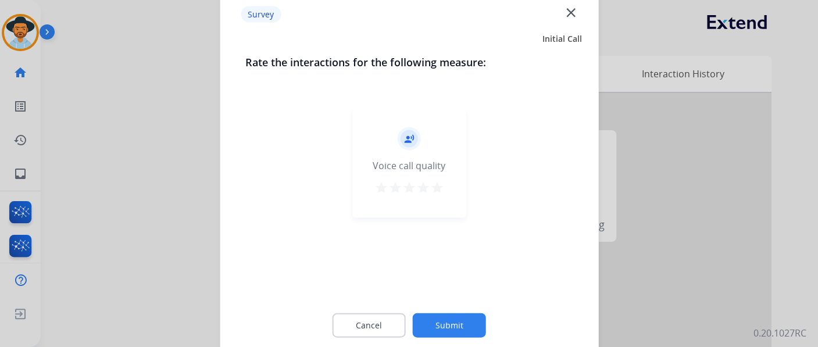
click at [440, 191] on mat-icon "star" at bounding box center [437, 187] width 14 height 14
drag, startPoint x: 496, startPoint y: 348, endPoint x: 485, endPoint y: 333, distance: 18.2
click at [493, 345] on div "Cancel Submit" at bounding box center [408, 325] width 327 height 52
click at [481, 331] on button "Submit" at bounding box center [449, 325] width 73 height 24
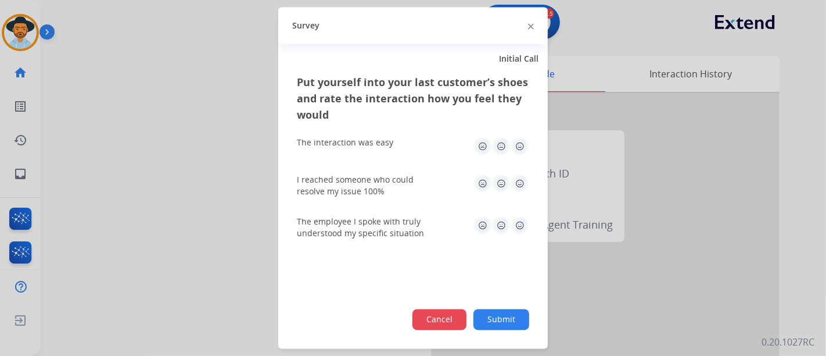
click at [463, 318] on button "Cancel" at bounding box center [440, 319] width 54 height 21
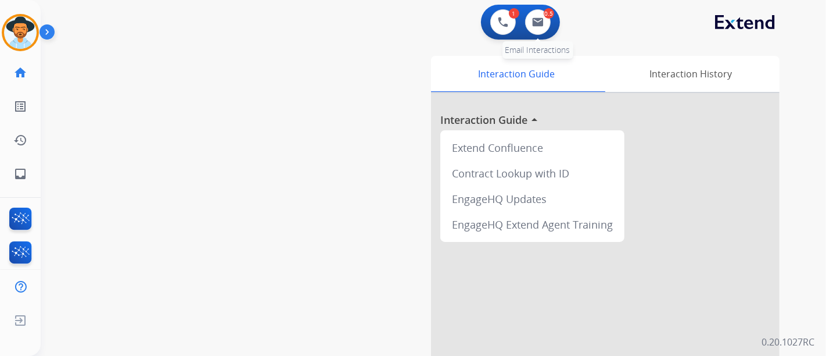
click at [551, 26] on div "0.5 Email Interactions" at bounding box center [538, 22] width 35 height 26
click at [544, 17] on button at bounding box center [538, 22] width 26 height 26
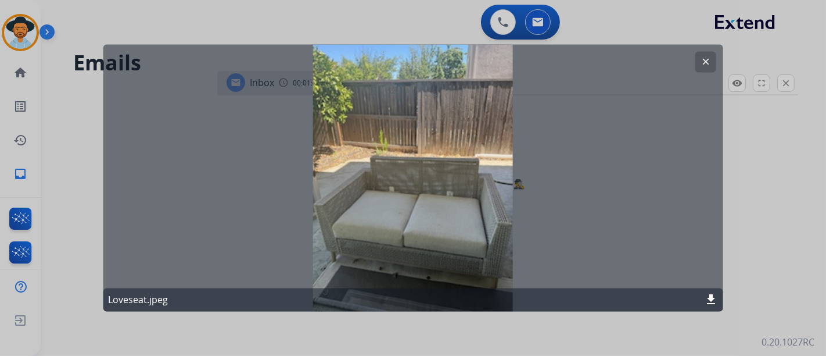
select select "**********"
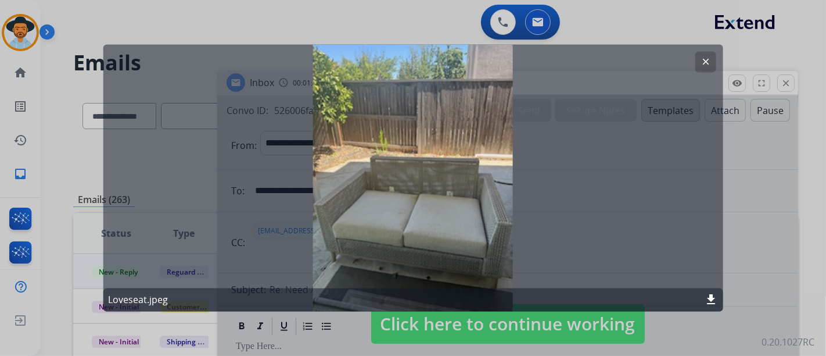
click at [710, 62] on mat-icon "clear" at bounding box center [705, 62] width 10 height 10
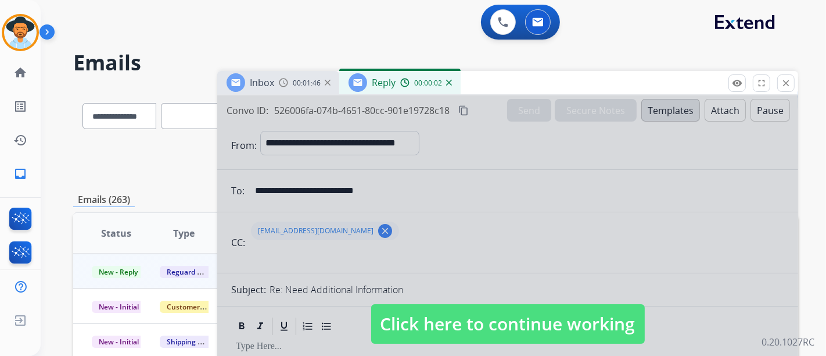
click at [482, 314] on span "Click here to continue working" at bounding box center [508, 324] width 274 height 40
select select
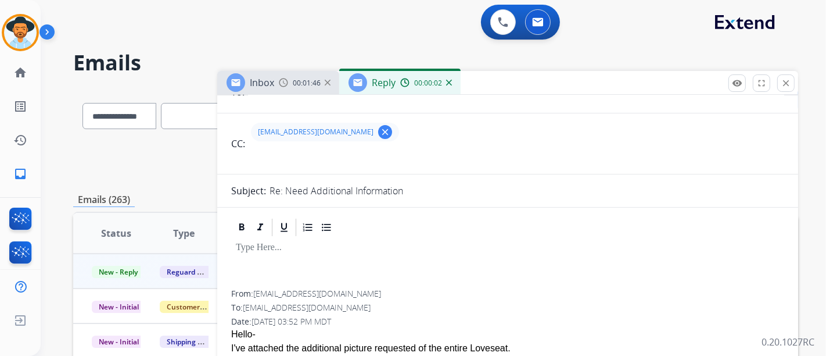
scroll to position [258, 0]
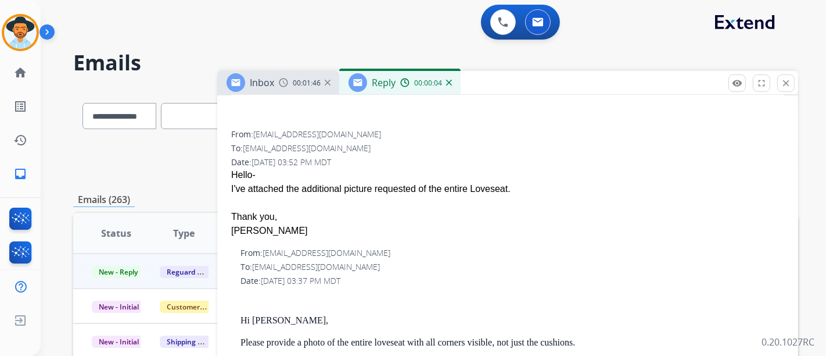
click at [449, 77] on div "00:00:04" at bounding box center [425, 82] width 51 height 10
click at [446, 85] on img at bounding box center [449, 83] width 6 height 6
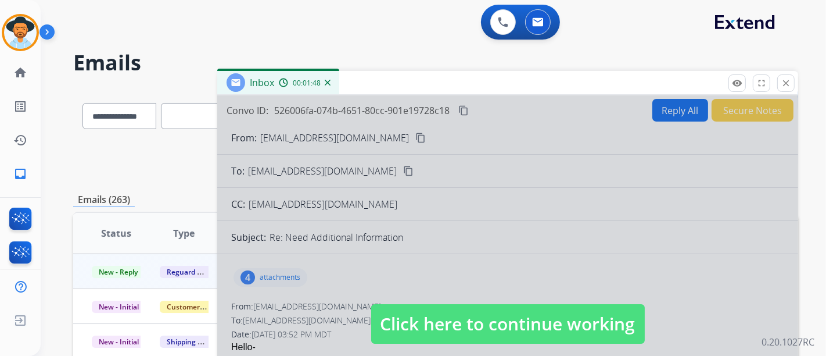
click at [442, 307] on span "Click here to continue working" at bounding box center [508, 324] width 274 height 40
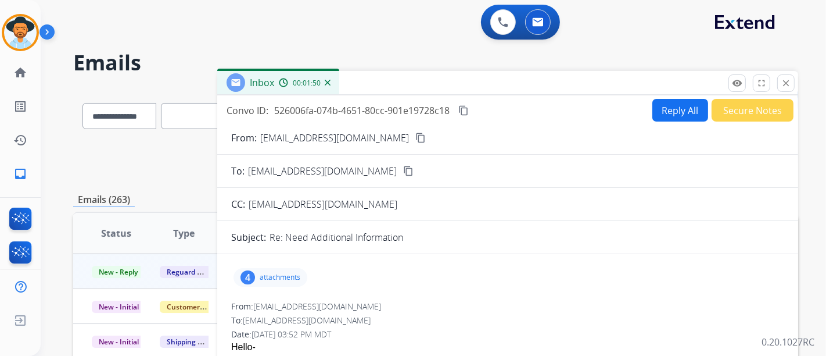
click at [415, 133] on mat-icon "content_copy" at bounding box center [420, 137] width 10 height 10
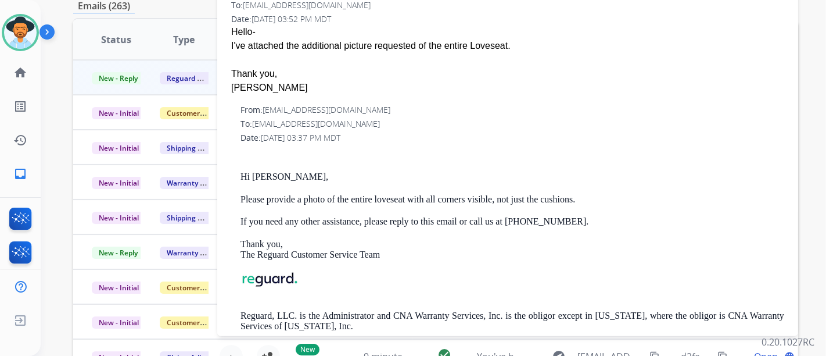
scroll to position [0, 0]
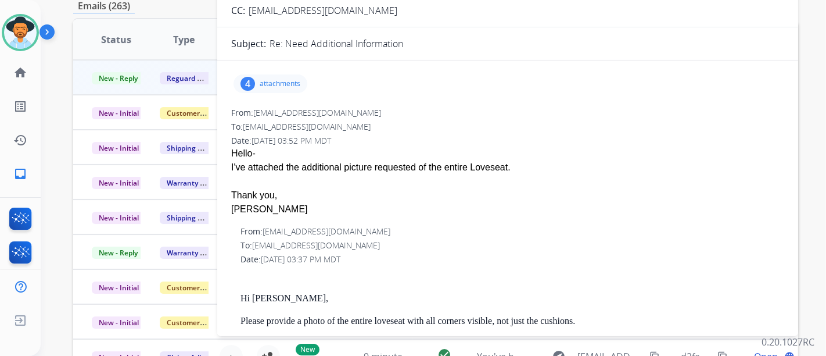
click at [288, 85] on p "attachments" at bounding box center [280, 83] width 41 height 9
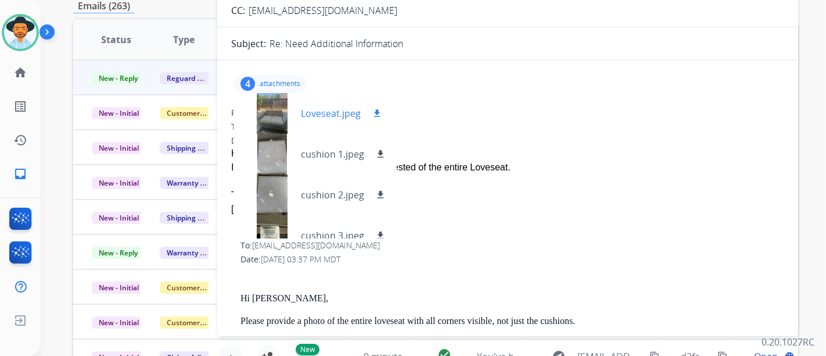
click at [336, 130] on div "Loveseat.jpeg download" at bounding box center [314, 113] width 160 height 41
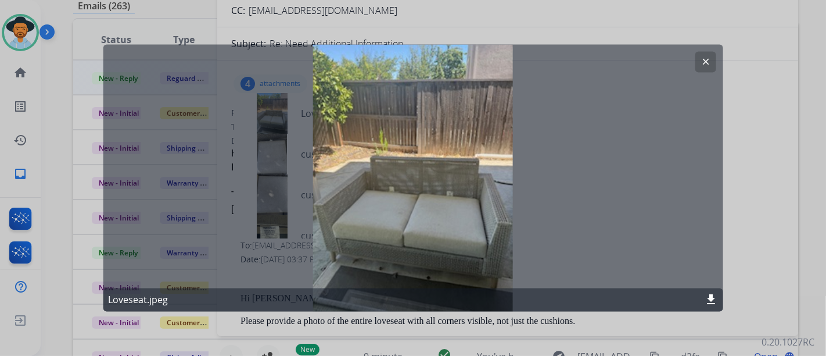
click at [706, 52] on button "clear" at bounding box center [705, 62] width 21 height 21
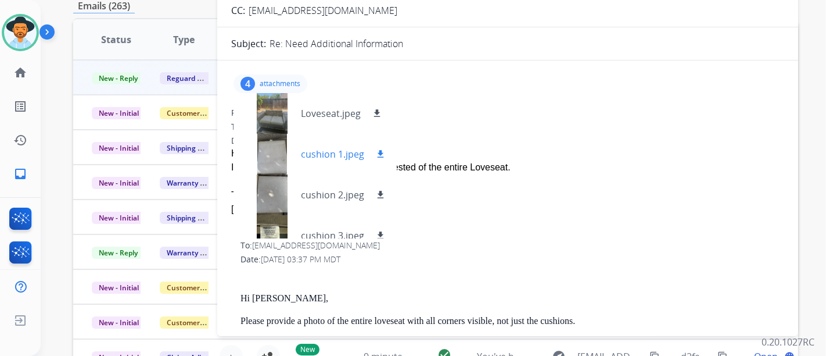
click at [293, 160] on div at bounding box center [272, 154] width 58 height 41
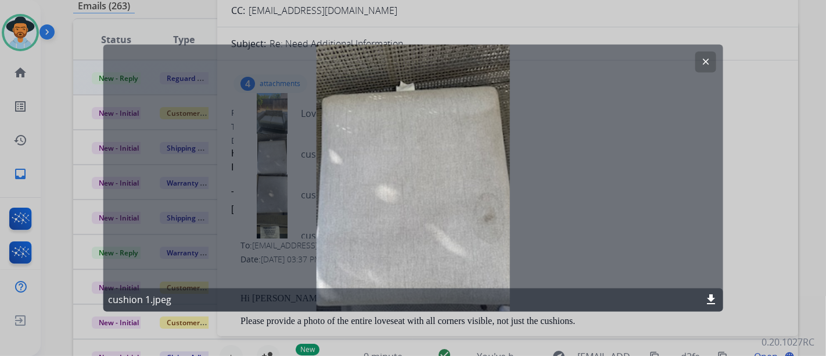
click at [693, 59] on div "clear cushion 1.jpeg download" at bounding box center [413, 178] width 620 height 267
click at [710, 53] on button "clear" at bounding box center [705, 62] width 21 height 21
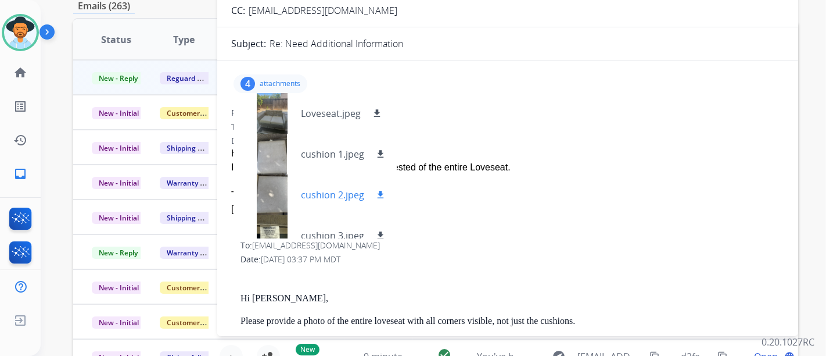
click at [281, 189] on div at bounding box center [272, 194] width 58 height 41
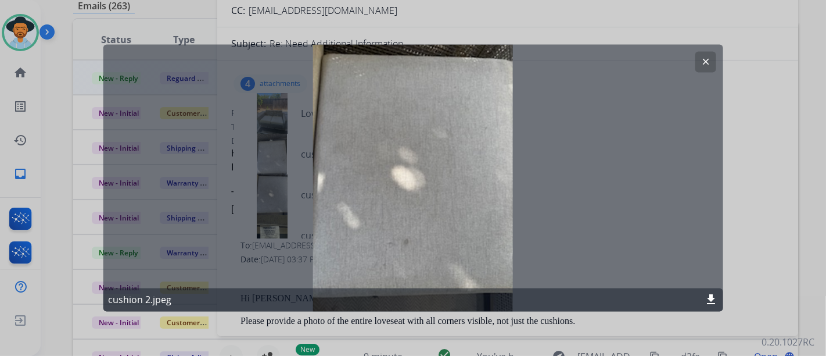
click at [709, 58] on mat-icon "clear" at bounding box center [705, 62] width 10 height 10
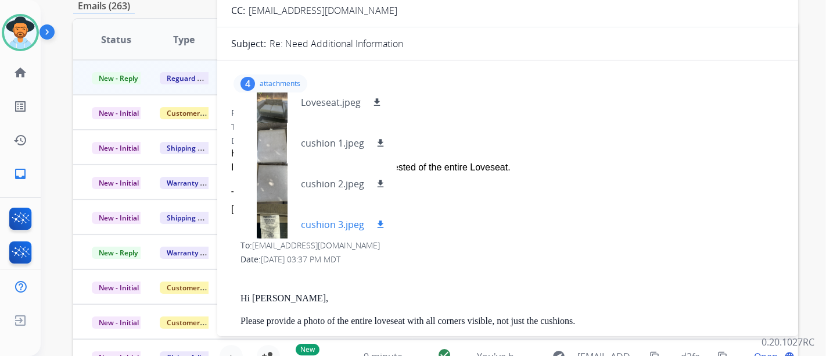
scroll to position [17, 0]
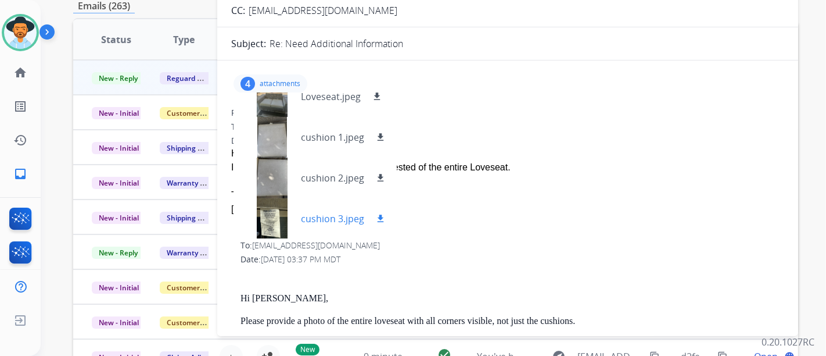
click at [335, 205] on div "cushion 3.jpeg download" at bounding box center [315, 218] width 163 height 41
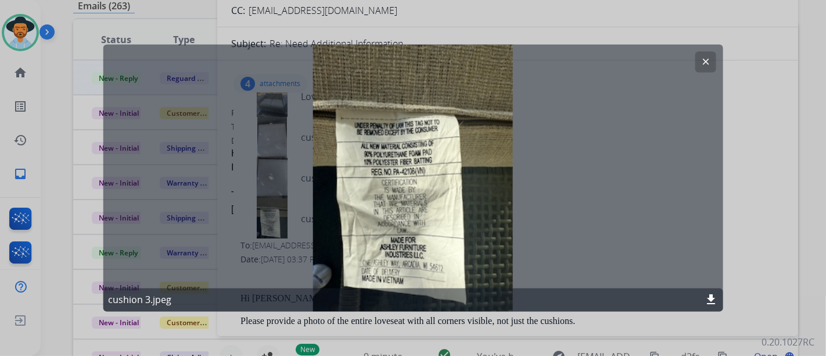
click at [705, 59] on mat-icon "clear" at bounding box center [705, 62] width 10 height 10
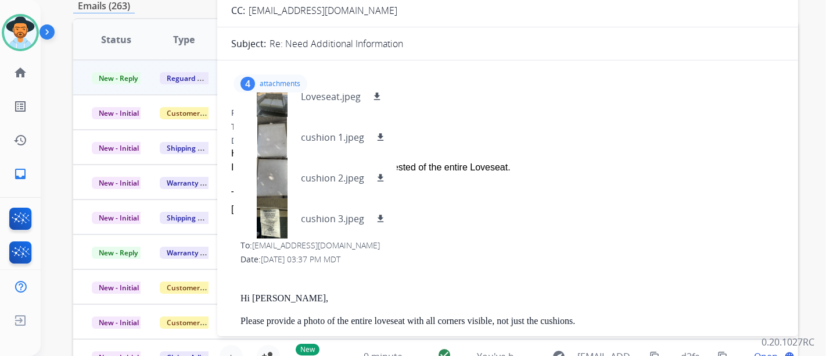
click at [281, 76] on div "4 attachments Loveseat.jpeg download cushion 1.jpeg download cushion 2.jpeg dow…" at bounding box center [271, 83] width 74 height 19
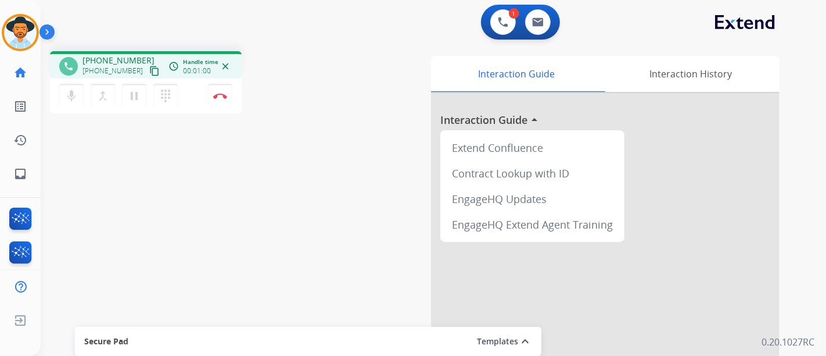
click at [149, 71] on mat-icon "content_copy" at bounding box center [154, 71] width 10 height 10
click at [21, 171] on mat-icon "inbox" at bounding box center [20, 174] width 14 height 14
select select "**********"
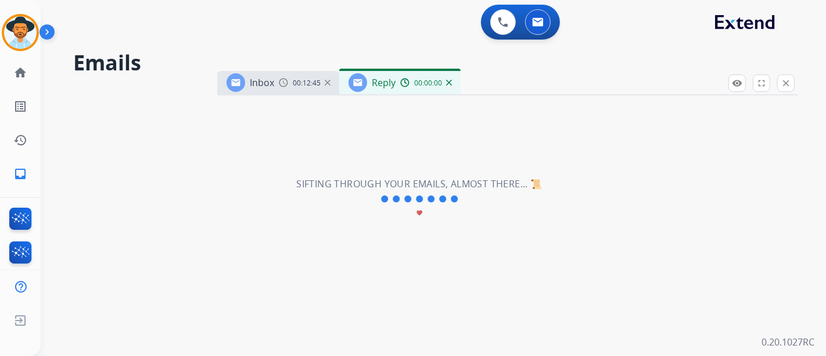
select select "**********"
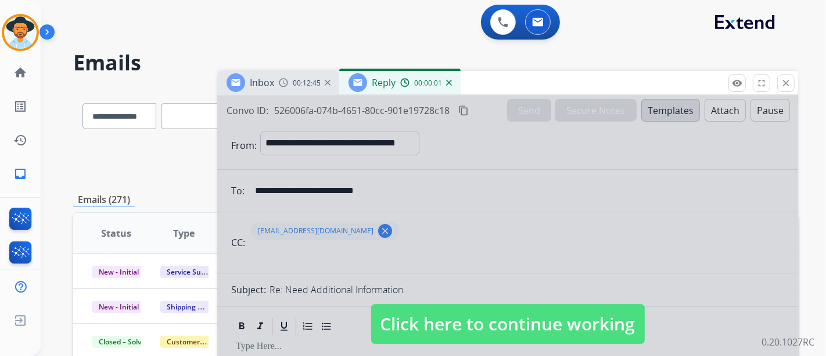
click at [448, 81] on img at bounding box center [449, 83] width 6 height 6
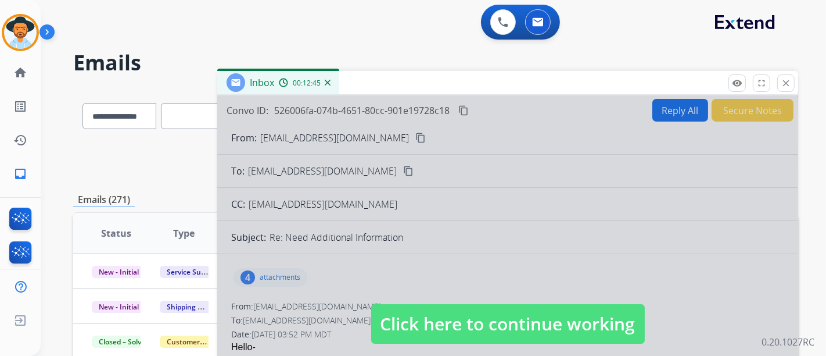
click at [330, 83] on img at bounding box center [328, 83] width 6 height 6
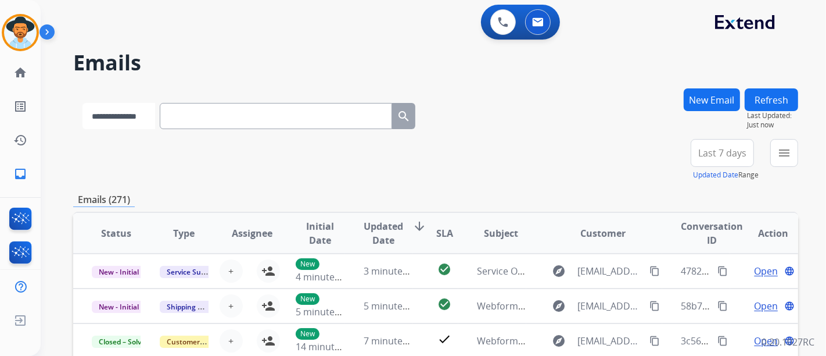
click at [134, 113] on select "**********" at bounding box center [119, 116] width 73 height 26
select select "**********"
click at [83, 103] on select "**********" at bounding box center [119, 116] width 73 height 26
click at [232, 124] on input "text" at bounding box center [277, 116] width 232 height 26
paste input "**********"
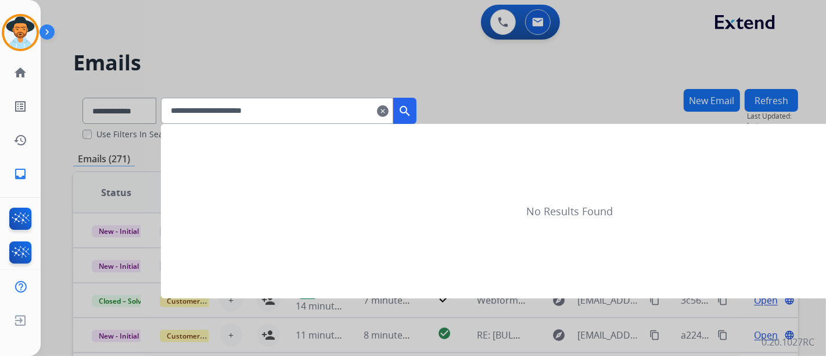
type input "**********"
click at [412, 115] on mat-icon "search" at bounding box center [405, 111] width 14 height 14
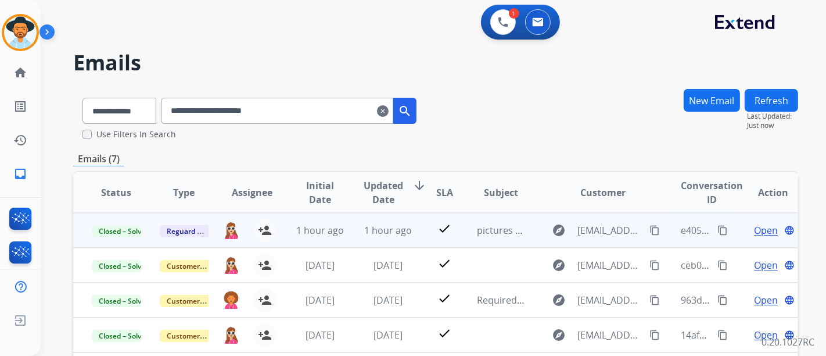
click at [762, 231] on span "Open" at bounding box center [766, 230] width 24 height 14
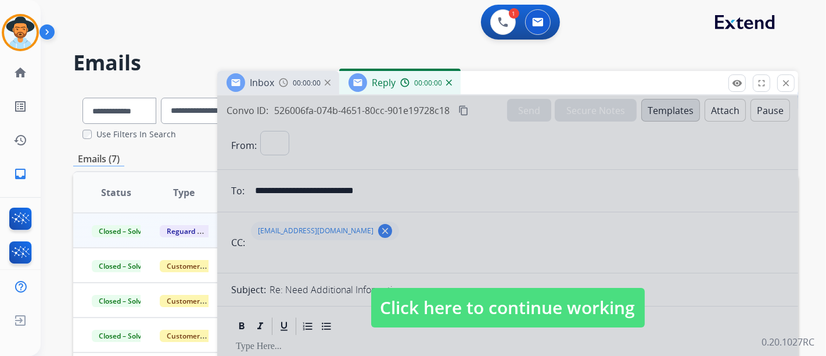
select select "**********"
click at [475, 293] on span "Click here to continue working" at bounding box center [508, 308] width 274 height 40
select select
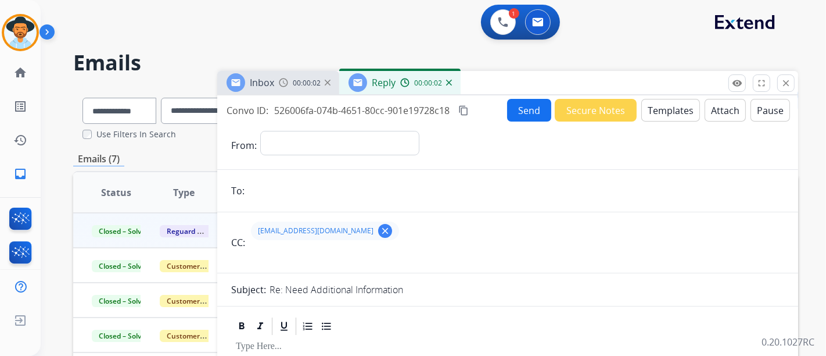
click at [444, 84] on div "00:00:02" at bounding box center [425, 82] width 51 height 10
click at [446, 84] on img at bounding box center [449, 83] width 6 height 6
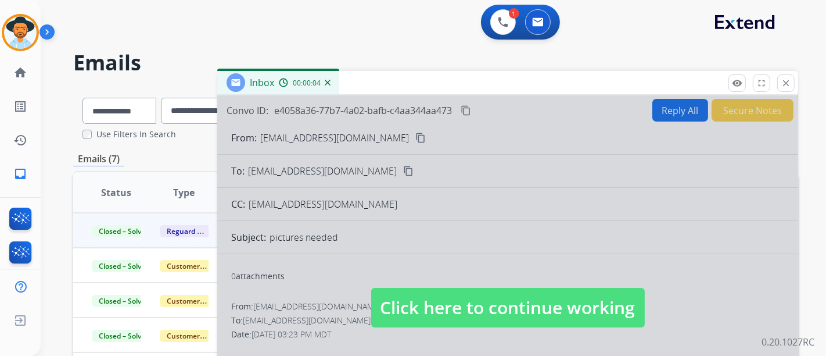
drag, startPoint x: 436, startPoint y: 315, endPoint x: 439, endPoint y: 309, distance: 6.5
click at [437, 315] on span "Click here to continue working" at bounding box center [508, 308] width 274 height 40
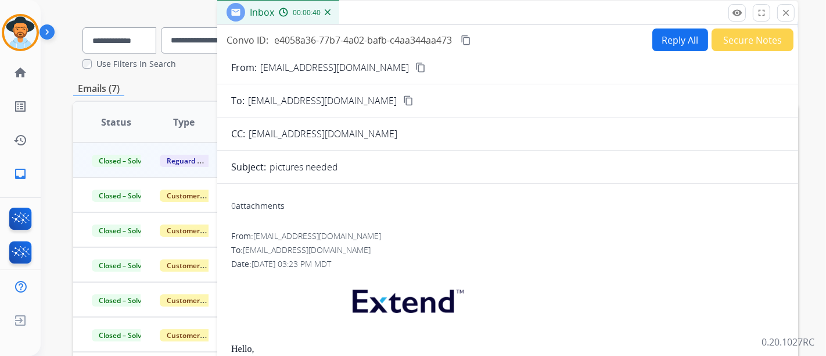
scroll to position [194, 0]
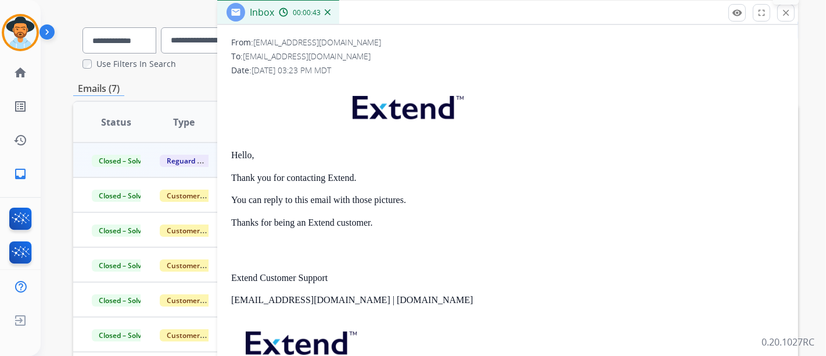
click at [781, 12] on mat-icon "close" at bounding box center [786, 13] width 10 height 10
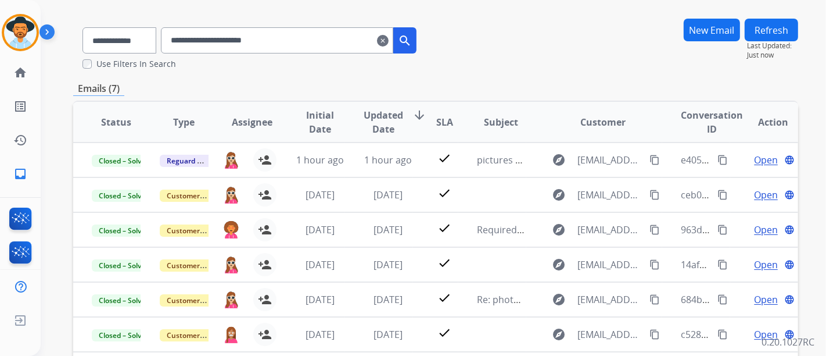
click at [508, 85] on div "Emails (7)" at bounding box center [435, 88] width 725 height 15
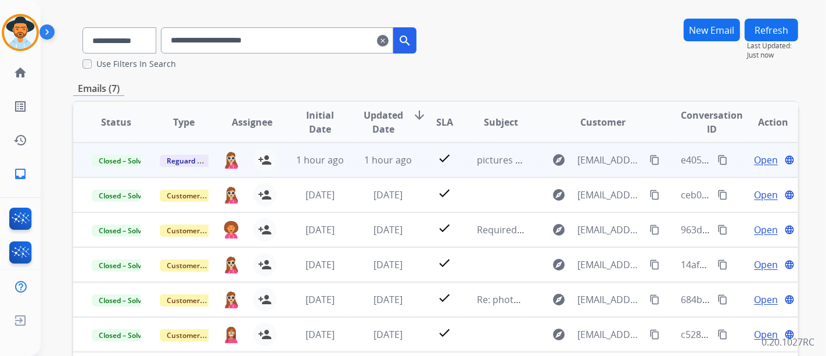
click at [650, 159] on mat-icon "content_copy" at bounding box center [655, 160] width 10 height 10
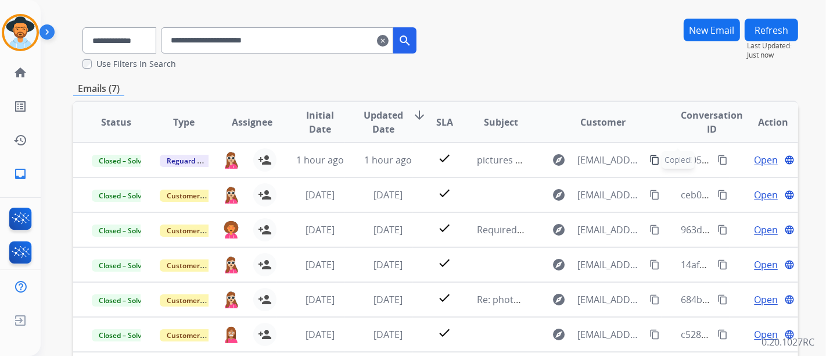
click at [767, 34] on button "Refresh" at bounding box center [771, 30] width 53 height 23
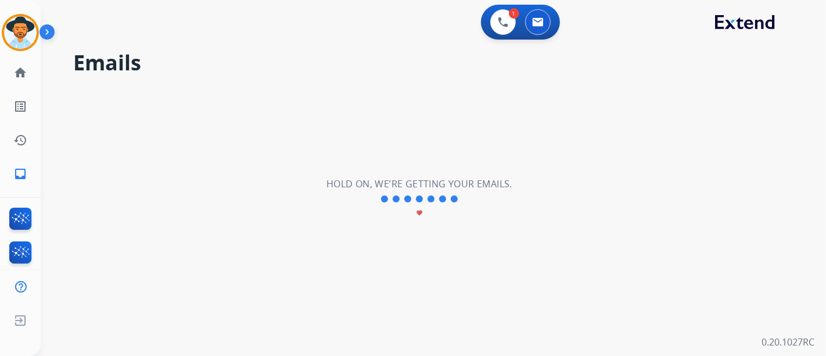
scroll to position [0, 0]
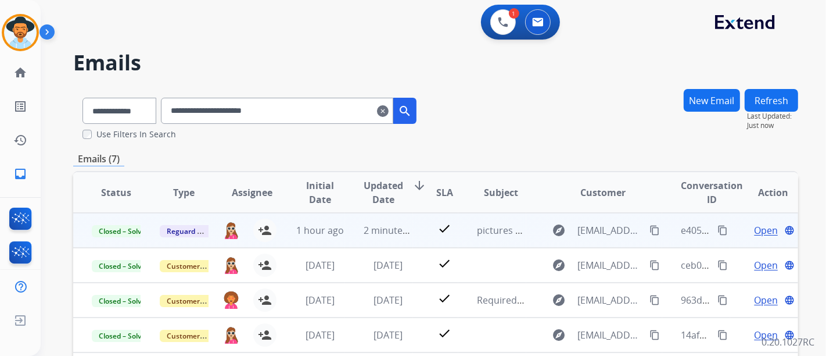
click at [767, 230] on span "Open" at bounding box center [766, 230] width 24 height 14
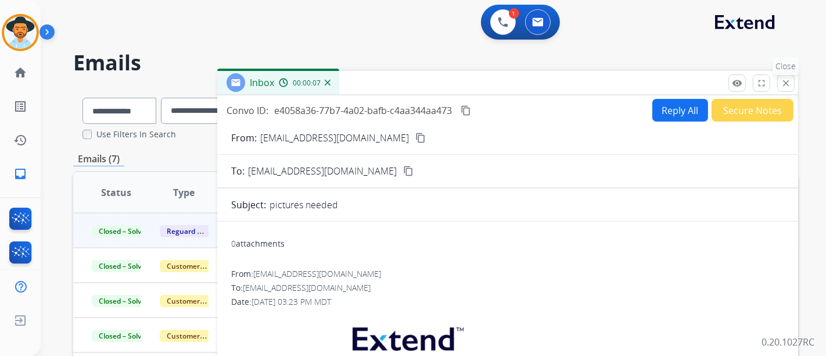
click at [783, 81] on mat-icon "close" at bounding box center [786, 83] width 10 height 10
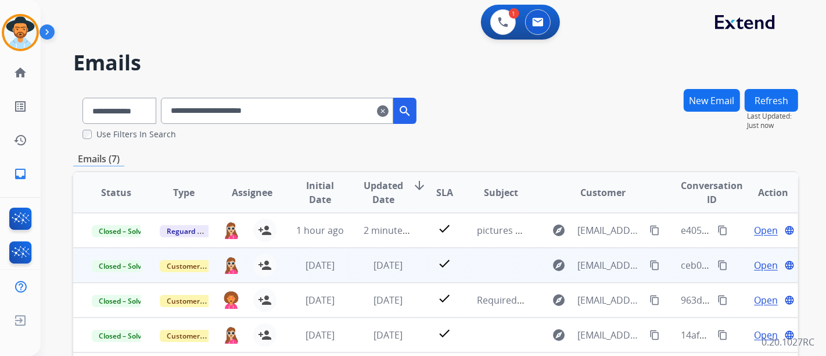
click at [754, 261] on span "Open" at bounding box center [766, 265] width 24 height 14
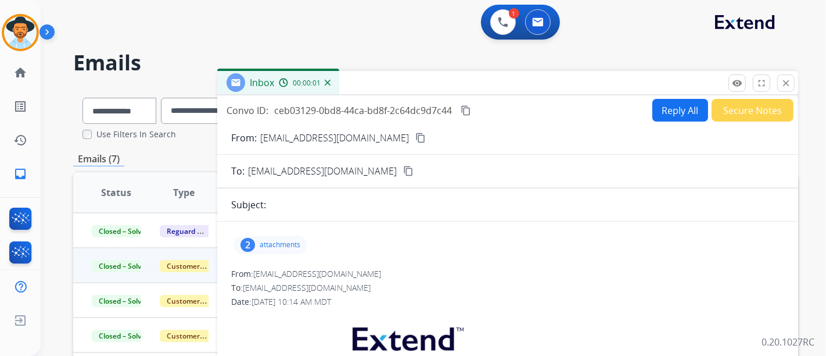
click at [298, 251] on div "2 attachments" at bounding box center [271, 244] width 74 height 19
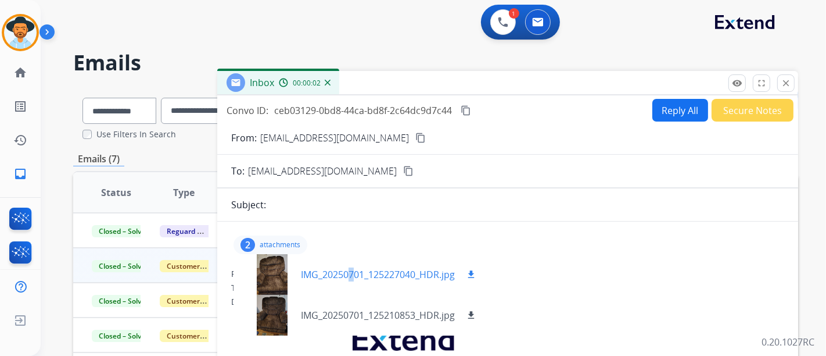
click at [348, 261] on div "IMG_20250701_125227040_HDR.jpg download" at bounding box center [361, 274] width 254 height 41
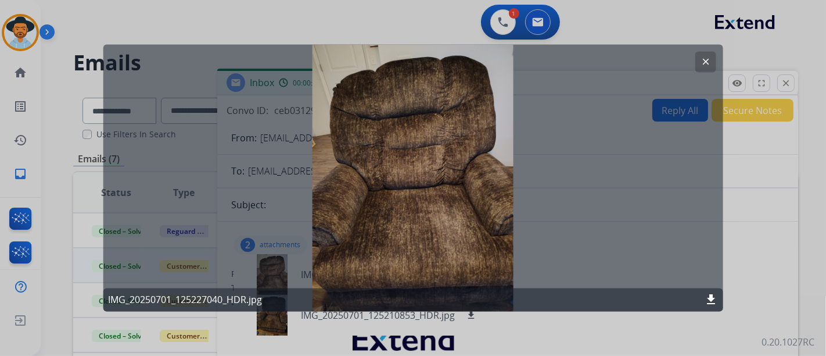
click at [698, 57] on button "clear" at bounding box center [705, 62] width 21 height 21
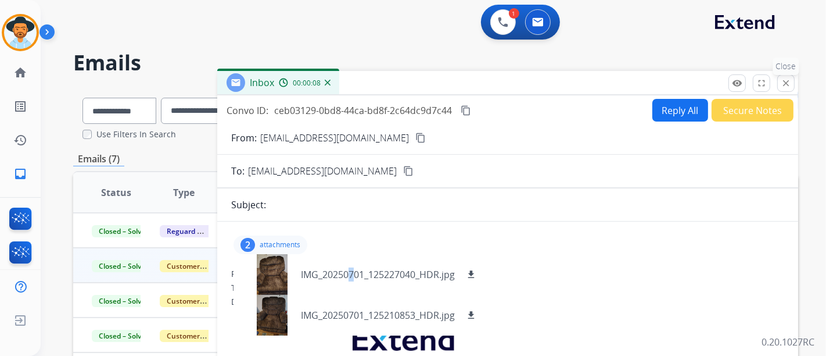
click at [790, 84] on mat-icon "close" at bounding box center [786, 83] width 10 height 10
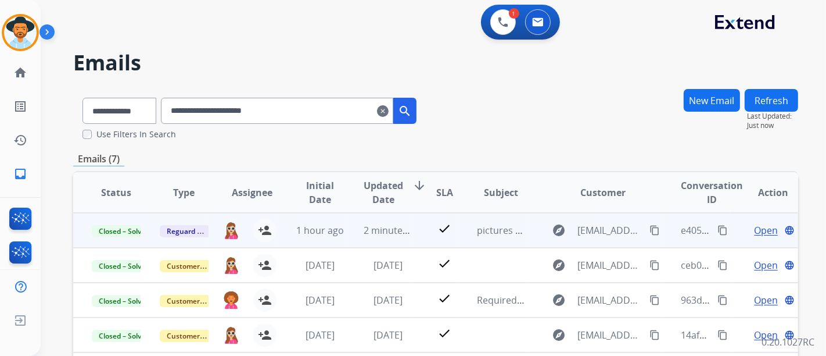
click at [754, 231] on span "Open" at bounding box center [766, 230] width 24 height 14
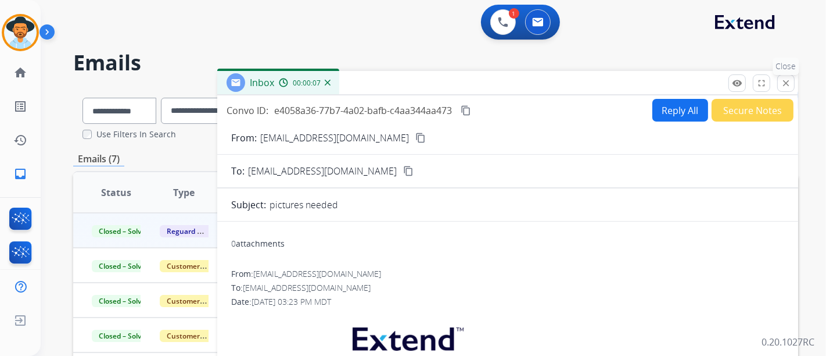
click at [782, 81] on mat-icon "close" at bounding box center [786, 83] width 10 height 10
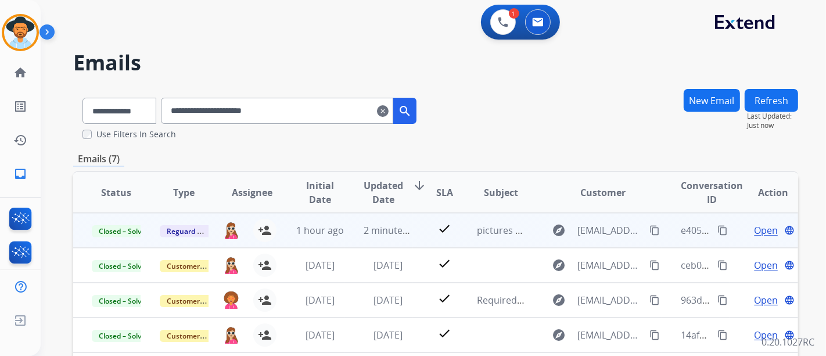
click at [754, 228] on span "Open" at bounding box center [766, 230] width 24 height 14
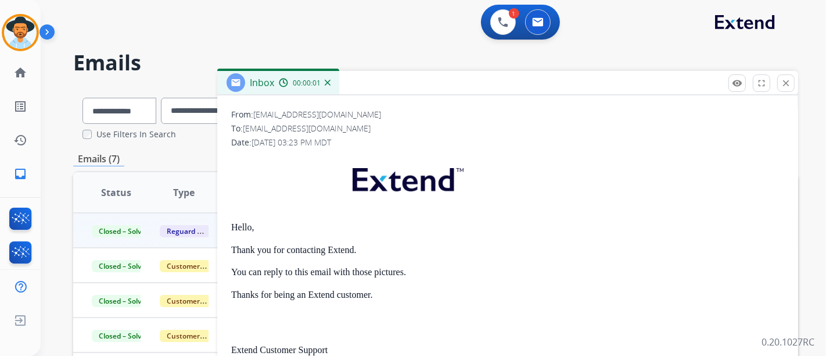
scroll to position [190, 0]
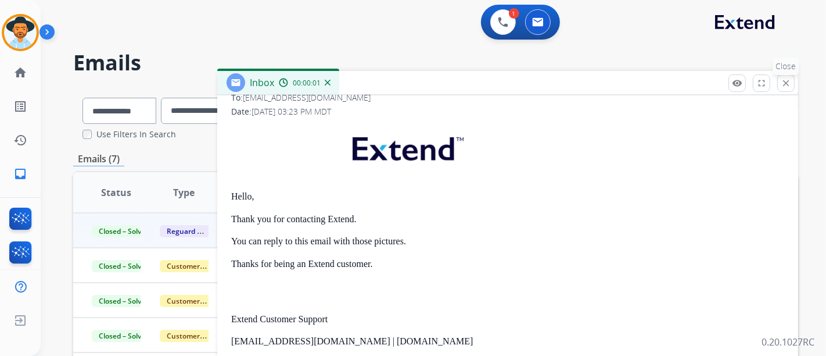
click at [782, 84] on mat-icon "close" at bounding box center [786, 83] width 10 height 10
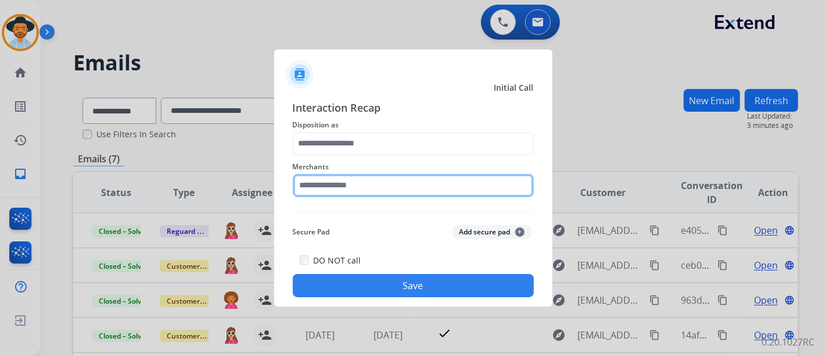
click at [405, 177] on input "text" at bounding box center [413, 185] width 241 height 23
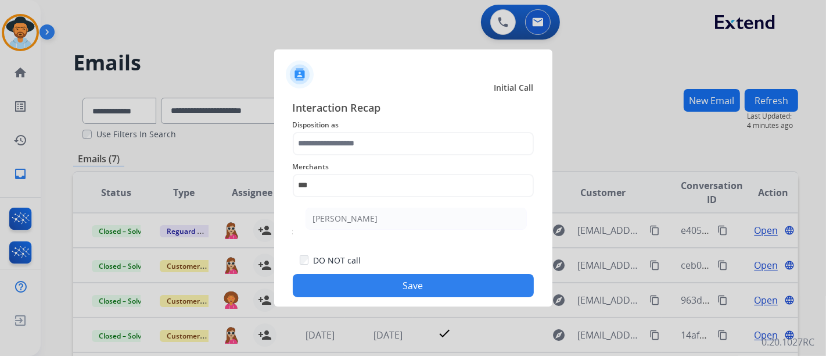
drag, startPoint x: 406, startPoint y: 217, endPoint x: 417, endPoint y: 210, distance: 13.4
click at [406, 217] on li "Ashley - Reguard" at bounding box center [416, 218] width 221 height 22
type input "**********"
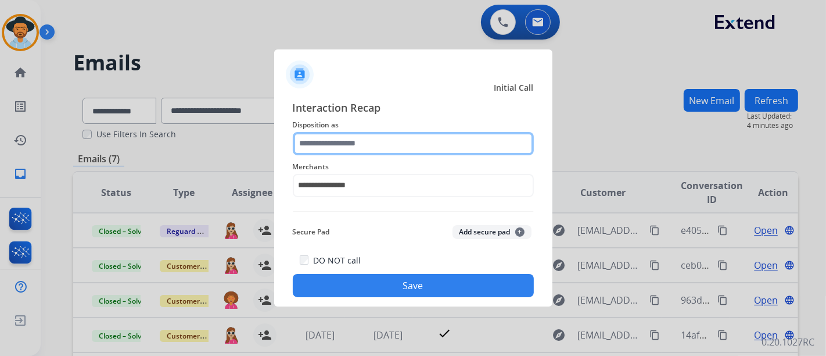
click at [400, 142] on input "text" at bounding box center [413, 143] width 241 height 23
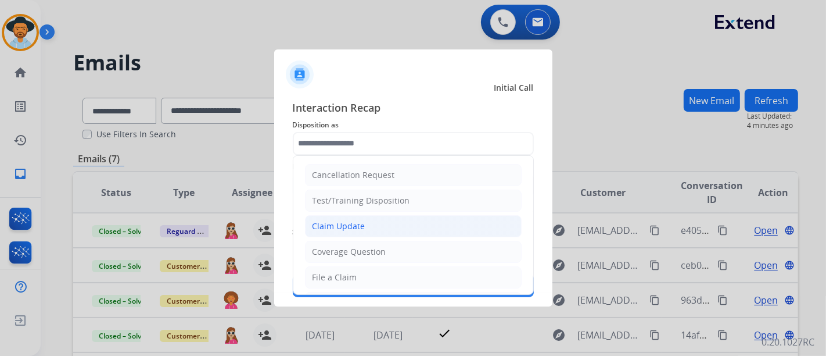
click at [400, 222] on li "Claim Update" at bounding box center [413, 226] width 217 height 22
type input "**********"
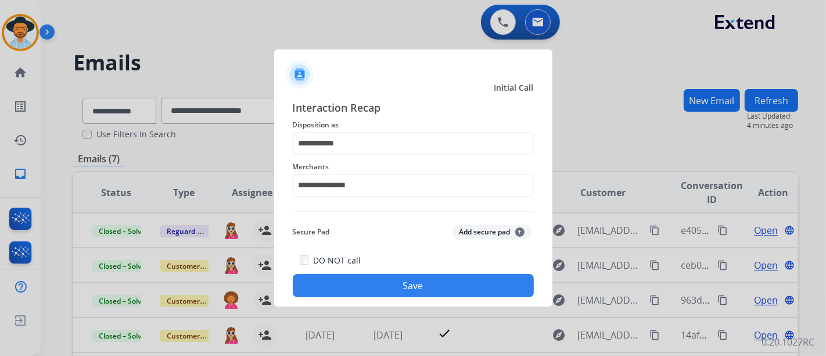
click at [440, 286] on button "Save" at bounding box center [413, 285] width 241 height 23
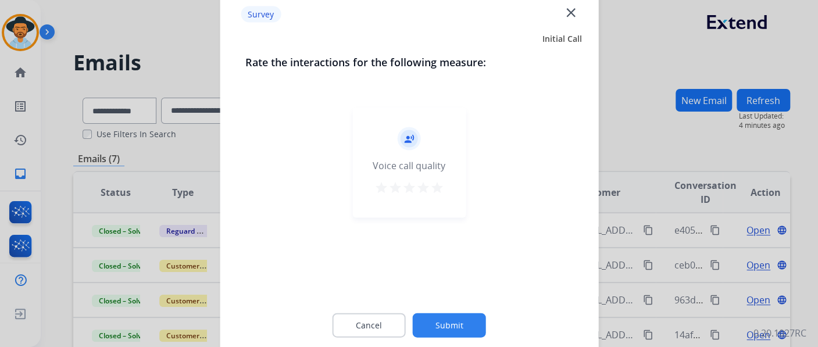
click at [425, 187] on mat-icon "star" at bounding box center [423, 187] width 14 height 14
click at [460, 315] on button "Submit" at bounding box center [449, 325] width 73 height 24
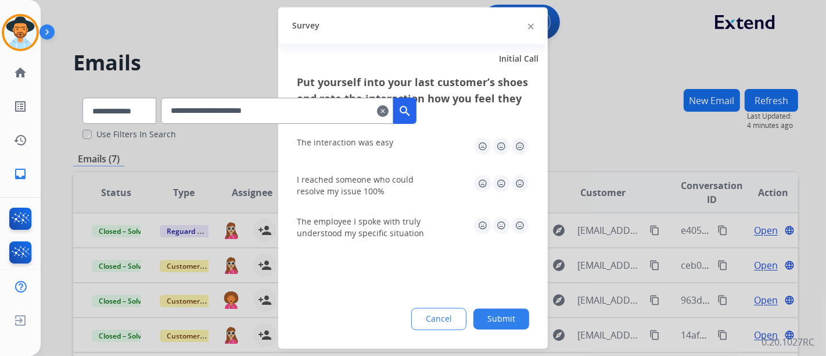
click at [514, 143] on img at bounding box center [520, 146] width 19 height 19
drag, startPoint x: 511, startPoint y: 182, endPoint x: 513, endPoint y: 208, distance: 25.6
click at [512, 182] on img at bounding box center [520, 183] width 19 height 19
click at [513, 225] on img at bounding box center [520, 225] width 19 height 19
click at [510, 317] on button "Submit" at bounding box center [502, 319] width 56 height 21
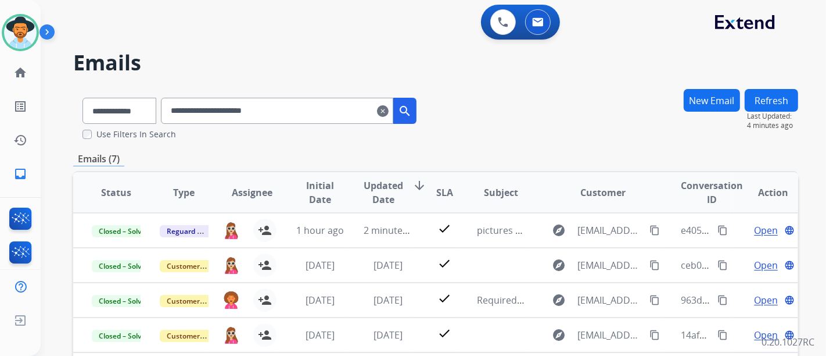
click at [773, 95] on button "Refresh" at bounding box center [771, 100] width 53 height 23
click at [791, 107] on button "Refresh" at bounding box center [771, 100] width 53 height 23
click at [389, 110] on mat-icon "clear" at bounding box center [383, 111] width 12 height 14
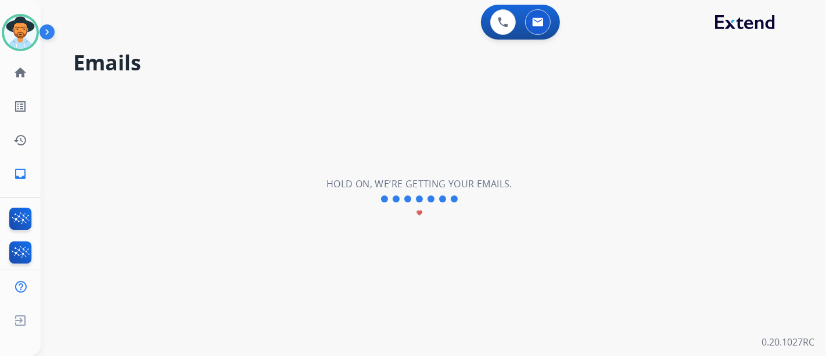
select select "**********"
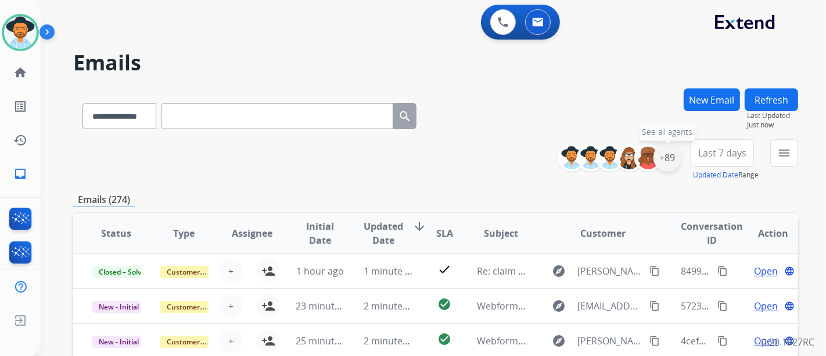
click at [660, 145] on div "+89" at bounding box center [668, 158] width 28 height 28
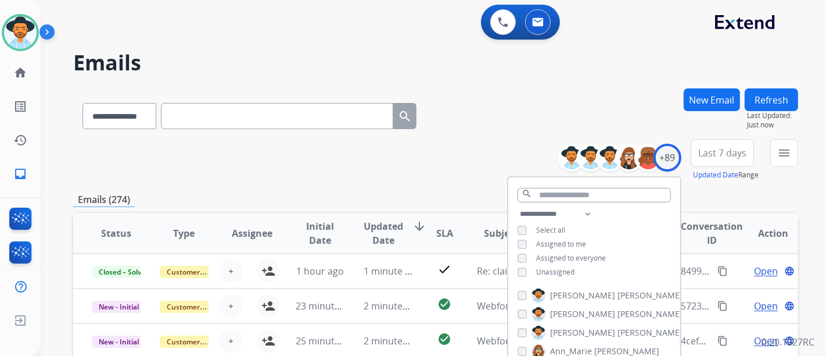
click at [536, 278] on div "**********" at bounding box center [594, 244] width 172 height 74
click at [535, 275] on div "**********" at bounding box center [594, 244] width 172 height 74
click at [533, 270] on div "Unassigned" at bounding box center [546, 271] width 57 height 9
click at [542, 270] on span "Unassigned" at bounding box center [555, 272] width 38 height 10
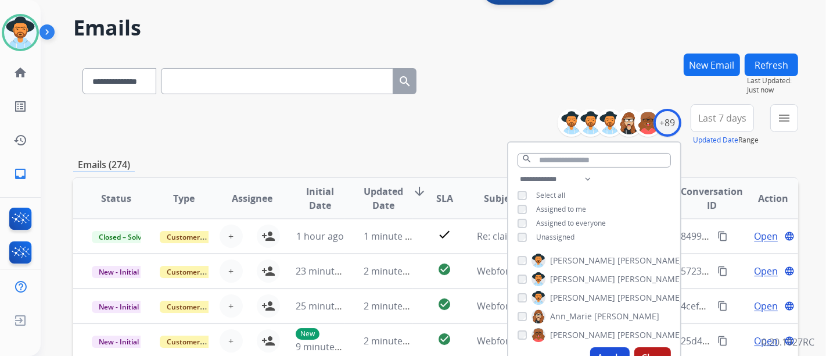
scroll to position [65, 0]
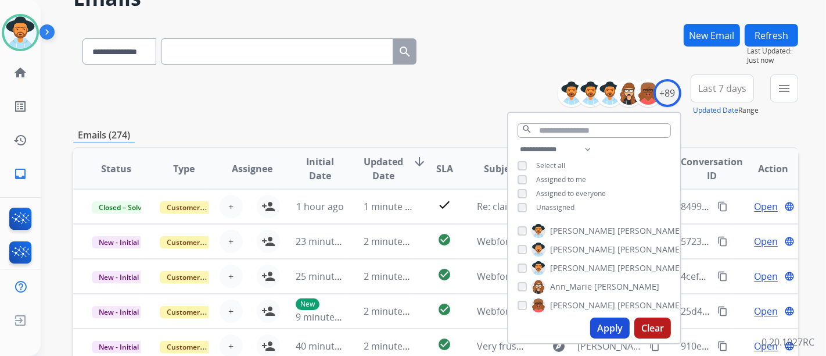
click at [610, 328] on button "Apply" at bounding box center [610, 327] width 40 height 21
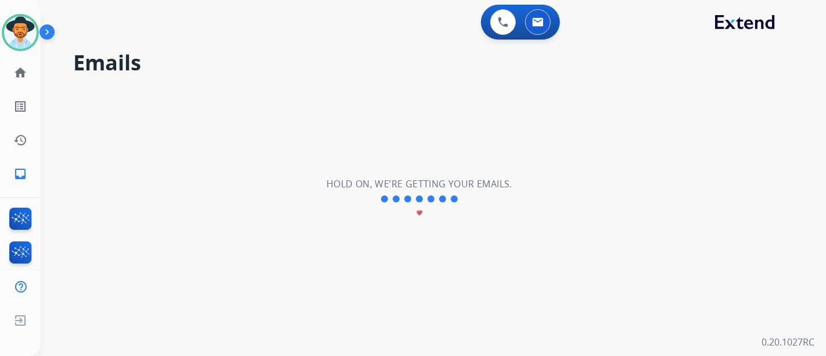
scroll to position [0, 0]
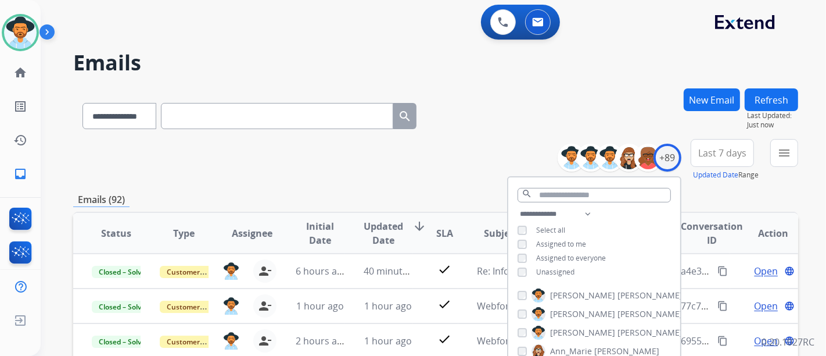
click at [378, 176] on div "**********" at bounding box center [435, 160] width 725 height 42
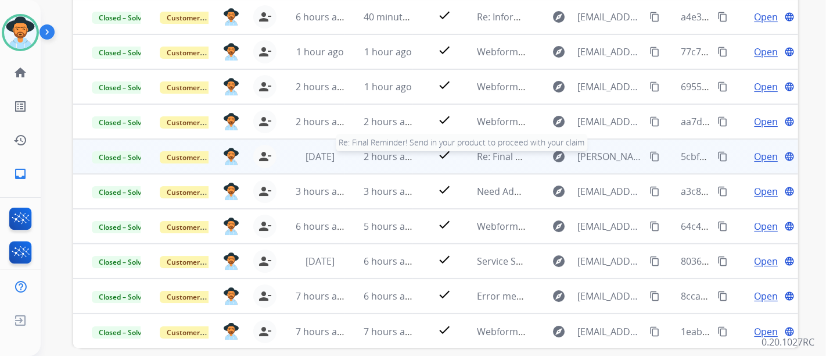
scroll to position [305, 0]
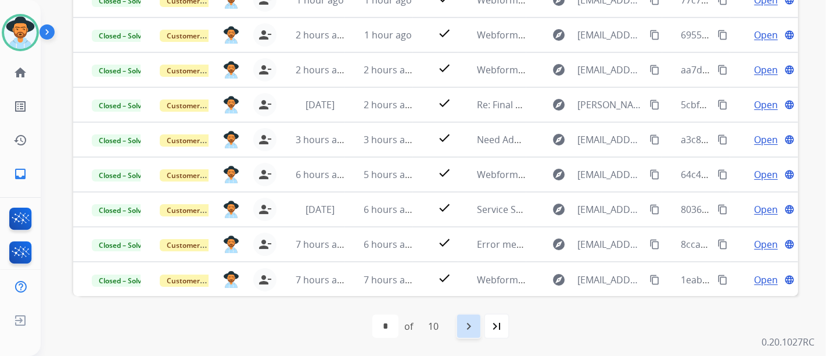
click at [468, 323] on mat-icon "navigate_next" at bounding box center [469, 326] width 14 height 14
select select "*"
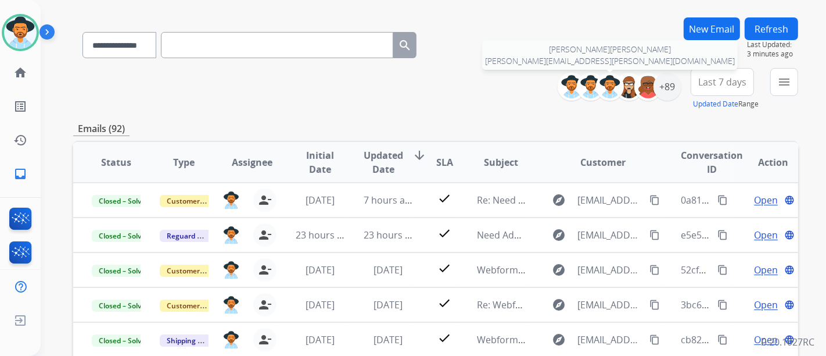
scroll to position [0, 0]
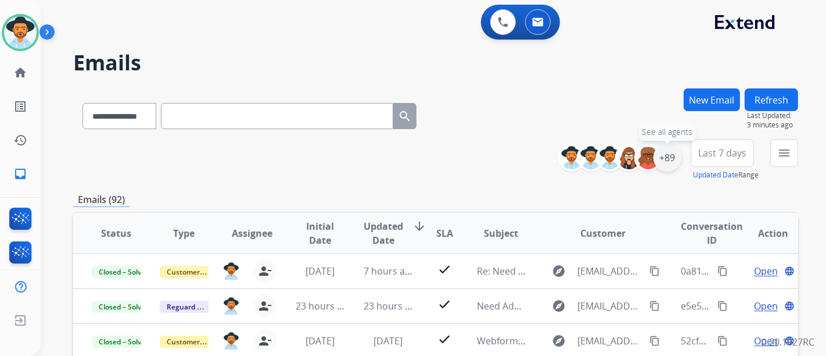
click at [669, 157] on div "+89" at bounding box center [668, 158] width 28 height 28
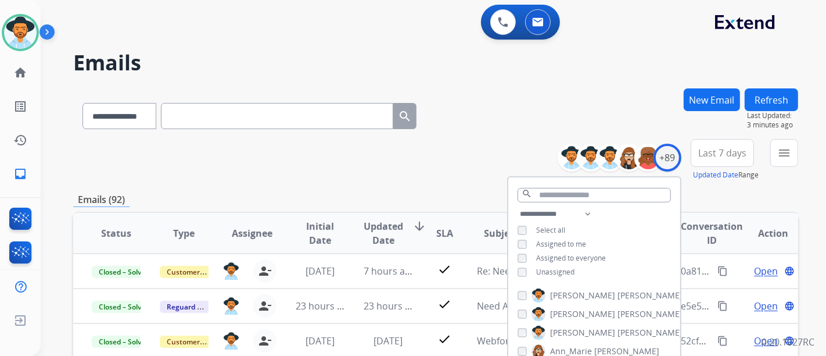
click at [408, 171] on div "**********" at bounding box center [435, 160] width 725 height 42
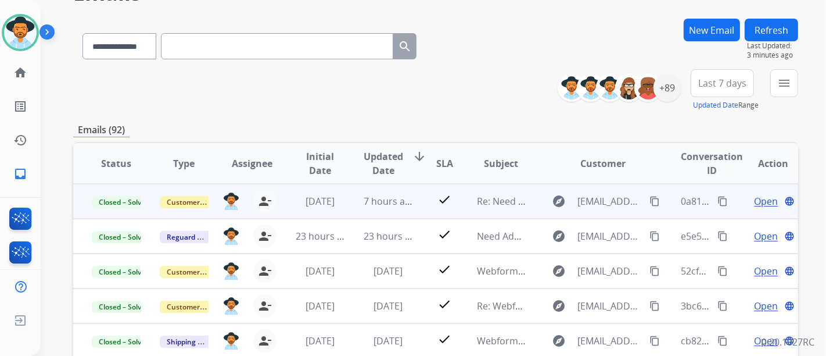
scroll to position [65, 0]
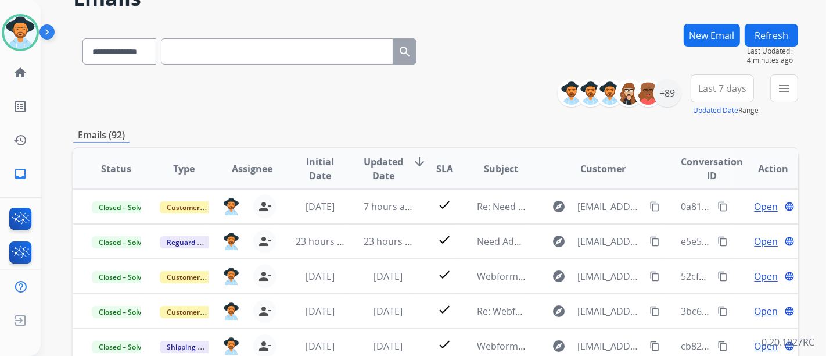
click at [767, 22] on div "**********" at bounding box center [420, 155] width 758 height 356
click at [771, 33] on button "Refresh" at bounding box center [771, 35] width 53 height 23
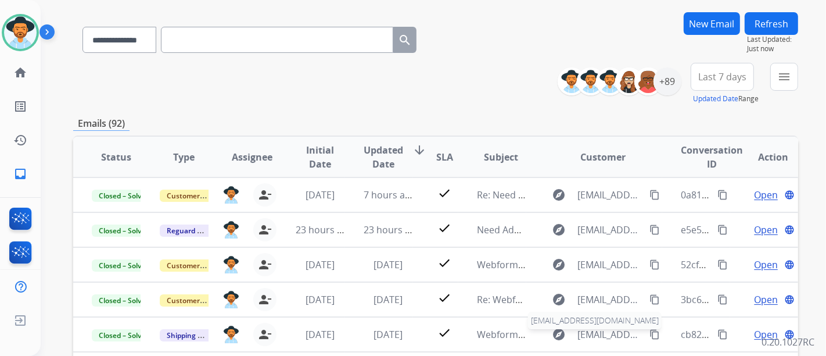
scroll to position [0, 0]
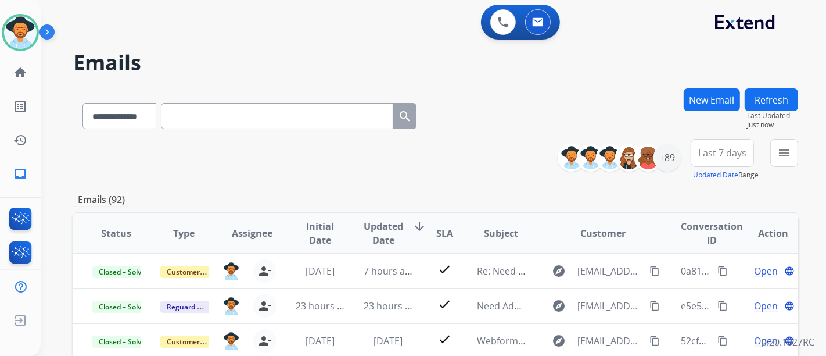
click at [261, 112] on input "text" at bounding box center [277, 116] width 232 height 26
paste input "**********"
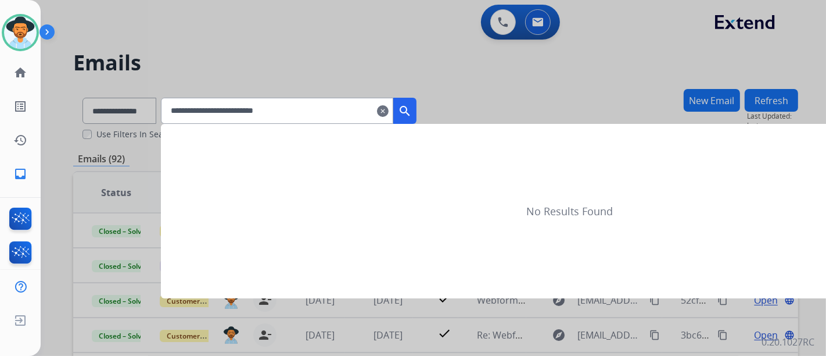
type input "**********"
click at [412, 105] on mat-icon "search" at bounding box center [405, 111] width 14 height 14
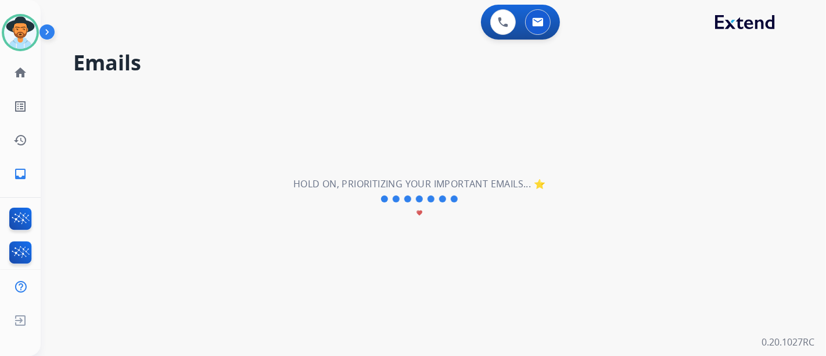
select select "*"
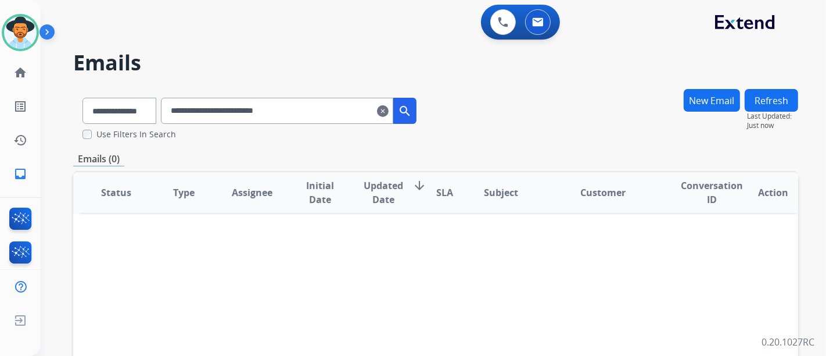
click at [389, 112] on mat-icon "clear" at bounding box center [383, 111] width 12 height 14
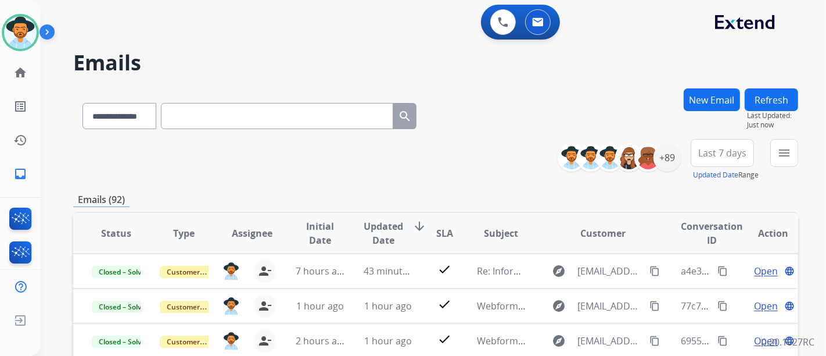
drag, startPoint x: 57, startPoint y: 121, endPoint x: 117, endPoint y: 120, distance: 60.4
click at [63, 121] on div "**********" at bounding box center [420, 220] width 758 height 356
click at [133, 117] on select "**********" at bounding box center [119, 116] width 73 height 26
select select "**********"
click at [83, 103] on select "**********" at bounding box center [119, 116] width 73 height 26
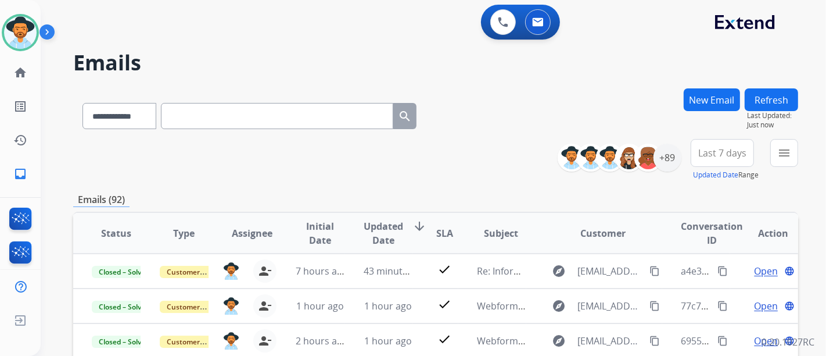
click at [277, 110] on input "text" at bounding box center [277, 116] width 232 height 26
paste input "**********"
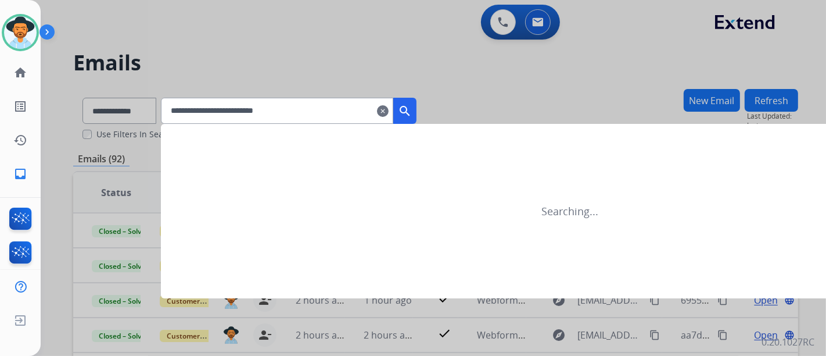
type input "**********"
click at [412, 109] on mat-icon "search" at bounding box center [405, 111] width 14 height 14
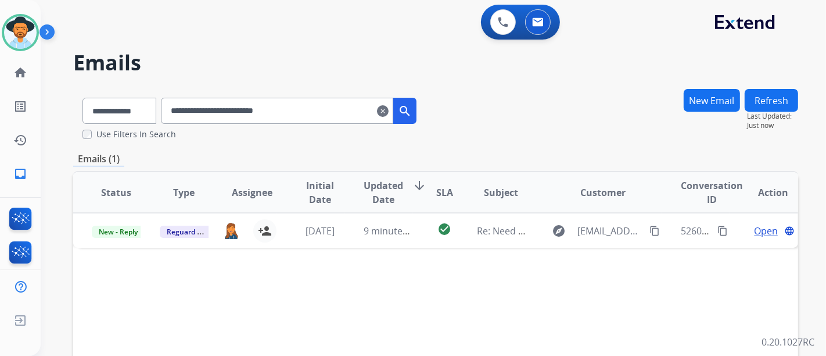
click at [389, 109] on mat-icon "clear" at bounding box center [383, 111] width 12 height 14
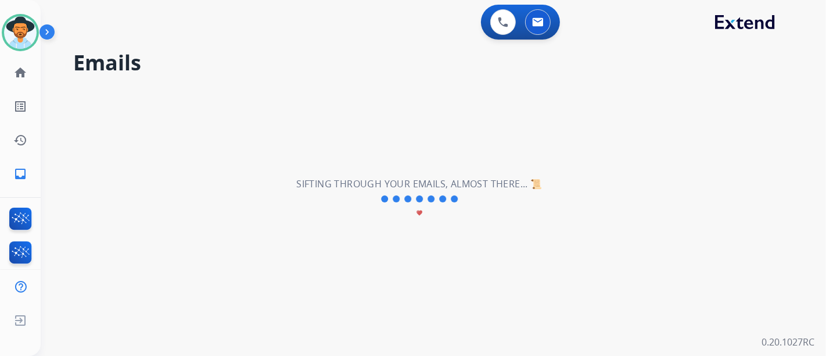
select select "**********"
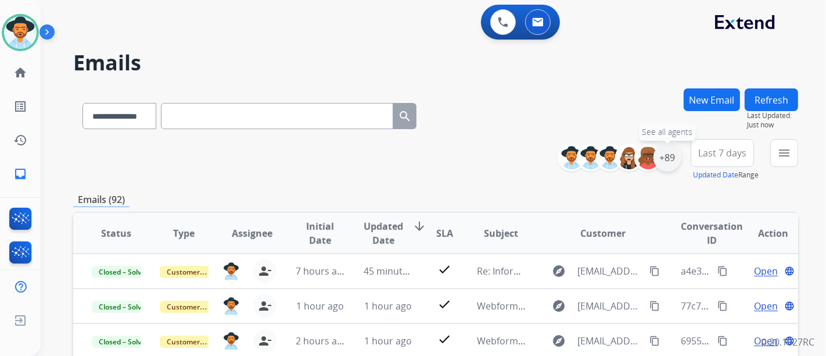
click at [669, 157] on div "+89" at bounding box center [668, 158] width 28 height 28
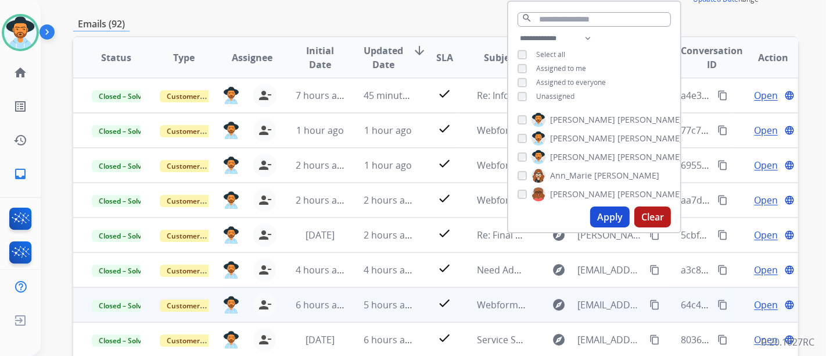
scroll to position [194, 0]
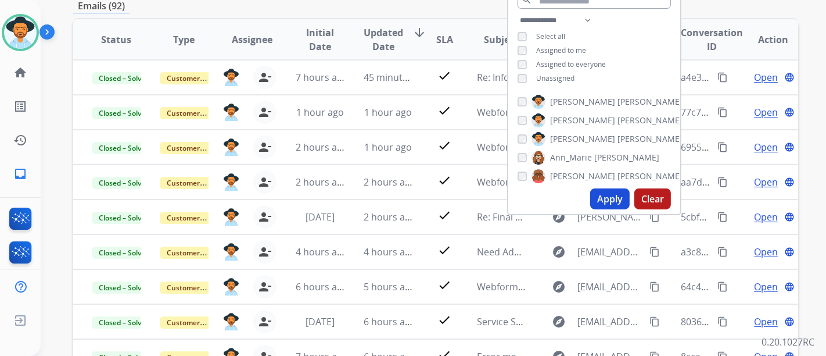
click at [616, 193] on button "Apply" at bounding box center [610, 198] width 40 height 21
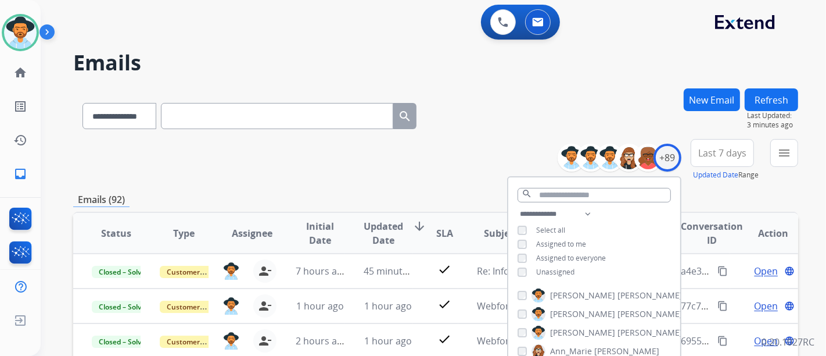
click at [360, 178] on div "**********" at bounding box center [435, 160] width 725 height 42
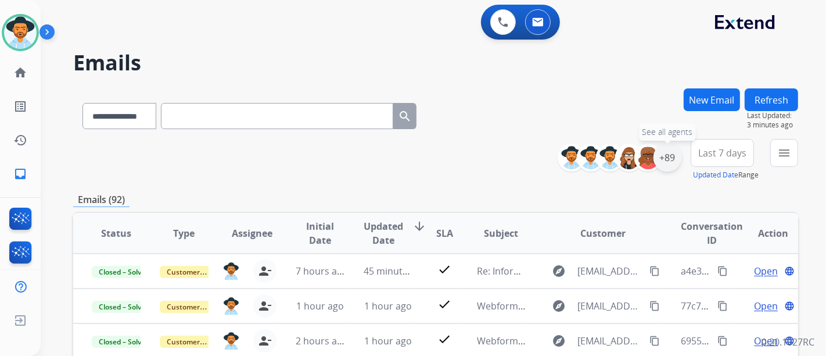
click at [665, 152] on div "+89" at bounding box center [668, 158] width 28 height 28
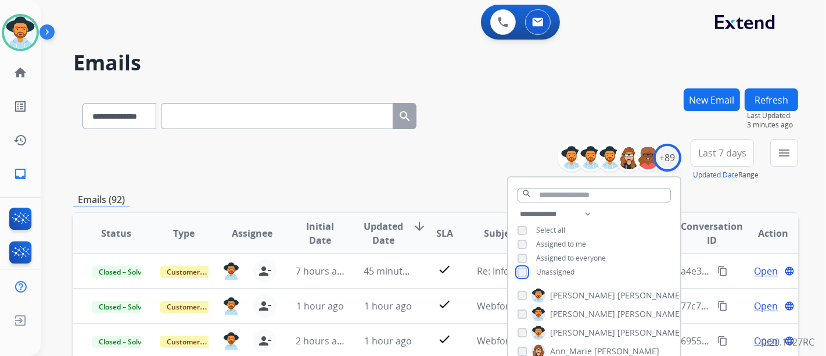
scroll to position [129, 0]
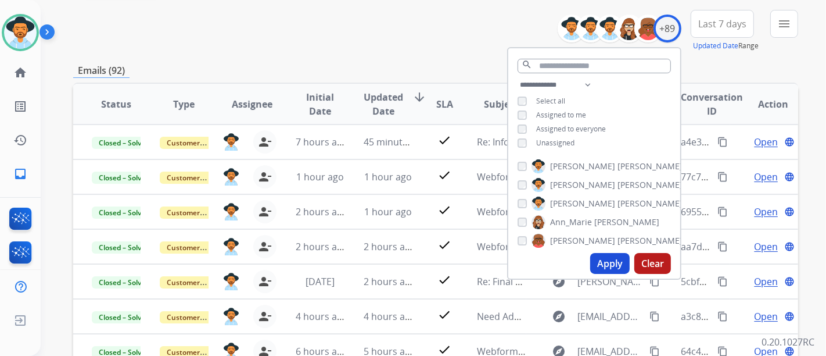
click at [590, 261] on button "Apply" at bounding box center [610, 263] width 40 height 21
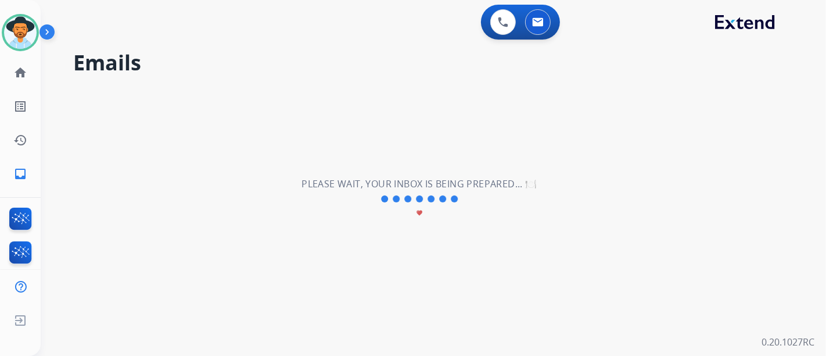
scroll to position [0, 0]
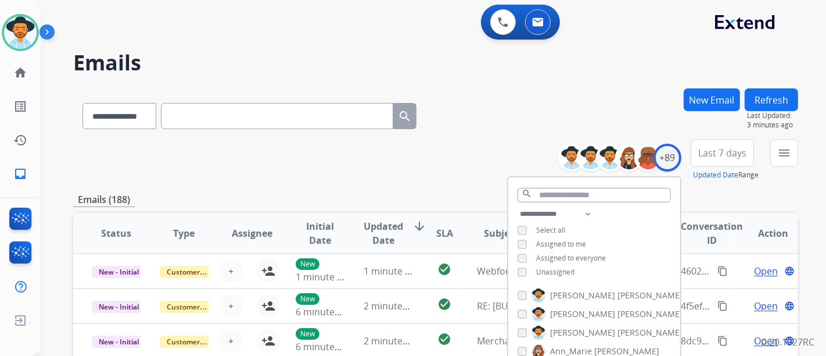
click at [436, 173] on div "**********" at bounding box center [435, 160] width 725 height 42
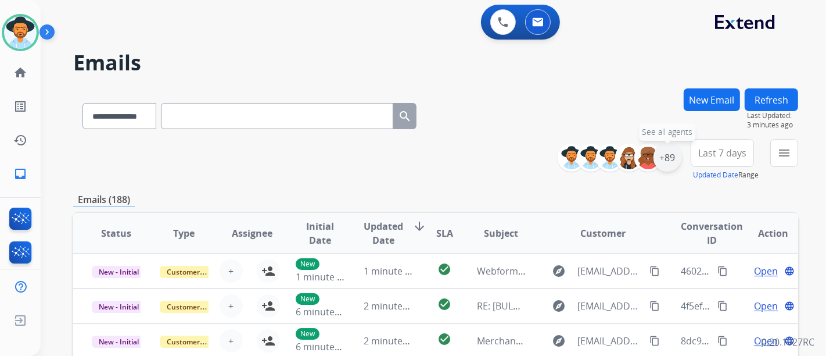
click at [674, 162] on div "+89" at bounding box center [668, 158] width 28 height 28
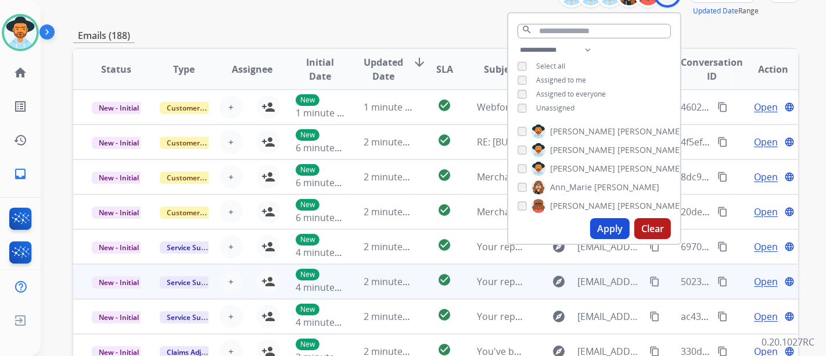
scroll to position [194, 0]
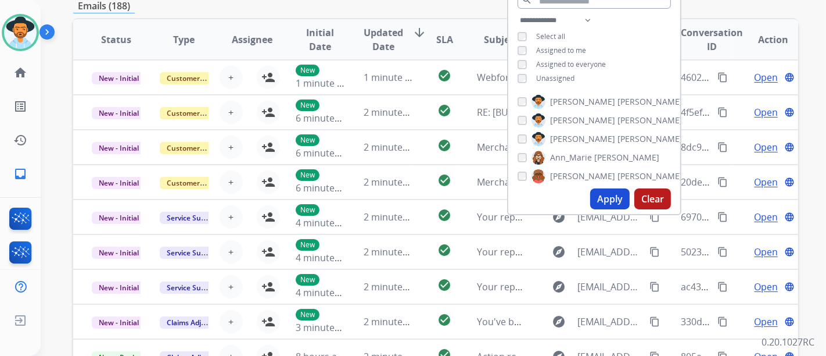
click at [601, 201] on button "Apply" at bounding box center [610, 198] width 40 height 21
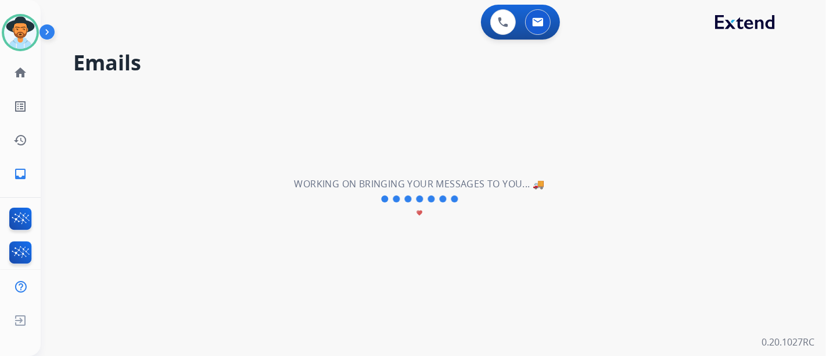
scroll to position [0, 0]
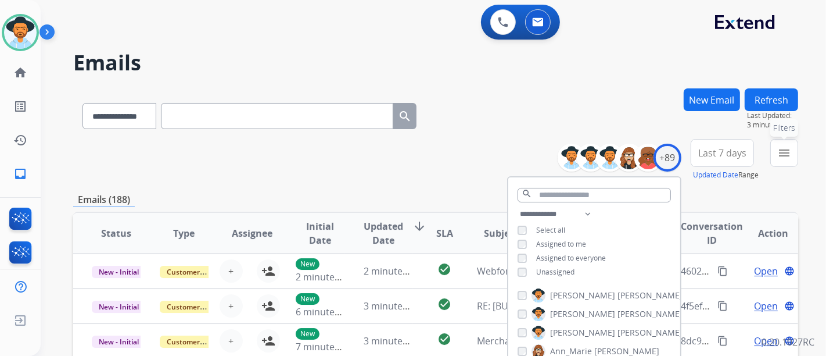
click at [793, 154] on button "menu Filters" at bounding box center [785, 153] width 28 height 28
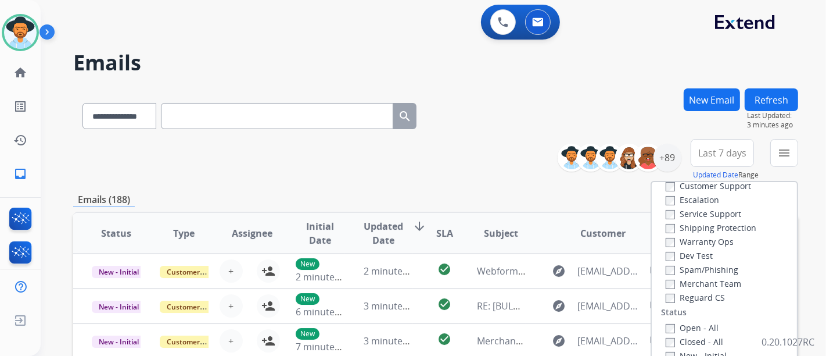
scroll to position [65, 0]
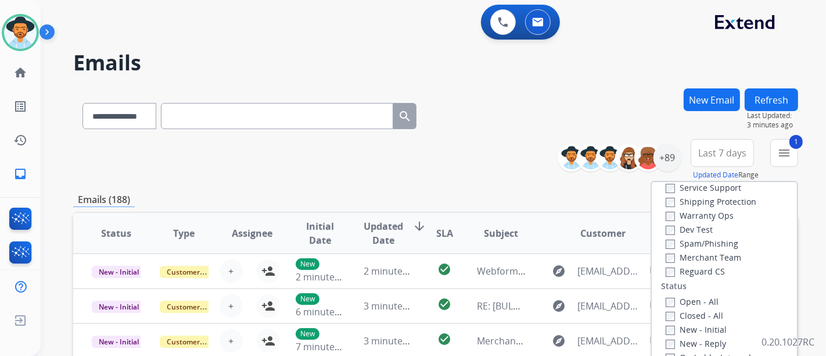
click at [669, 274] on label "Reguard CS" at bounding box center [695, 271] width 59 height 11
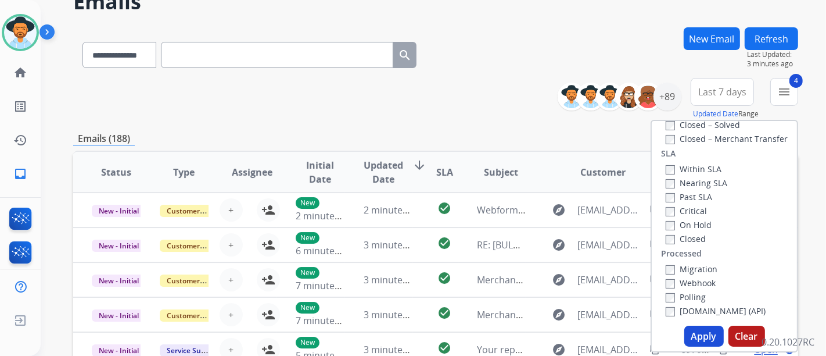
scroll to position [194, 0]
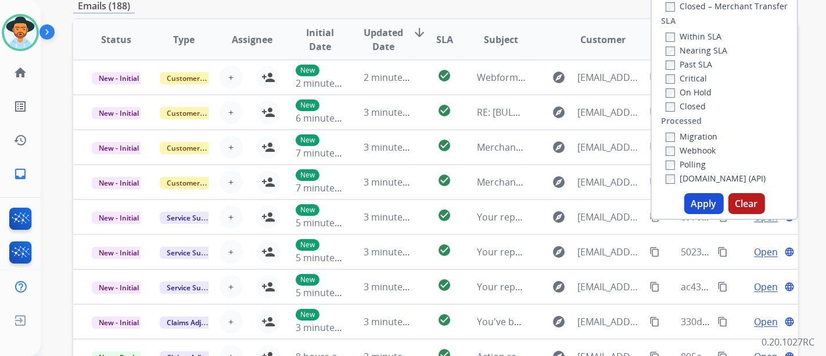
click at [698, 209] on button "Apply" at bounding box center [705, 203] width 40 height 21
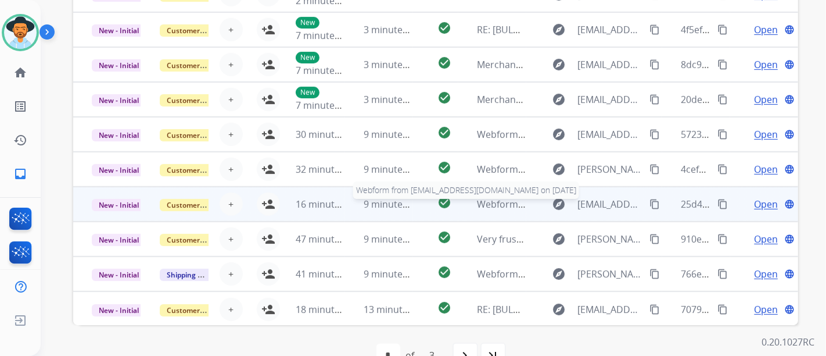
scroll to position [388, 0]
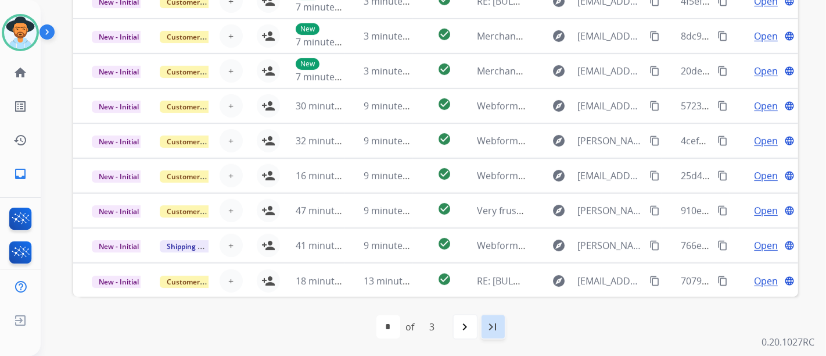
click at [496, 332] on mat-icon "last_page" at bounding box center [493, 327] width 14 height 14
select select "*"
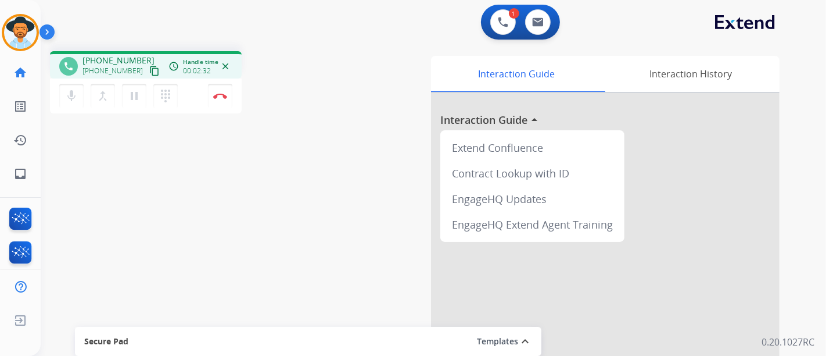
click at [144, 63] on div "+17027497035 +17027497035 content_copy" at bounding box center [122, 66] width 79 height 23
click at [149, 73] on mat-icon "content_copy" at bounding box center [154, 71] width 10 height 10
click at [149, 72] on mat-icon "content_copy" at bounding box center [154, 71] width 10 height 10
click at [149, 69] on mat-icon "content_copy" at bounding box center [154, 71] width 10 height 10
click at [26, 175] on mat-icon "inbox" at bounding box center [20, 174] width 14 height 14
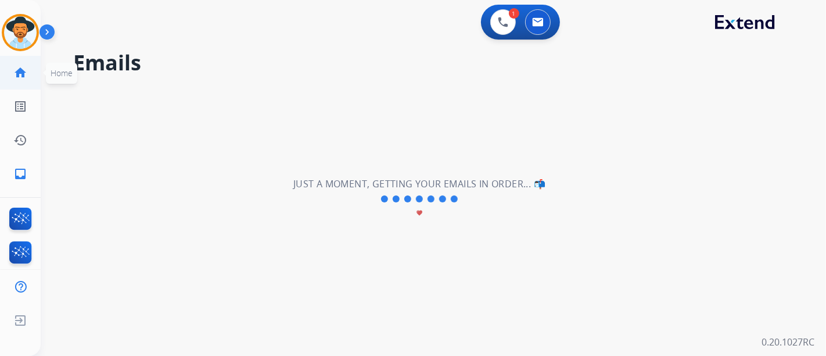
click at [28, 85] on link "home Home" at bounding box center [20, 72] width 33 height 33
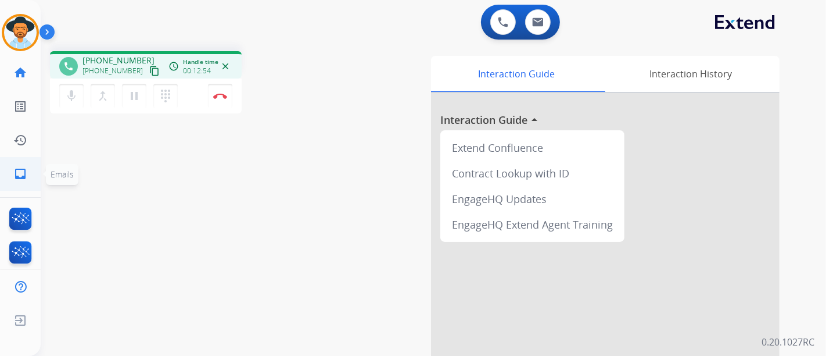
click at [21, 177] on mat-icon "inbox" at bounding box center [20, 174] width 14 height 14
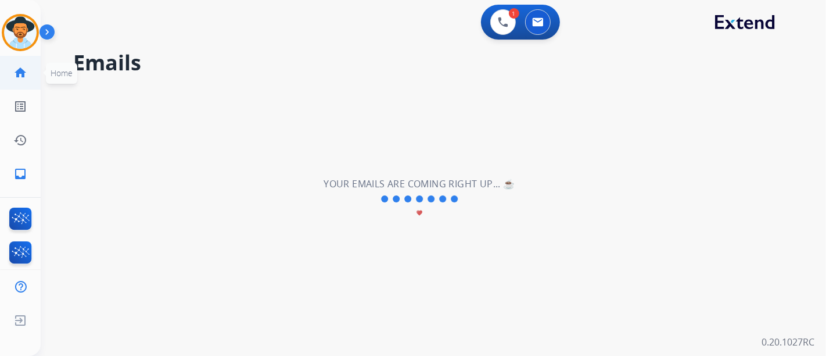
click at [31, 80] on link "home Home" at bounding box center [20, 72] width 33 height 33
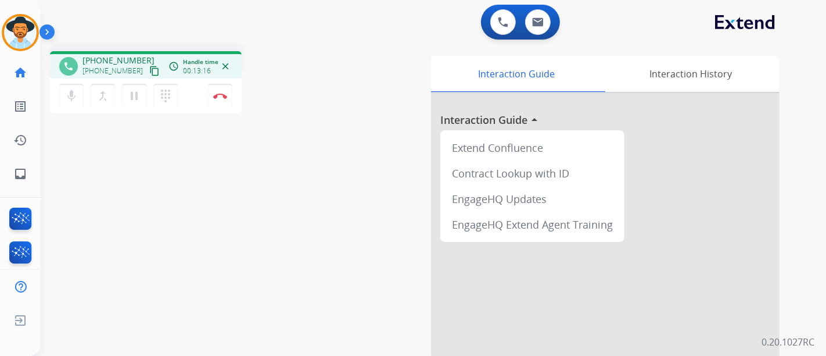
click at [193, 105] on div "mic Mute merge_type Bridge pause Hold dialpad Dialpad Disconnect" at bounding box center [146, 95] width 192 height 35
click at [194, 105] on div "mic Mute merge_type Bridge pause Hold dialpad Dialpad Disconnect" at bounding box center [146, 95] width 192 height 35
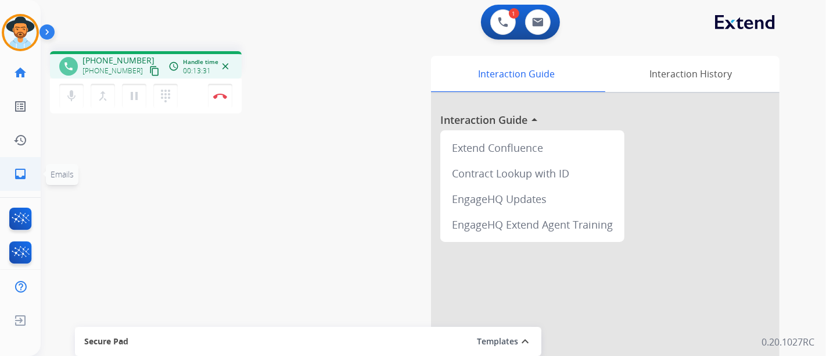
click at [19, 174] on mat-icon "inbox" at bounding box center [20, 174] width 14 height 14
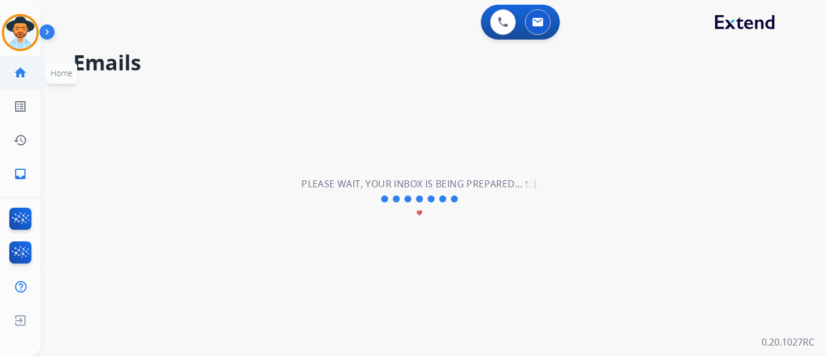
click at [14, 78] on mat-icon "home" at bounding box center [20, 73] width 14 height 14
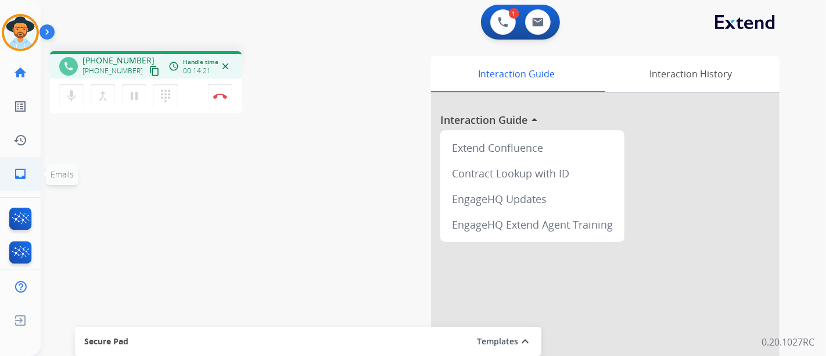
click at [20, 178] on mat-icon "inbox" at bounding box center [20, 174] width 14 height 14
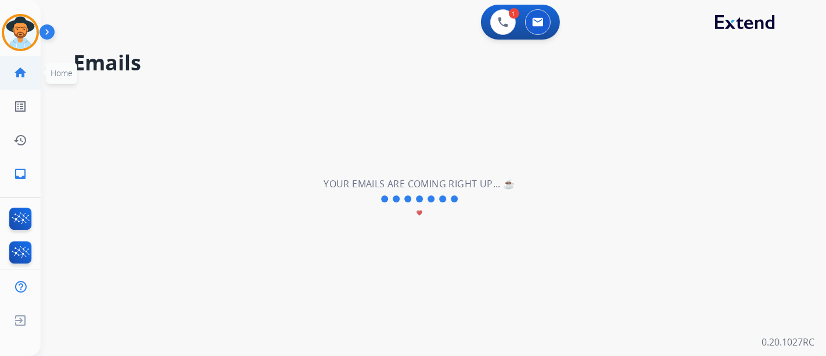
click at [15, 84] on link "home Home" at bounding box center [20, 72] width 33 height 33
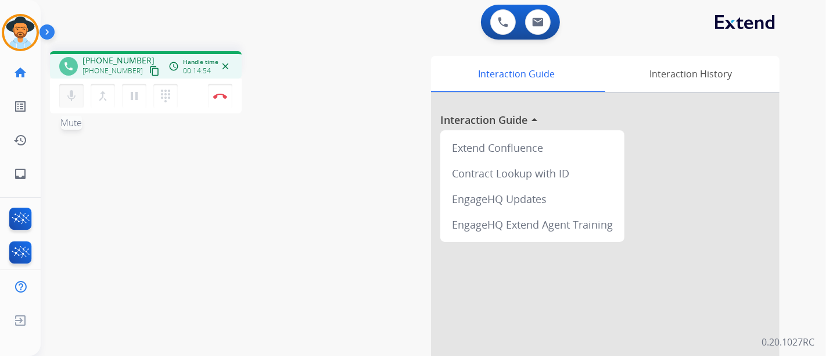
click at [71, 103] on button "mic Mute" at bounding box center [71, 96] width 24 height 24
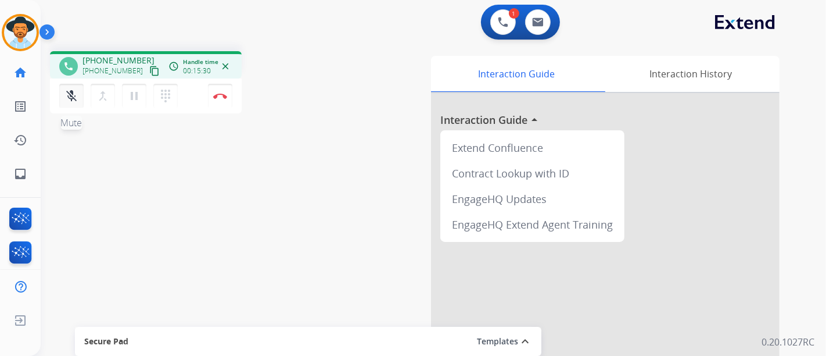
click at [76, 95] on mat-icon "mic_off" at bounding box center [72, 96] width 14 height 14
click at [184, 89] on div "dialpad Dialpad" at bounding box center [168, 96] width 31 height 24
click at [13, 164] on link "inbox Emails" at bounding box center [20, 173] width 33 height 33
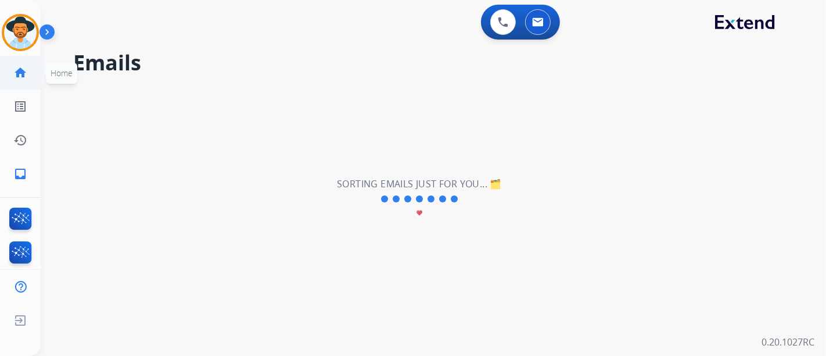
click at [26, 80] on link "home Home" at bounding box center [20, 72] width 33 height 33
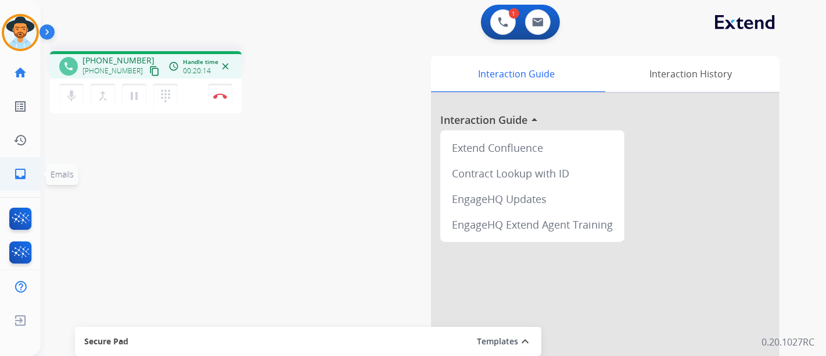
click at [30, 171] on link "inbox Emails" at bounding box center [20, 173] width 33 height 33
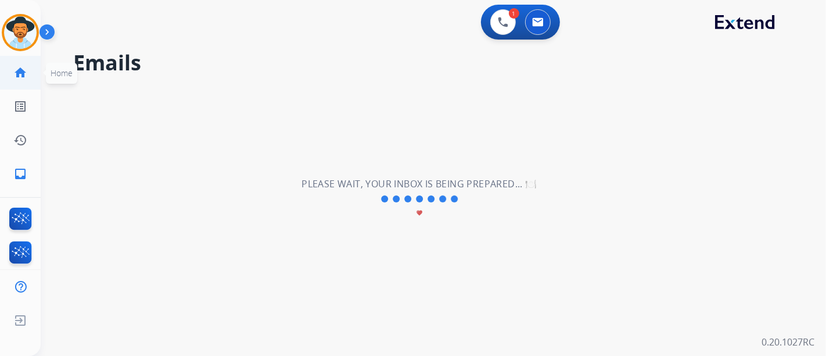
click at [22, 76] on mat-icon "home" at bounding box center [20, 73] width 14 height 14
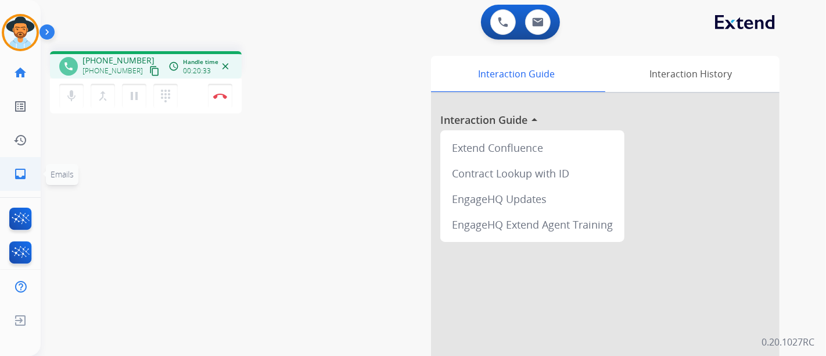
click at [12, 160] on link "inbox Emails" at bounding box center [20, 173] width 33 height 33
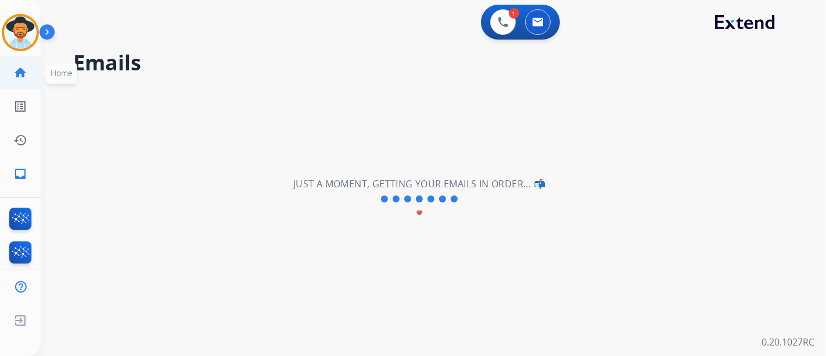
click at [23, 81] on link "home Home" at bounding box center [20, 72] width 33 height 33
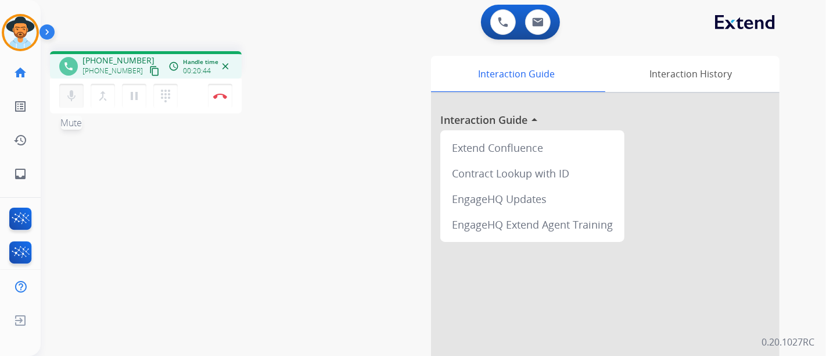
click at [65, 100] on mat-icon "mic" at bounding box center [72, 96] width 14 height 14
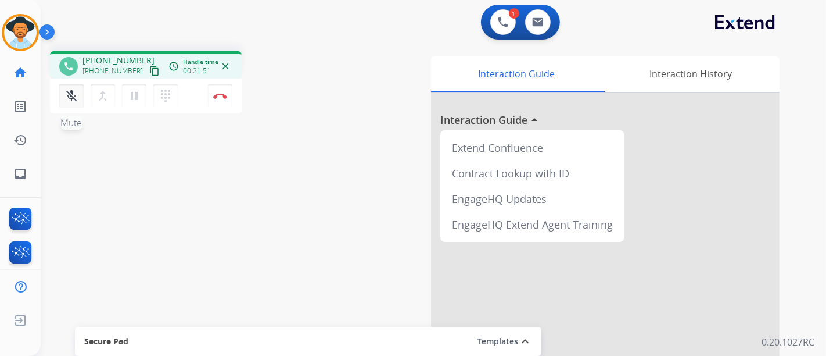
click at [74, 90] on mat-icon "mic_off" at bounding box center [72, 96] width 14 height 14
click at [184, 97] on div "dialpad Dialpad" at bounding box center [168, 96] width 31 height 24
click at [26, 167] on mat-icon "inbox" at bounding box center [20, 174] width 14 height 14
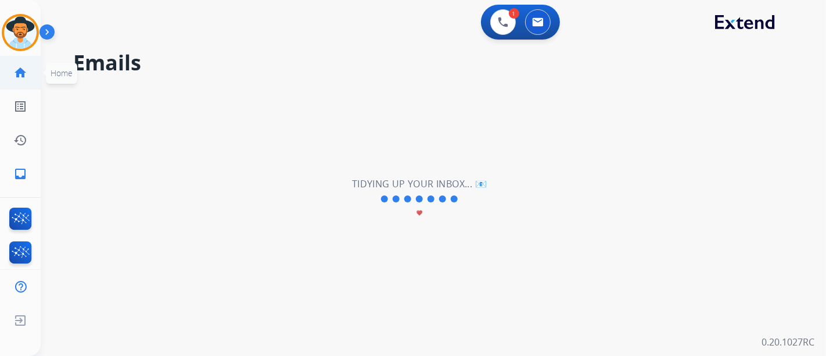
click at [18, 77] on mat-icon "home" at bounding box center [20, 73] width 14 height 14
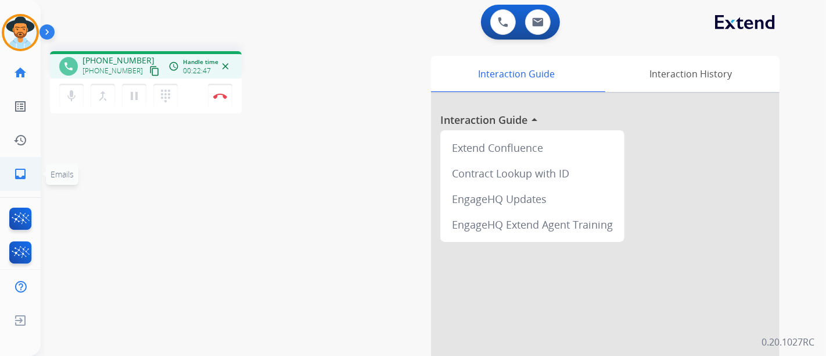
click at [19, 164] on link "inbox Emails" at bounding box center [20, 173] width 33 height 33
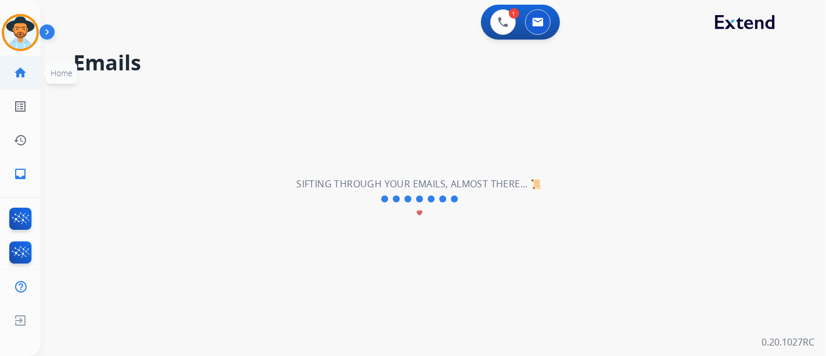
click at [1, 78] on ul "home Home Home" at bounding box center [20, 73] width 41 height 34
click at [23, 68] on mat-icon "home" at bounding box center [20, 73] width 14 height 14
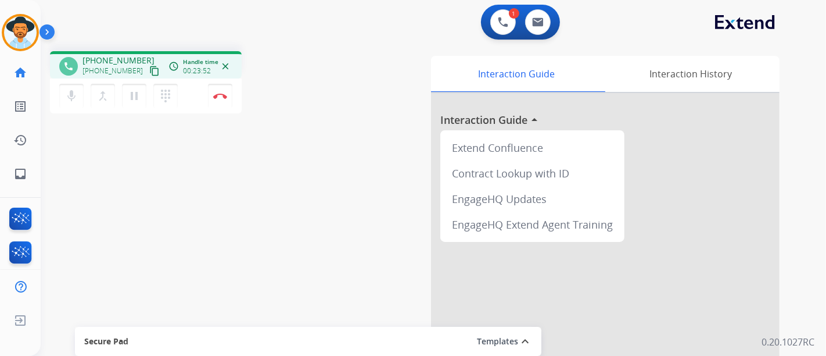
click at [192, 92] on div "mic Mute merge_type Bridge pause Hold dialpad Dialpad Disconnect" at bounding box center [146, 95] width 192 height 35
click at [197, 89] on div "mic Mute merge_type Bridge pause Hold dialpad Dialpad Disconnect" at bounding box center [146, 95] width 192 height 35
click at [185, 95] on div "mic Mute merge_type Bridge pause Hold dialpad Dialpad Disconnect" at bounding box center [146, 95] width 192 height 35
click at [186, 94] on div "mic Mute merge_type Bridge pause Hold dialpad Dialpad Disconnect" at bounding box center [146, 95] width 192 height 35
click at [192, 105] on div "mic Mute merge_type Bridge pause Hold dialpad Dialpad Disconnect" at bounding box center [146, 95] width 192 height 35
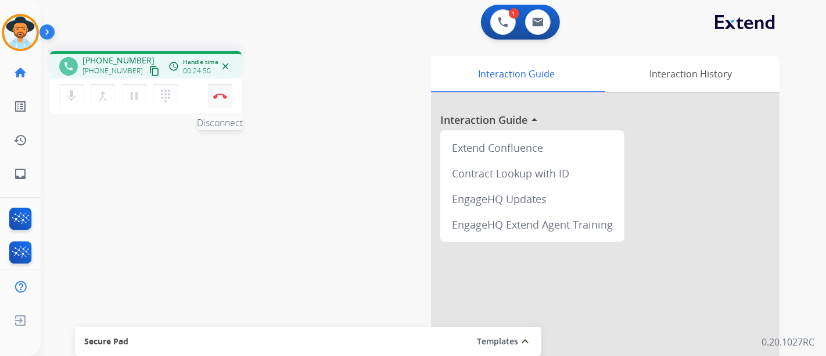
click at [230, 98] on button "Disconnect" at bounding box center [220, 96] width 24 height 24
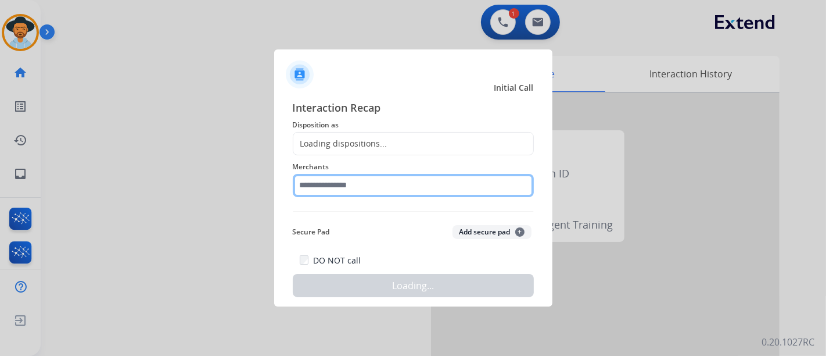
click at [395, 175] on input "text" at bounding box center [413, 185] width 241 height 23
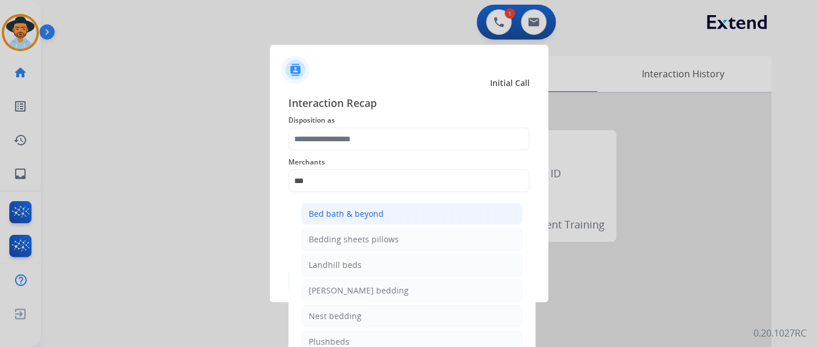
click at [429, 219] on li "Bed bath & beyond" at bounding box center [411, 214] width 221 height 22
type input "**********"
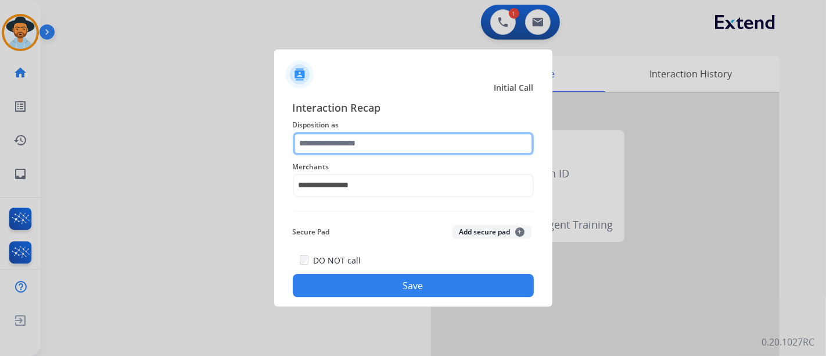
click at [389, 144] on input "text" at bounding box center [413, 143] width 241 height 23
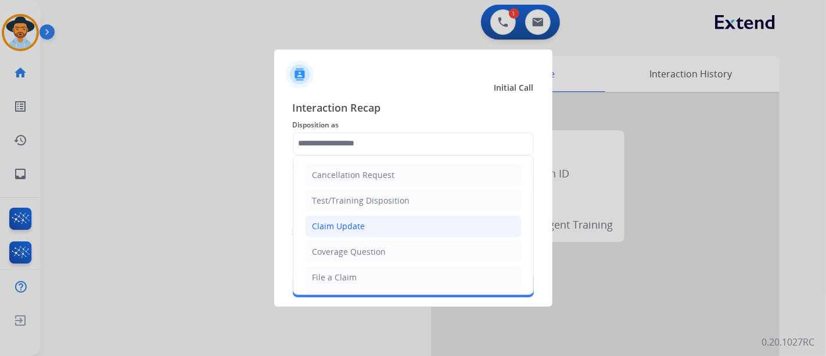
click at [402, 218] on li "Claim Update" at bounding box center [413, 226] width 217 height 22
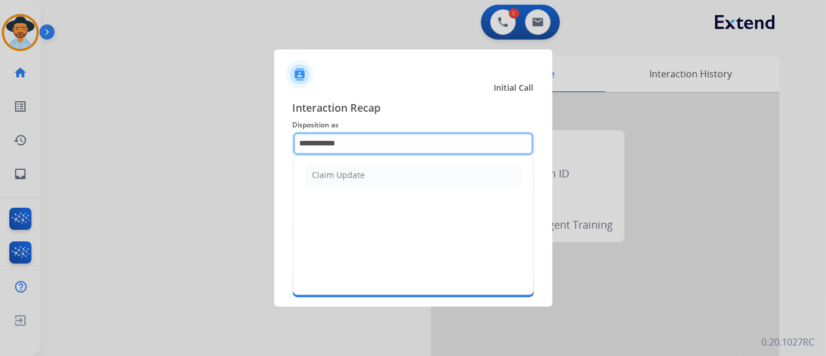
drag, startPoint x: 387, startPoint y: 144, endPoint x: 307, endPoint y: 149, distance: 79.7
click at [307, 149] on input "**********" at bounding box center [413, 143] width 241 height 23
type input "*"
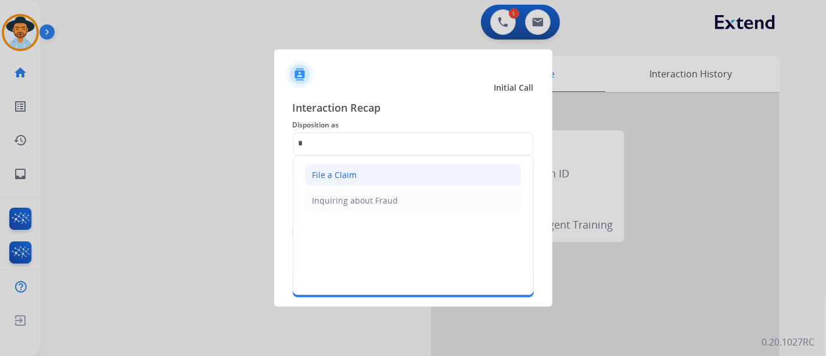
click at [362, 180] on li "File a Claim" at bounding box center [413, 175] width 217 height 22
type input "**********"
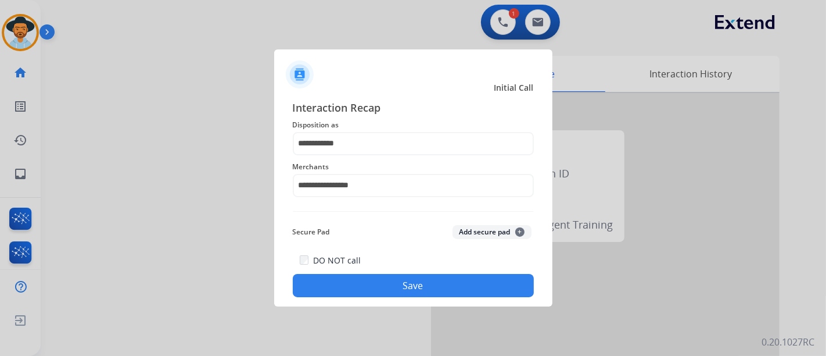
click at [396, 295] on button "Save" at bounding box center [413, 285] width 241 height 23
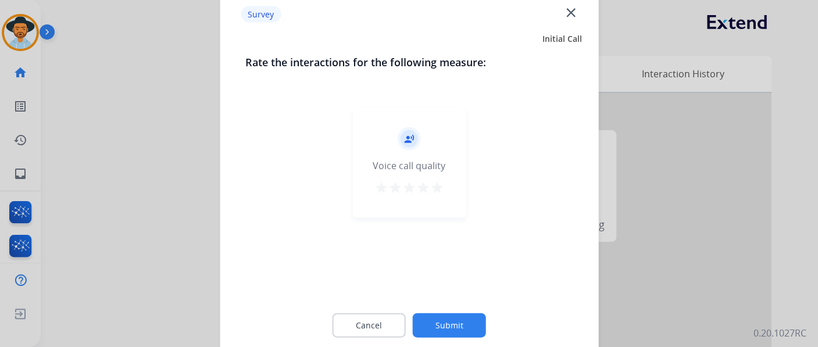
click at [436, 187] on mat-icon "star" at bounding box center [437, 187] width 14 height 14
click at [445, 328] on button "Submit" at bounding box center [449, 325] width 73 height 24
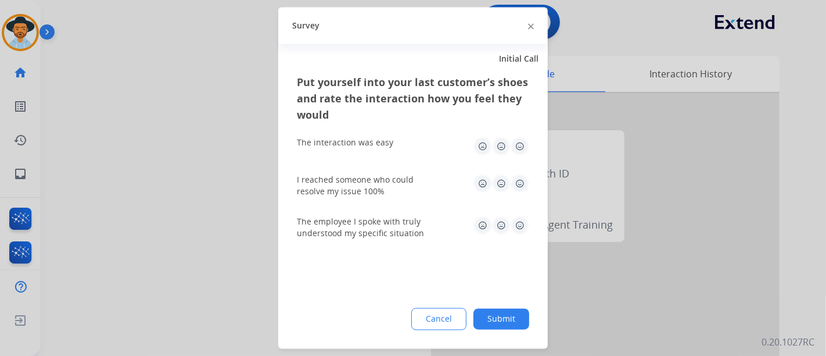
click at [518, 145] on img at bounding box center [520, 146] width 19 height 19
click at [524, 172] on div "I reached someone who could resolve my issue 100%" at bounding box center [413, 186] width 232 height 42
click at [522, 191] on img at bounding box center [520, 183] width 19 height 19
drag, startPoint x: 520, startPoint y: 237, endPoint x: 518, endPoint y: 228, distance: 8.9
click at [519, 237] on div "The employee I spoke with truly understood my specific situation" at bounding box center [413, 227] width 232 height 23
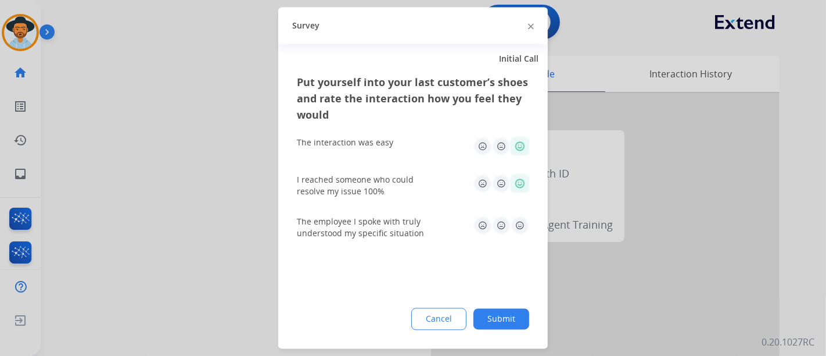
click at [518, 228] on img at bounding box center [520, 225] width 19 height 19
click at [486, 321] on button "Submit" at bounding box center [502, 319] width 56 height 21
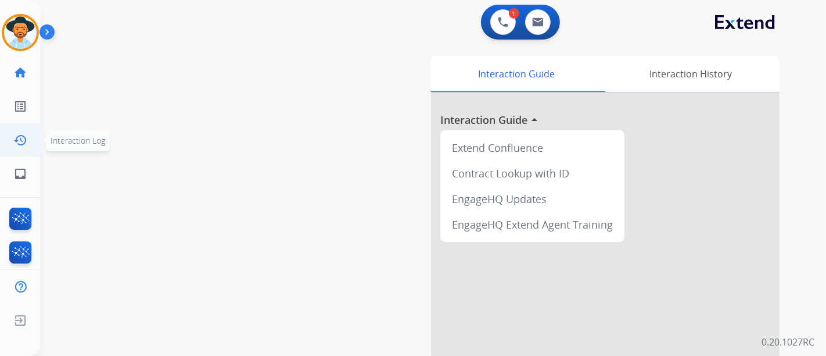
click at [22, 156] on li "history Interaction Log Interaction Log" at bounding box center [20, 140] width 33 height 33
click at [16, 170] on mat-icon "inbox" at bounding box center [20, 174] width 14 height 14
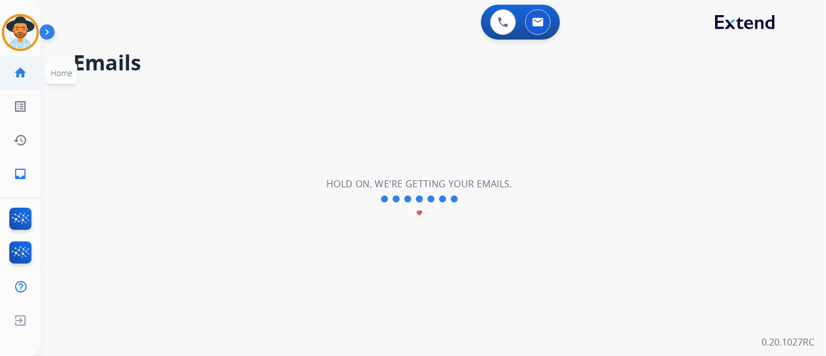
click at [17, 62] on link "home Home" at bounding box center [20, 72] width 33 height 33
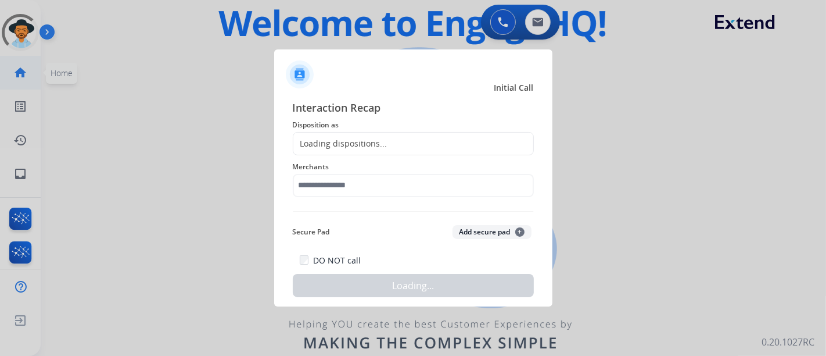
click at [22, 74] on div at bounding box center [413, 178] width 826 height 356
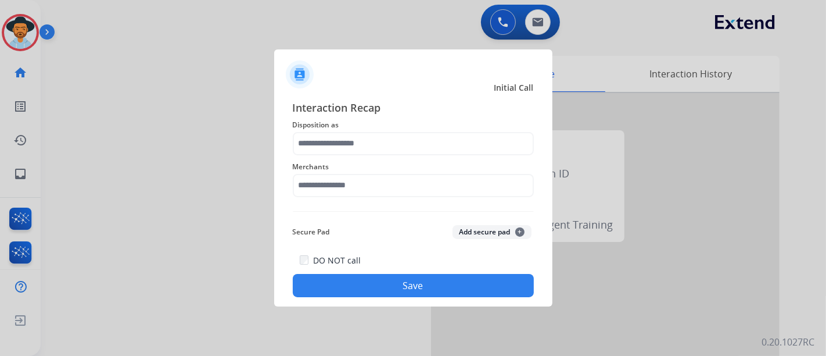
click at [381, 165] on span "Merchants" at bounding box center [413, 167] width 241 height 14
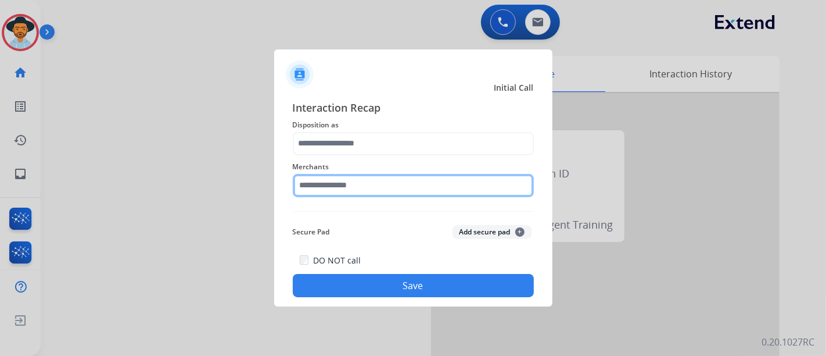
click at [371, 195] on div "Merchants" at bounding box center [413, 178] width 241 height 46
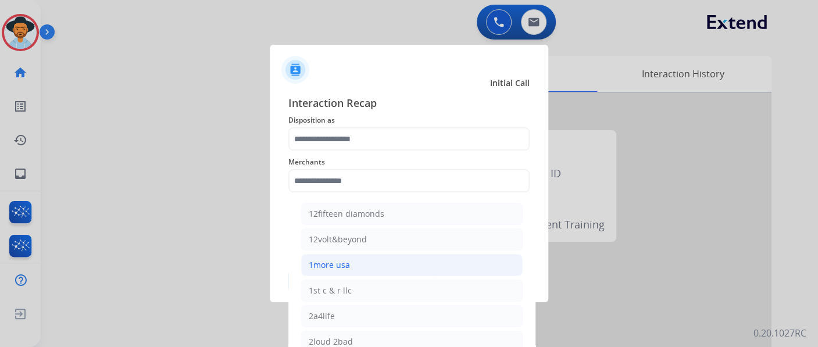
click at [371, 266] on li "1more usa" at bounding box center [411, 265] width 221 height 22
type input "*********"
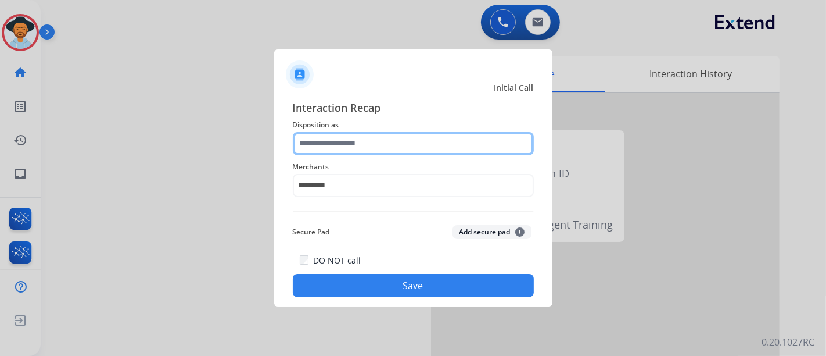
drag, startPoint x: 378, startPoint y: 132, endPoint x: 378, endPoint y: 141, distance: 9.3
click at [379, 132] on input "text" at bounding box center [413, 143] width 241 height 23
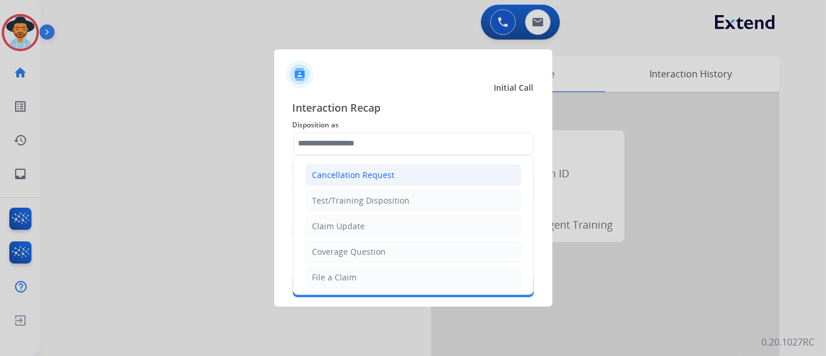
click at [364, 178] on div "Cancellation Request" at bounding box center [354, 175] width 83 height 12
type input "**********"
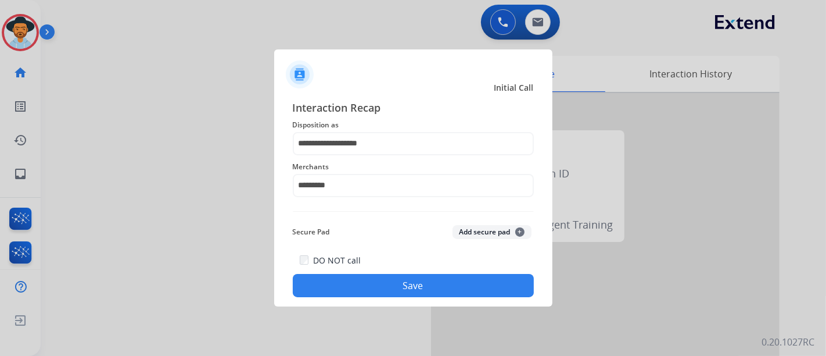
click at [385, 293] on button "Save" at bounding box center [413, 285] width 241 height 23
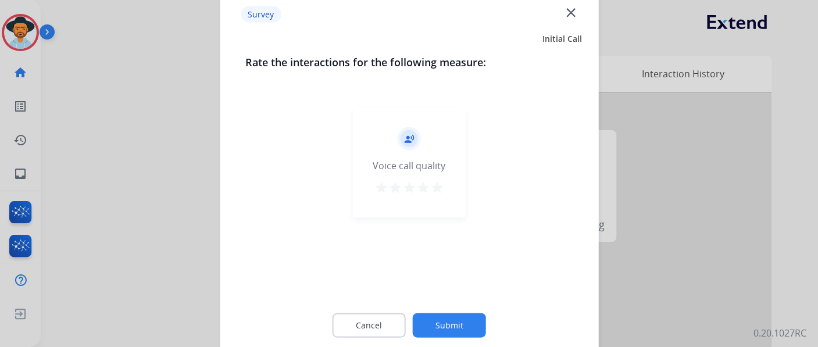
click at [360, 343] on div "Cancel Submit" at bounding box center [408, 325] width 327 height 52
click at [355, 332] on button "Cancel" at bounding box center [368, 325] width 73 height 24
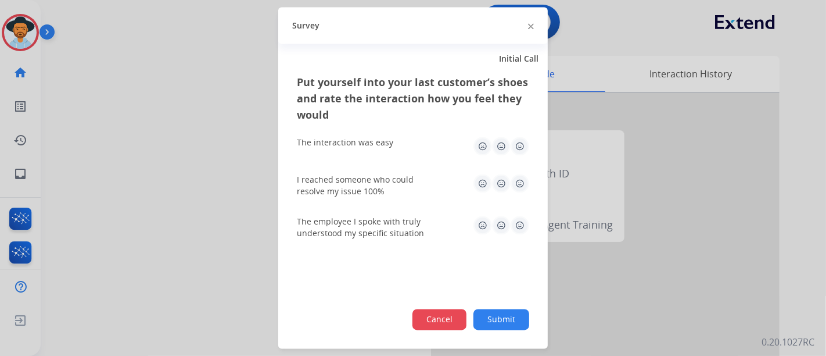
click at [449, 314] on button "Cancel" at bounding box center [440, 319] width 54 height 21
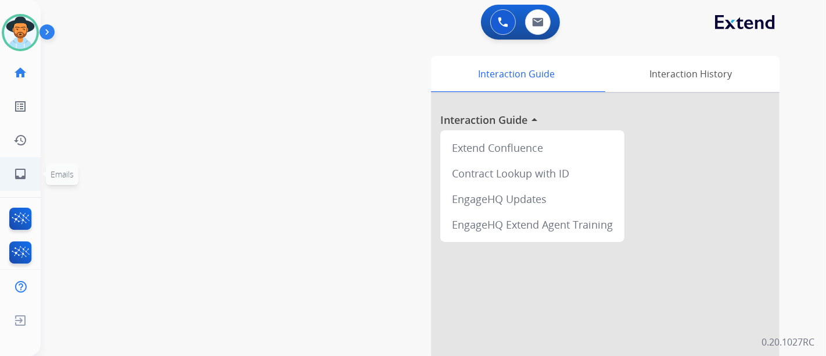
click at [33, 176] on link "inbox Emails" at bounding box center [20, 173] width 33 height 33
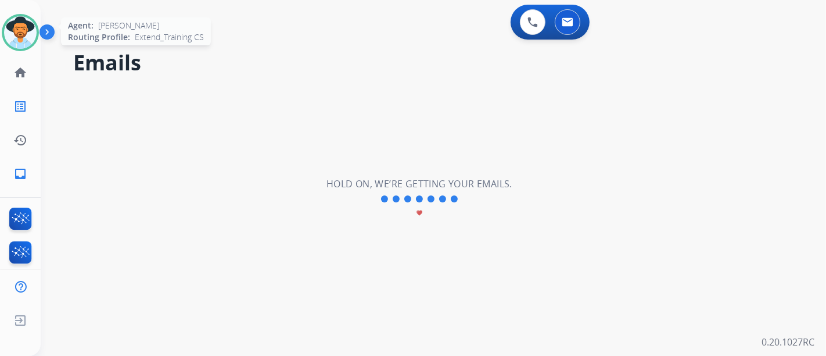
click at [20, 37] on img at bounding box center [20, 32] width 33 height 33
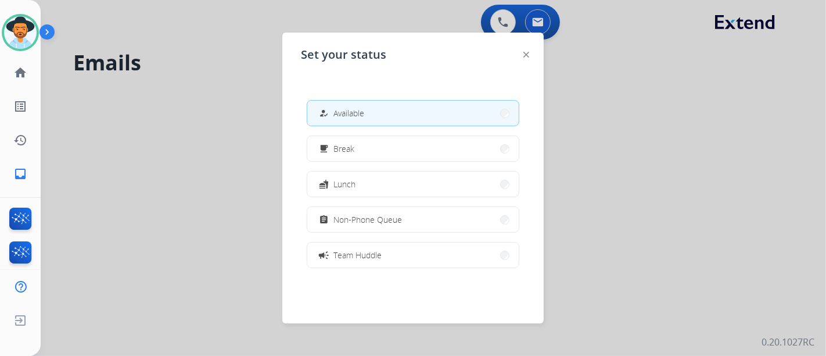
click at [420, 112] on button "how_to_reg Available" at bounding box center [413, 113] width 212 height 25
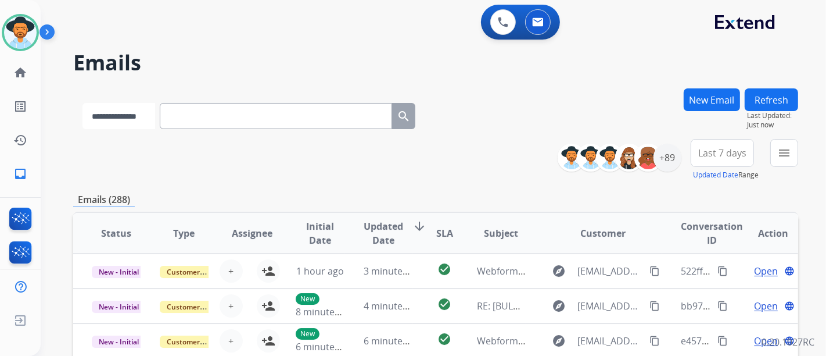
click at [127, 112] on select "**********" at bounding box center [119, 116] width 73 height 26
select select "**********"
click at [83, 103] on select "**********" at bounding box center [119, 116] width 73 height 26
click at [286, 116] on input "text" at bounding box center [277, 116] width 232 height 26
paste input "**********"
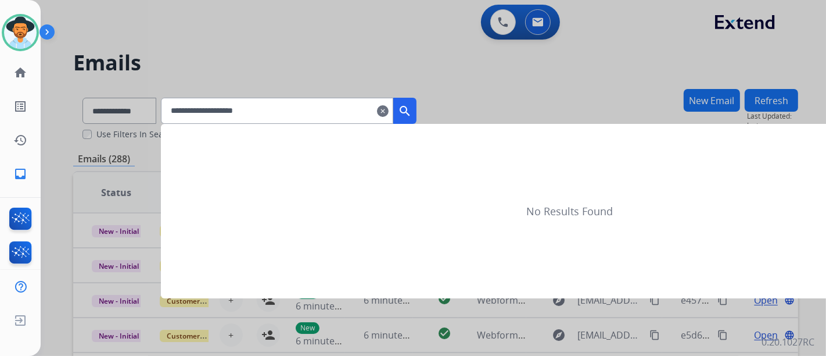
type input "**********"
click at [417, 120] on button "search" at bounding box center [404, 111] width 23 height 26
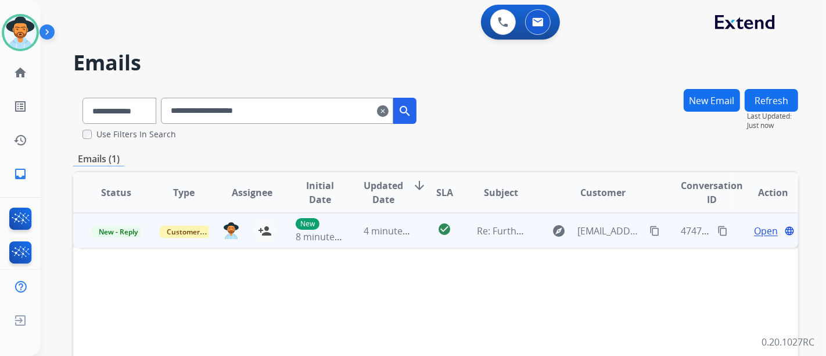
click at [758, 230] on span "Open" at bounding box center [766, 231] width 24 height 14
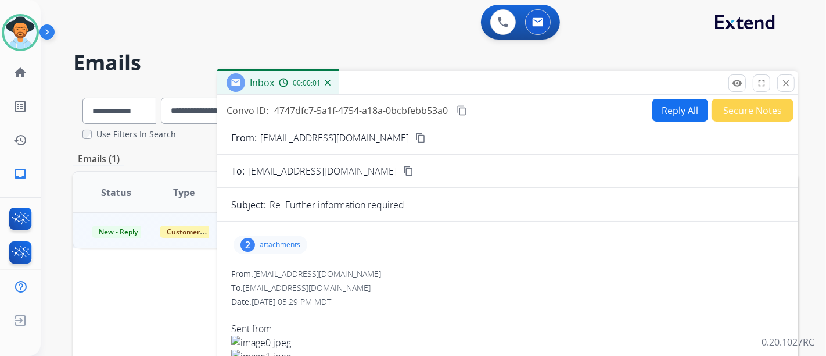
click at [285, 243] on p "attachments" at bounding box center [280, 244] width 41 height 9
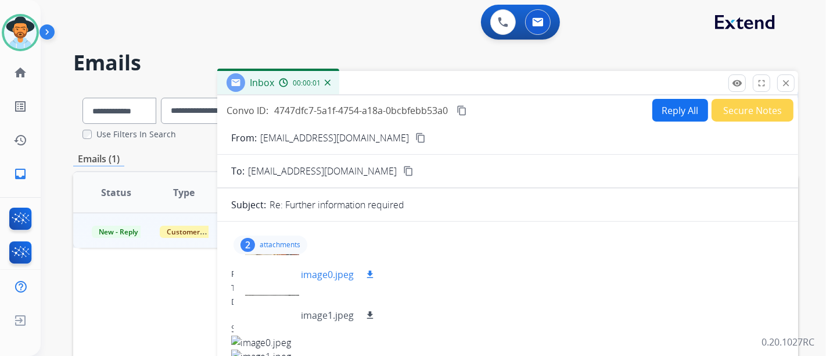
click at [305, 281] on div "image0.jpeg download" at bounding box center [310, 274] width 153 height 41
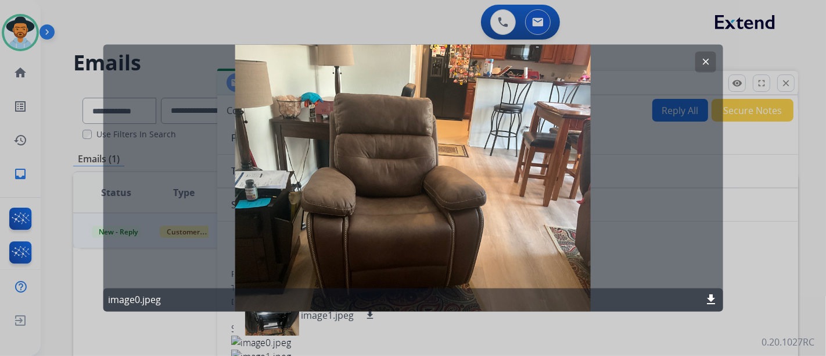
click at [714, 62] on button "clear" at bounding box center [705, 62] width 21 height 21
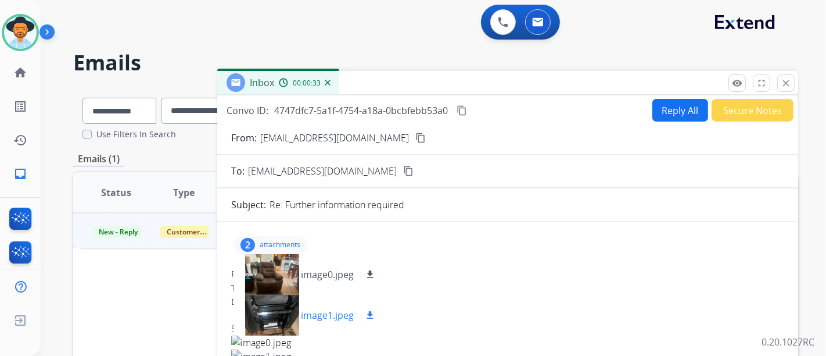
click at [289, 311] on div at bounding box center [272, 315] width 58 height 41
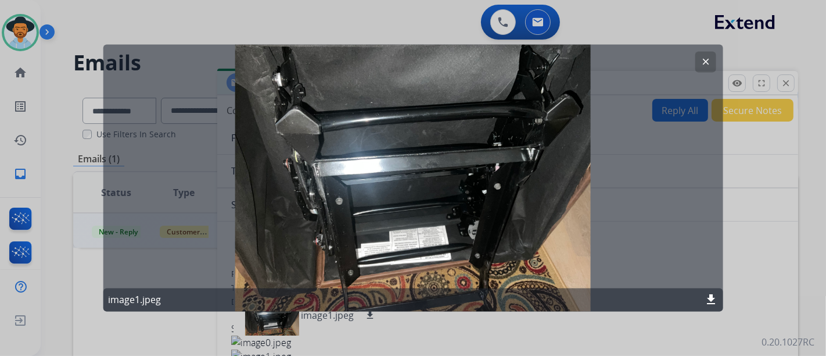
click at [703, 59] on mat-icon "clear" at bounding box center [705, 62] width 10 height 10
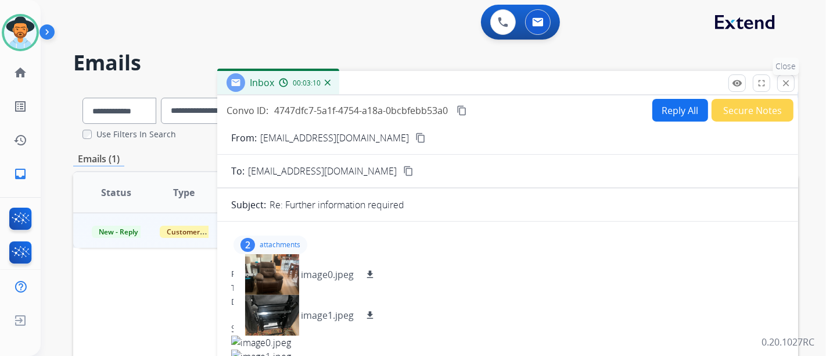
click at [788, 81] on mat-icon "close" at bounding box center [786, 83] width 10 height 10
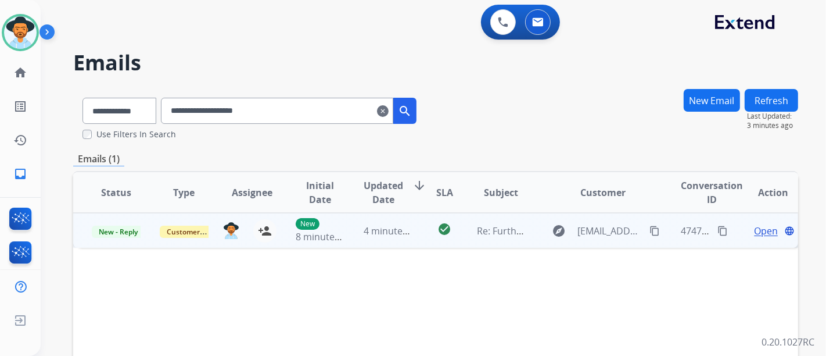
click at [756, 224] on span "Open" at bounding box center [766, 231] width 24 height 14
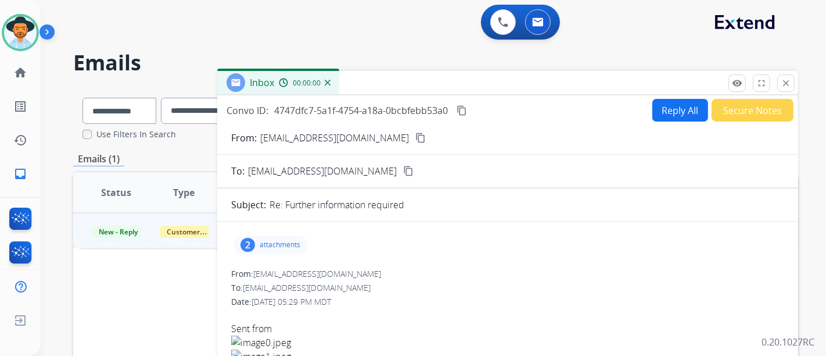
click at [299, 245] on p "attachments" at bounding box center [280, 244] width 41 height 9
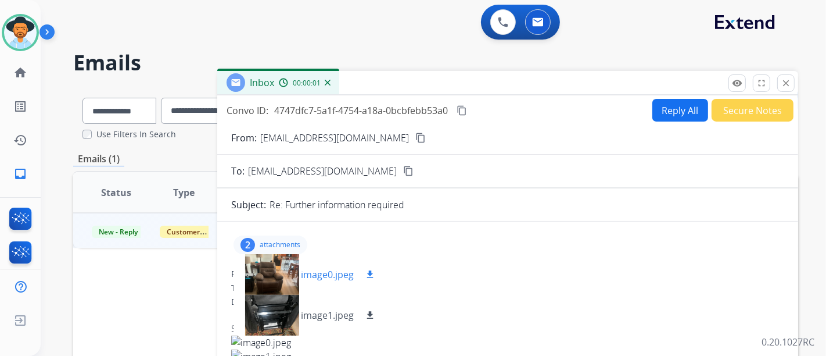
click at [307, 267] on p "image0.jpeg" at bounding box center [327, 274] width 53 height 14
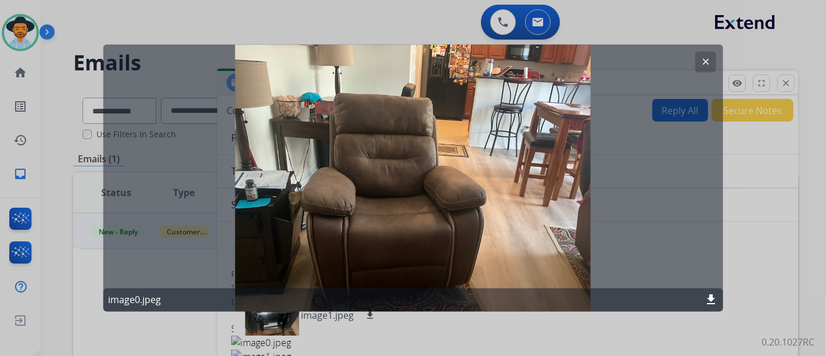
click at [707, 65] on mat-icon "clear" at bounding box center [705, 62] width 10 height 10
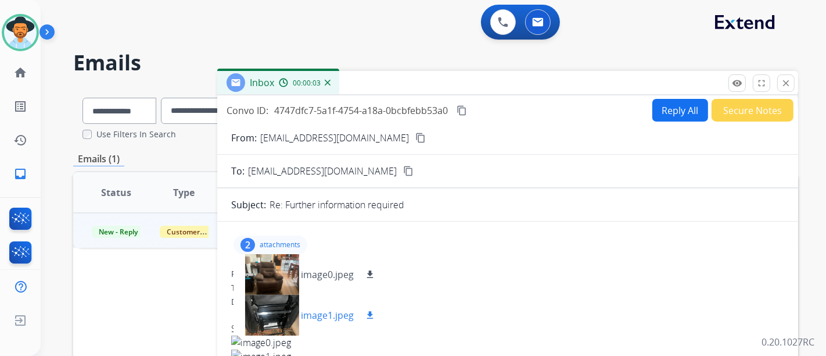
click at [302, 308] on p "image1.jpeg" at bounding box center [327, 315] width 53 height 14
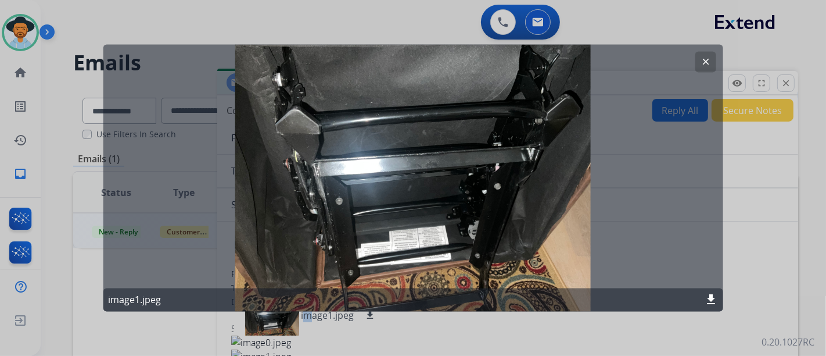
click at [708, 60] on mat-icon "clear" at bounding box center [705, 62] width 10 height 10
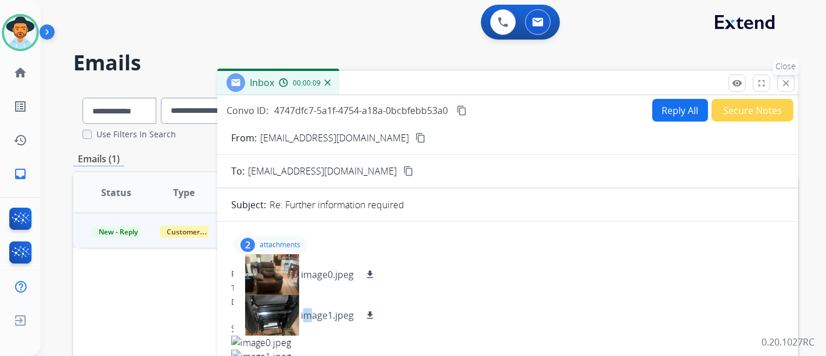
click at [782, 81] on mat-icon "close" at bounding box center [786, 83] width 10 height 10
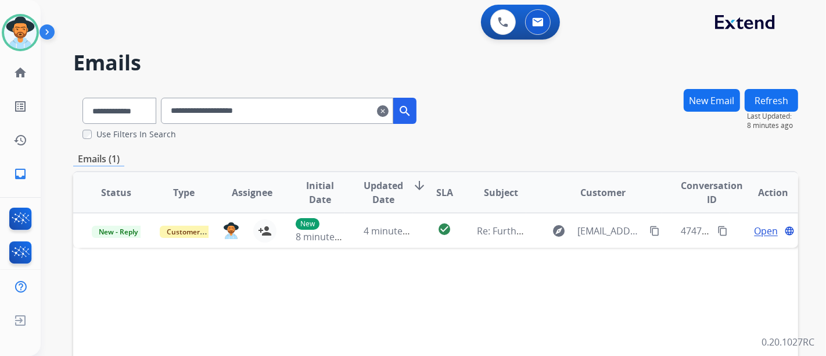
click at [717, 105] on button "New Email" at bounding box center [712, 100] width 56 height 23
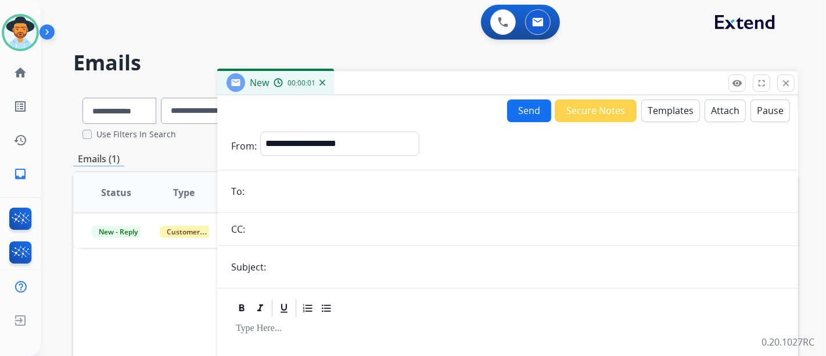
click at [398, 156] on div "**********" at bounding box center [339, 145] width 159 height 29
click at [393, 146] on select "**********" at bounding box center [339, 142] width 158 height 23
select select "**********"
click at [260, 131] on select "**********" at bounding box center [339, 142] width 158 height 23
click at [318, 193] on input "email" at bounding box center [516, 191] width 536 height 23
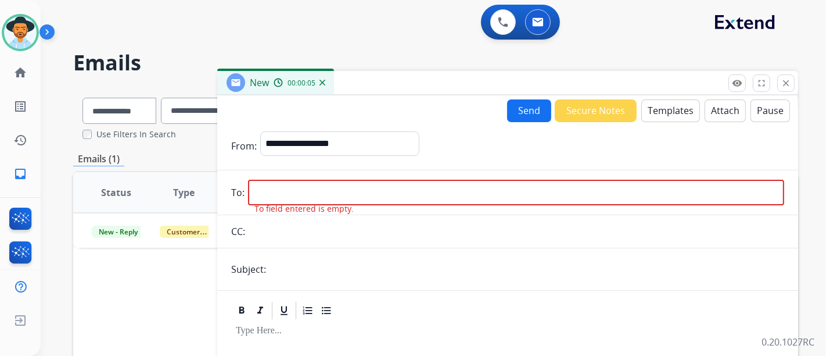
click at [305, 193] on input "email" at bounding box center [516, 193] width 536 height 26
paste input "**********"
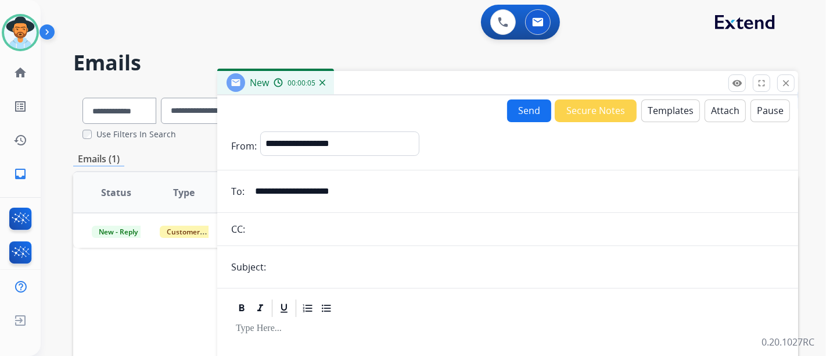
type input "**********"
click at [308, 268] on input "text" at bounding box center [527, 266] width 515 height 23
type input "**********"
click at [689, 112] on button "Templates" at bounding box center [671, 110] width 59 height 23
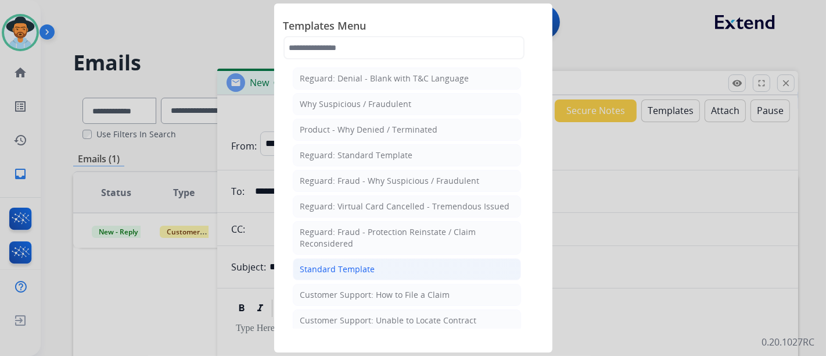
click at [396, 258] on li "Standard Template" at bounding box center [407, 269] width 228 height 22
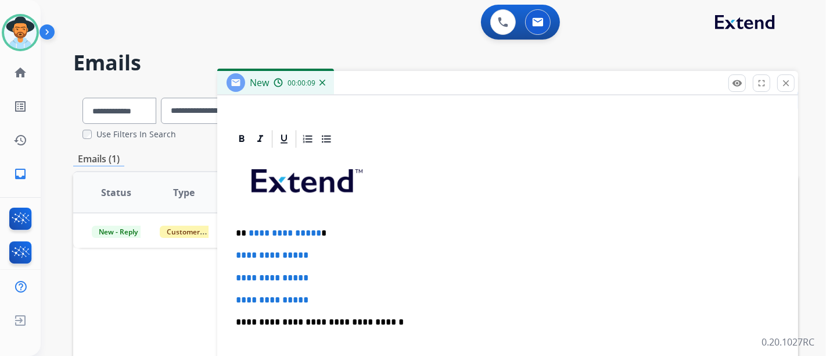
scroll to position [258, 0]
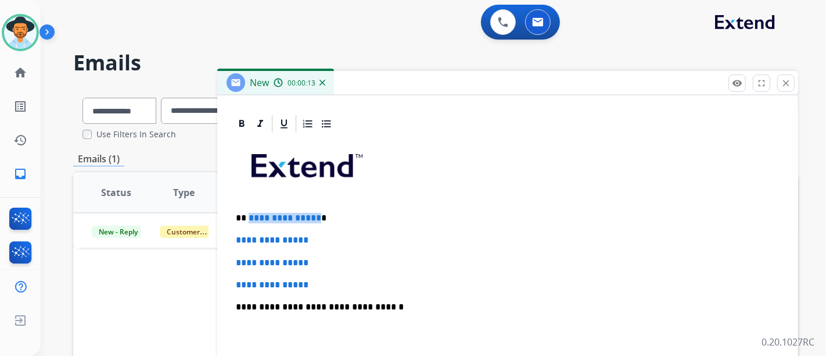
drag, startPoint x: 314, startPoint y: 213, endPoint x: 318, endPoint y: 256, distance: 43.8
click at [247, 216] on p "**********" at bounding box center [503, 218] width 535 height 10
click at [324, 238] on p "**********" at bounding box center [508, 240] width 544 height 10
click at [334, 273] on div "**********" at bounding box center [507, 334] width 553 height 400
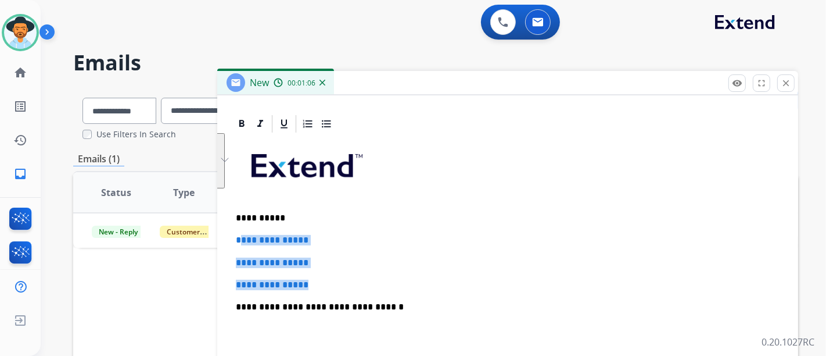
drag, startPoint x: 337, startPoint y: 282, endPoint x: 325, endPoint y: 259, distance: 25.7
click at [242, 235] on div "**********" at bounding box center [507, 334] width 553 height 400
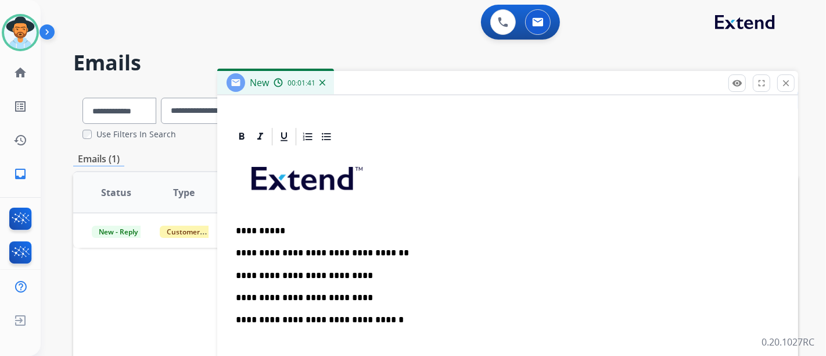
scroll to position [299, 0]
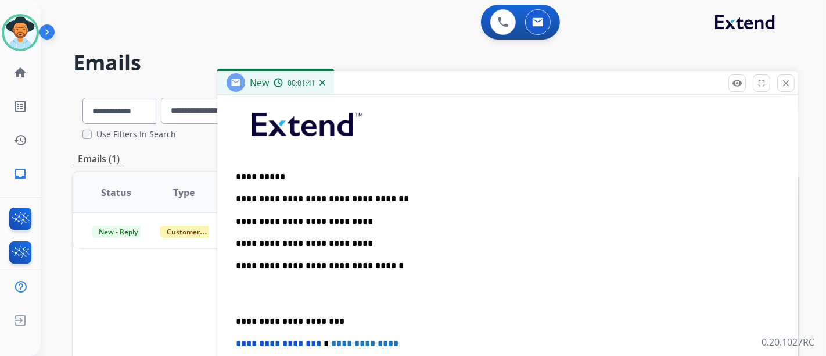
click at [409, 238] on p "**********" at bounding box center [503, 243] width 535 height 10
click at [583, 248] on div "**********" at bounding box center [507, 293] width 553 height 400
click at [583, 246] on p "**********" at bounding box center [503, 243] width 535 height 10
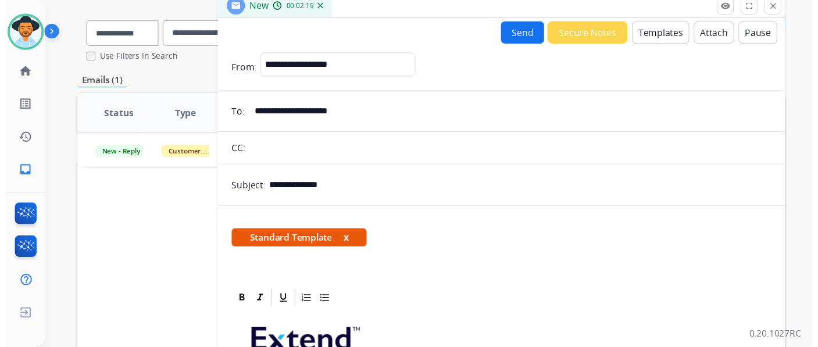
scroll to position [65, 0]
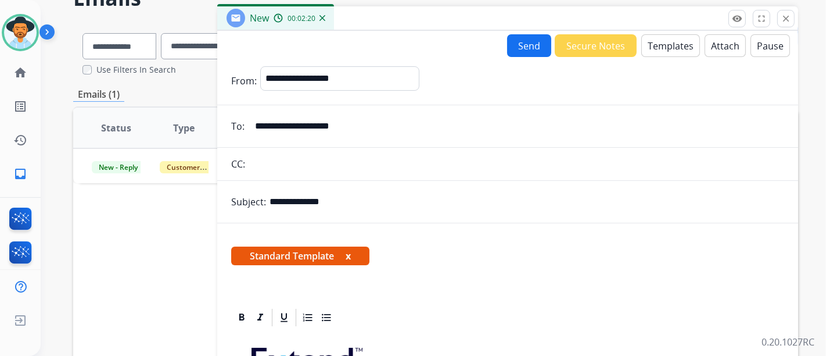
click at [519, 39] on button "Send" at bounding box center [529, 45] width 44 height 23
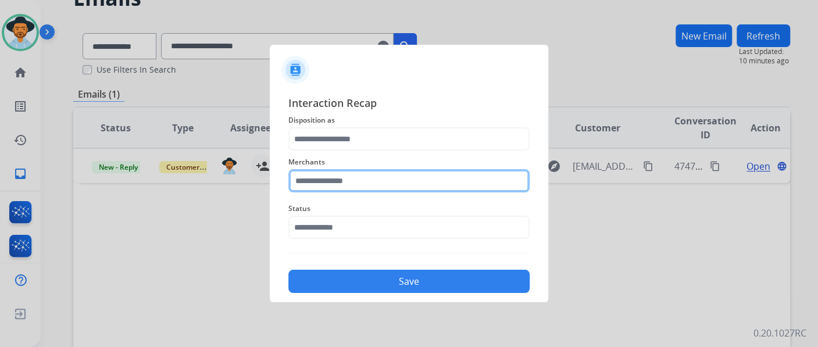
click at [479, 191] on input "text" at bounding box center [408, 180] width 241 height 23
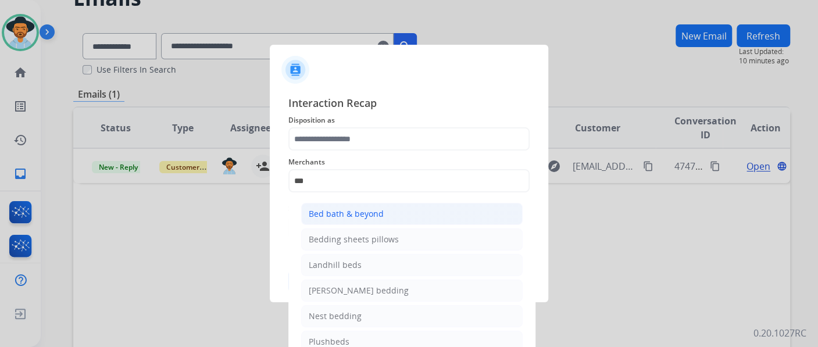
click at [382, 218] on li "Bed bath & beyond" at bounding box center [411, 214] width 221 height 22
type input "**********"
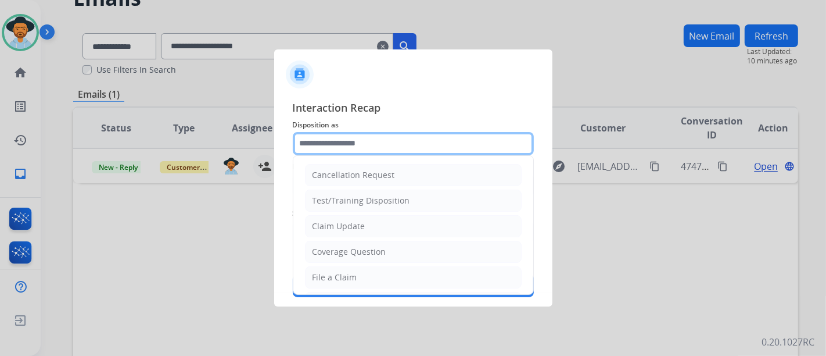
click at [370, 142] on input "text" at bounding box center [413, 143] width 241 height 23
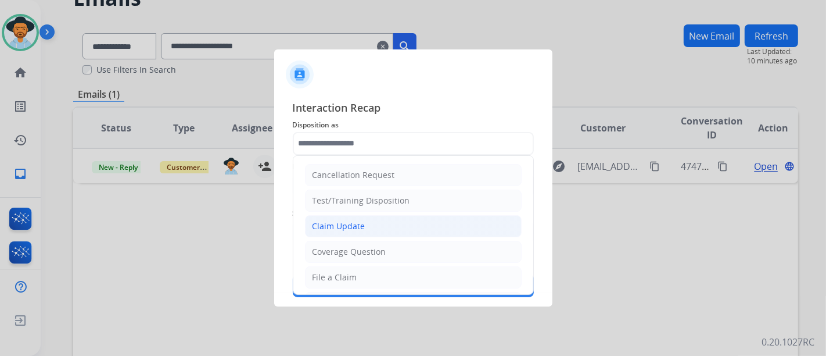
click at [368, 220] on li "Claim Update" at bounding box center [413, 226] width 217 height 22
type input "**********"
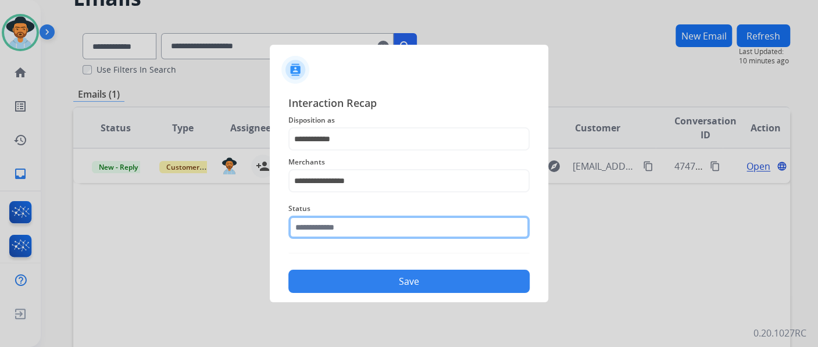
click at [374, 238] on input "text" at bounding box center [408, 227] width 241 height 23
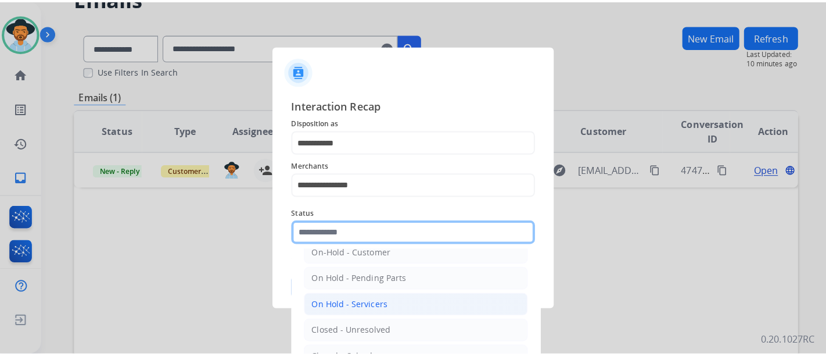
scroll to position [66, 0]
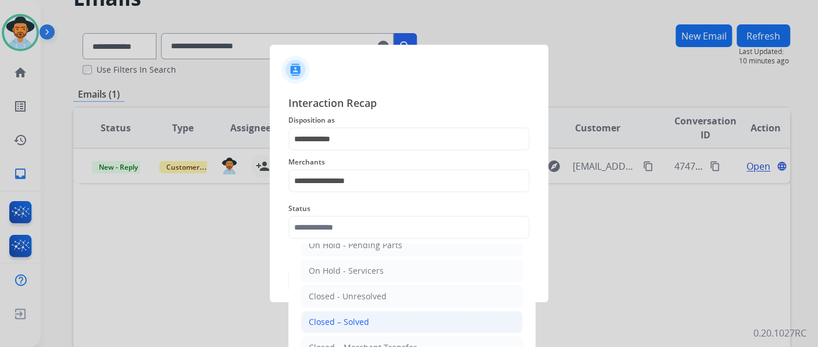
click at [385, 315] on li "Closed – Solved" at bounding box center [411, 322] width 221 height 22
type input "**********"
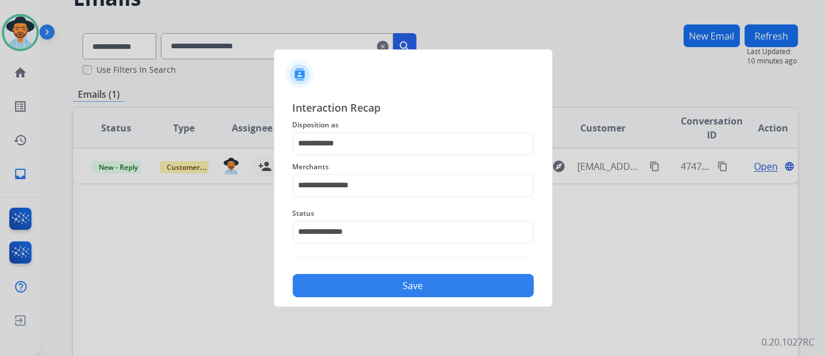
click at [384, 286] on button "Save" at bounding box center [413, 285] width 241 height 23
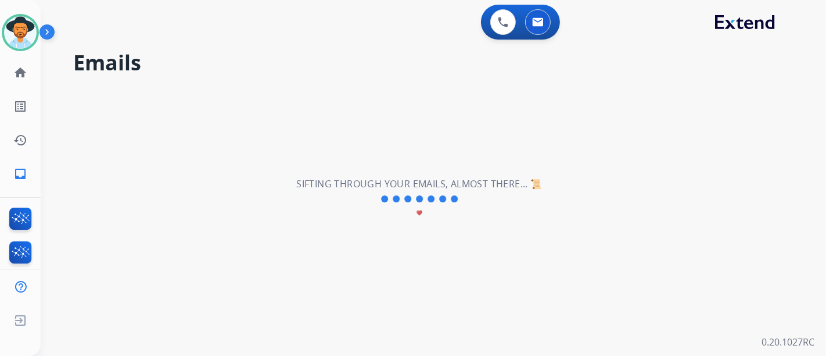
scroll to position [0, 0]
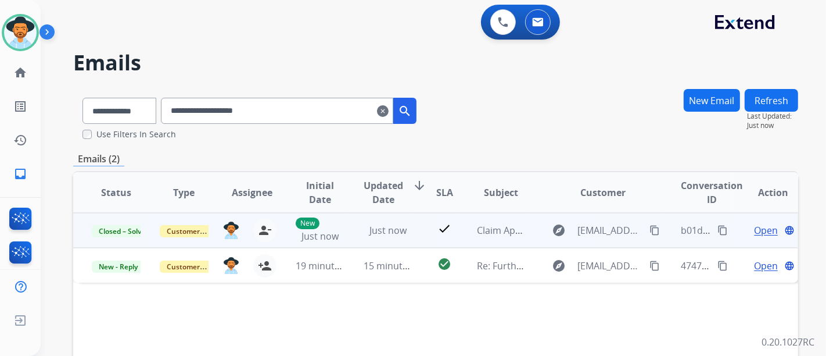
click at [718, 229] on mat-icon "content_copy" at bounding box center [723, 230] width 10 height 10
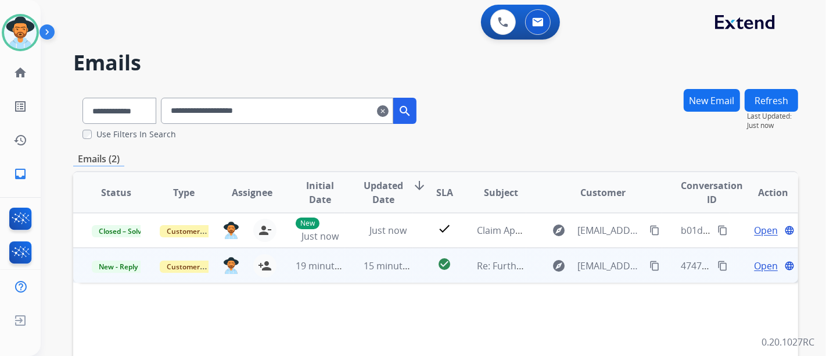
click at [765, 264] on span "Open" at bounding box center [766, 266] width 24 height 14
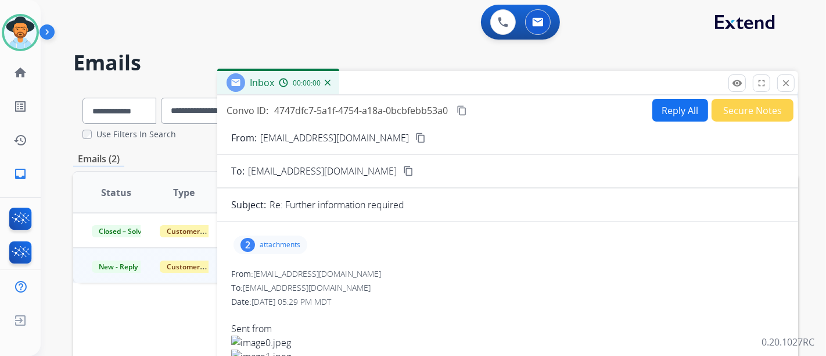
click at [674, 109] on button "Reply All" at bounding box center [681, 110] width 56 height 23
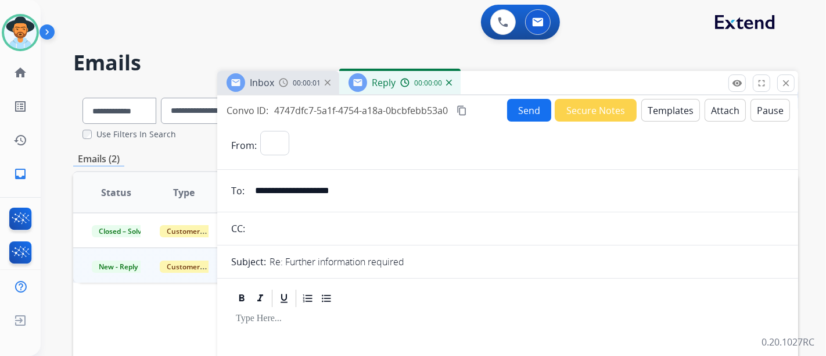
select select "**********"
click at [682, 112] on button "Templates" at bounding box center [671, 110] width 59 height 23
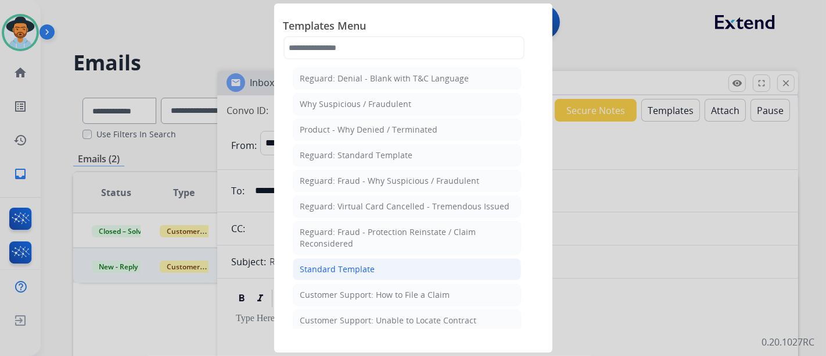
click at [342, 267] on div "Standard Template" at bounding box center [337, 269] width 75 height 12
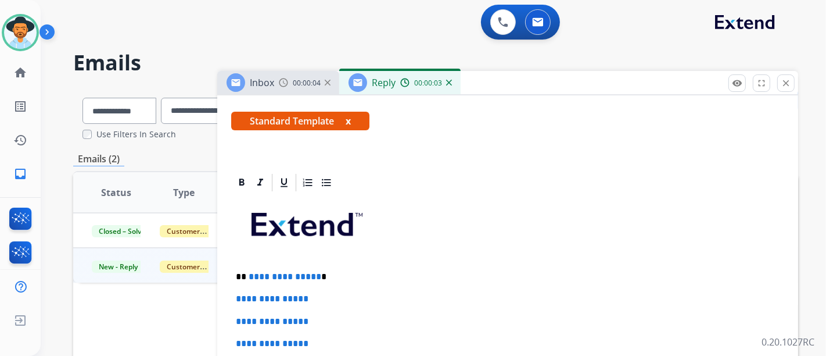
scroll to position [194, 0]
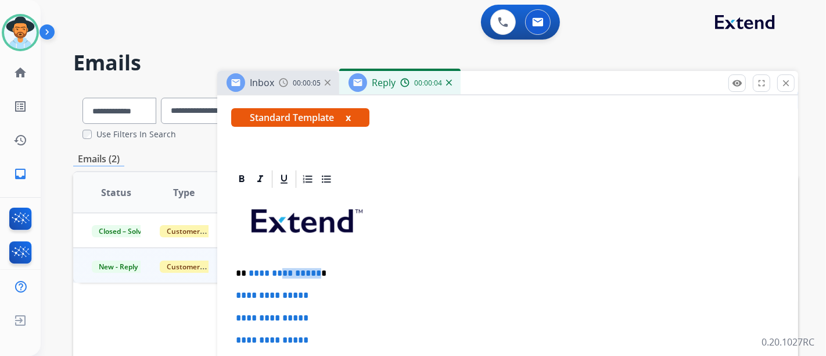
drag, startPoint x: 314, startPoint y: 270, endPoint x: 287, endPoint y: 271, distance: 27.4
click at [277, 268] on p "**********" at bounding box center [503, 273] width 535 height 10
click at [363, 316] on p "**********" at bounding box center [508, 318] width 544 height 10
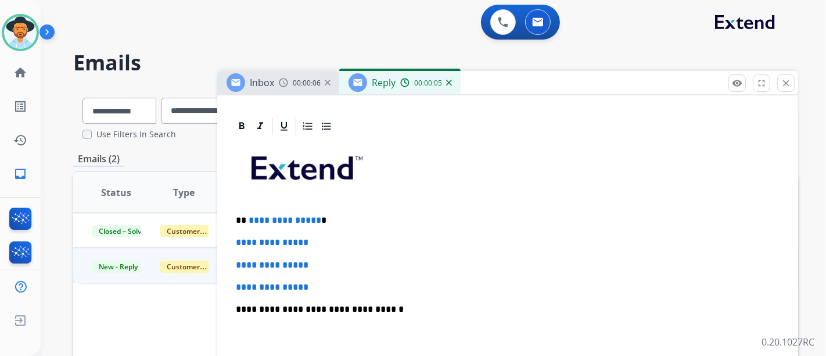
scroll to position [258, 0]
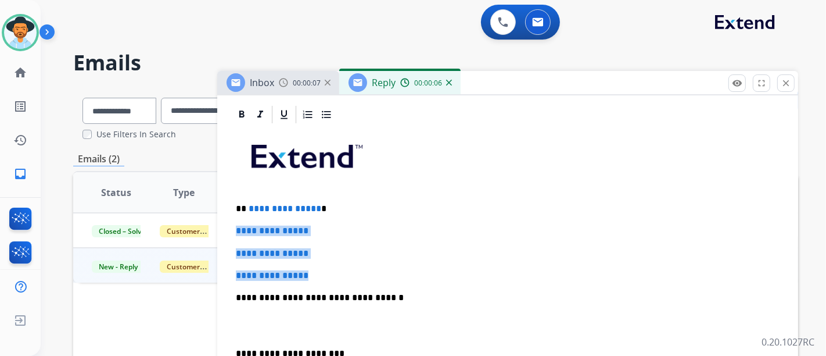
drag, startPoint x: 345, startPoint y: 273, endPoint x: 234, endPoint y: 228, distance: 119.5
click at [234, 228] on div "**********" at bounding box center [507, 325] width 553 height 400
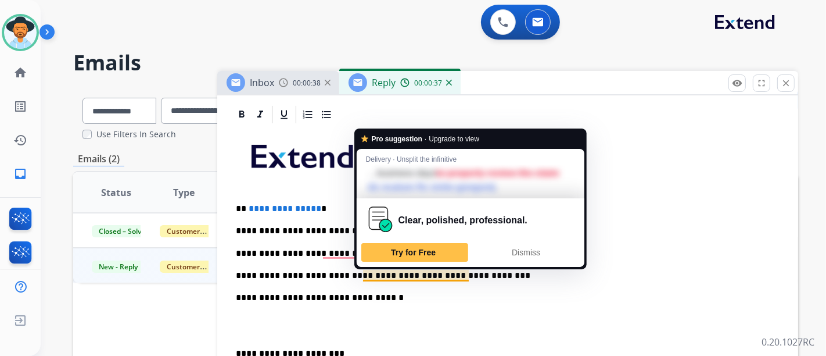
click at [345, 260] on div "**********" at bounding box center [507, 325] width 553 height 400
click at [341, 255] on p "**********" at bounding box center [503, 253] width 535 height 10
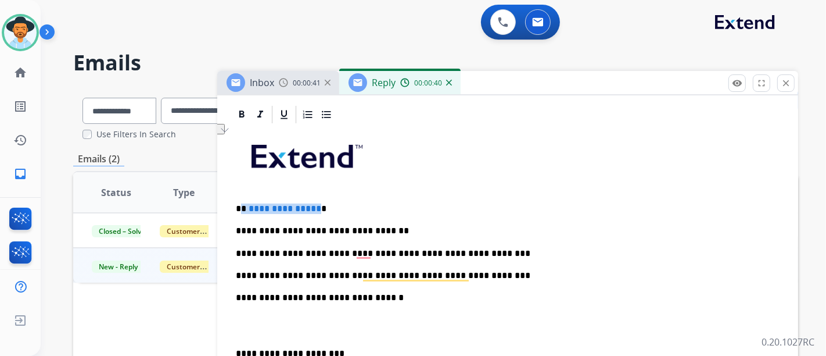
drag, startPoint x: 313, startPoint y: 208, endPoint x: 247, endPoint y: 208, distance: 66.2
click at [245, 208] on p "**********" at bounding box center [503, 208] width 535 height 10
click at [360, 249] on p "**********" at bounding box center [503, 253] width 535 height 10
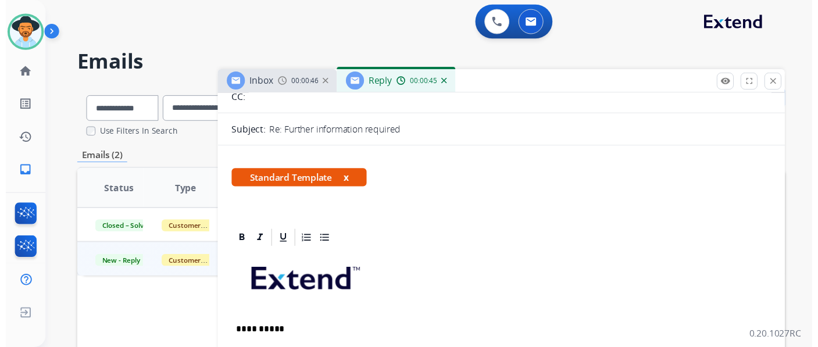
scroll to position [0, 0]
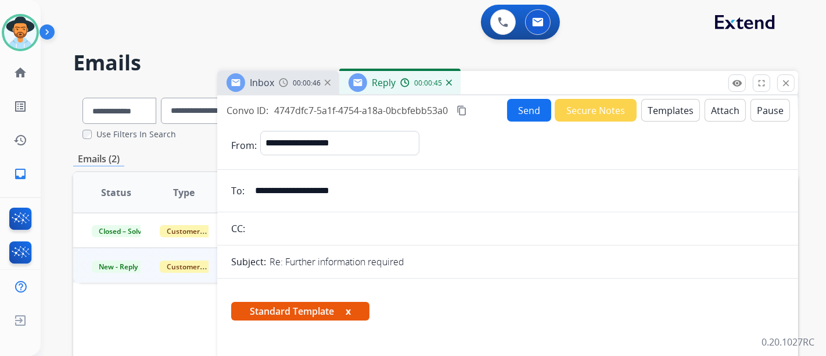
click at [526, 112] on button "Send" at bounding box center [529, 110] width 44 height 23
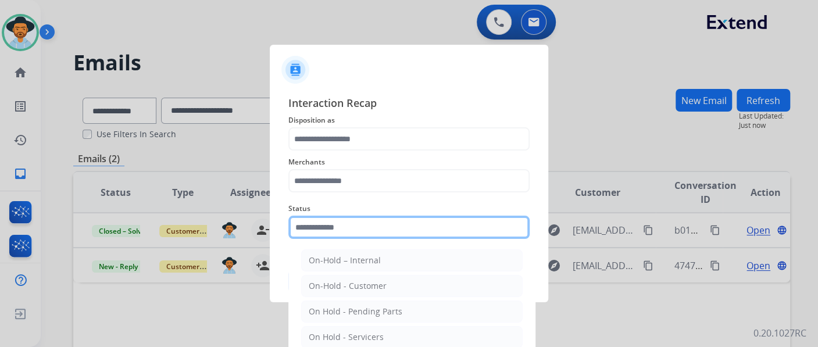
click at [328, 228] on input "text" at bounding box center [408, 227] width 241 height 23
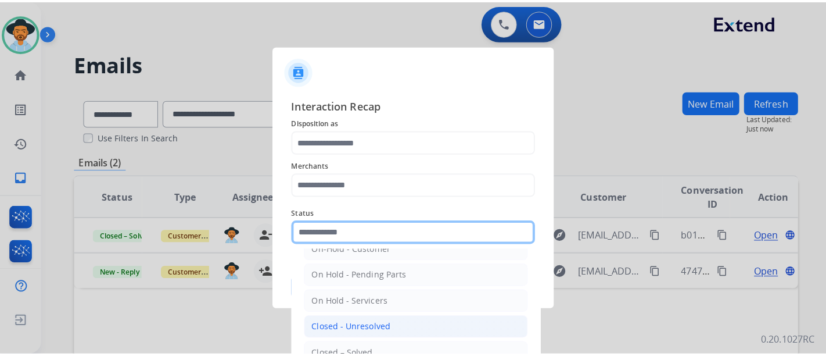
scroll to position [66, 0]
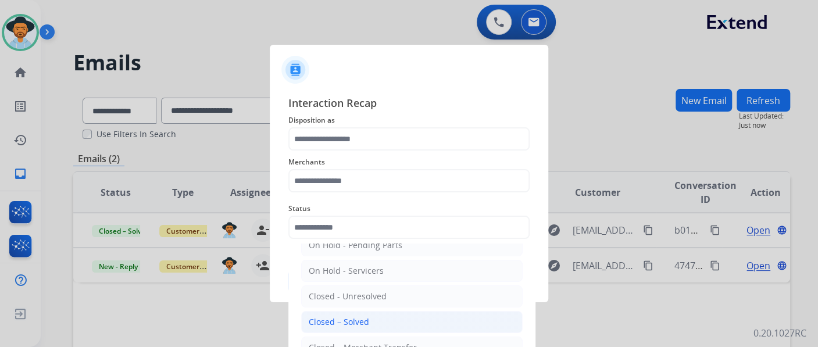
click at [348, 316] on div "Closed – Solved" at bounding box center [339, 322] width 60 height 12
type input "**********"
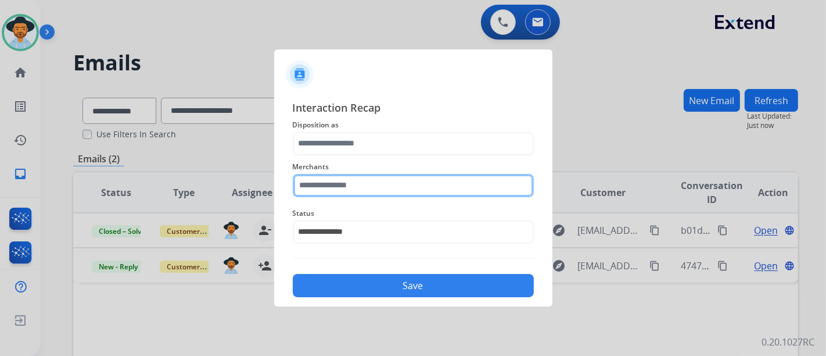
click at [364, 187] on input "text" at bounding box center [413, 185] width 241 height 23
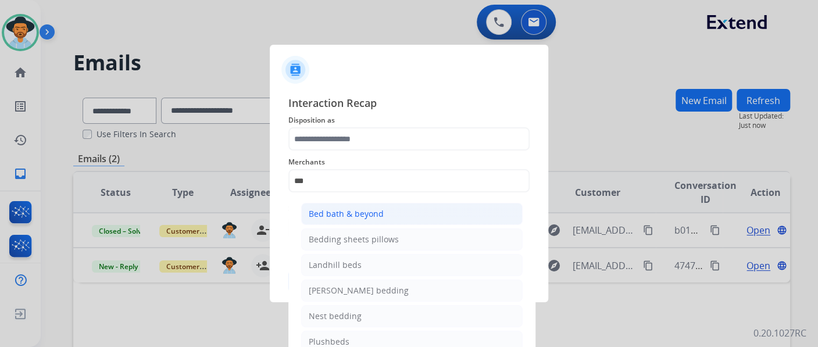
click at [362, 216] on div "Bed bath & beyond" at bounding box center [346, 214] width 75 height 12
type input "**********"
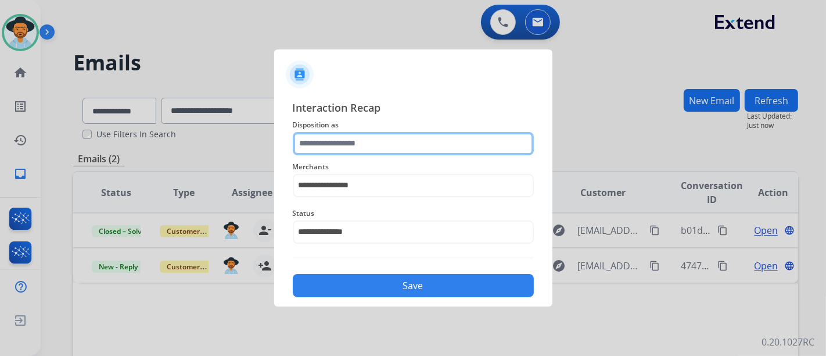
click at [368, 146] on input "text" at bounding box center [413, 143] width 241 height 23
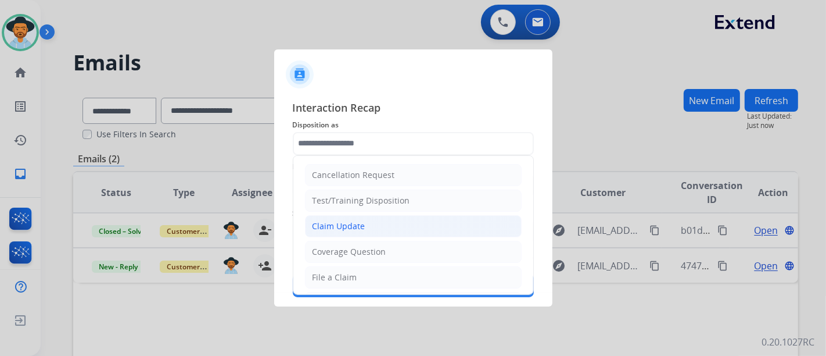
click at [364, 227] on li "Claim Update" at bounding box center [413, 226] width 217 height 22
type input "**********"
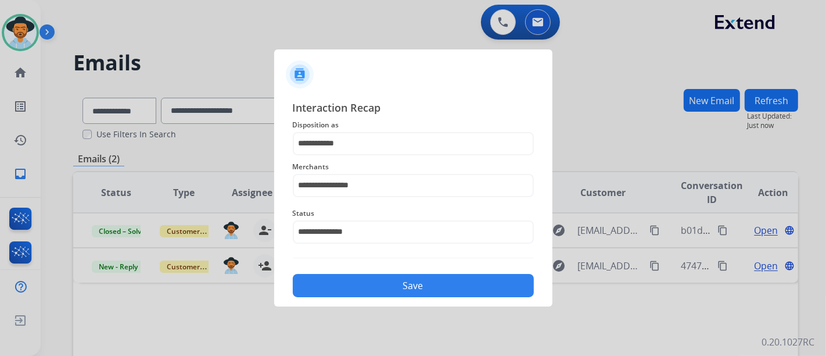
click at [370, 280] on button "Save" at bounding box center [413, 285] width 241 height 23
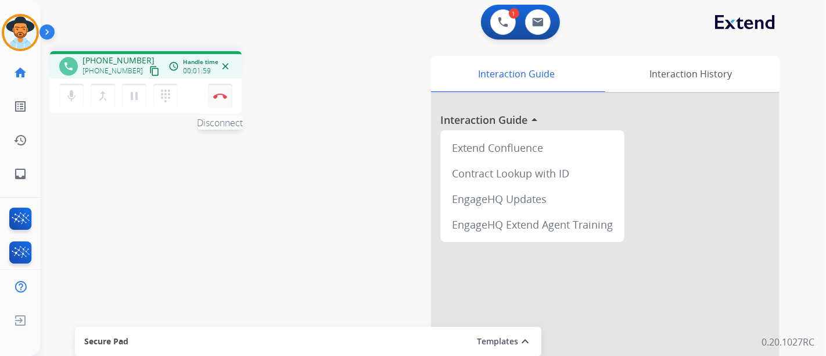
click at [210, 100] on button "Disconnect" at bounding box center [220, 96] width 24 height 24
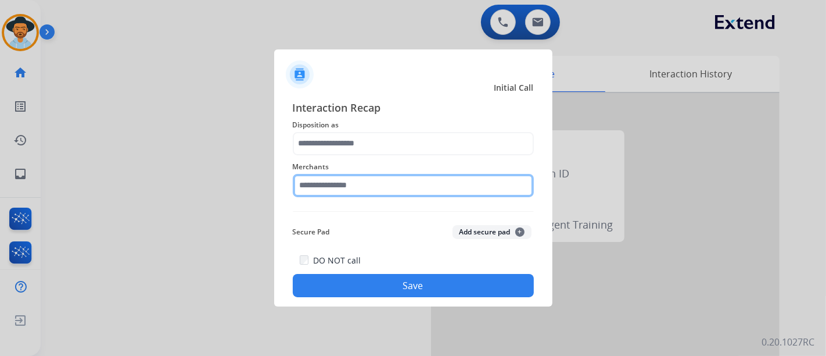
click at [368, 190] on input "text" at bounding box center [413, 185] width 241 height 23
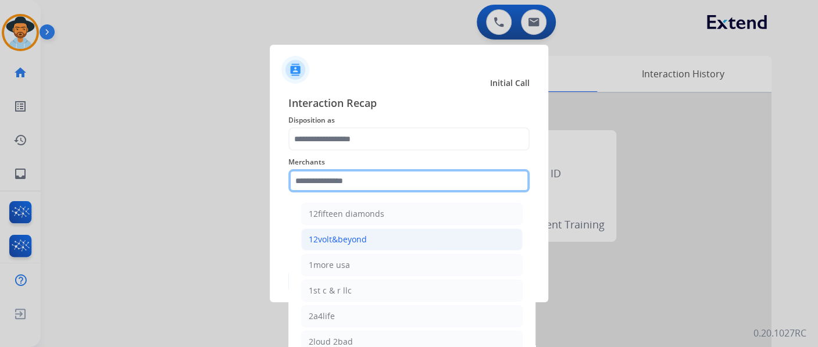
type input "*"
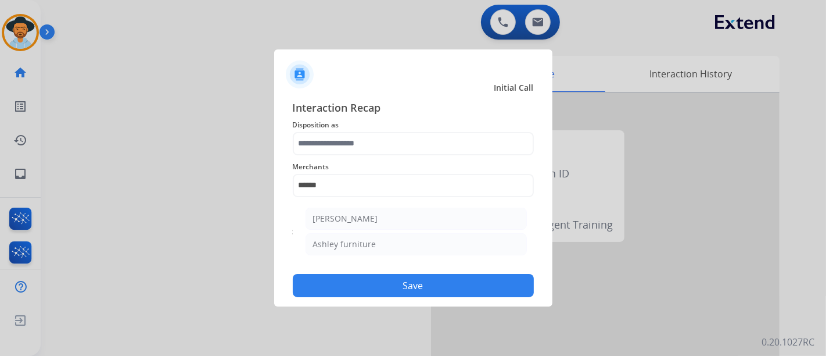
click at [323, 243] on div "Ashley furniture" at bounding box center [344, 244] width 63 height 12
type input "**********"
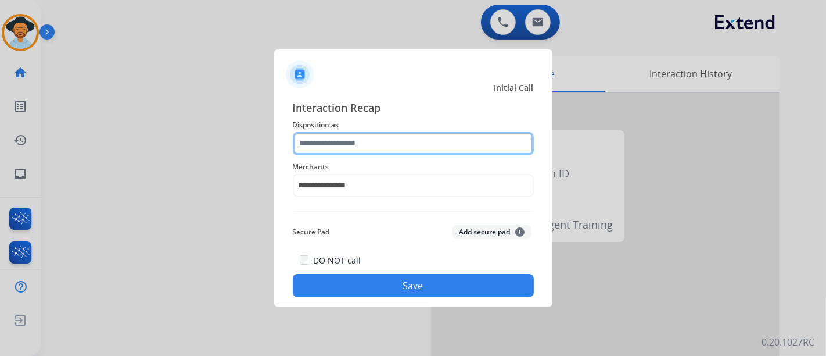
click at [325, 146] on input "text" at bounding box center [413, 143] width 241 height 23
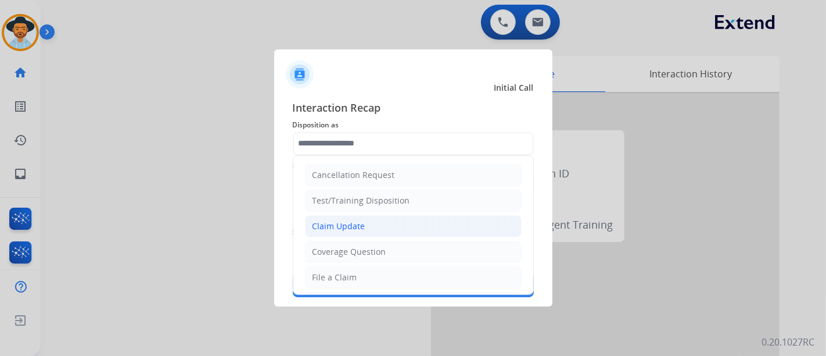
click at [345, 220] on div "Claim Update" at bounding box center [339, 226] width 53 height 12
type input "**********"
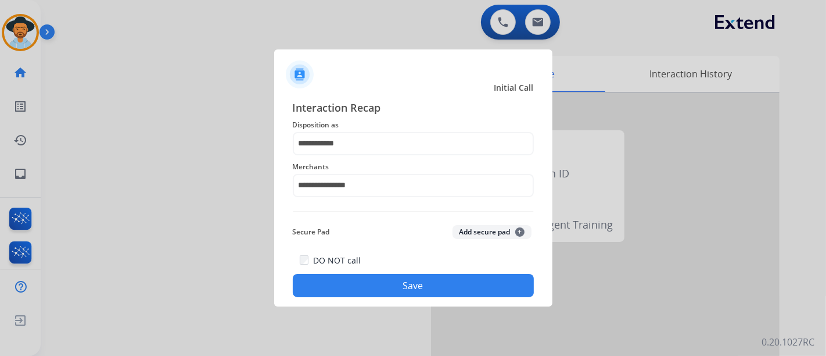
click at [377, 285] on button "Save" at bounding box center [413, 285] width 241 height 23
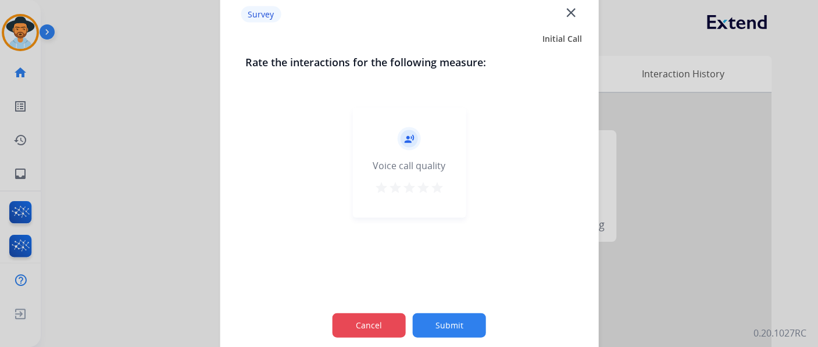
click at [387, 317] on button "Cancel" at bounding box center [368, 325] width 73 height 24
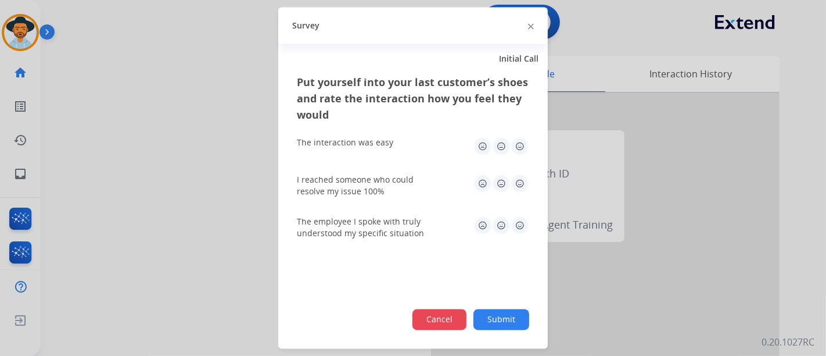
click at [422, 317] on button "Cancel" at bounding box center [440, 319] width 54 height 21
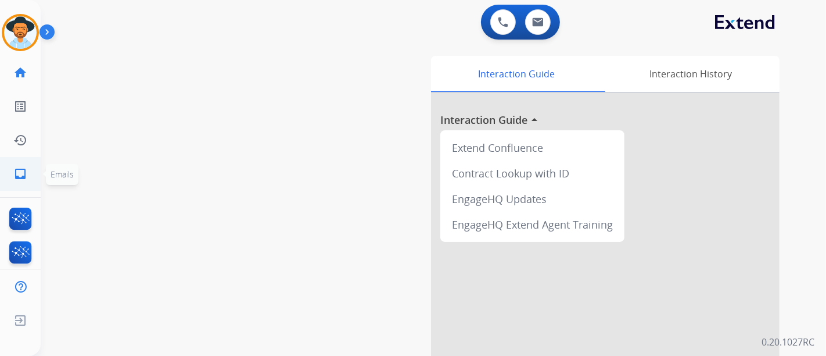
click at [6, 166] on link "inbox Emails" at bounding box center [20, 173] width 33 height 33
select select "**********"
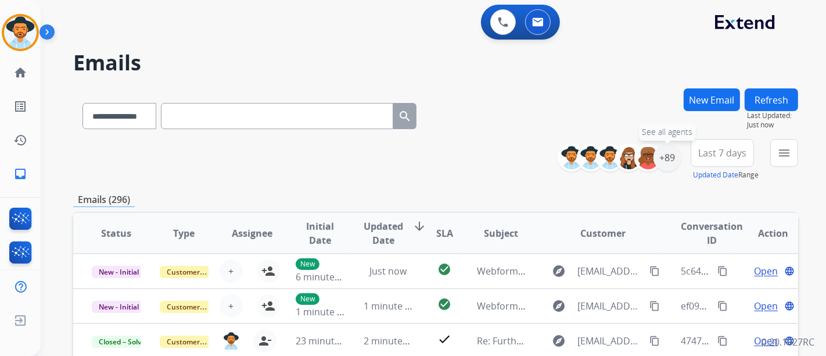
click at [680, 156] on div "+89 See all agents" at bounding box center [624, 158] width 115 height 28
click at [676, 156] on div "+89" at bounding box center [668, 158] width 28 height 28
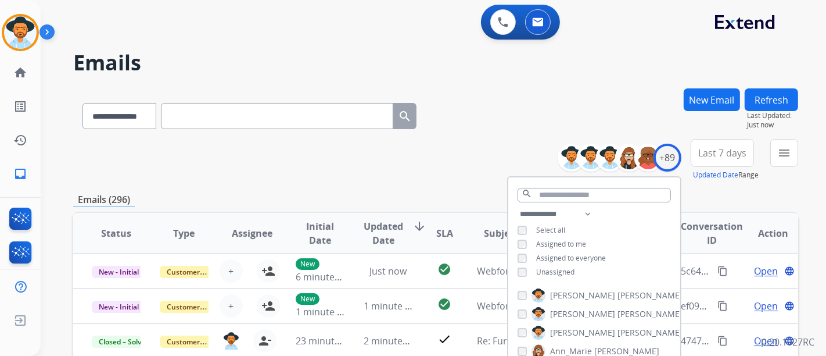
drag, startPoint x: 522, startPoint y: 264, endPoint x: 545, endPoint y: 252, distance: 26.5
click at [522, 264] on div "**********" at bounding box center [594, 244] width 172 height 74
click at [515, 271] on div "**********" at bounding box center [594, 244] width 172 height 74
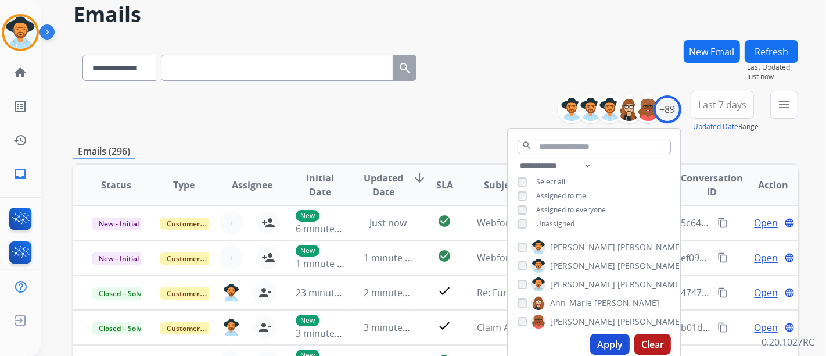
scroll to position [65, 0]
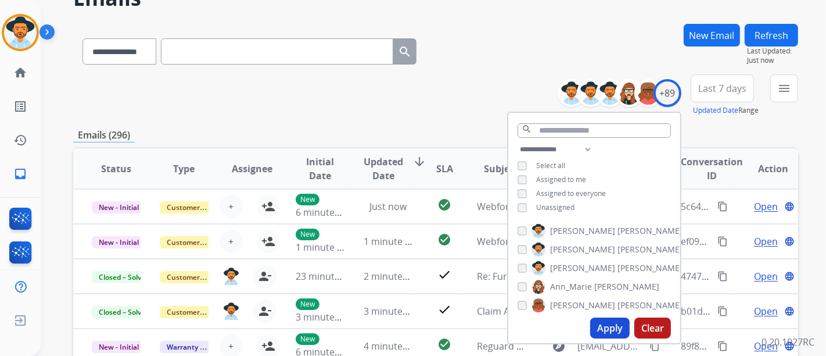
click at [522, 210] on div "**********" at bounding box center [594, 179] width 172 height 74
click at [606, 321] on button "Apply" at bounding box center [610, 327] width 40 height 21
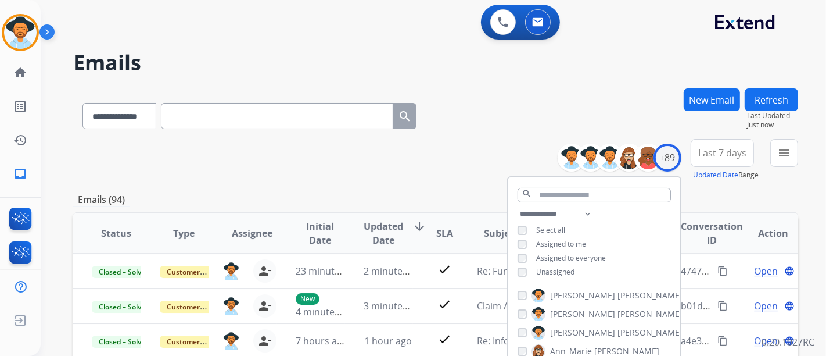
drag, startPoint x: 384, startPoint y: 193, endPoint x: 396, endPoint y: 189, distance: 13.4
click at [385, 193] on div "Emails (94)" at bounding box center [435, 199] width 725 height 15
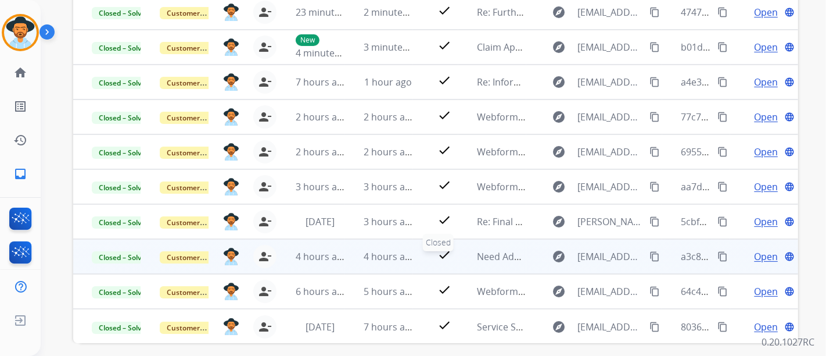
scroll to position [305, 0]
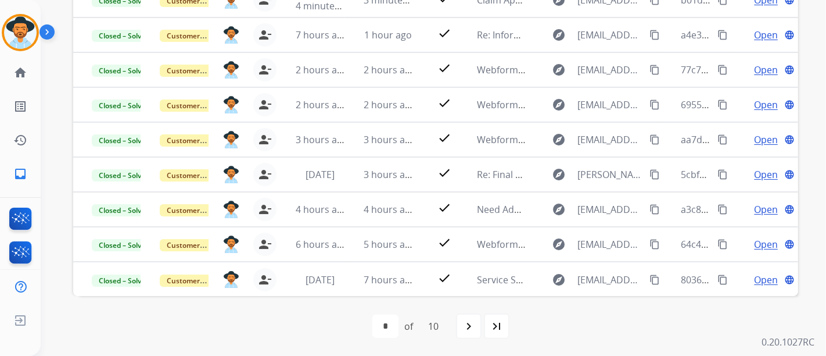
click at [460, 316] on div "navigate_next" at bounding box center [469, 326] width 26 height 26
select select "*"
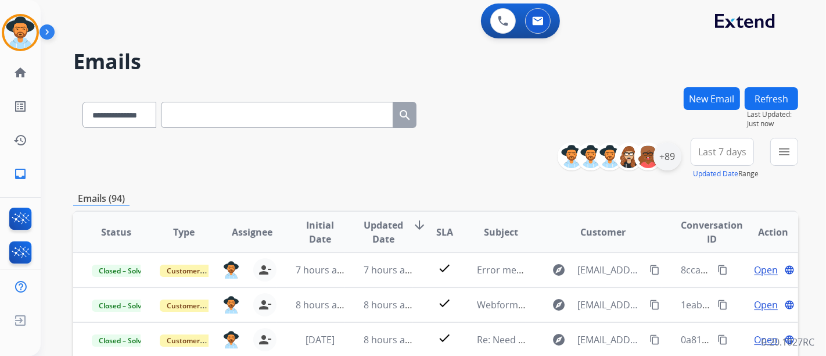
scroll to position [0, 0]
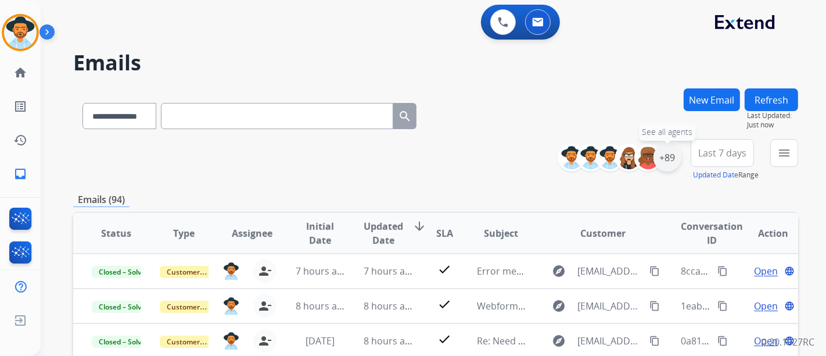
click at [661, 160] on div "+89" at bounding box center [668, 158] width 28 height 28
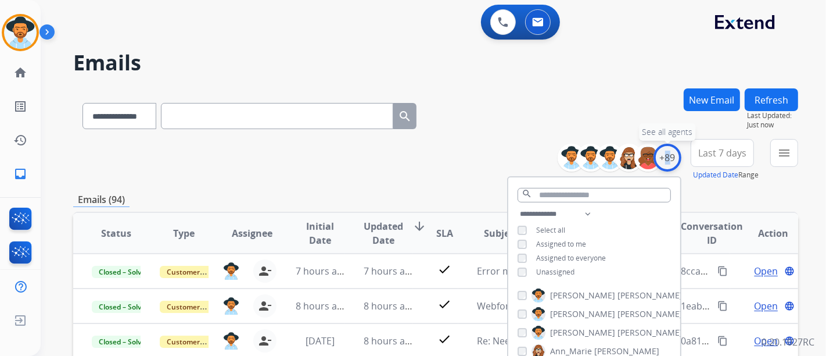
click at [661, 160] on div "+89" at bounding box center [668, 158] width 28 height 28
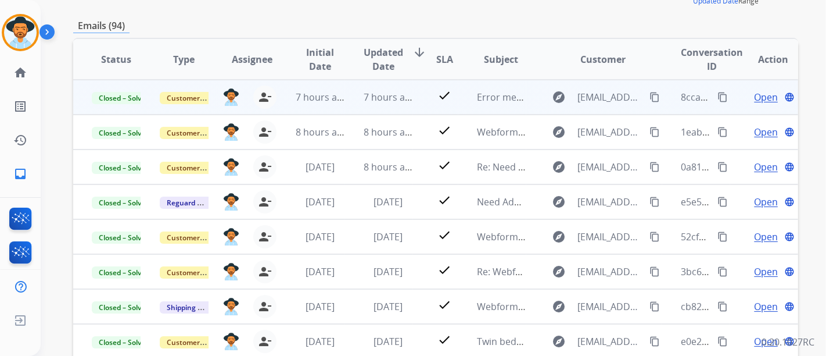
scroll to position [305, 0]
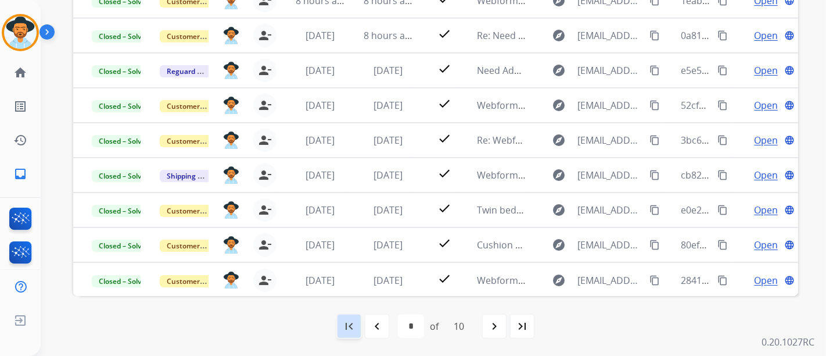
click at [354, 322] on mat-icon "first_page" at bounding box center [349, 326] width 14 height 14
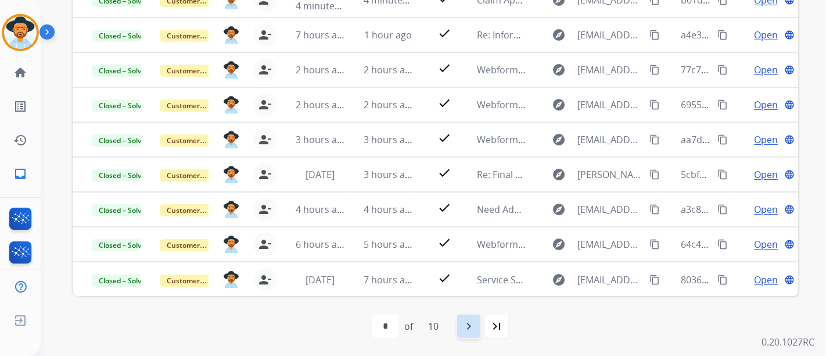
click at [466, 329] on mat-icon "navigate_next" at bounding box center [469, 326] width 14 height 14
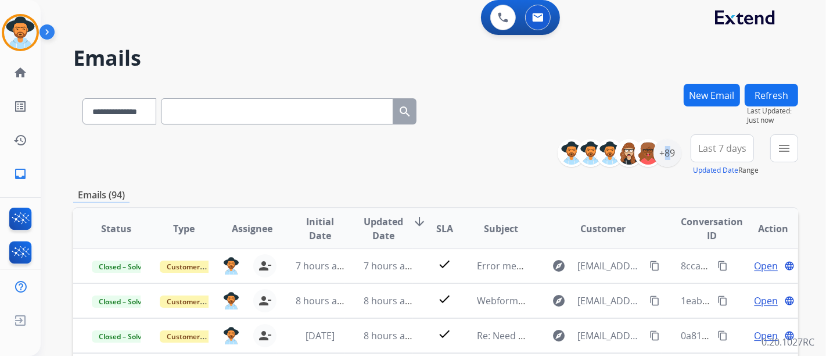
scroll to position [0, 0]
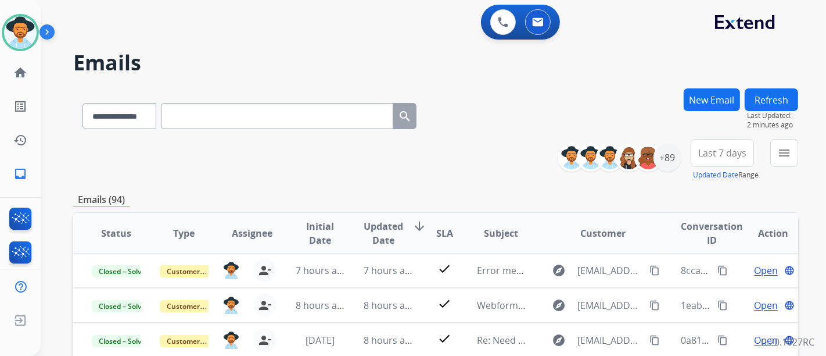
click at [469, 139] on div "**********" at bounding box center [435, 160] width 725 height 42
click at [15, 78] on mat-icon "home" at bounding box center [20, 73] width 14 height 14
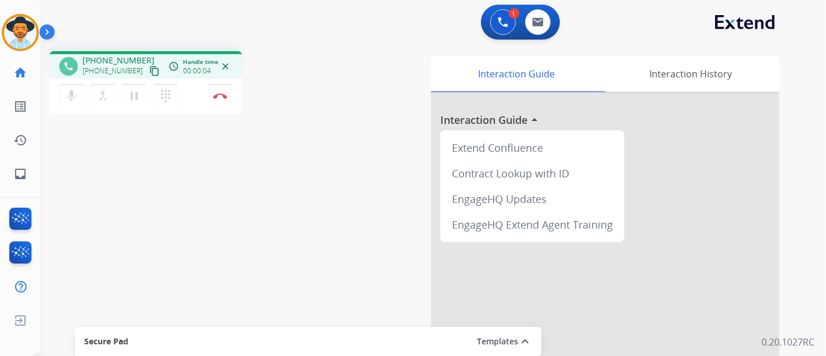
click at [148, 65] on button "content_copy" at bounding box center [155, 71] width 14 height 14
click at [81, 98] on button "mic Mute" at bounding box center [71, 96] width 24 height 24
click at [127, 97] on mat-icon "pause" at bounding box center [134, 96] width 14 height 14
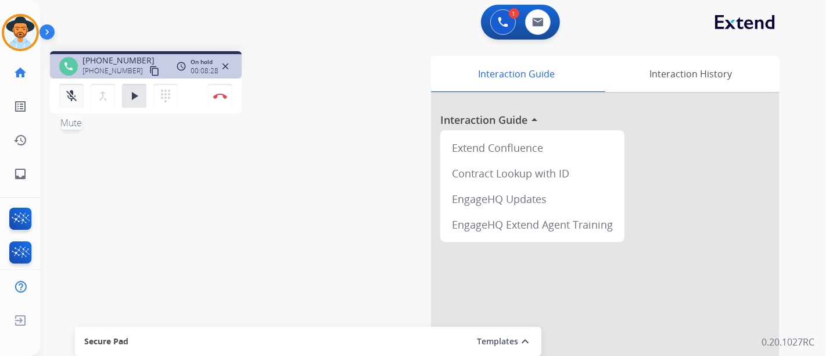
click at [77, 96] on mat-icon "mic_off" at bounding box center [72, 96] width 14 height 14
click at [136, 103] on button "play_arrow Hold" at bounding box center [134, 96] width 24 height 24
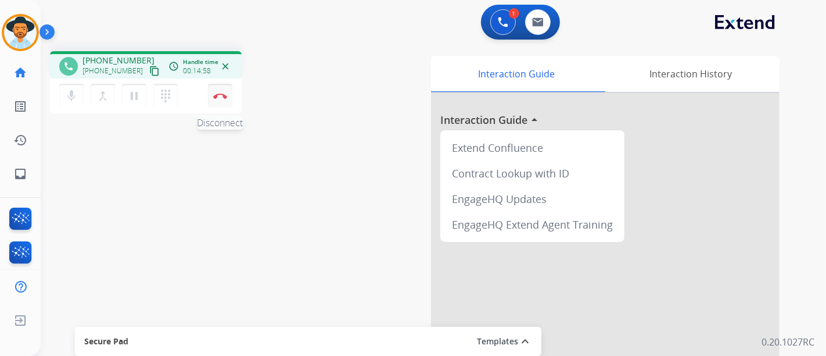
click at [226, 90] on button "Disconnect" at bounding box center [220, 96] width 24 height 24
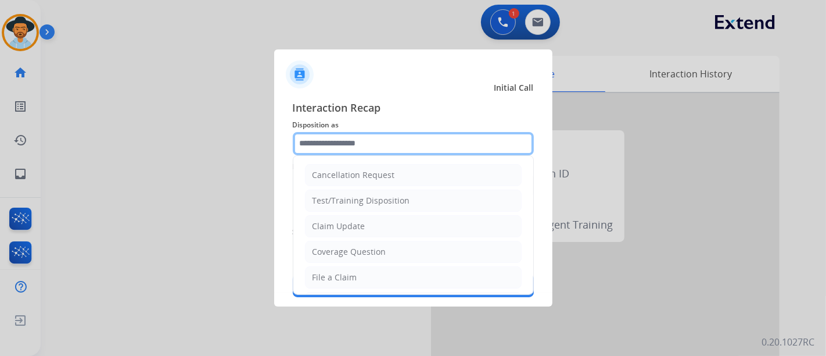
click at [386, 142] on input "text" at bounding box center [413, 143] width 241 height 23
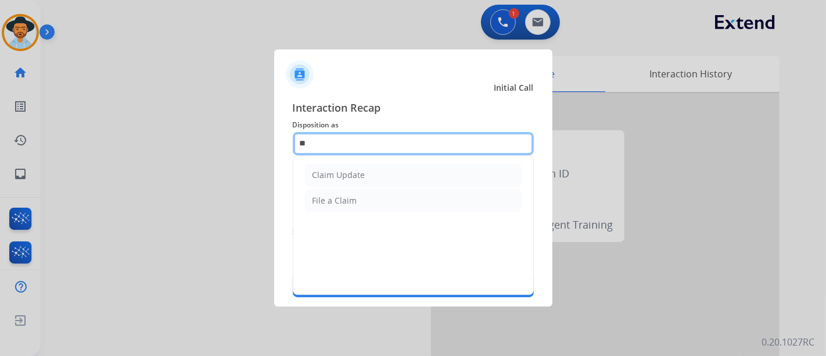
type input "*"
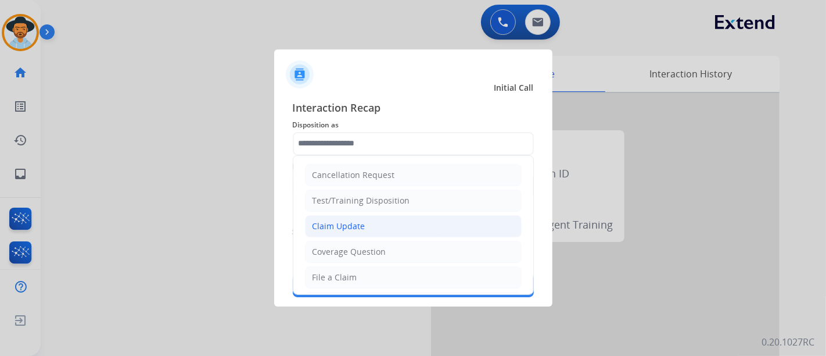
click at [374, 221] on li "Claim Update" at bounding box center [413, 226] width 217 height 22
type input "**********"
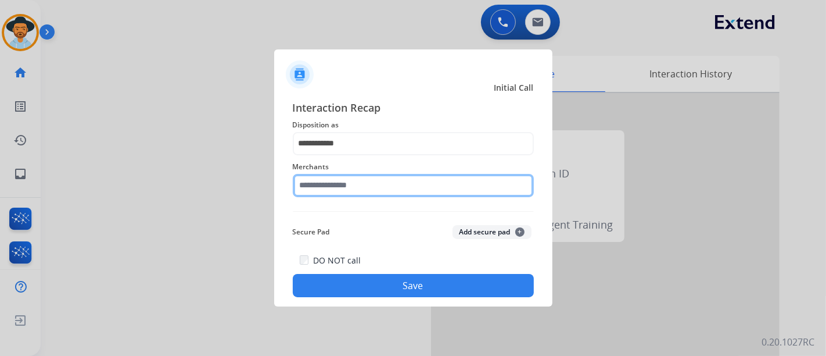
click at [370, 178] on input "text" at bounding box center [413, 185] width 241 height 23
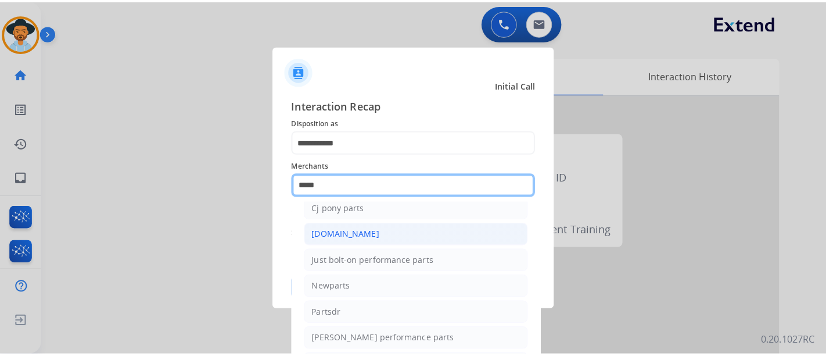
scroll to position [92, 0]
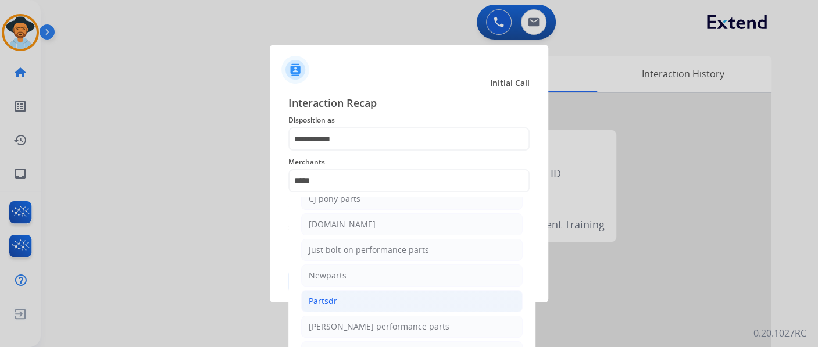
click at [359, 294] on li "Partsdr" at bounding box center [411, 301] width 221 height 22
type input "*******"
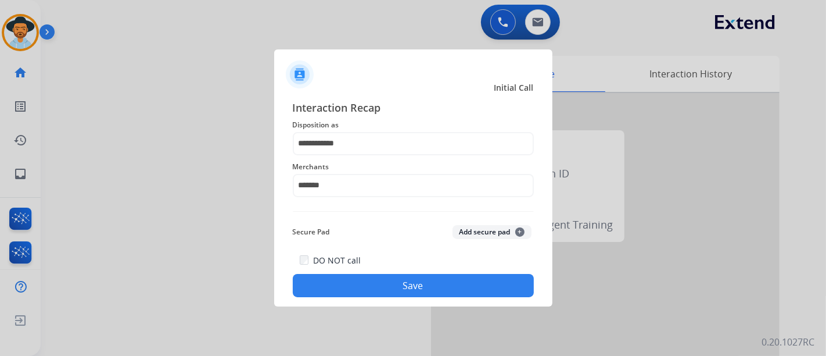
click at [421, 280] on button "Save" at bounding box center [413, 285] width 241 height 23
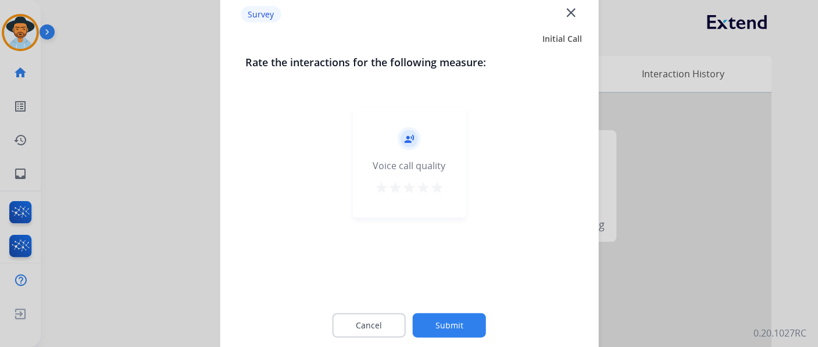
click at [436, 180] on mat-icon "star" at bounding box center [437, 187] width 14 height 14
click at [466, 320] on button "Submit" at bounding box center [449, 325] width 73 height 24
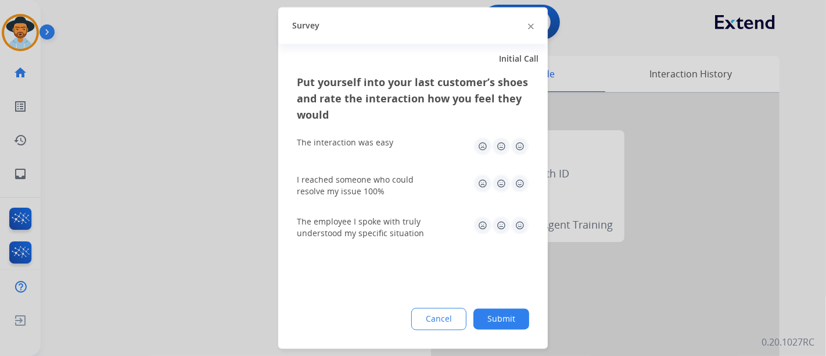
click at [520, 144] on img at bounding box center [520, 146] width 19 height 19
click at [516, 183] on img at bounding box center [520, 183] width 19 height 19
click at [515, 225] on img at bounding box center [520, 225] width 19 height 19
click at [518, 315] on button "Submit" at bounding box center [502, 319] width 56 height 21
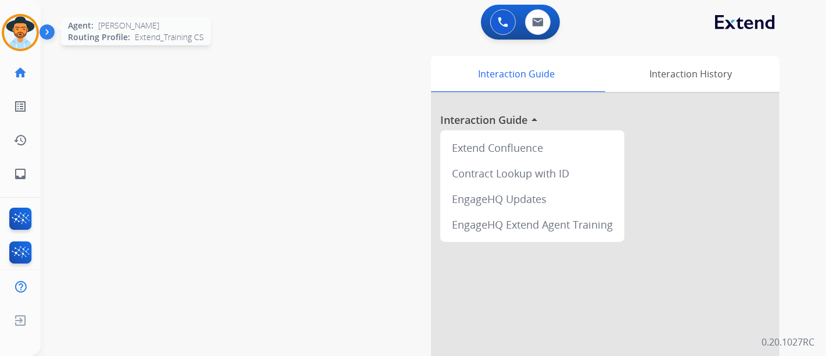
click at [30, 26] on img at bounding box center [20, 32] width 33 height 33
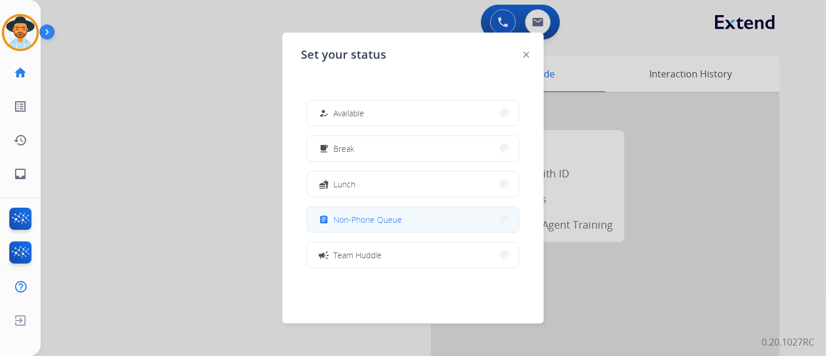
click at [389, 220] on span "Non-Phone Queue" at bounding box center [368, 219] width 69 height 12
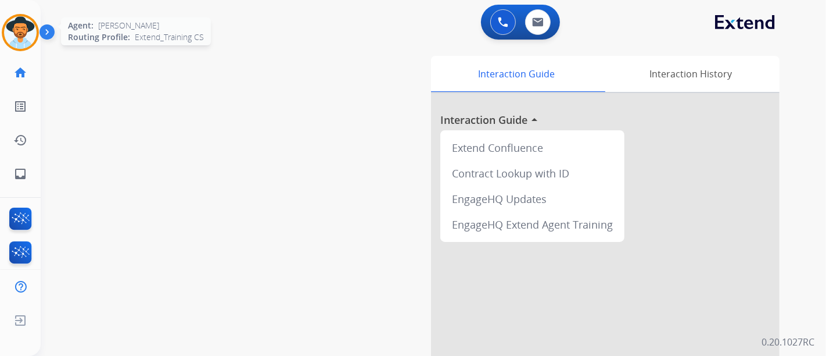
click at [24, 22] on img at bounding box center [20, 32] width 33 height 33
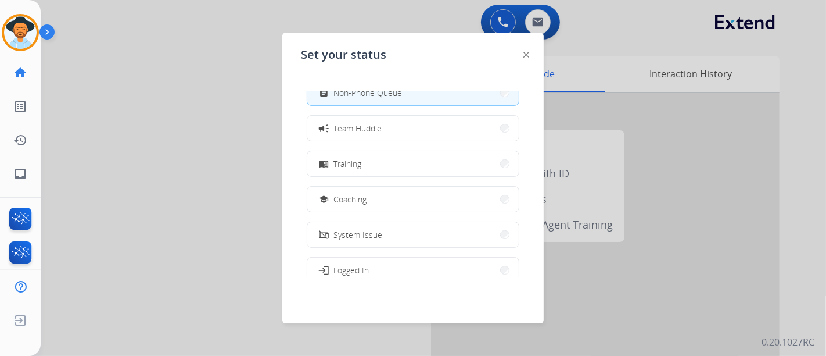
scroll to position [183, 0]
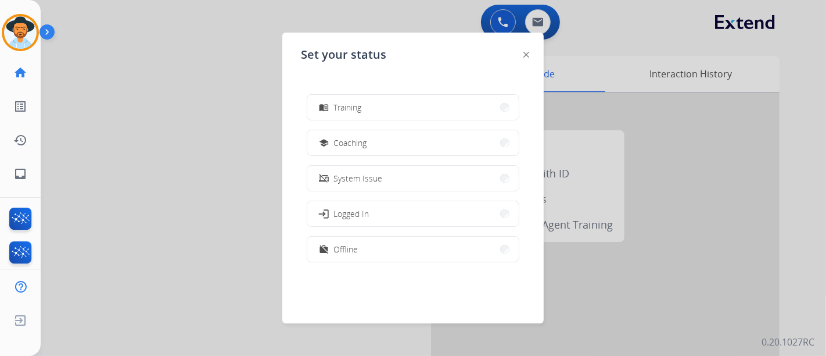
drag, startPoint x: 403, startPoint y: 245, endPoint x: 244, endPoint y: 135, distance: 193.4
click at [403, 244] on button "work_off Offline" at bounding box center [413, 249] width 212 height 25
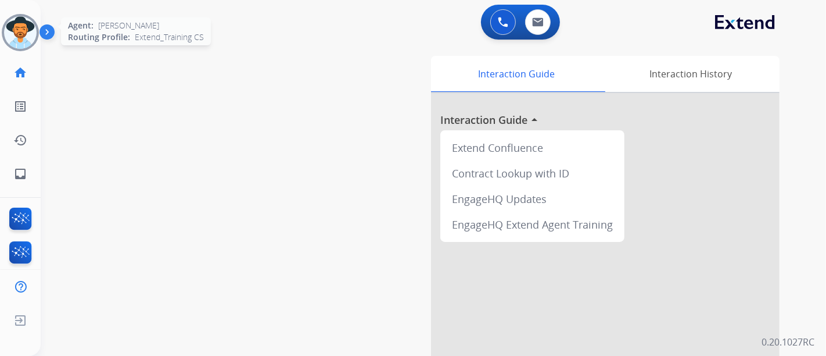
click at [9, 45] on div at bounding box center [20, 32] width 37 height 37
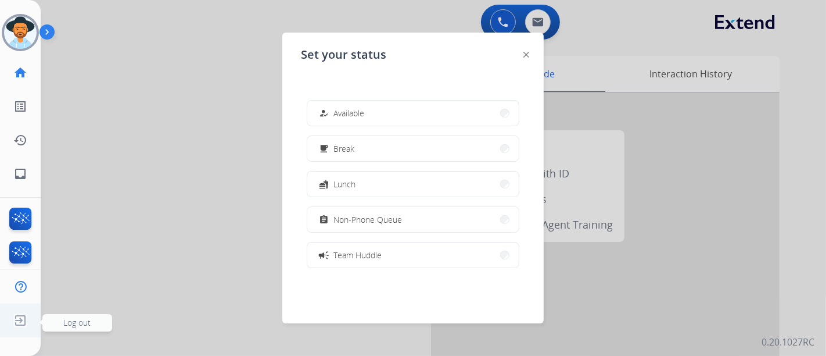
click at [30, 331] on img at bounding box center [20, 320] width 21 height 22
click at [28, 316] on img at bounding box center [20, 320] width 21 height 22
